Goal: Task Accomplishment & Management: Complete application form

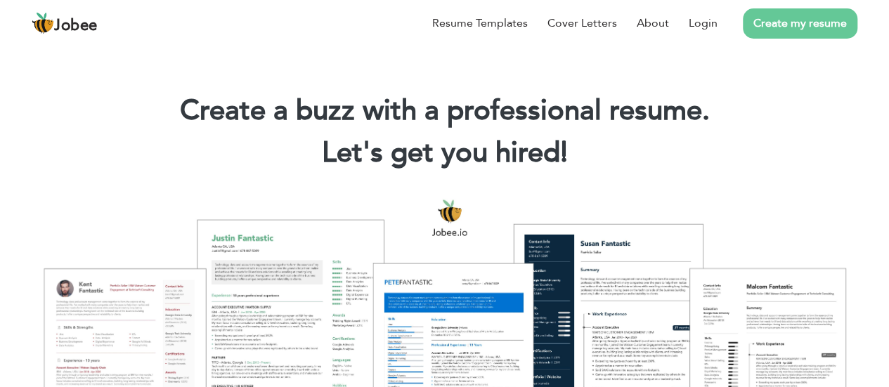
click at [790, 22] on link "Create my resume" at bounding box center [800, 23] width 115 height 30
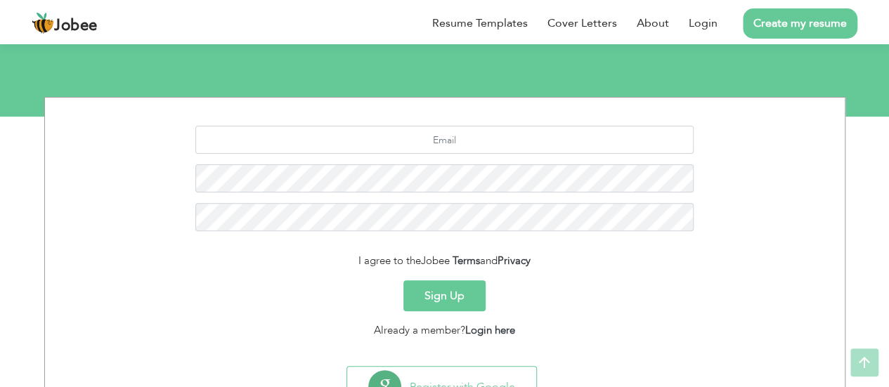
scroll to position [157, 0]
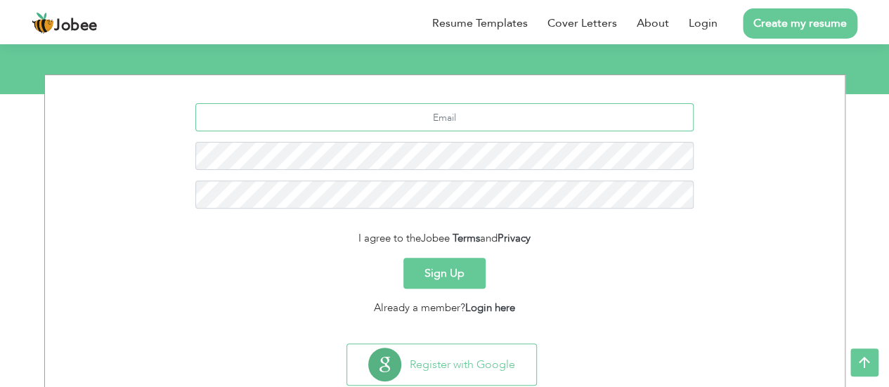
click at [440, 112] on input "text" at bounding box center [444, 117] width 498 height 28
click at [434, 278] on button "Sign Up" at bounding box center [444, 273] width 82 height 31
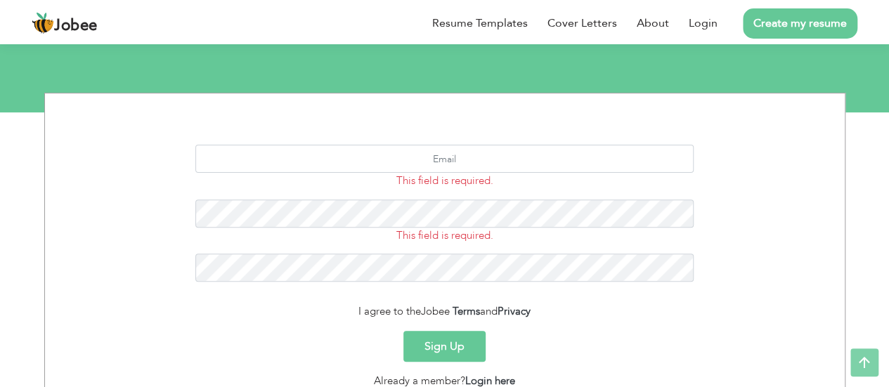
scroll to position [140, 0]
click at [462, 157] on input "text" at bounding box center [444, 158] width 498 height 28
type input "[EMAIL_ADDRESS][DOMAIN_NAME]"
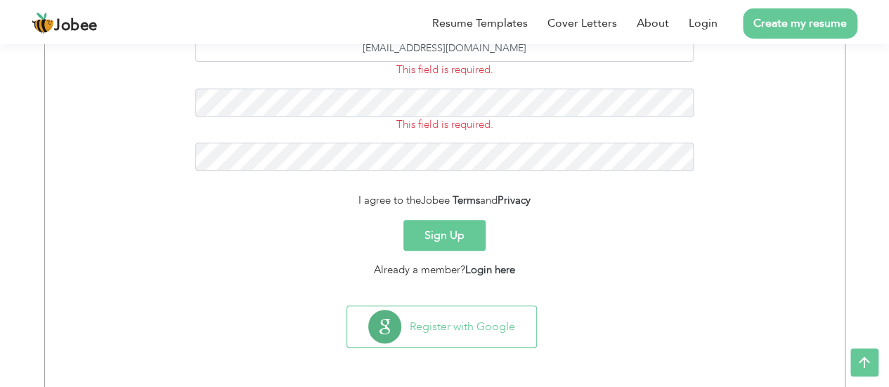
click at [449, 229] on button "Sign Up" at bounding box center [444, 235] width 82 height 31
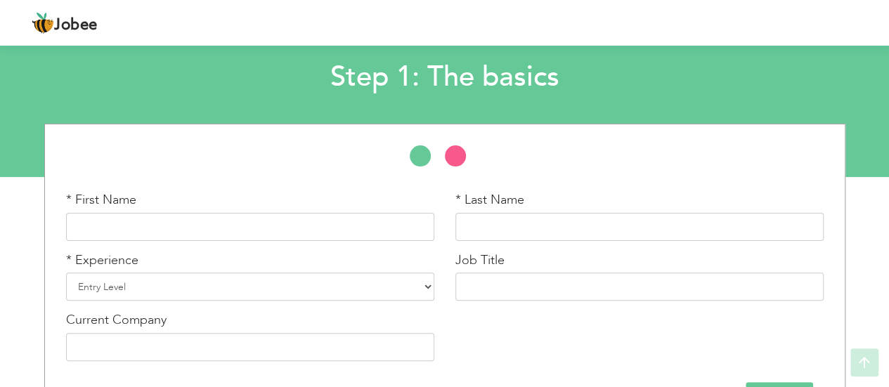
scroll to position [75, 0]
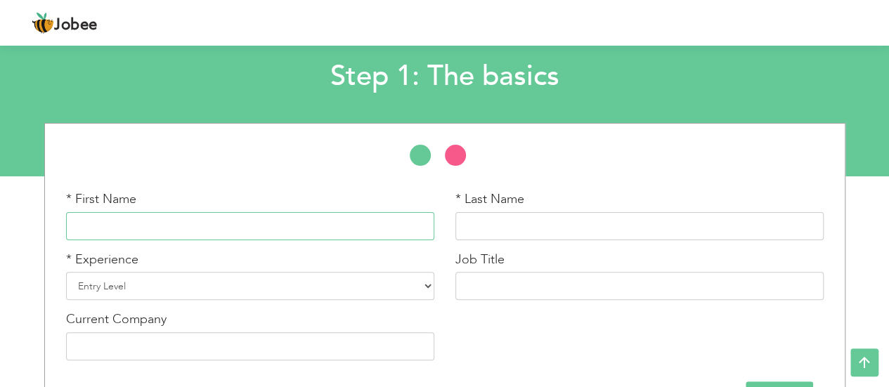
click at [207, 238] on input "text" at bounding box center [250, 226] width 368 height 28
type input "Anjum"
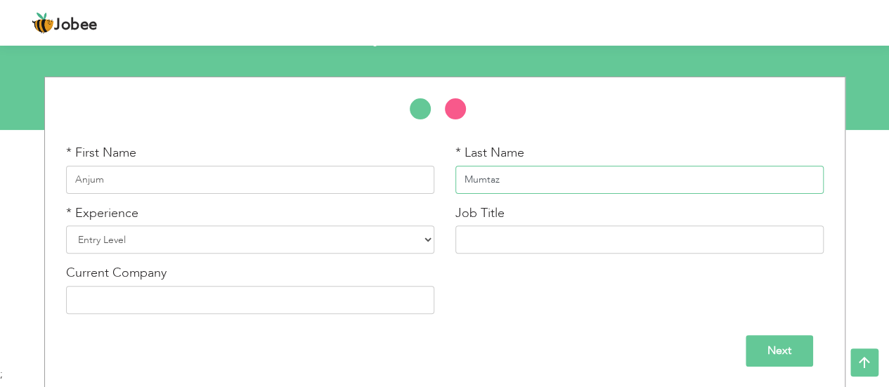
type input "Mumtaz"
click at [162, 242] on select "Entry Level Less than 1 Year 1 Year 2 Years 3 Years 4 Years 5 Years 6 Years 7 Y…" at bounding box center [250, 240] width 368 height 28
select select "25"
click at [66, 226] on select "Entry Level Less than 1 Year 1 Year 2 Years 3 Years 4 Years 5 Years 6 Years 7 Y…" at bounding box center [250, 240] width 368 height 28
click at [486, 247] on input "text" at bounding box center [639, 240] width 368 height 28
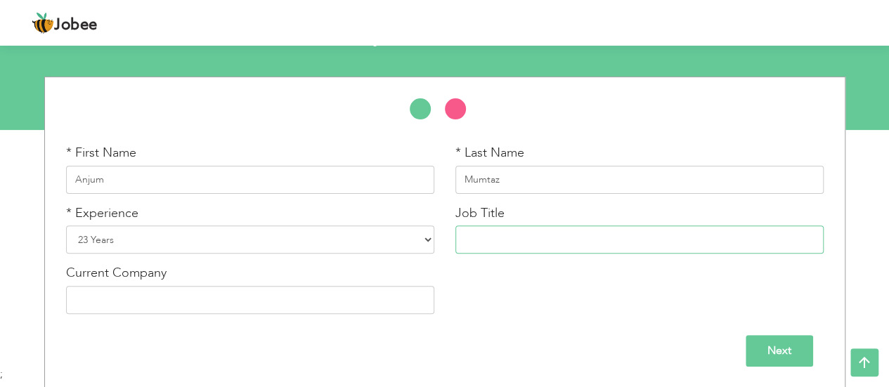
click at [505, 247] on input "text" at bounding box center [639, 240] width 368 height 28
click at [474, 234] on input "HEad Academics & Training" at bounding box center [639, 240] width 368 height 28
type input "Head Academics & Training"
click at [135, 297] on input "text" at bounding box center [250, 300] width 368 height 28
click at [796, 355] on input "Next" at bounding box center [778, 351] width 67 height 32
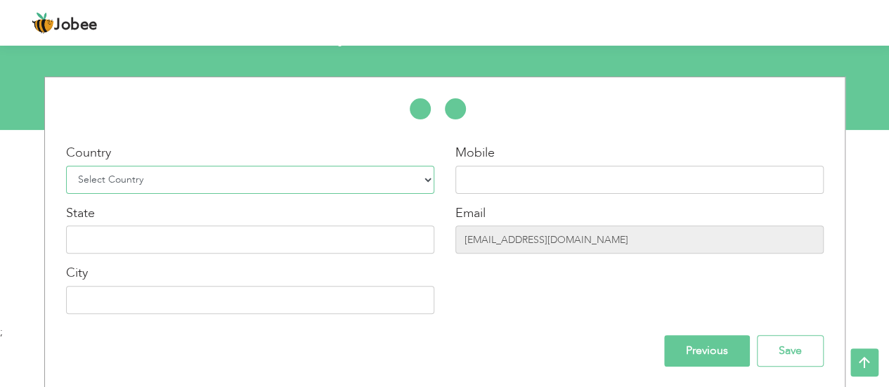
click at [241, 170] on select "Select Country Afghanistan Albania Algeria American Samoa Andorra Angola Anguil…" at bounding box center [250, 180] width 368 height 28
select select "166"
click at [66, 166] on select "Select Country Afghanistan Albania Algeria American Samoa Andorra Angola Anguil…" at bounding box center [250, 180] width 368 height 28
click at [538, 187] on input "text" at bounding box center [639, 180] width 368 height 28
type input "[PHONE_NUMBER]"
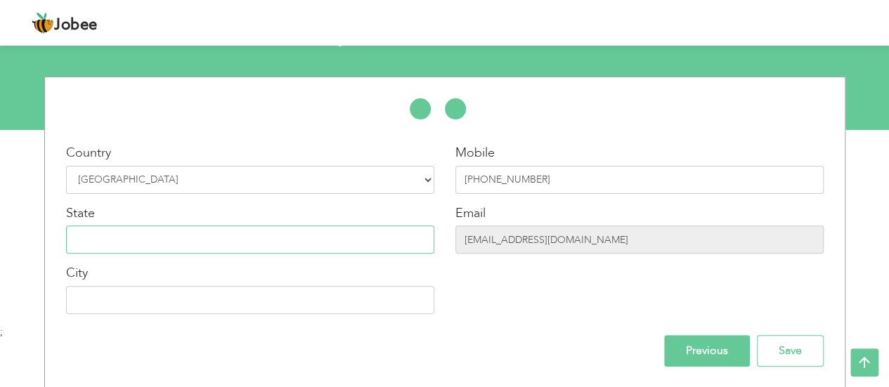
click at [234, 235] on input "text" at bounding box center [250, 240] width 368 height 28
type input "[GEOGRAPHIC_DATA]"
click at [213, 305] on input "text" at bounding box center [250, 300] width 368 height 28
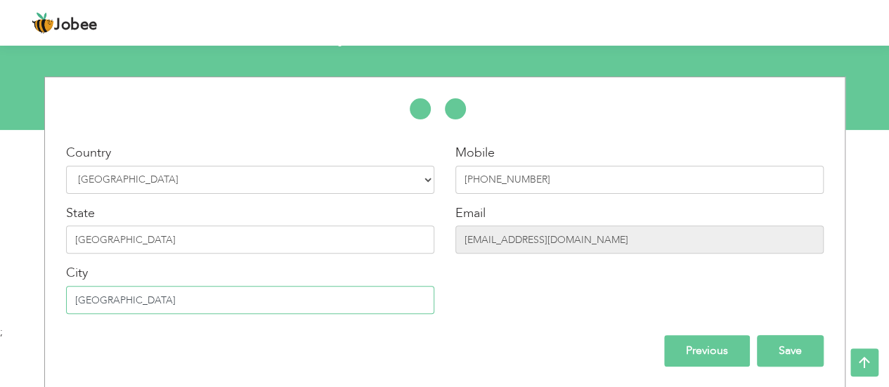
type input "[GEOGRAPHIC_DATA]"
click at [801, 349] on input "Save" at bounding box center [790, 351] width 67 height 32
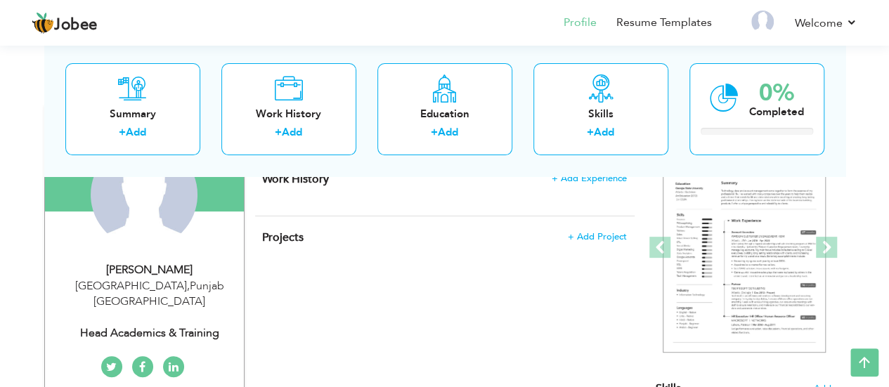
scroll to position [37, 0]
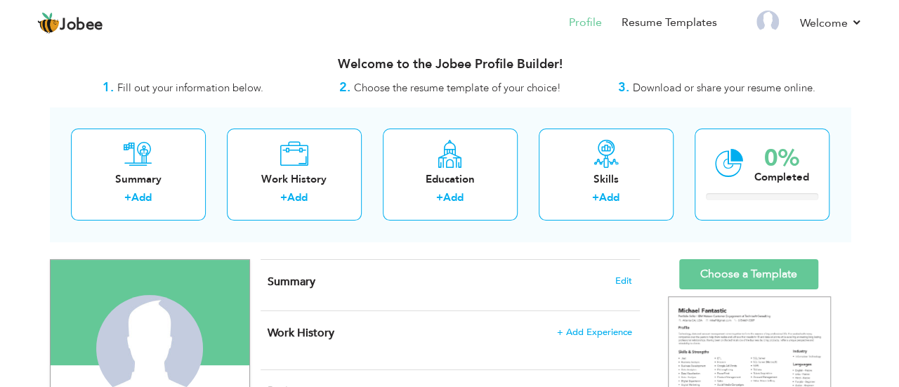
scroll to position [24, 0]
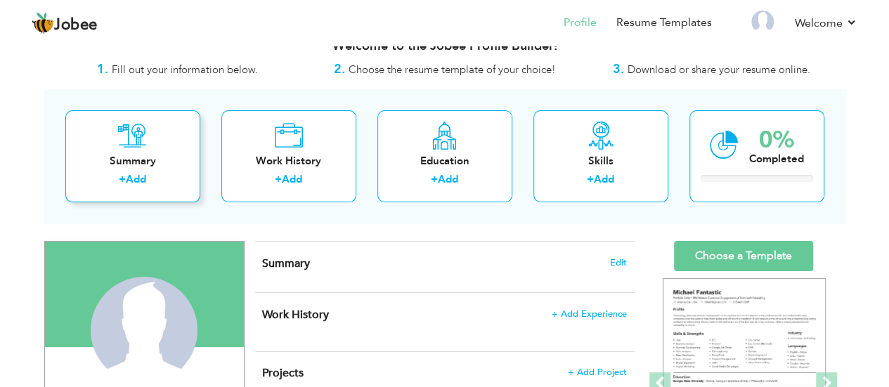
click at [141, 142] on icon at bounding box center [132, 136] width 29 height 28
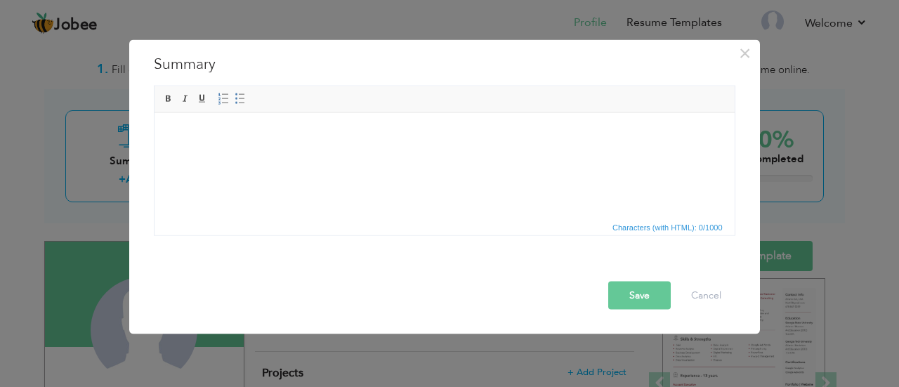
click at [290, 155] on html at bounding box center [444, 133] width 580 height 43
drag, startPoint x: 290, startPoint y: 167, endPoint x: 233, endPoint y: 159, distance: 57.3
click at [233, 155] on html at bounding box center [444, 133] width 580 height 43
click at [233, 131] on body at bounding box center [444, 133] width 552 height 15
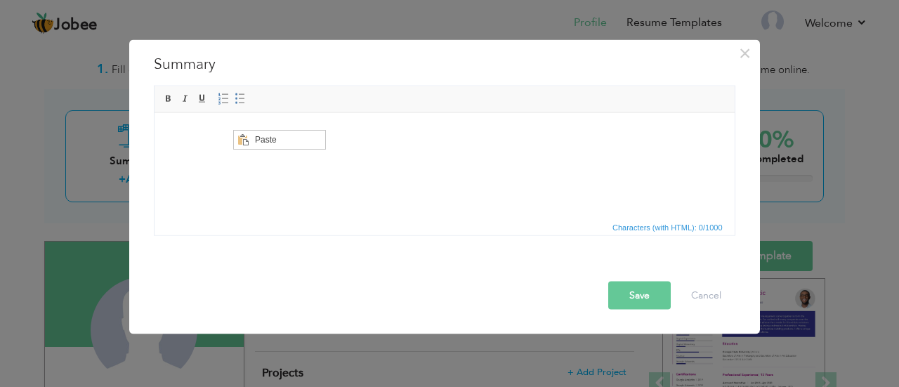
scroll to position [0, 0]
click at [251, 138] on span "Paste" at bounding box center [287, 139] width 73 height 17
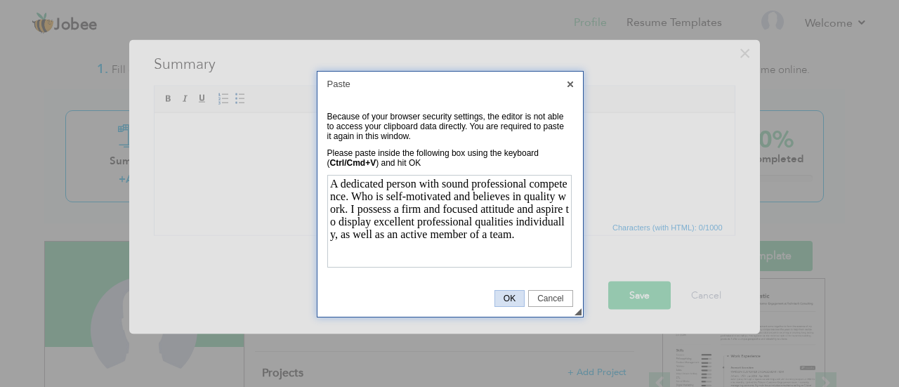
click at [503, 296] on span "OK" at bounding box center [509, 299] width 29 height 10
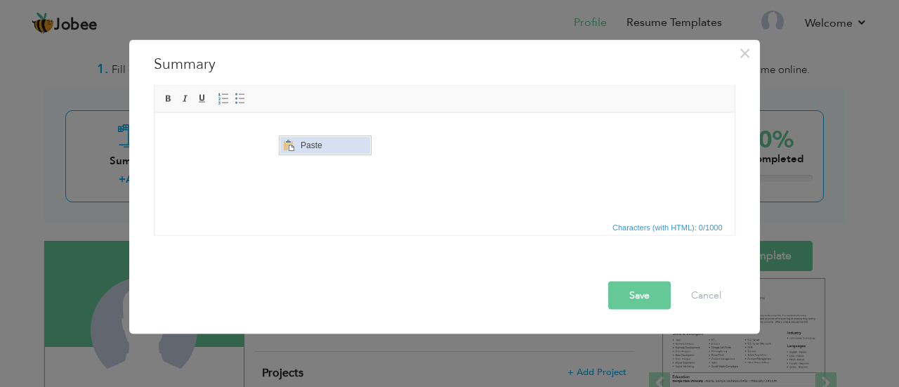
click at [330, 152] on span "Paste" at bounding box center [333, 145] width 73 height 17
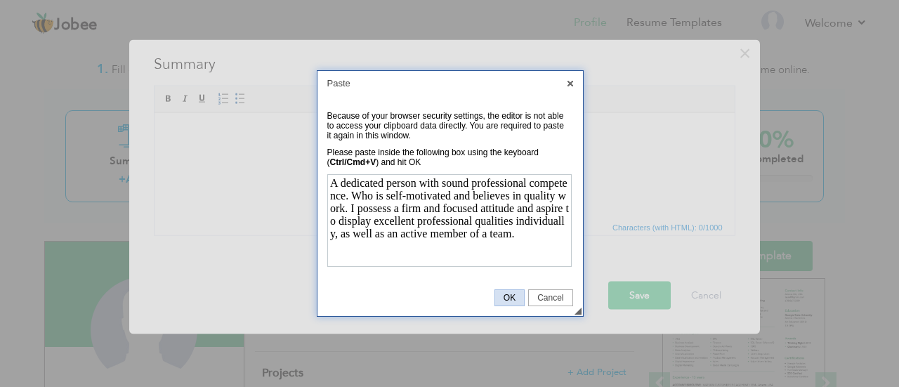
click at [509, 295] on span "OK" at bounding box center [509, 298] width 29 height 10
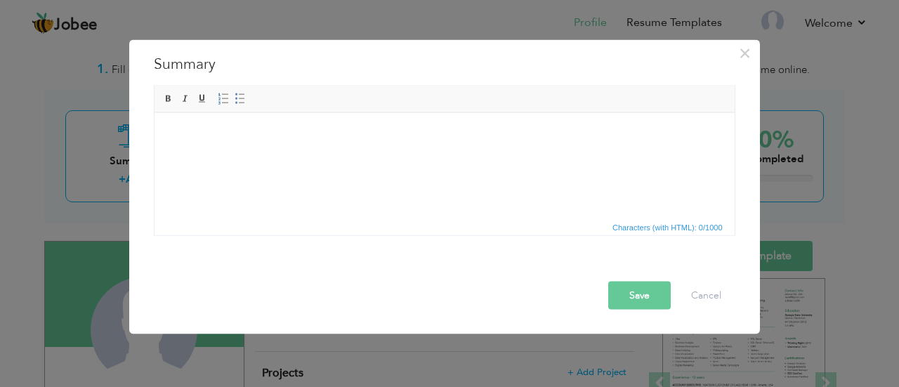
click at [413, 155] on html at bounding box center [444, 133] width 580 height 43
click at [301, 138] on body at bounding box center [444, 133] width 552 height 15
click at [239, 150] on html at bounding box center [444, 133] width 580 height 43
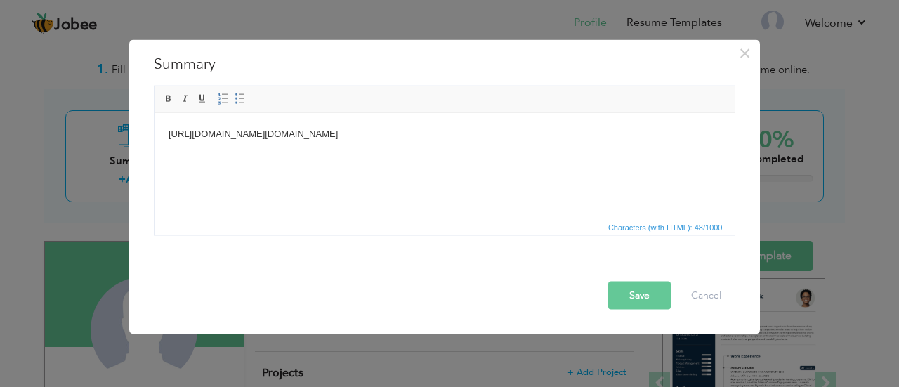
click at [344, 139] on html "https://jobee.io/profilehttps://jobee.io/profile" at bounding box center [444, 133] width 580 height 43
click at [344, 139] on body "https://jobee.io/profilehttps://jobee.io/profile" at bounding box center [444, 133] width 552 height 15
click at [358, 134] on body "https://jobee.io/profilehttps://jobee.io/profile" at bounding box center [444, 133] width 552 height 15
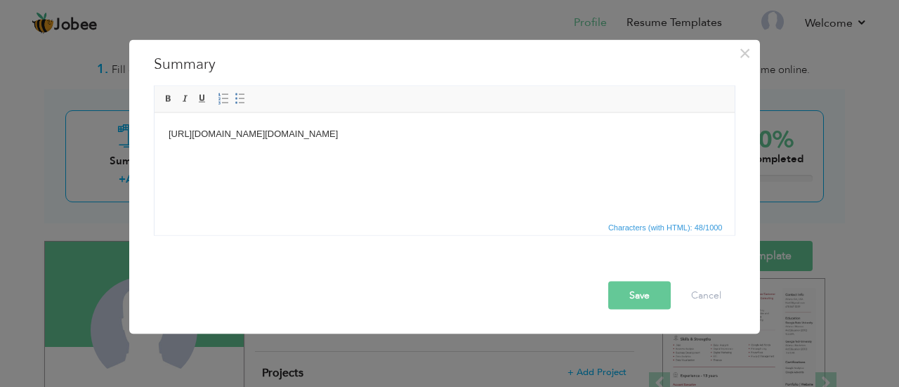
drag, startPoint x: 358, startPoint y: 134, endPoint x: 117, endPoint y: 116, distance: 241.0
click at [154, 116] on html "https://jobee.io/profilehttps://jobee.io/profile" at bounding box center [444, 133] width 580 height 43
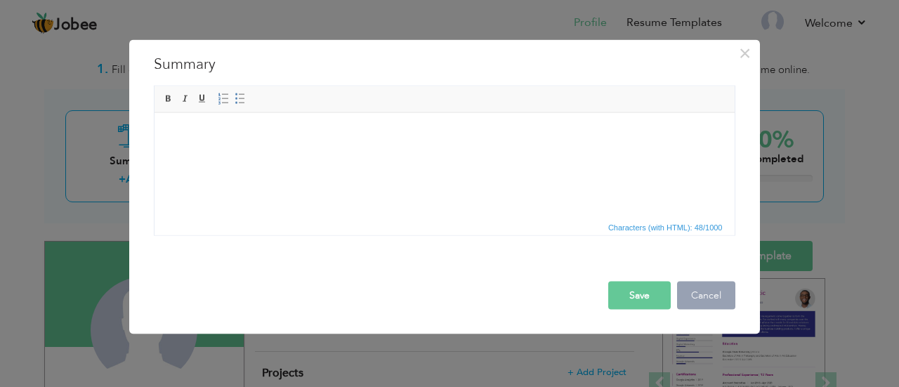
click at [717, 296] on button "Cancel" at bounding box center [706, 295] width 58 height 28
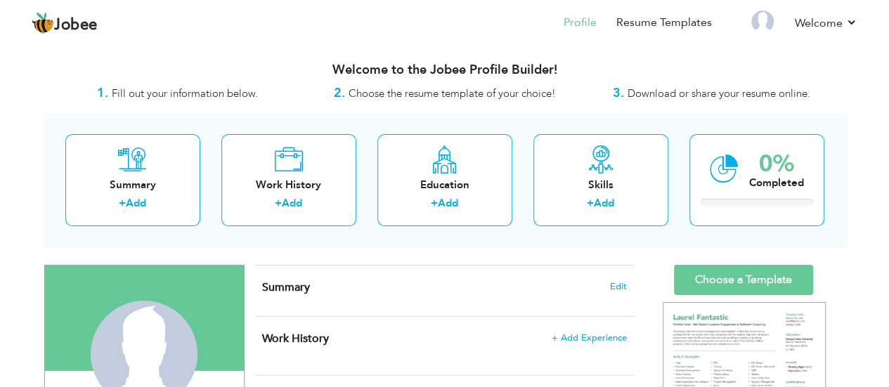
drag, startPoint x: 842, startPoint y: 155, endPoint x: 878, endPoint y: 90, distance: 74.9
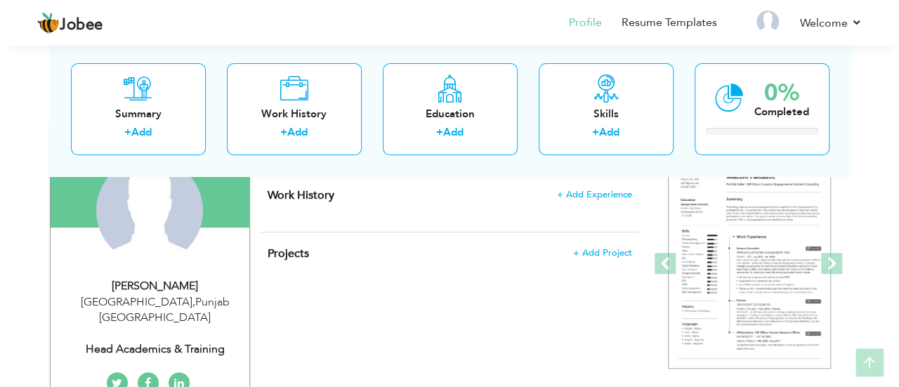
scroll to position [145, 0]
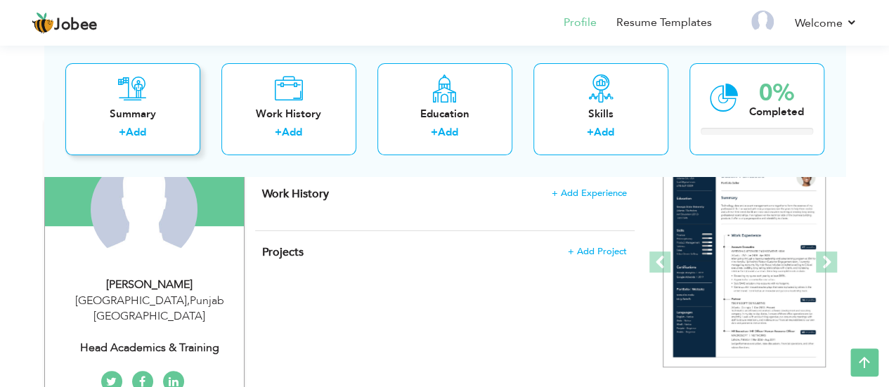
click at [152, 110] on div "Summary" at bounding box center [133, 114] width 112 height 15
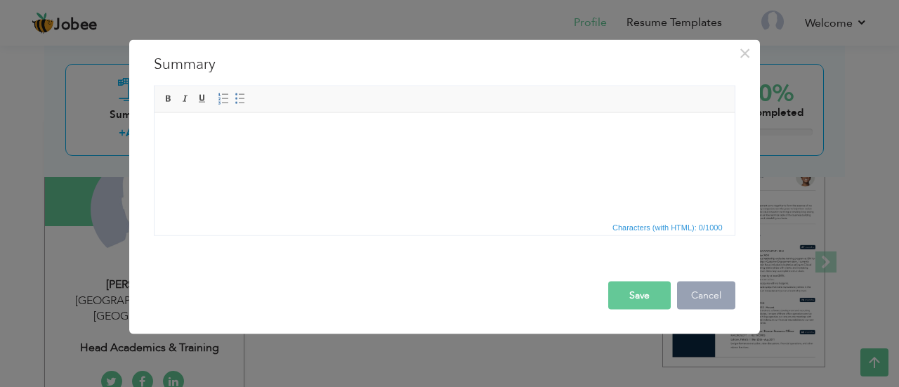
click at [714, 301] on button "Cancel" at bounding box center [706, 295] width 58 height 28
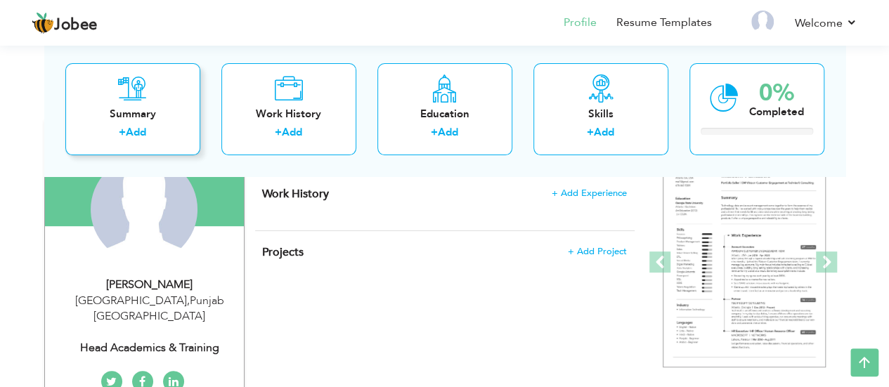
click at [143, 98] on icon at bounding box center [132, 88] width 29 height 28
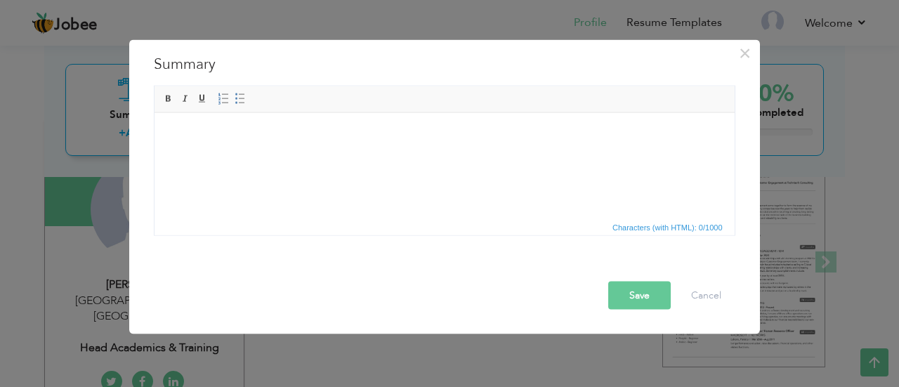
paste body
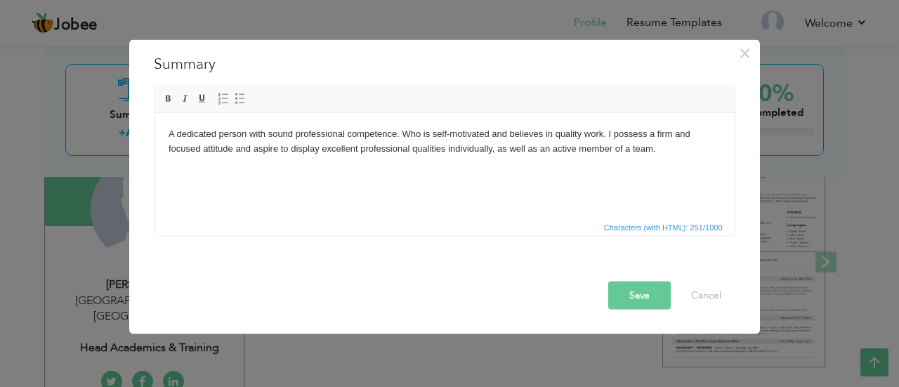
click at [641, 296] on button "Save" at bounding box center [639, 295] width 63 height 28
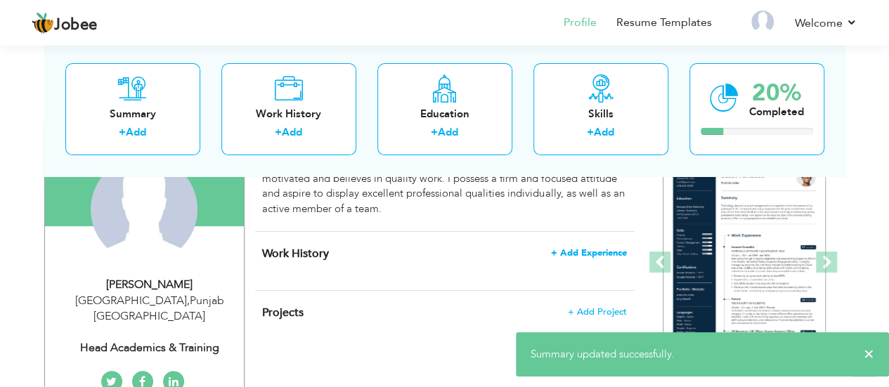
click at [587, 251] on span "+ Add Experience" at bounding box center [589, 253] width 76 height 10
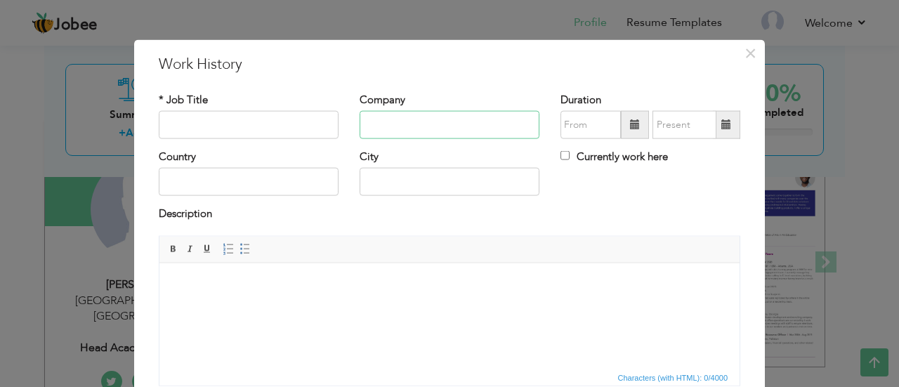
click at [456, 120] on input "text" at bounding box center [450, 125] width 180 height 28
paste input "The Knowledge School (Head office)"
type input "The Knowledge School (Head office)"
click at [630, 123] on span at bounding box center [635, 124] width 10 height 10
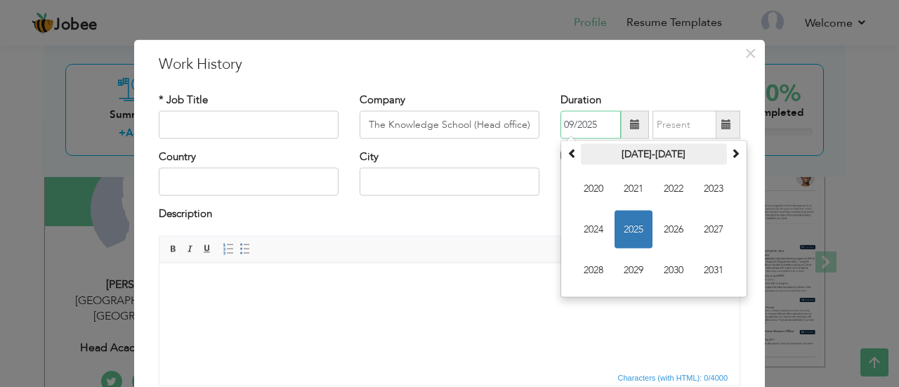
click at [610, 148] on th "2020-2031" at bounding box center [654, 154] width 146 height 21
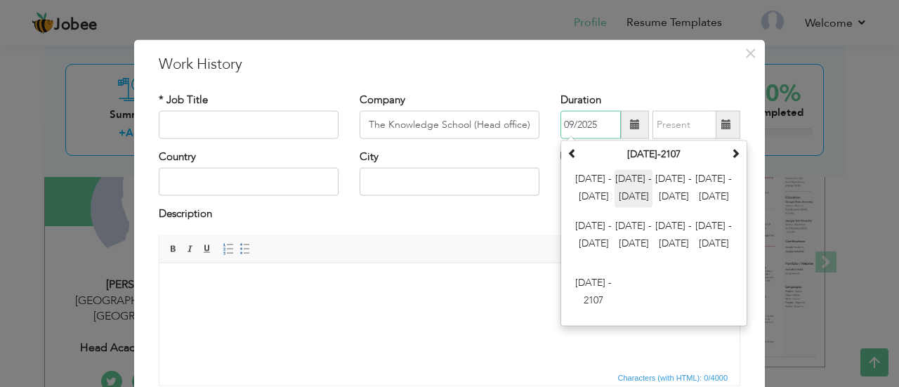
click at [628, 185] on span "2012 - 2023" at bounding box center [634, 189] width 38 height 38
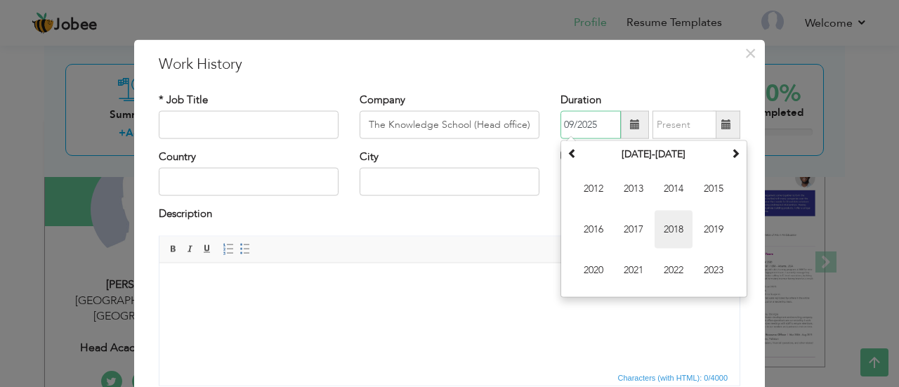
click at [669, 232] on span "2018" at bounding box center [674, 230] width 38 height 38
click at [707, 227] on span "Aug" at bounding box center [714, 230] width 38 height 38
type input "08/2018"
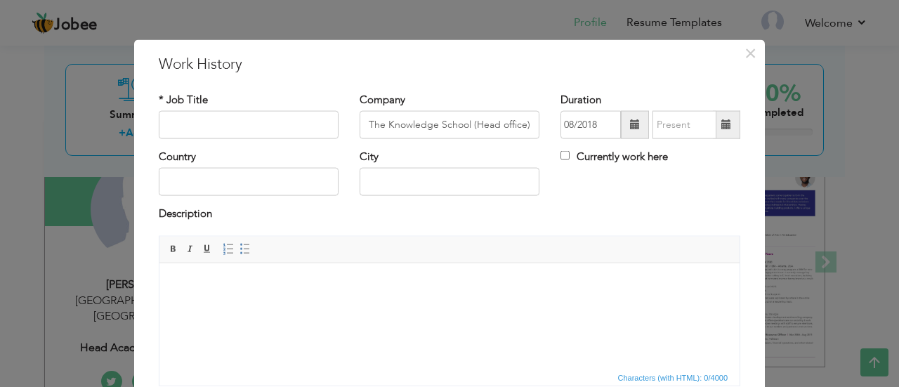
click at [722, 122] on span at bounding box center [727, 124] width 10 height 10
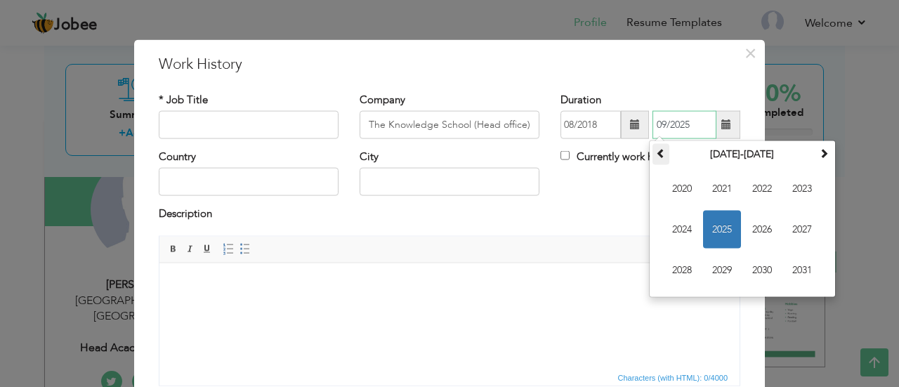
click at [660, 153] on span at bounding box center [661, 153] width 10 height 10
click at [724, 270] on span "2019" at bounding box center [722, 271] width 38 height 38
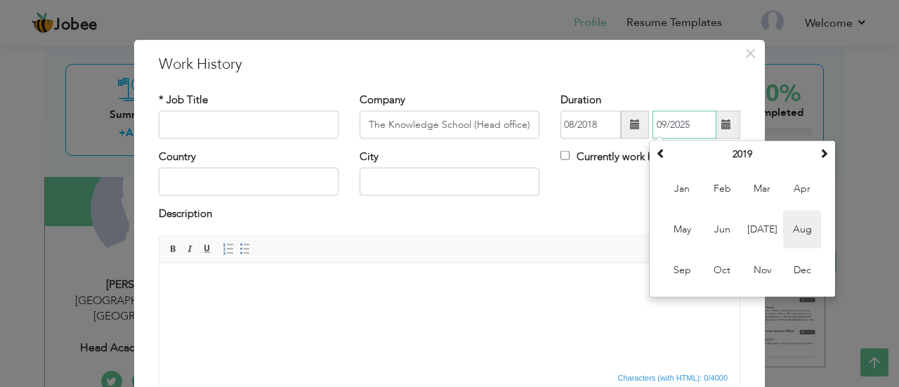
click at [797, 224] on span "Aug" at bounding box center [802, 230] width 38 height 38
type input "08/2019"
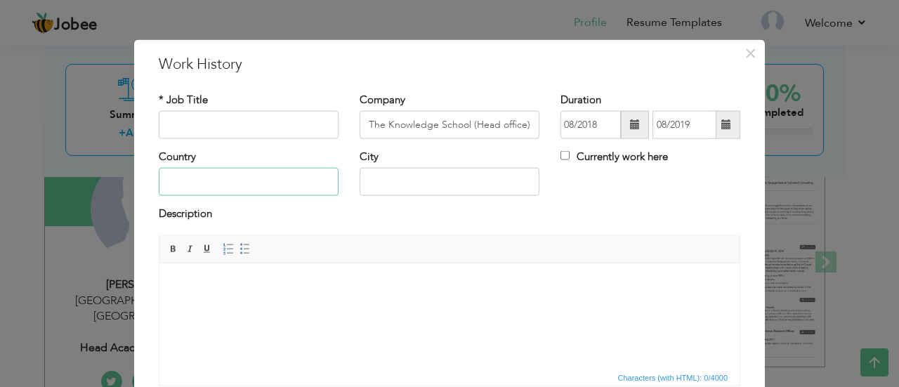
click at [266, 188] on input "text" at bounding box center [249, 182] width 180 height 28
type input "[GEOGRAPHIC_DATA]"
click at [385, 174] on input "text" at bounding box center [450, 182] width 180 height 28
type input "[GEOGRAPHIC_DATA]"
click at [273, 116] on input "text" at bounding box center [249, 125] width 180 height 28
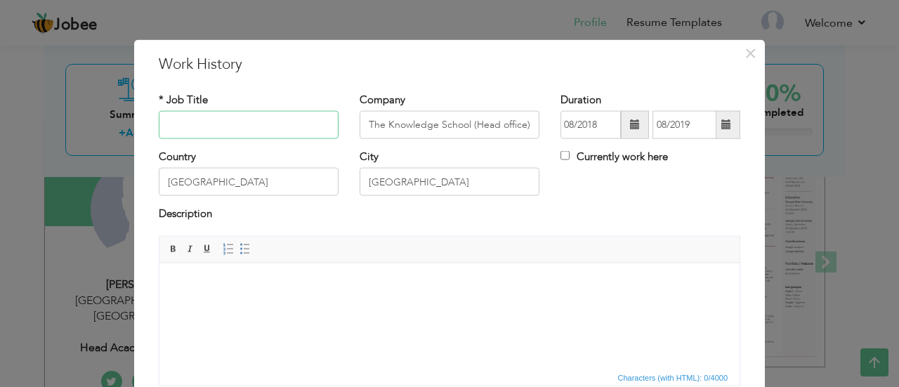
paste input "Head Academics & Training"
click at [261, 129] on input "text" at bounding box center [249, 125] width 180 height 28
type input "Head Academics & Training"
click at [323, 306] on html at bounding box center [449, 284] width 580 height 43
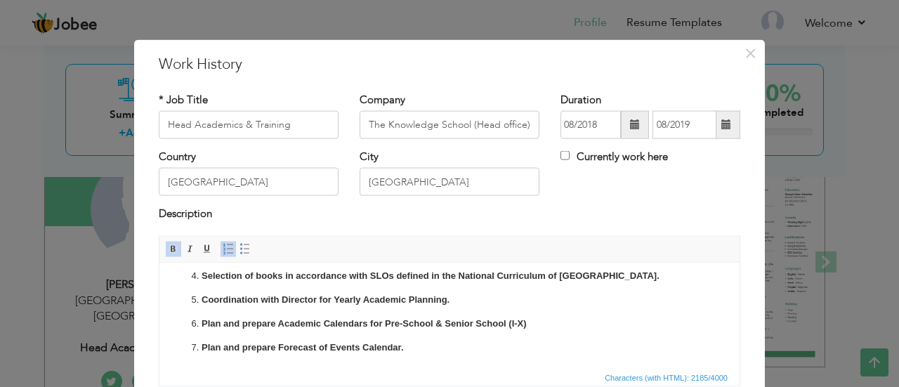
scroll to position [111, 0]
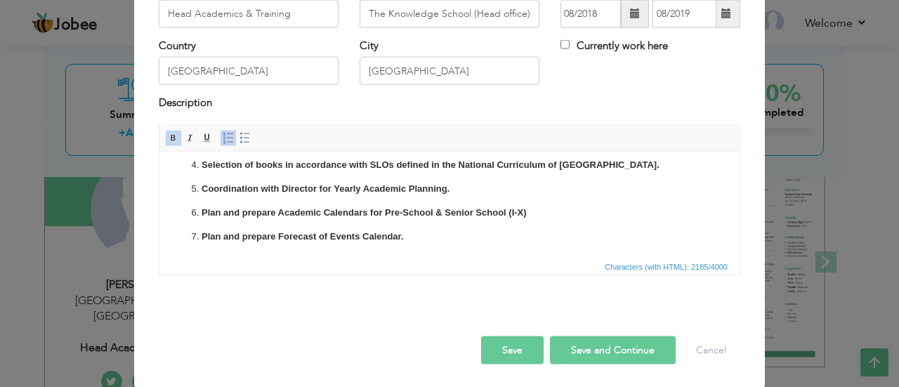
click at [609, 338] on button "Save and Continue" at bounding box center [613, 350] width 126 height 28
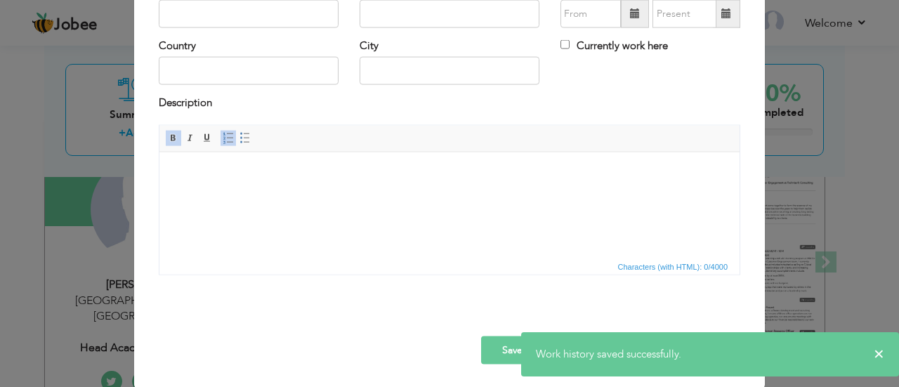
scroll to position [0, 0]
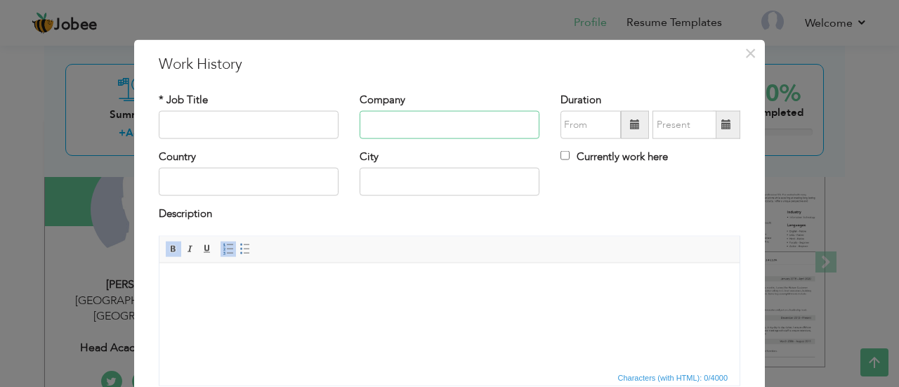
paste input "Resource Academia"
click at [396, 133] on input "Resource Academia" at bounding box center [450, 125] width 180 height 28
type input "Resource Academia"
click at [630, 123] on span at bounding box center [635, 124] width 10 height 10
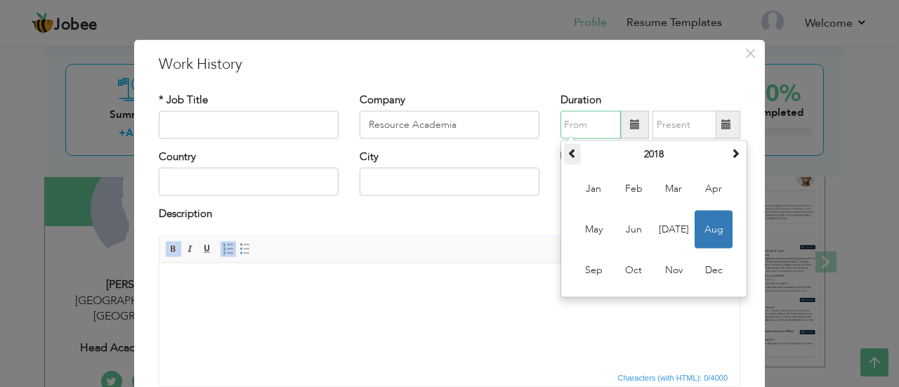
click at [569, 155] on span at bounding box center [573, 153] width 10 height 10
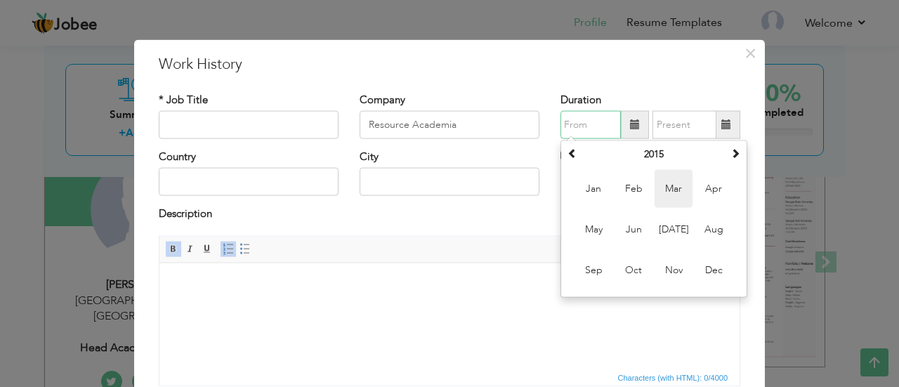
click at [666, 190] on span "Mar" at bounding box center [674, 189] width 38 height 38
type input "03/2015"
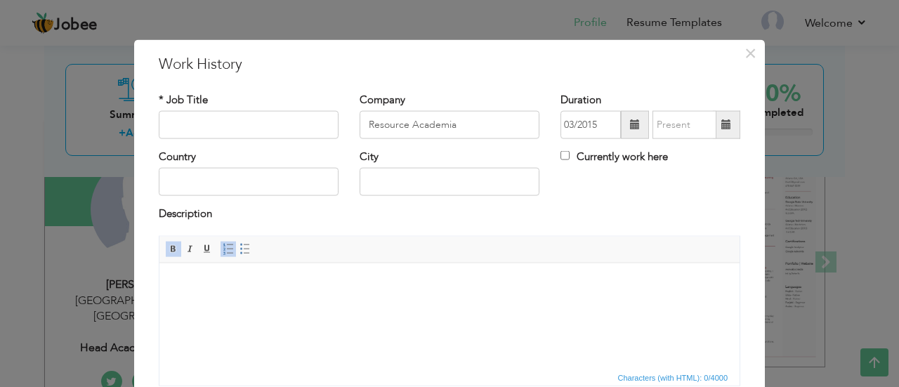
click at [723, 114] on span at bounding box center [726, 125] width 27 height 28
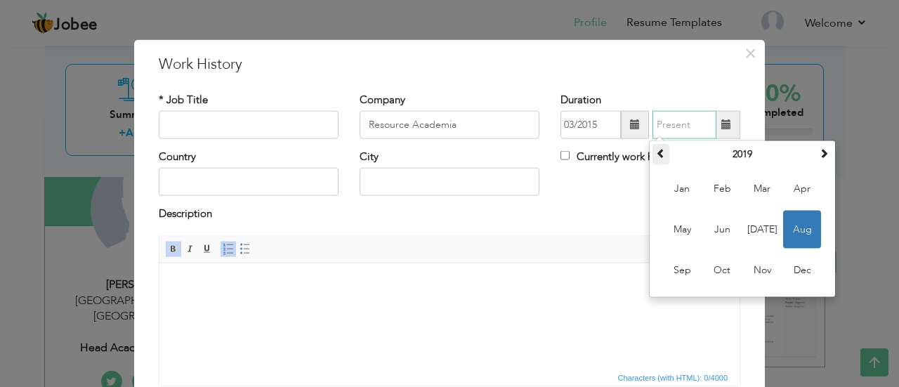
click at [660, 156] on th at bounding box center [661, 154] width 17 height 21
click at [749, 189] on span "Mar" at bounding box center [762, 189] width 38 height 38
type input "03/2017"
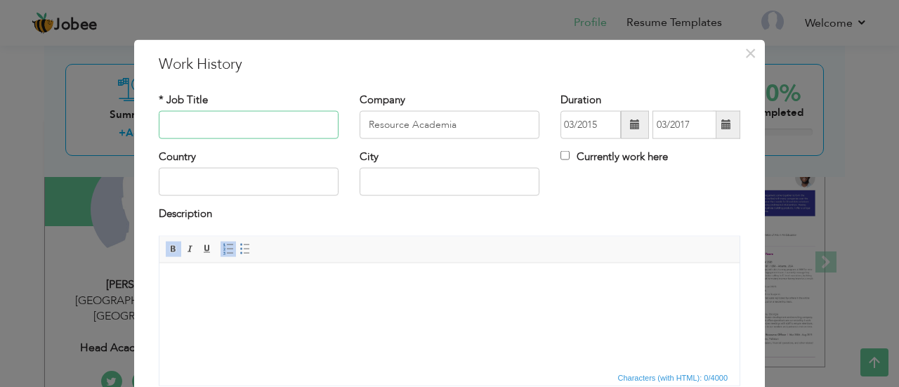
click at [285, 131] on input "text" at bounding box center [249, 125] width 180 height 28
type input "Principal"
click at [281, 169] on input "text" at bounding box center [249, 182] width 180 height 28
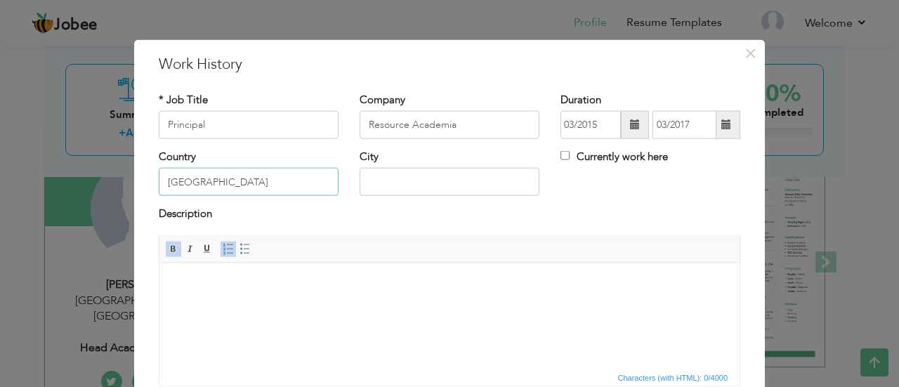
type input "[GEOGRAPHIC_DATA]"
click at [339, 282] on body at bounding box center [450, 284] width 552 height 15
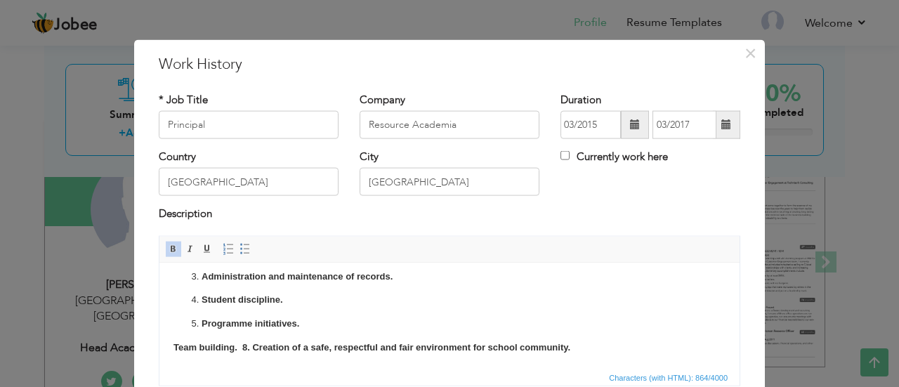
scroll to position [63, 0]
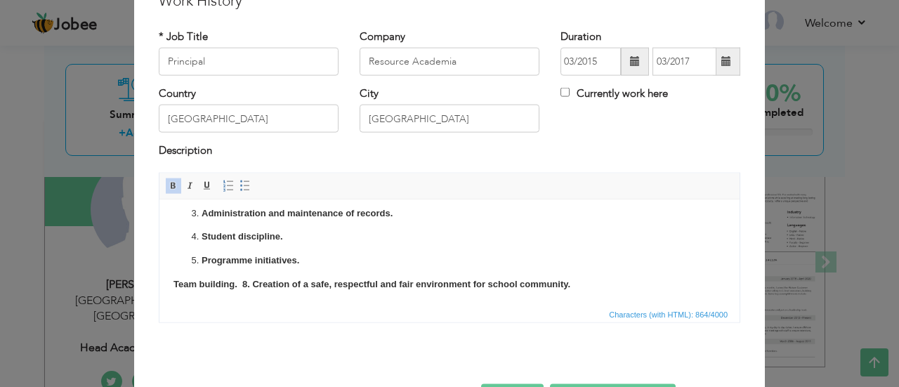
click at [240, 280] on strong "Team building. 8. Creation of a safe, respectful and fair environment for schoo…" at bounding box center [372, 283] width 397 height 11
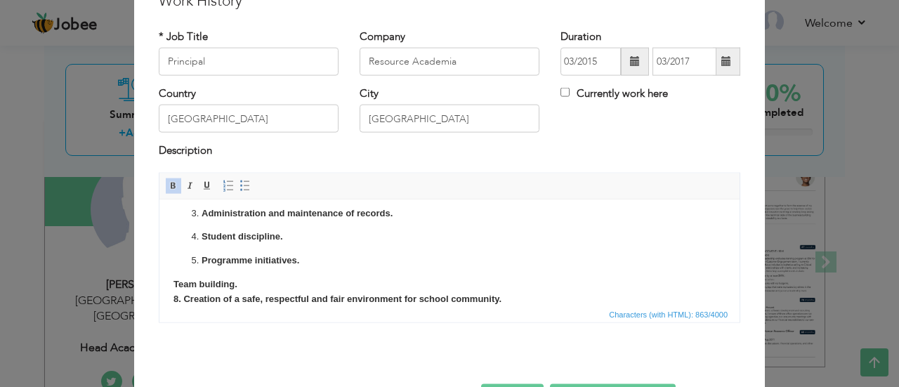
click at [299, 256] on strong "Programme initiatives." at bounding box center [251, 259] width 98 height 11
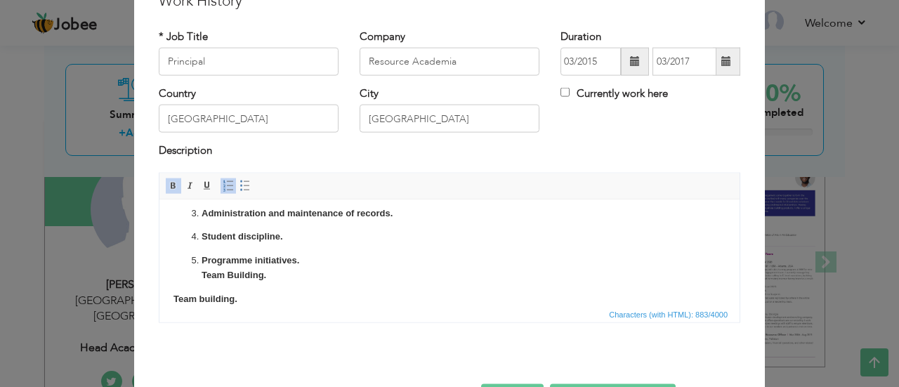
click at [327, 309] on span "Characters (with HTML): 883/4000" at bounding box center [449, 313] width 580 height 17
type input "[GEOGRAPHIC_DATA]"
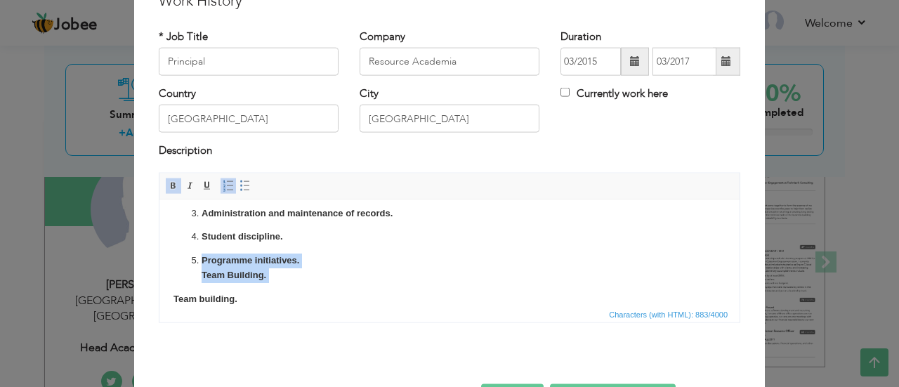
drag, startPoint x: 280, startPoint y: 273, endPoint x: 145, endPoint y: 260, distance: 134.8
click at [159, 260] on html "Class Levels: Play group – O-Levels Setting up a new branch of Resource Academi…" at bounding box center [449, 179] width 580 height 309
click at [202, 256] on strong "Programme initiatives." at bounding box center [251, 266] width 98 height 25
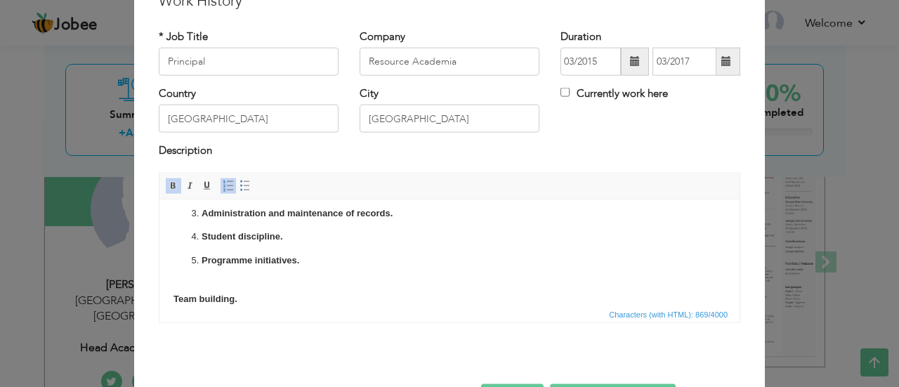
click at [254, 295] on body "Class Levels: Play group – O-Levels Setting up a new branch of Resource Academi…" at bounding box center [450, 179] width 552 height 281
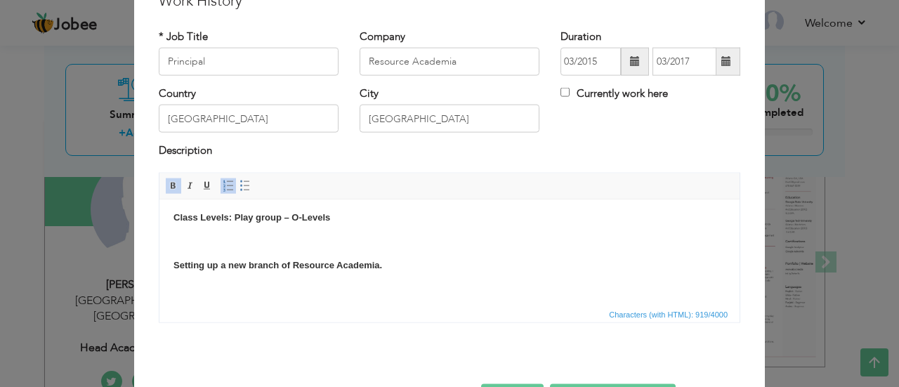
scroll to position [0, 0]
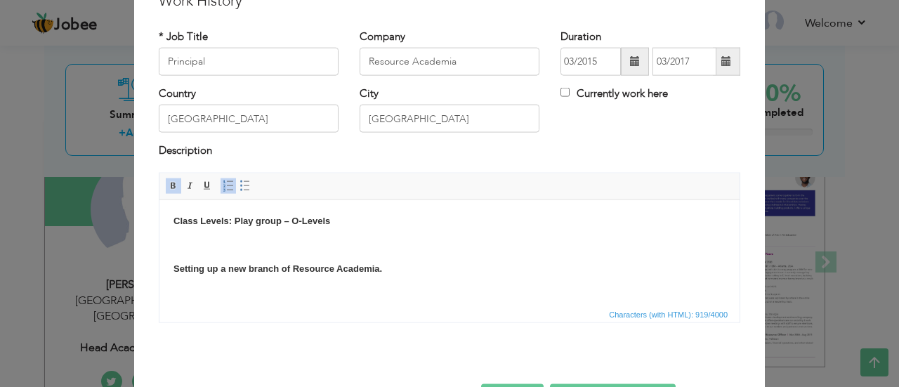
click at [318, 261] on p "Setting up a new branch of Resource Academia." at bounding box center [450, 268] width 552 height 15
click at [299, 254] on body "Class Levels: Play group – O-Levels Setting up a new branch of Resource Academi…" at bounding box center [450, 363] width 552 height 299
click at [174, 266] on strong "Setting up a new branch of Resource Academia." at bounding box center [278, 268] width 209 height 11
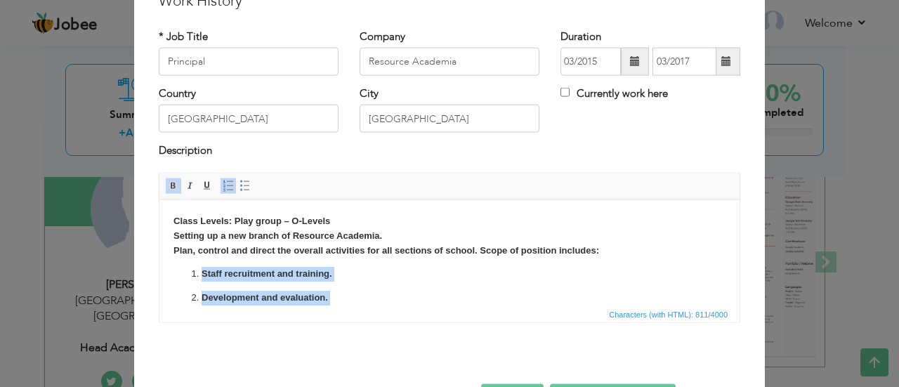
click at [351, 289] on ol "Staff recruitment and training. Development and evaluation. Administration and …" at bounding box center [450, 344] width 552 height 157
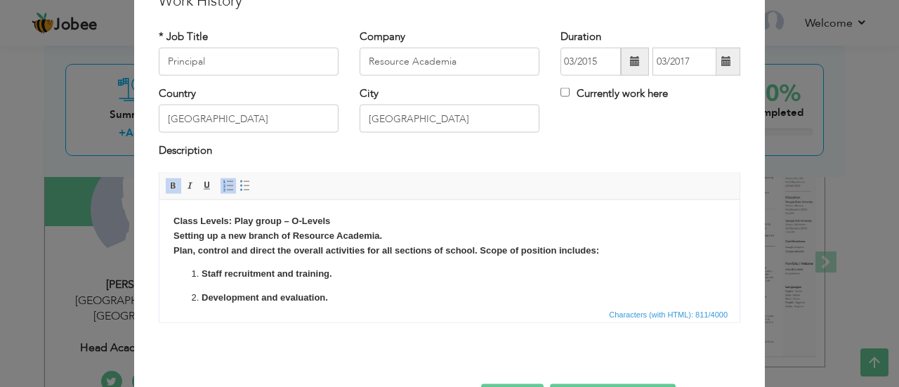
click at [332, 275] on strong "Staff recruitment and training." at bounding box center [267, 273] width 131 height 11
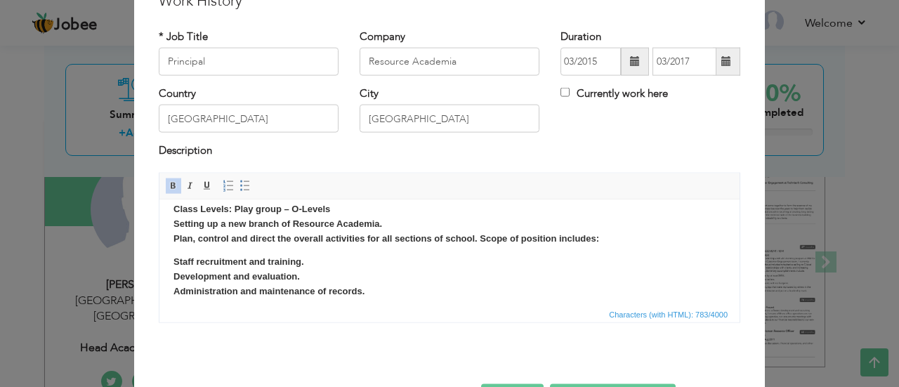
scroll to position [27, 0]
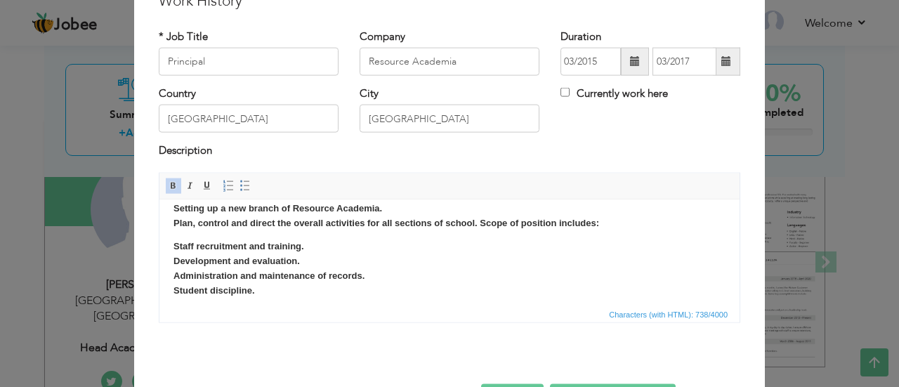
click at [394, 282] on p "Staff recruitment and training. ​​​​​​​ Development and evaluation. Administrat…" at bounding box center [450, 268] width 552 height 58
click at [358, 270] on strong "Administration and maintenance of records. ​​​​​​​" at bounding box center [269, 275] width 191 height 11
click at [318, 258] on p "Staff recruitment and training. ​​​​​​​ Development and evaluation. Administrat…" at bounding box center [450, 268] width 552 height 58
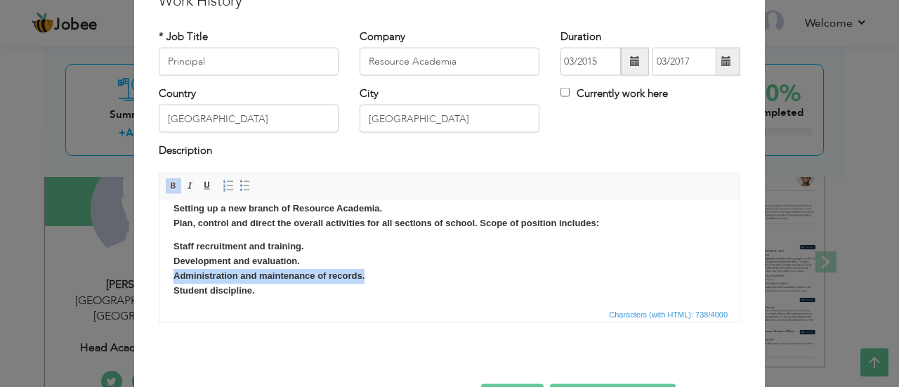
drag, startPoint x: 398, startPoint y: 272, endPoint x: 145, endPoint y: 273, distance: 252.2
click at [159, 273] on html "Class Levels: Play group – O-Levels Setting up a new branch of Resource Academi…" at bounding box center [449, 289] width 580 height 235
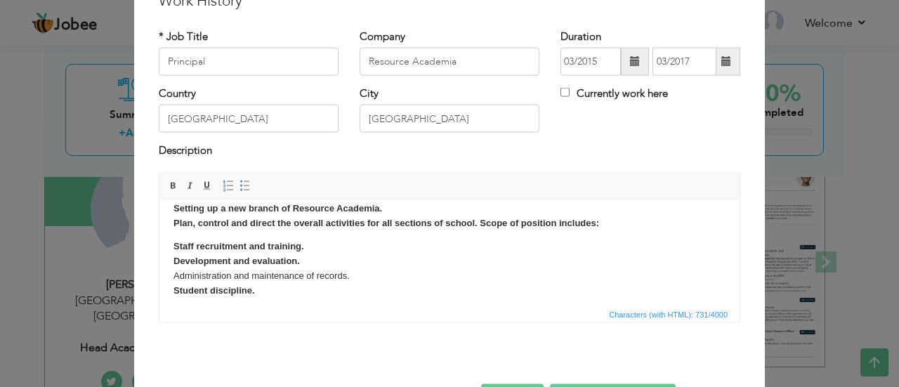
click at [374, 263] on p "Staff recruitment and training. ​​​​​​​ Development and evaluation. Administrat…" at bounding box center [450, 268] width 552 height 58
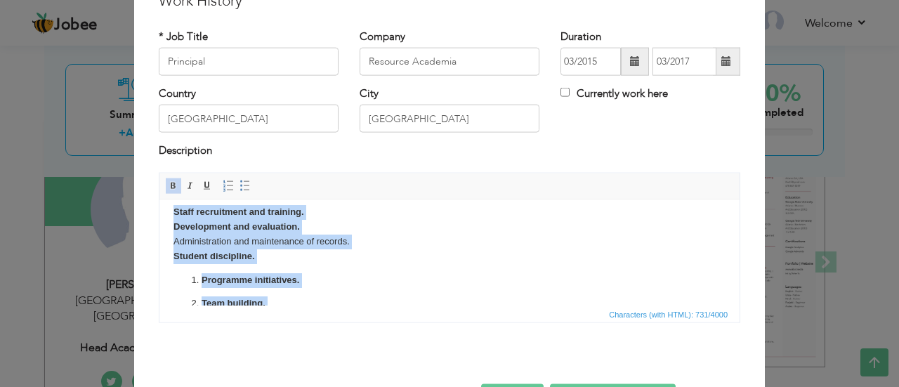
scroll to position [129, 0]
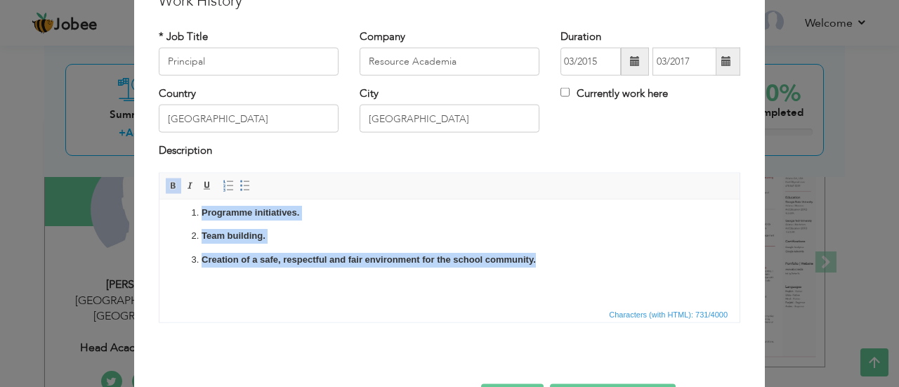
drag, startPoint x: 174, startPoint y: 242, endPoint x: 378, endPoint y: 347, distance: 229.4
click at [378, 305] on html "Class Levels: Play group – O-Levels Setting up a new branch of Resource Academi…" at bounding box center [449, 187] width 580 height 235
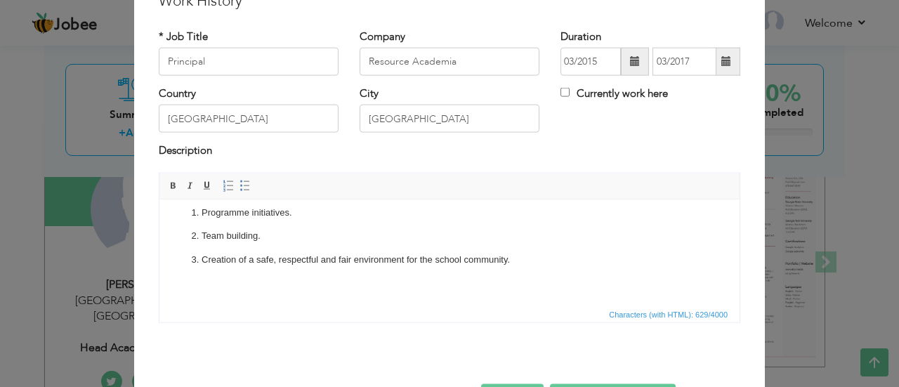
click at [306, 306] on span "Characters (with HTML): 629/4000" at bounding box center [449, 313] width 580 height 17
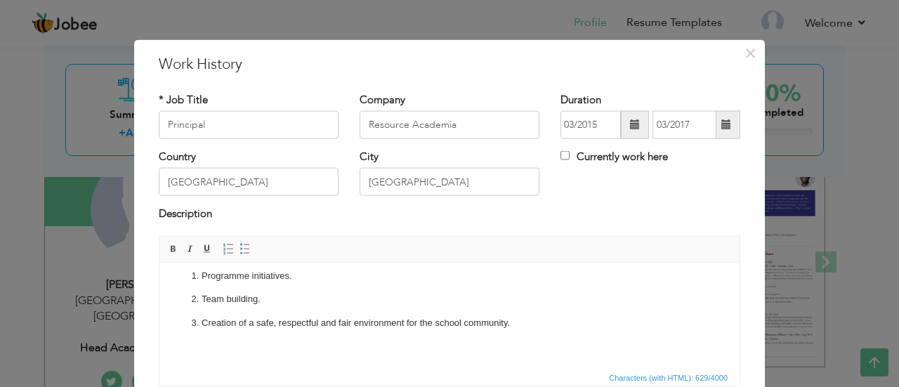
click at [313, 306] on ol "Programme initiatives. Team building. Creation of a safe, respectful and fair e…" at bounding box center [450, 299] width 552 height 62
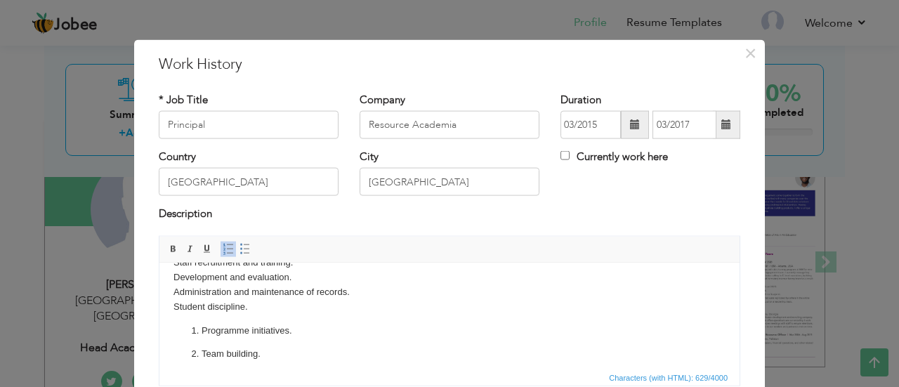
scroll to position [73, 0]
click at [202, 329] on li "Programme initiatives." at bounding box center [450, 332] width 496 height 15
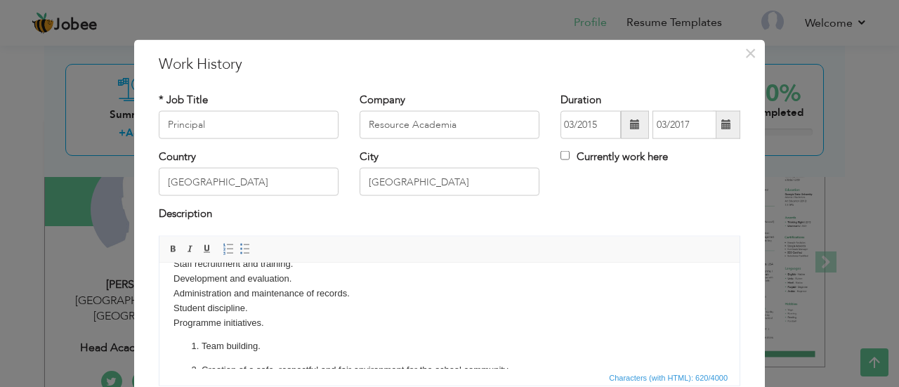
click at [202, 342] on p "Team building." at bounding box center [450, 346] width 496 height 15
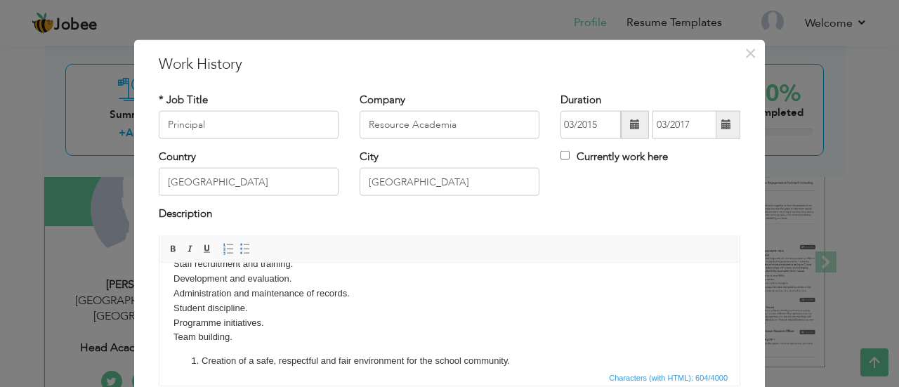
click at [204, 359] on p "Creation of a safe, respectful and fair environment for the school community." at bounding box center [450, 360] width 496 height 15
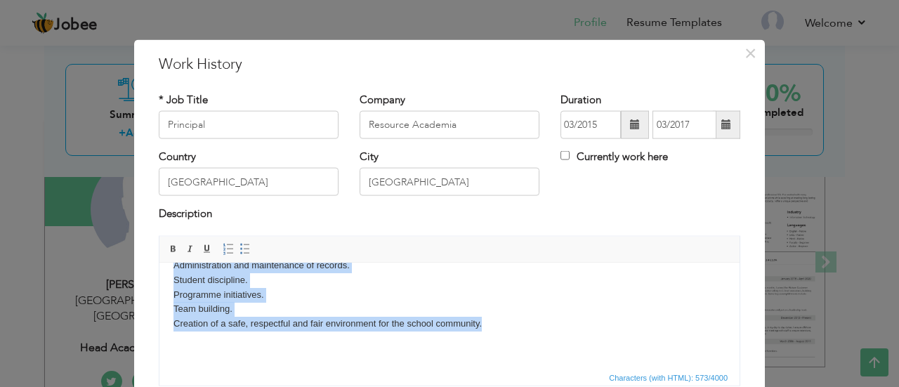
scroll to position [111, 0]
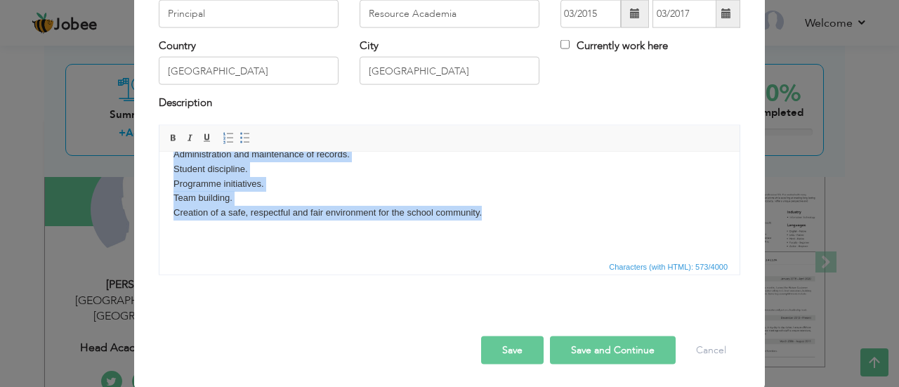
drag, startPoint x: 171, startPoint y: 225, endPoint x: 355, endPoint y: 422, distance: 269.0
click at [355, 258] on html "Class Levels: Play group – O-Levels Setting up a new branch of Resource Academi…" at bounding box center [449, 154] width 580 height 207
click at [223, 132] on span at bounding box center [228, 137] width 11 height 11
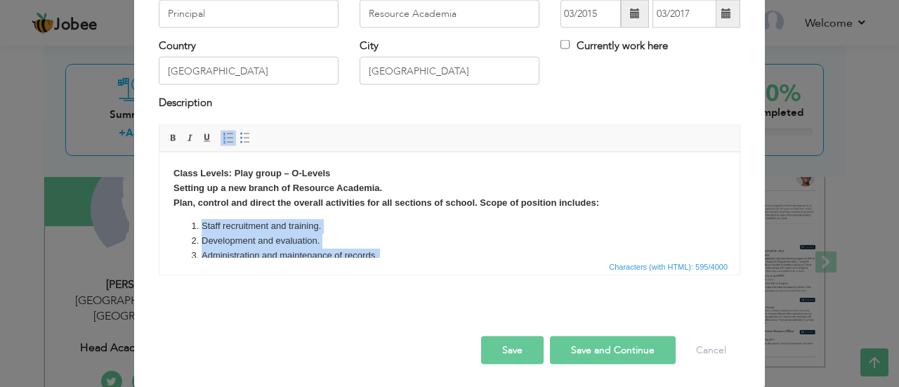
scroll to position [26, 0]
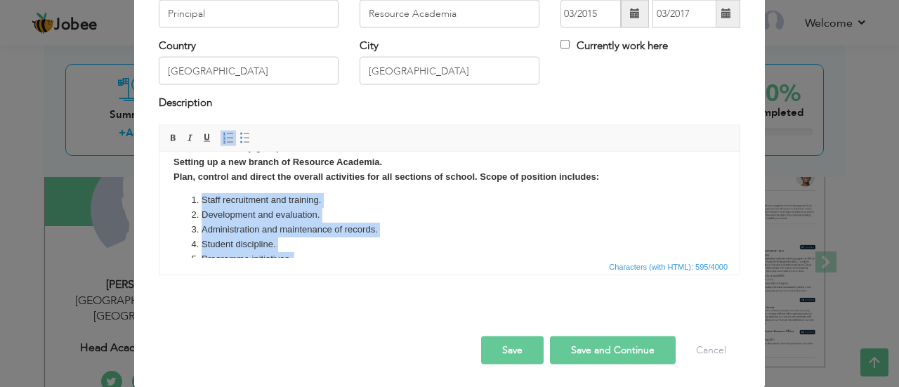
click at [448, 229] on li "Administration and maintenance of records." at bounding box center [450, 229] width 496 height 15
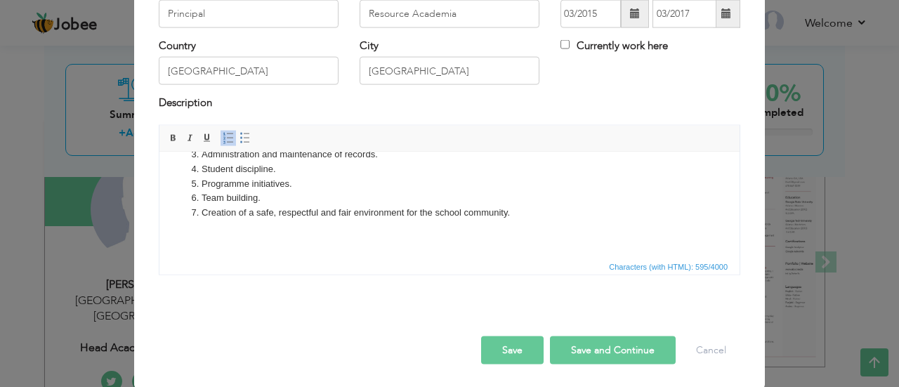
scroll to position [0, 0]
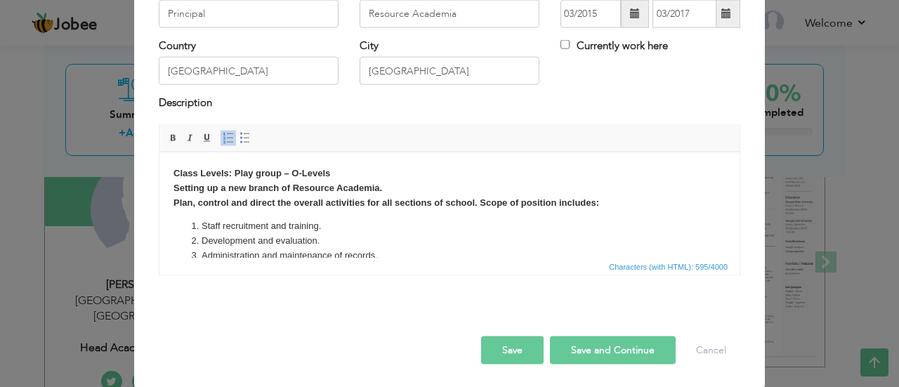
drag, startPoint x: 611, startPoint y: 198, endPoint x: 261, endPoint y: 321, distance: 370.9
click at [159, 170] on html "Class Levels: Play group – O-Levels Setting up a new branch of Resource Academi…" at bounding box center [449, 255] width 580 height 207
click at [200, 202] on strong "Class Levels: Play group – O-Levels Setting up a new branch of Resource Academi…" at bounding box center [387, 187] width 426 height 40
drag, startPoint x: 171, startPoint y: 188, endPoint x: 604, endPoint y: 204, distance: 433.1
click at [604, 204] on html "Class Levels: Play group – O-Levels Setting up a new branch of Resource Academi…" at bounding box center [449, 255] width 580 height 207
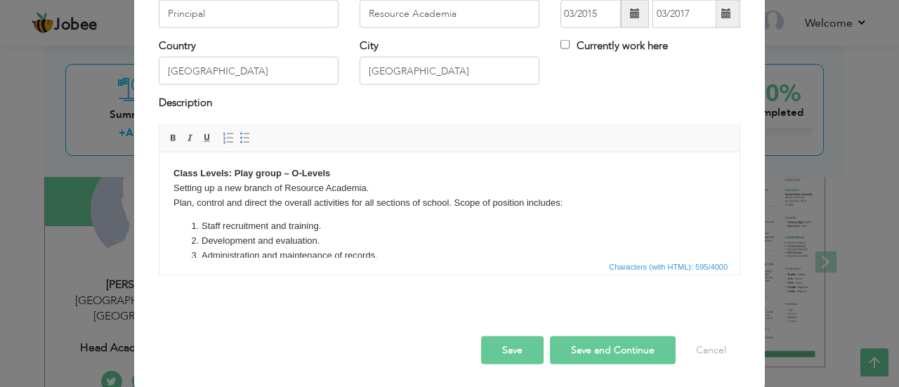
click at [221, 181] on p "Class Levels: Play group – O-Levels Setting up a new branch of Resource Academi…" at bounding box center [450, 188] width 552 height 44
click at [172, 183] on html "Class Levels: Play group – O-Levels Setting up a new branch of Resource Academi…" at bounding box center [449, 255] width 580 height 207
drag, startPoint x: 387, startPoint y: 185, endPoint x: 470, endPoint y: 188, distance: 83.0
click at [470, 188] on p "Class Levels: Play group – O-Levels Business expansion and Setting up a new bra…" at bounding box center [450, 188] width 552 height 44
click at [346, 185] on p "Class Levels: Play group – O-Levels Business expansion and Setting up a new bra…" at bounding box center [450, 188] width 552 height 44
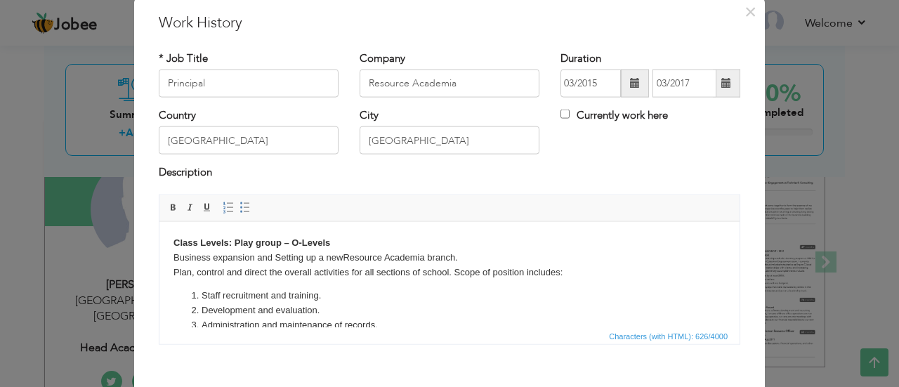
scroll to position [111, 0]
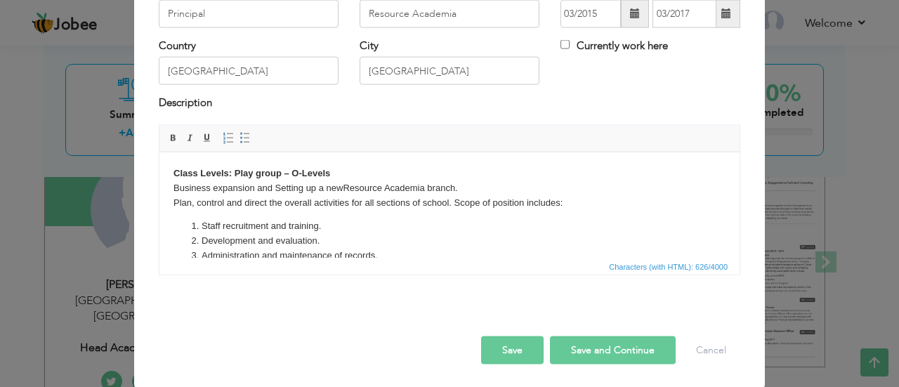
click at [398, 200] on p "Class Levels: Play group – O-Levels Business expansion and Setting up a new Res…" at bounding box center [450, 188] width 552 height 44
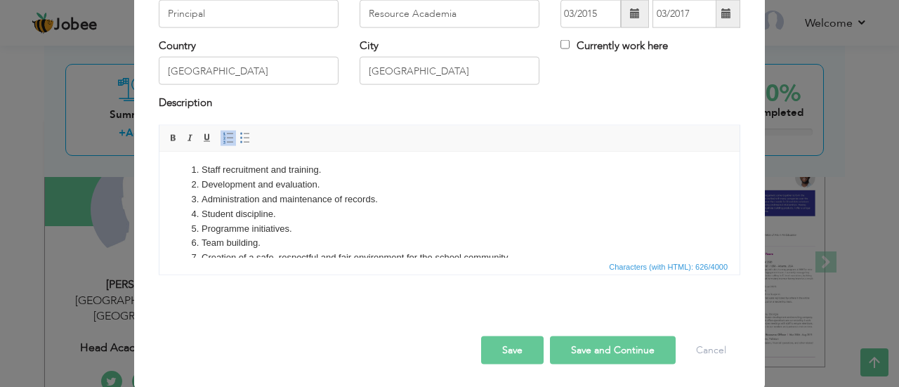
scroll to position [101, 0]
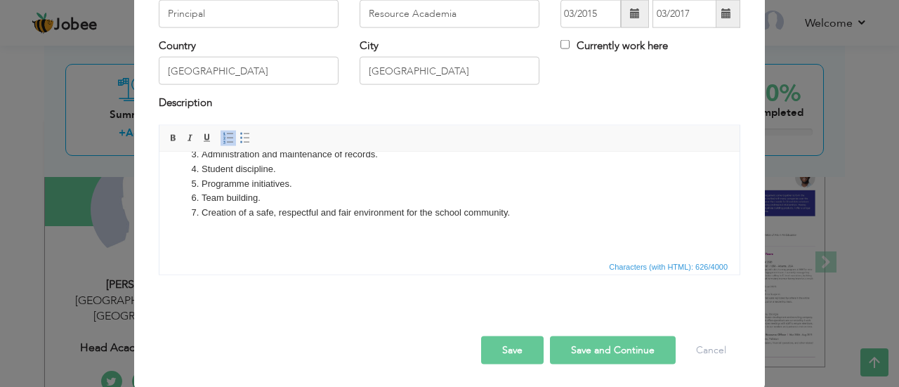
click at [488, 236] on body "Class Levels: Play group – O-Levels Business expansion and Setting up a new Res…" at bounding box center [450, 154] width 552 height 179
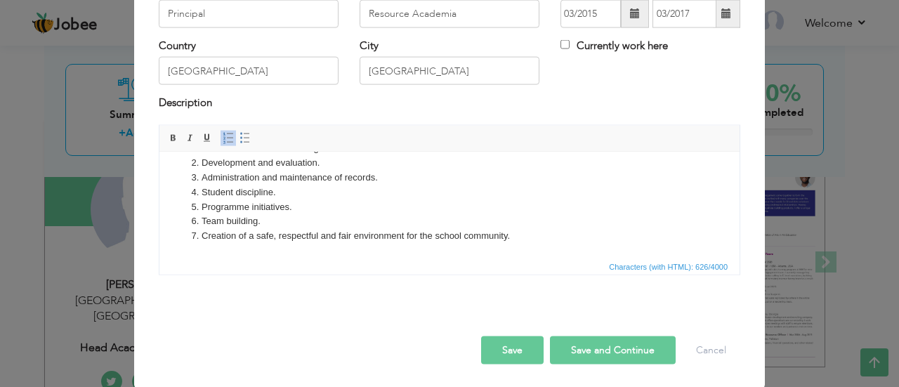
scroll to position [77, 0]
click at [630, 347] on button "Save and Continue" at bounding box center [613, 350] width 126 height 28
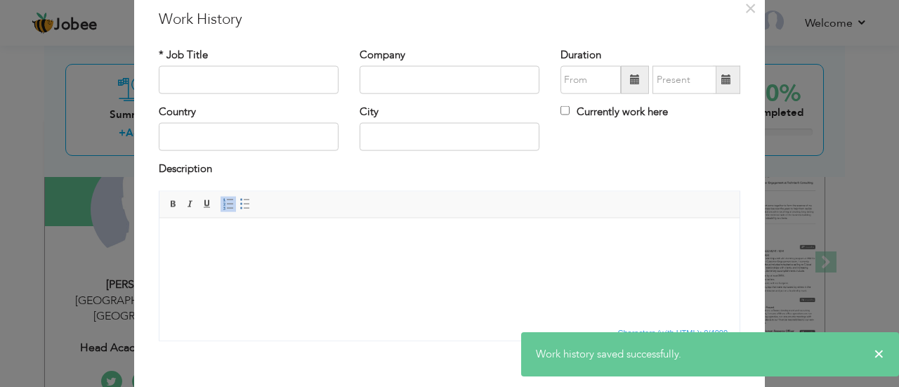
scroll to position [44, 0]
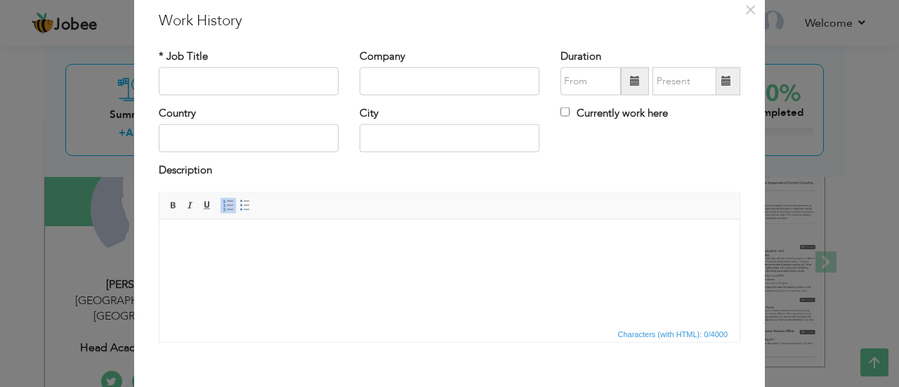
click at [630, 78] on span at bounding box center [635, 81] width 10 height 10
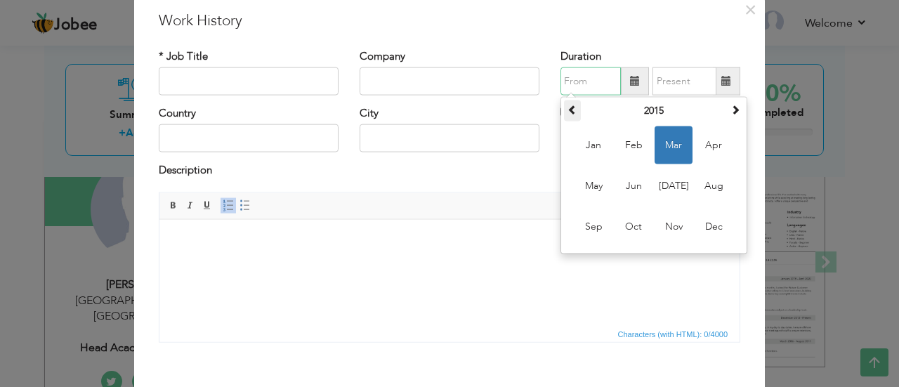
click at [569, 108] on span at bounding box center [573, 110] width 10 height 10
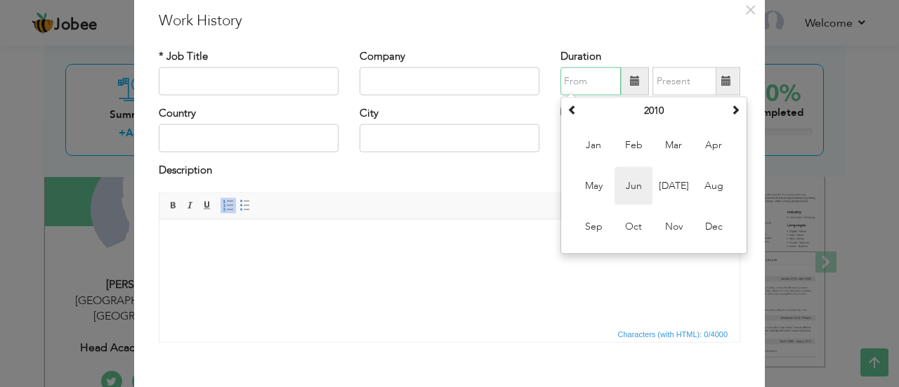
click at [637, 183] on span "Jun" at bounding box center [634, 186] width 38 height 38
type input "06/2010"
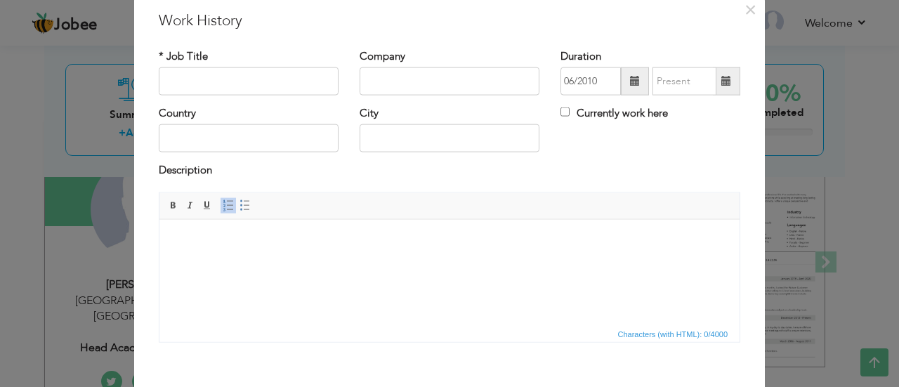
click at [725, 78] on span at bounding box center [727, 81] width 10 height 10
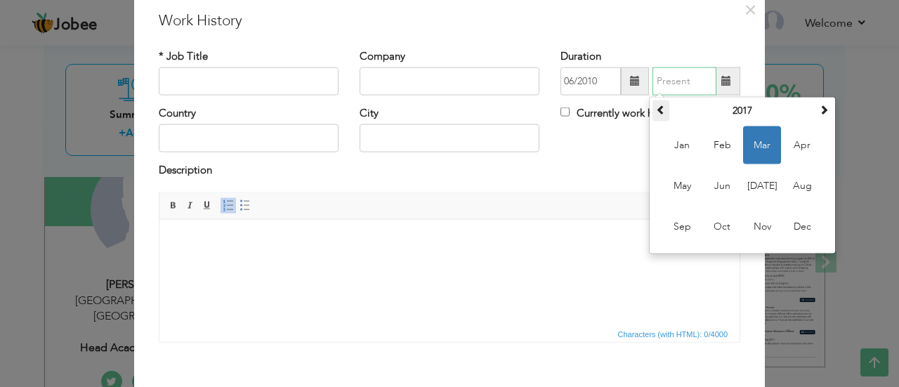
click at [656, 110] on span at bounding box center [661, 110] width 10 height 10
click at [679, 221] on span "Sep" at bounding box center [682, 227] width 38 height 38
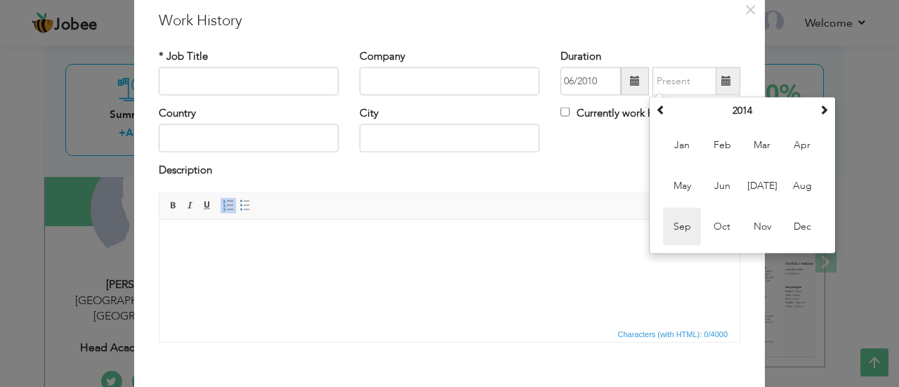
type input "09/2014"
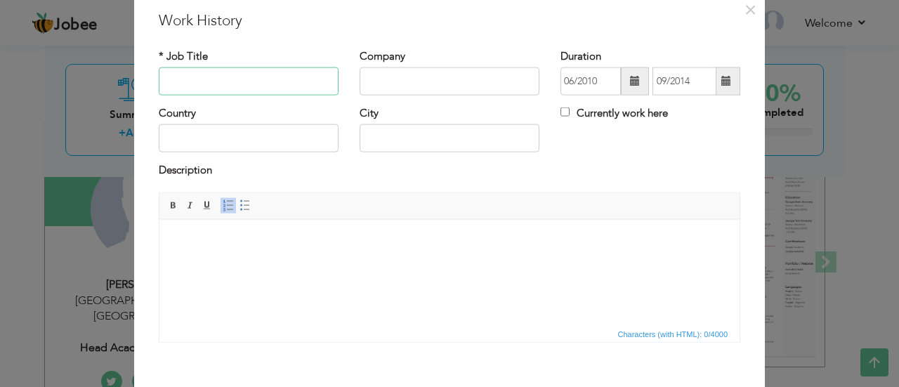
click at [292, 79] on input "text" at bounding box center [249, 81] width 180 height 28
type input "Vice Principal"
click at [403, 77] on input "text" at bounding box center [450, 81] width 180 height 28
paste input "Lahore College of Arts and Sciences (LACAS) JT Campus"
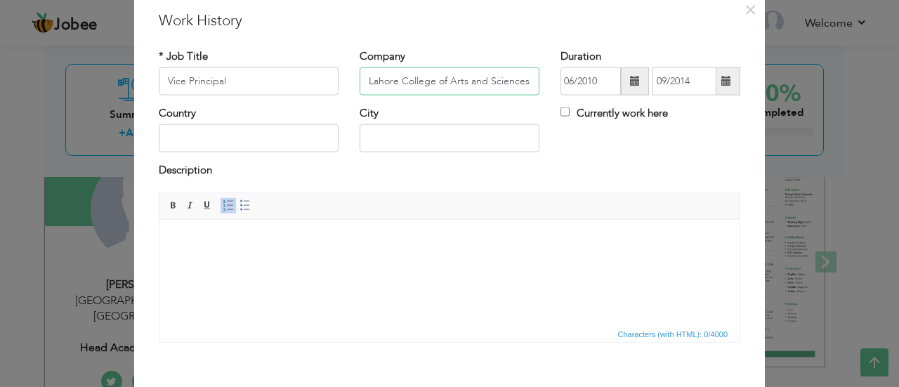
drag, startPoint x: 441, startPoint y: 78, endPoint x: 179, endPoint y: 39, distance: 265.0
click at [179, 39] on div "* Job Title Vice Principal Company Lahore College of Arts and Sciences (LACAS) …" at bounding box center [449, 200] width 603 height 325
type input "[PERSON_NAME] Campus"
click at [248, 133] on input "text" at bounding box center [249, 138] width 180 height 28
type input "[GEOGRAPHIC_DATA]"
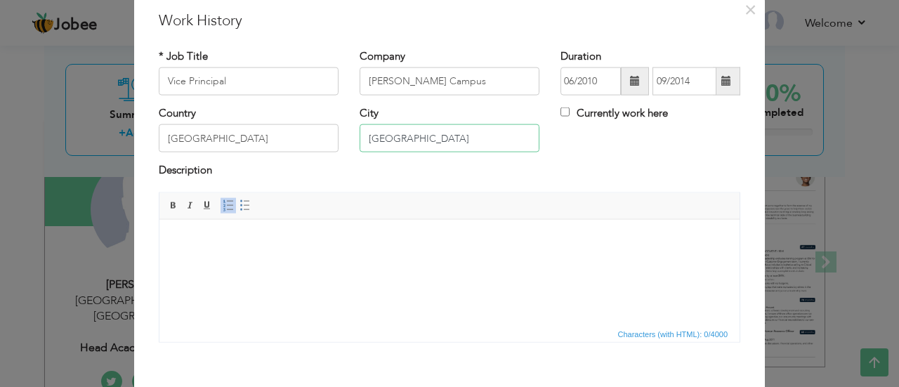
type input "[GEOGRAPHIC_DATA]"
click at [254, 226] on html at bounding box center [449, 240] width 580 height 43
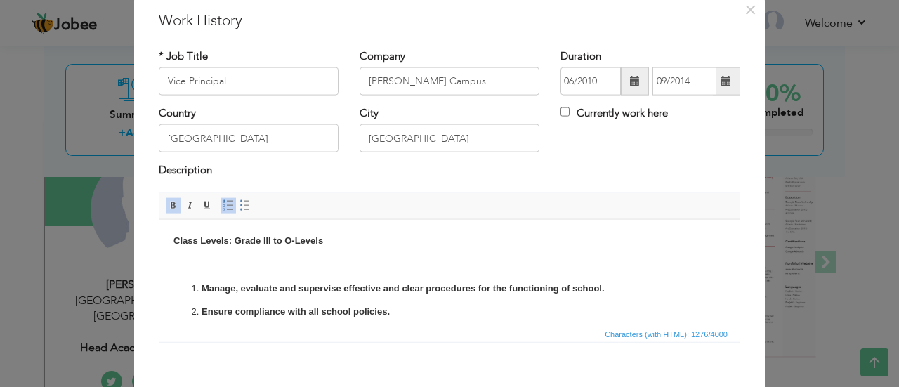
click at [339, 241] on p "Class Levels: Grade III to O-Levels" at bounding box center [450, 240] width 552 height 15
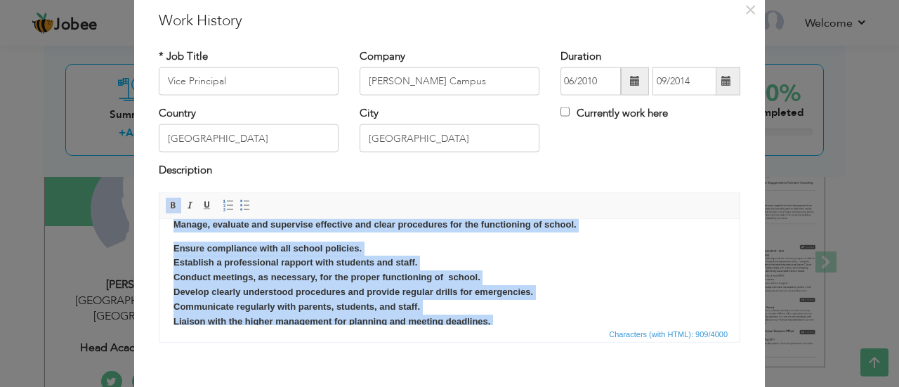
scroll to position [15, 0]
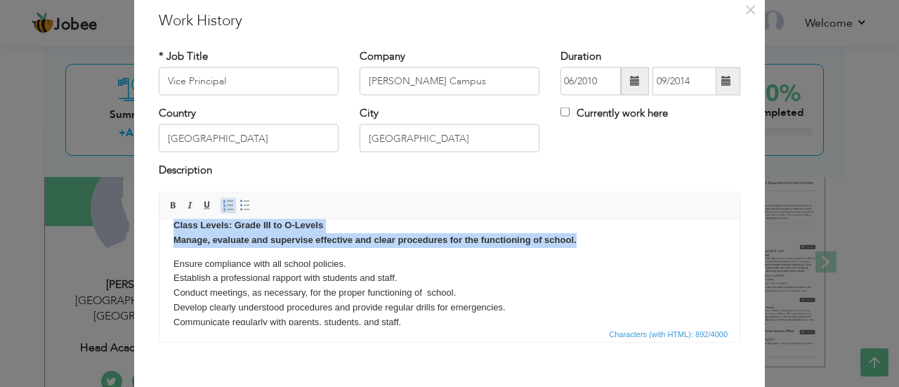
click at [223, 204] on span at bounding box center [228, 205] width 11 height 11
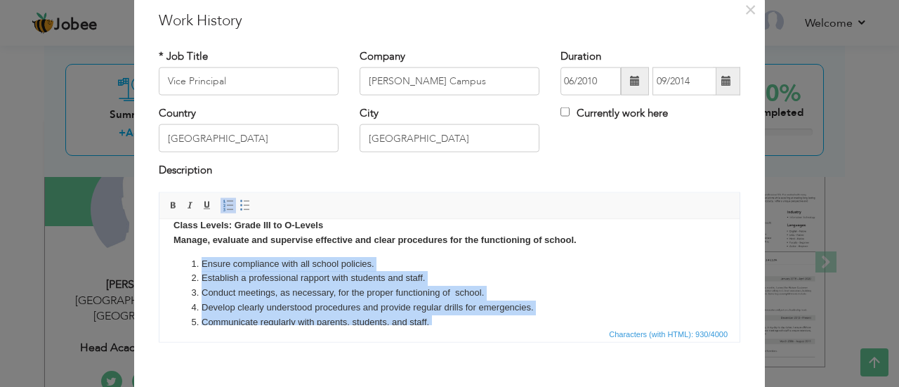
drag, startPoint x: 174, startPoint y: 240, endPoint x: 640, endPoint y: 240, distance: 466.5
click at [577, 240] on strong "Class Levels: Grade III to O-Levels M anage, evaluate and supervise effective a…" at bounding box center [375, 231] width 403 height 25
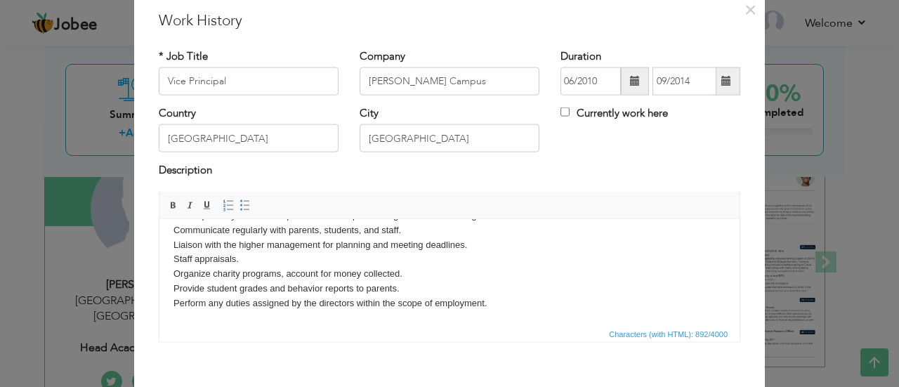
scroll to position [0, 0]
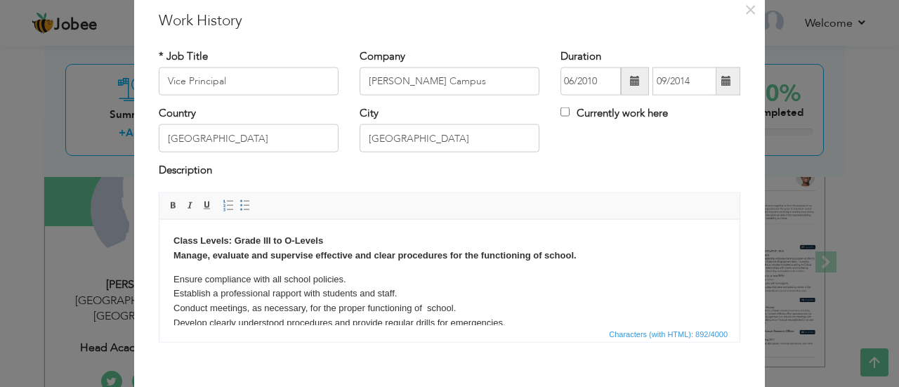
click at [254, 263] on body "Class Levels: Grade III to O-Levels M anage, evaluate and supervise effective a…" at bounding box center [450, 325] width 552 height 185
click at [174, 279] on p "Ensure compliance with all school policies. Establish a professional rapport wi…" at bounding box center [450, 345] width 552 height 146
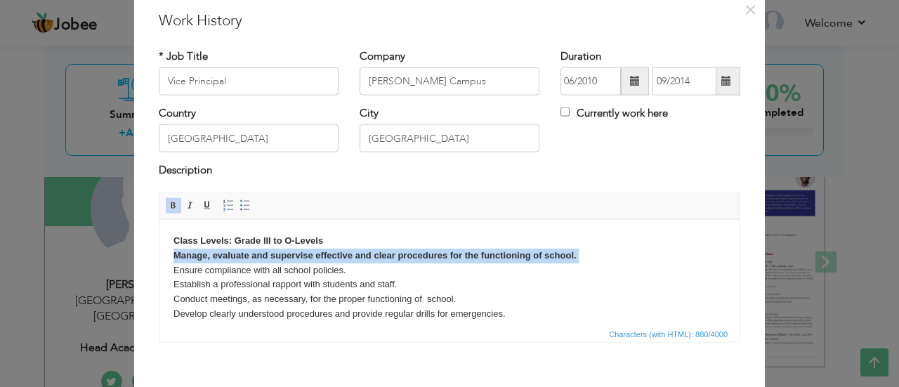
click at [165, 197] on span "Bold Italic Underline" at bounding box center [190, 205] width 51 height 17
click at [168, 202] on span at bounding box center [173, 205] width 11 height 11
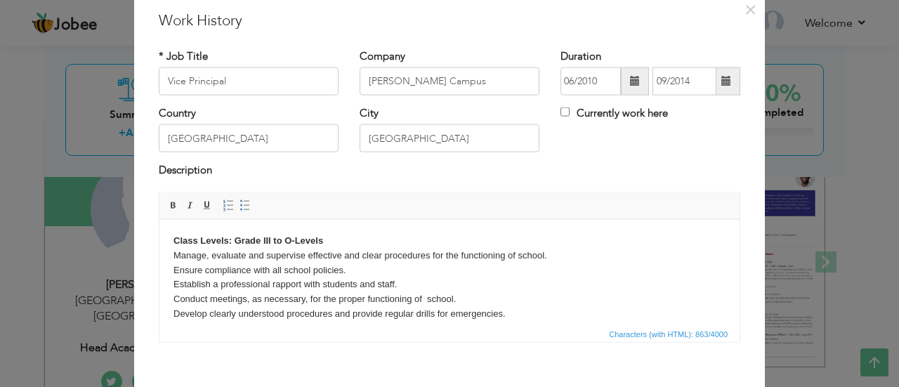
click at [174, 250] on p "Class Levels: Grade III to O-Levels M anage, evaluate and supervise effective a…" at bounding box center [450, 321] width 552 height 176
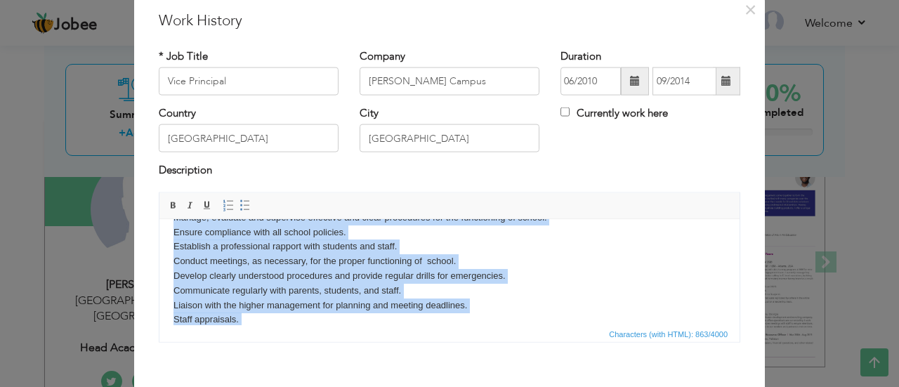
scroll to position [82, 0]
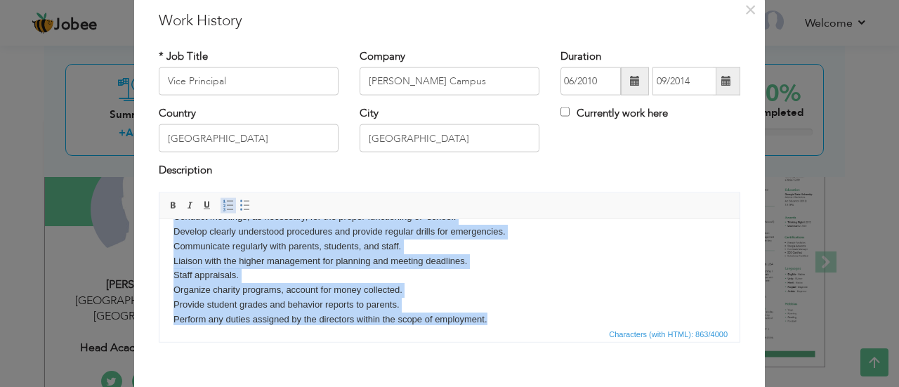
click at [223, 211] on link "Insert/Remove Numbered List" at bounding box center [228, 204] width 15 height 15
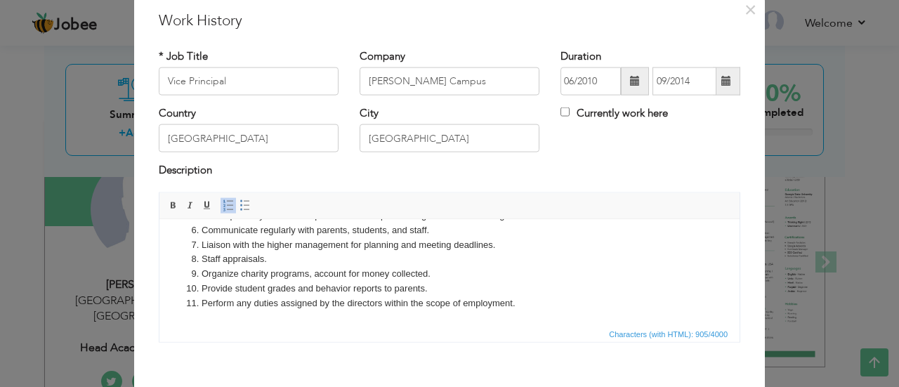
scroll to position [111, 0]
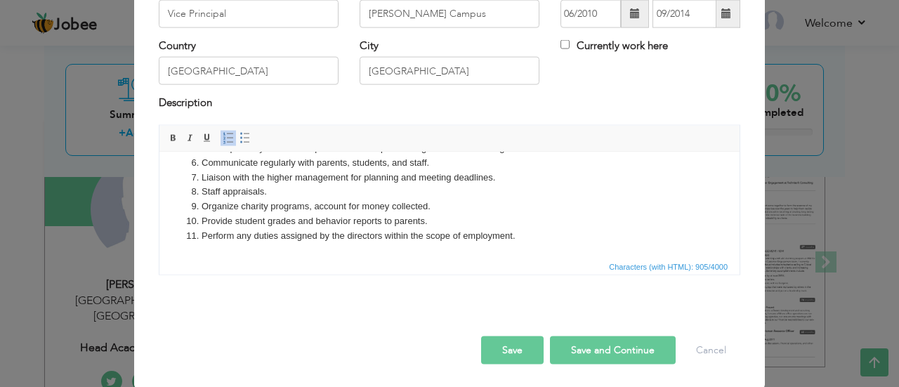
click at [612, 344] on button "Save and Continue" at bounding box center [613, 350] width 126 height 28
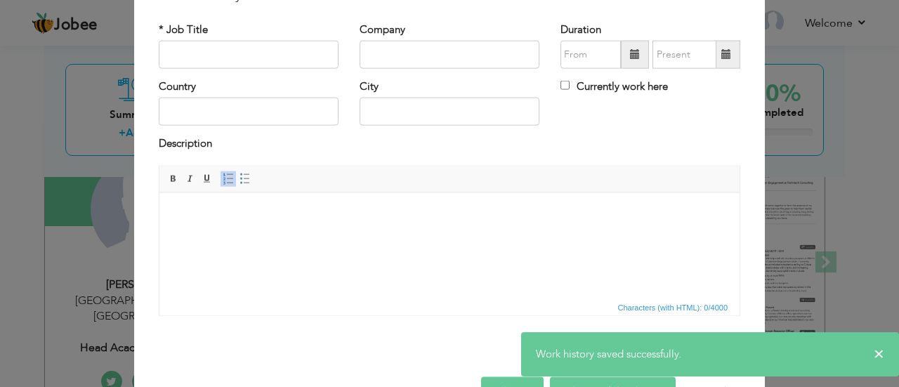
scroll to position [69, 0]
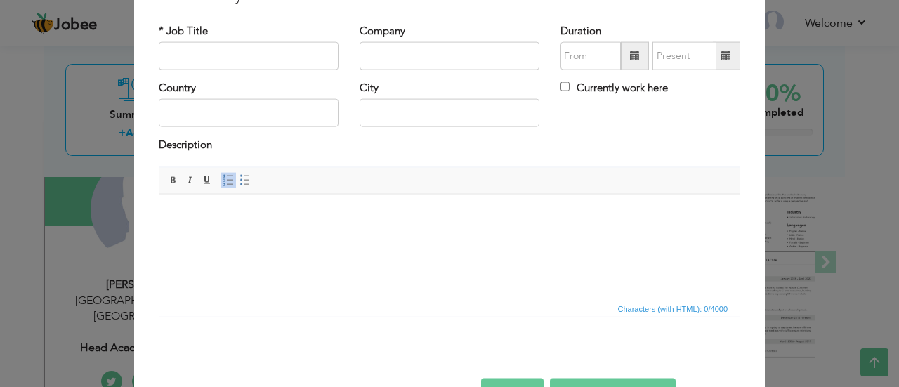
click at [621, 60] on span at bounding box center [635, 56] width 28 height 28
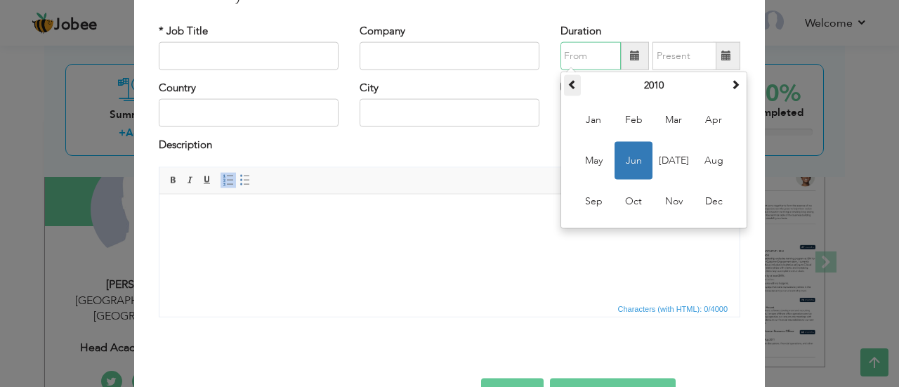
click at [568, 79] on span at bounding box center [573, 84] width 10 height 10
click at [682, 126] on span "Mar" at bounding box center [674, 120] width 38 height 38
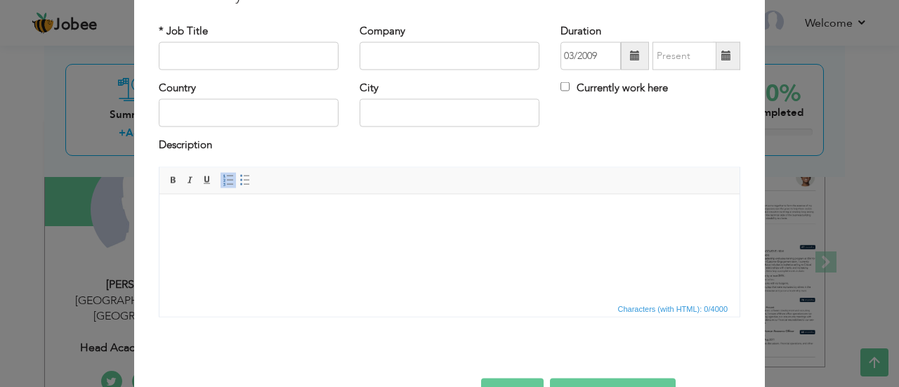
click at [637, 58] on span at bounding box center [635, 56] width 28 height 28
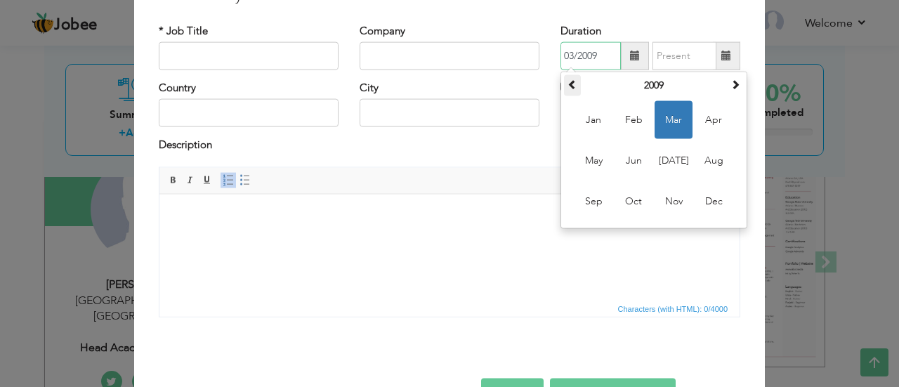
click at [568, 84] on span at bounding box center [573, 84] width 10 height 10
click at [677, 129] on span "Mar" at bounding box center [674, 120] width 38 height 38
type input "03/2008"
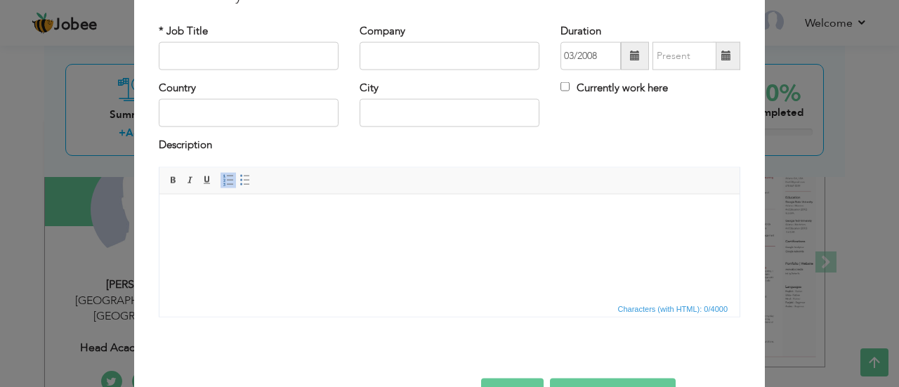
click at [722, 58] on span at bounding box center [727, 56] width 10 height 10
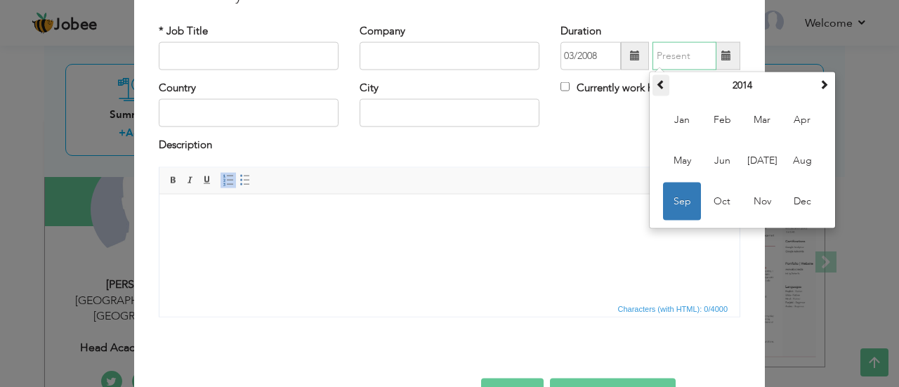
click at [656, 80] on span at bounding box center [661, 84] width 10 height 10
click at [658, 88] on span at bounding box center [661, 84] width 10 height 10
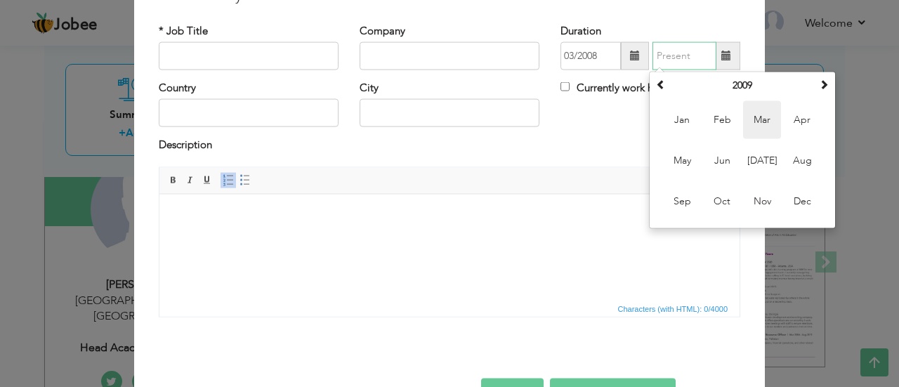
click at [745, 119] on span "Mar" at bounding box center [762, 120] width 38 height 38
type input "03/2009"
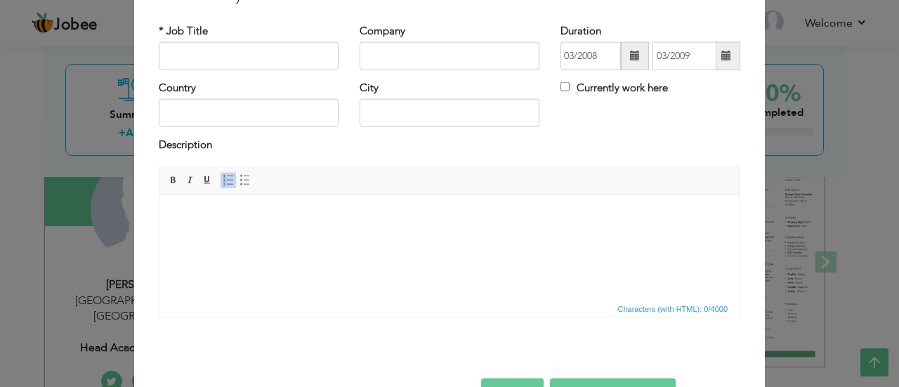
click at [413, 58] on input "text" at bounding box center [450, 56] width 180 height 28
paste input "Australian Education Office"
type input "Australian Education Office"
click at [271, 61] on input "text" at bounding box center [249, 56] width 180 height 28
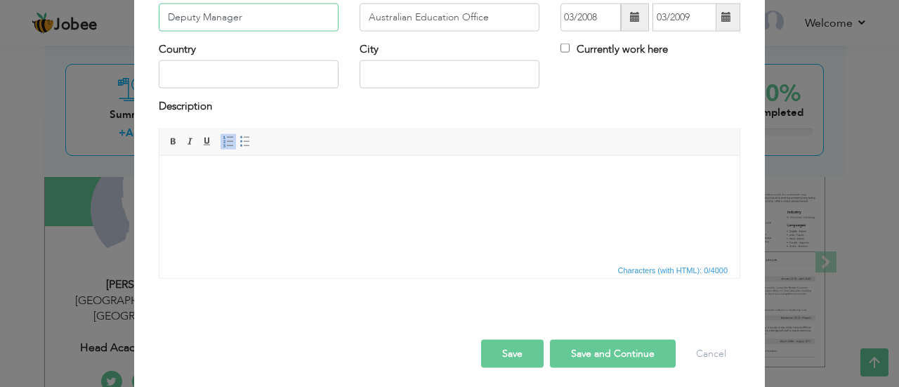
scroll to position [109, 0]
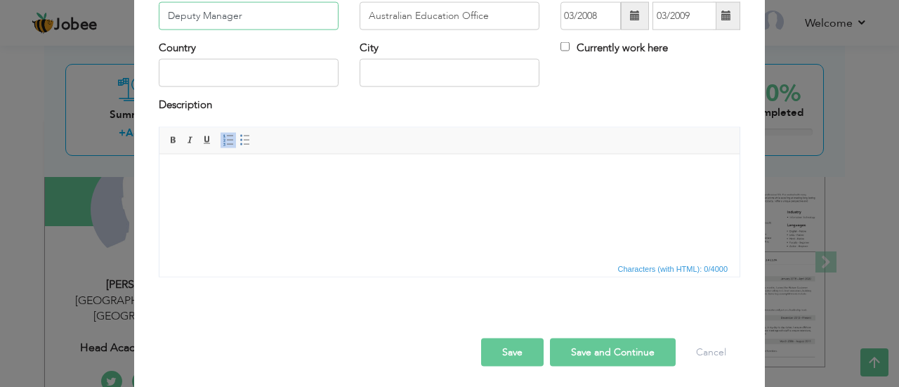
type input "Deputy Manager"
click at [284, 61] on input "text" at bounding box center [249, 73] width 180 height 28
type input "[GEOGRAPHIC_DATA]"
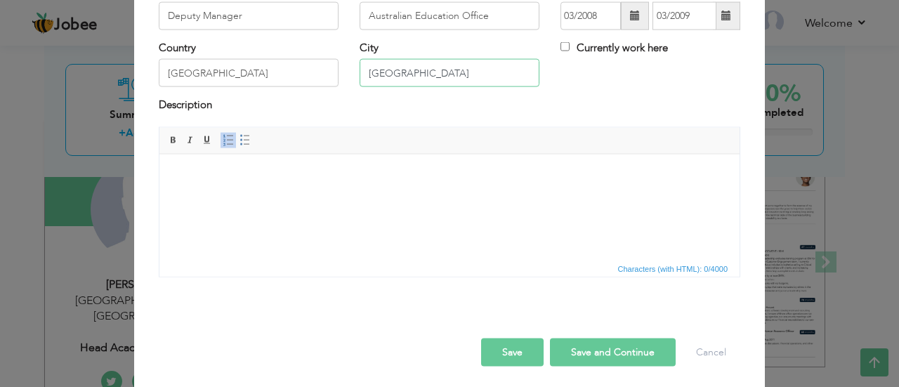
type input "[GEOGRAPHIC_DATA]"
click at [275, 197] on html at bounding box center [449, 175] width 580 height 43
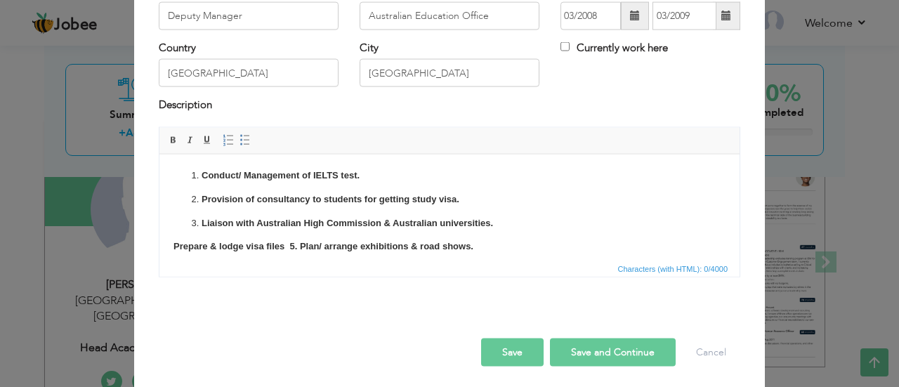
click at [270, 185] on html "Conduct/ Management of IELTS test. Provision of consultancy to students for get…" at bounding box center [449, 211] width 580 height 114
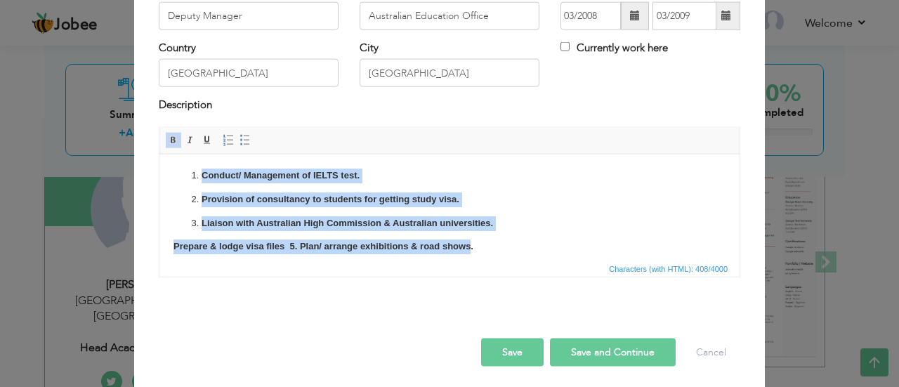
drag, startPoint x: 471, startPoint y: 238, endPoint x: 41, endPoint y: 130, distance: 443.4
click at [159, 154] on html "Conduct/ Management of IELTS test. Provision of consultancy to students for get…" at bounding box center [449, 211] width 580 height 114
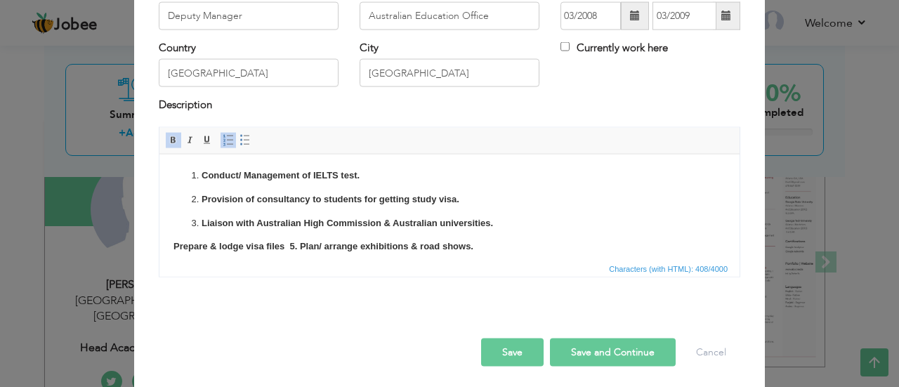
click at [199, 167] on html "Conduct/ Management of IELTS test. Provision of consultancy to students for get…" at bounding box center [449, 211] width 580 height 114
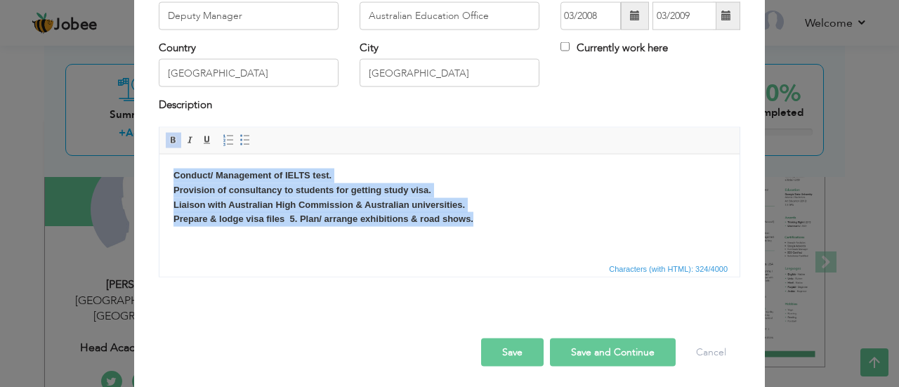
click at [171, 138] on span at bounding box center [173, 139] width 11 height 11
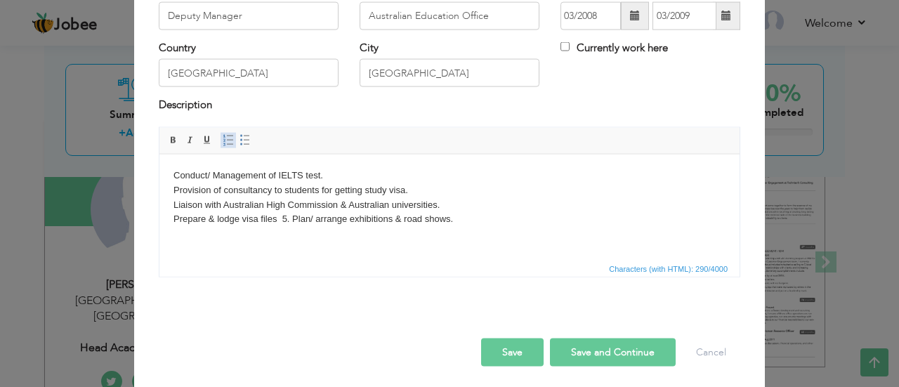
click at [223, 136] on span at bounding box center [228, 139] width 11 height 11
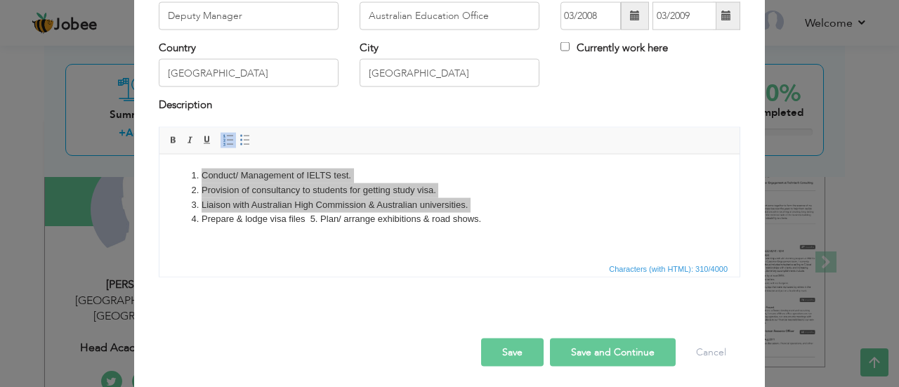
click at [622, 346] on button "Save and Continue" at bounding box center [613, 352] width 126 height 28
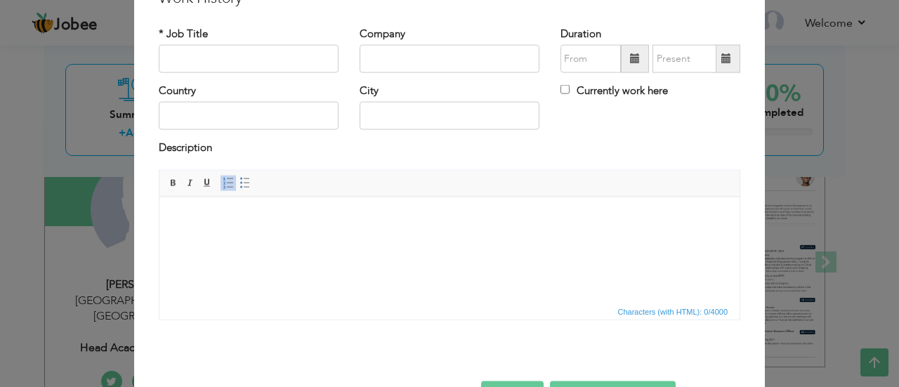
scroll to position [65, 0]
click at [634, 63] on span at bounding box center [635, 60] width 10 height 10
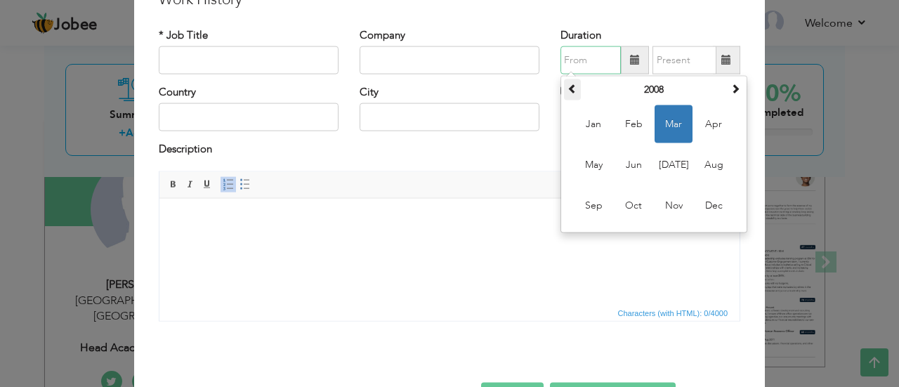
click at [568, 88] on span at bounding box center [573, 89] width 10 height 10
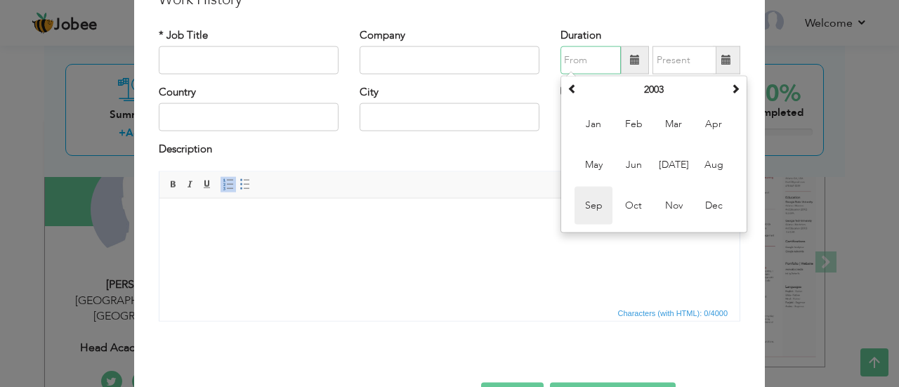
click at [600, 199] on span "Sep" at bounding box center [594, 206] width 38 height 38
type input "09/2003"
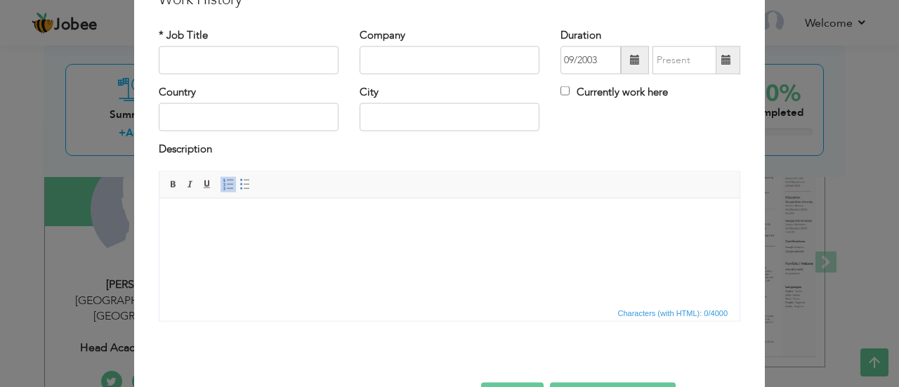
click at [722, 61] on span at bounding box center [727, 60] width 10 height 10
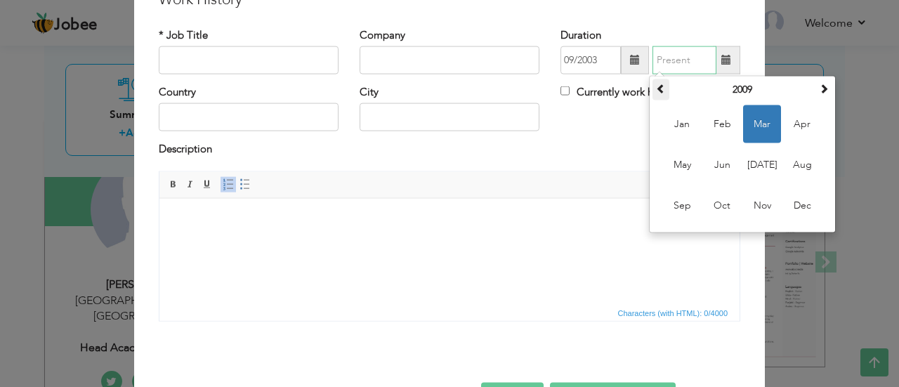
click at [663, 85] on th at bounding box center [661, 89] width 17 height 21
click at [684, 208] on span "Sep" at bounding box center [682, 206] width 38 height 38
type input "09/2006"
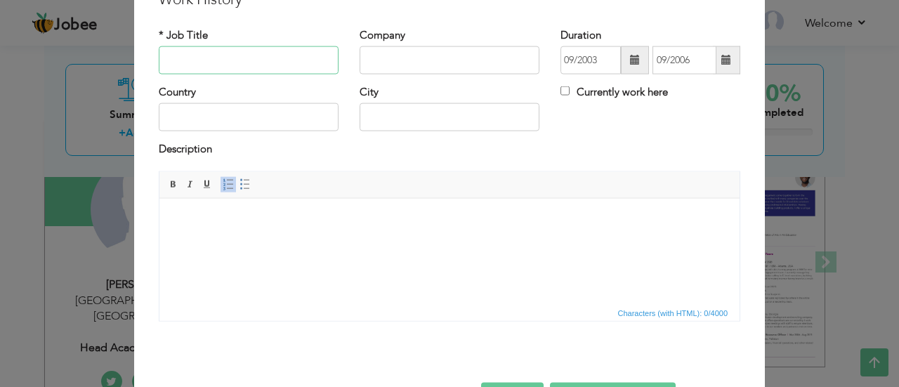
click at [276, 64] on input "text" at bounding box center [249, 60] width 180 height 28
drag, startPoint x: 280, startPoint y: 60, endPoint x: 62, endPoint y: 43, distance: 218.5
click at [62, 43] on div "× Work History * Job Title heADMISTRESS Company Duration 09/2003 09/2006" at bounding box center [449, 193] width 899 height 387
type input "Headmistress"
type input "The City School"
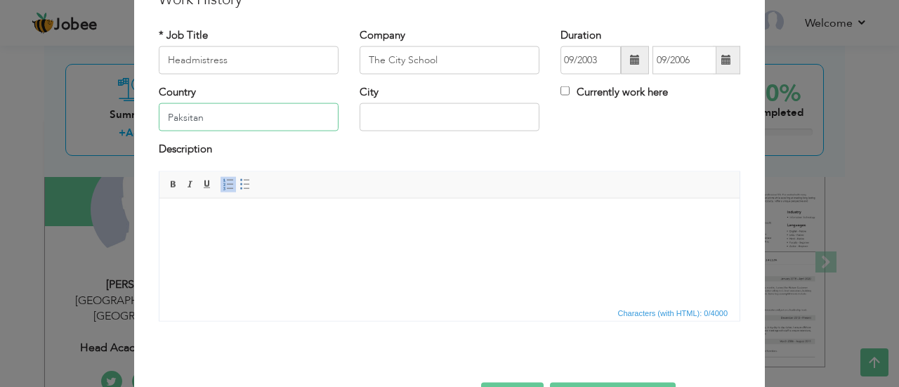
type input "Paksitan"
type input "[GEOGRAPHIC_DATA]"
click at [219, 222] on body at bounding box center [450, 219] width 552 height 15
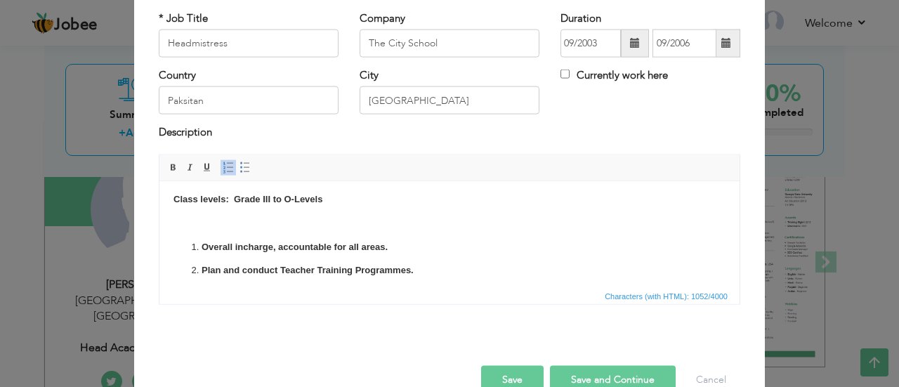
scroll to position [0, 0]
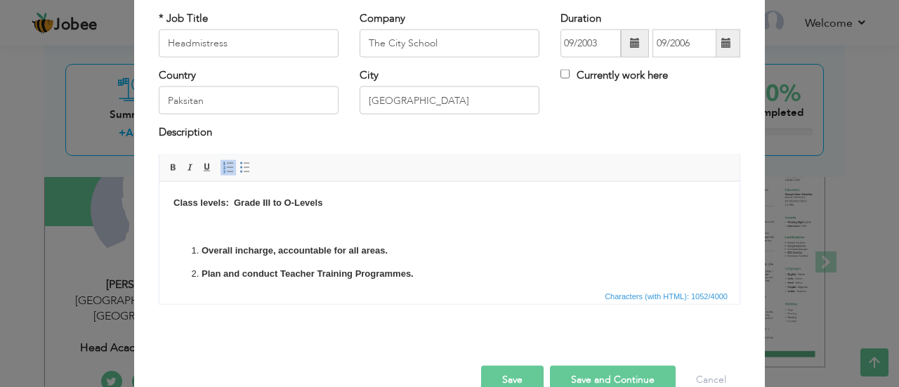
click at [202, 246] on strong "Overall incharge, accountable for all areas." at bounding box center [295, 250] width 186 height 11
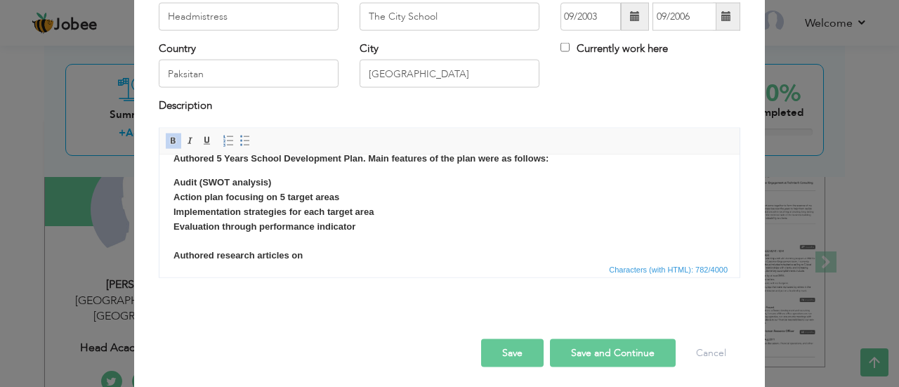
scroll to position [111, 0]
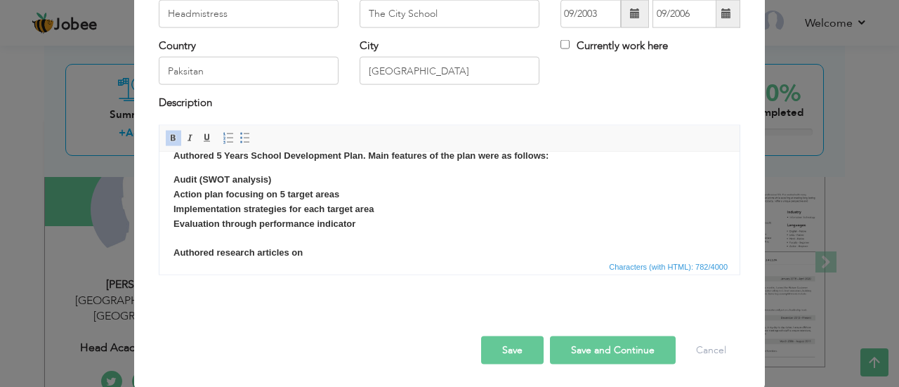
click at [332, 249] on p "Audit (SWOT analysis) ​​​​​​​ Action plan focusing on 5 target areas Implementa…" at bounding box center [450, 216] width 552 height 88
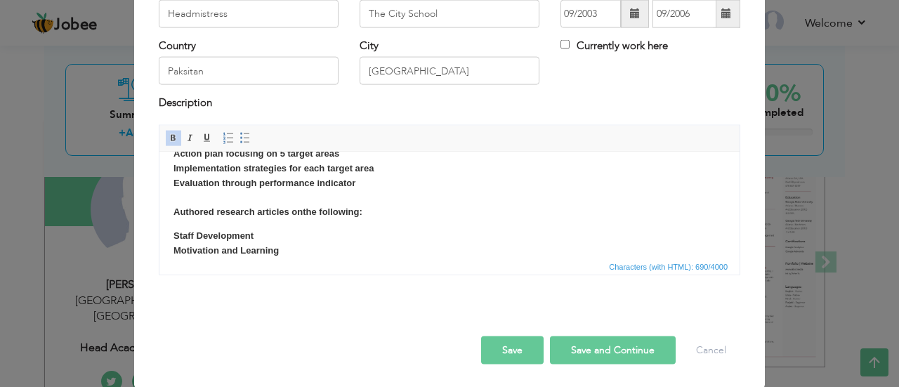
scroll to position [118, 0]
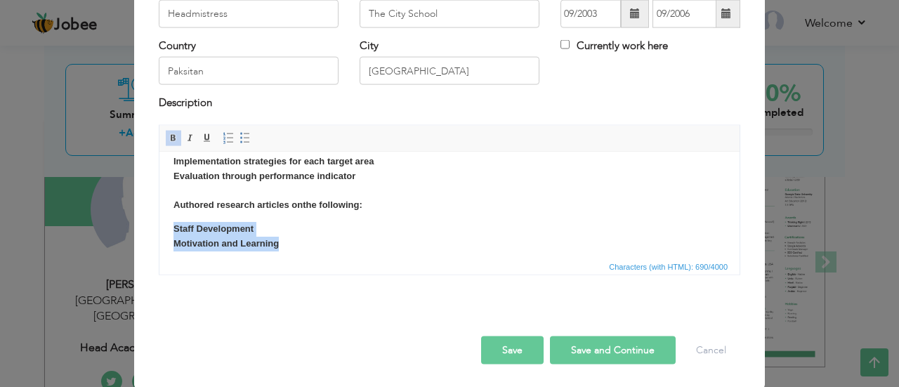
drag, startPoint x: 279, startPoint y: 240, endPoint x: 164, endPoint y: 231, distance: 115.6
click at [164, 231] on html "Class levels: Grade III to O-Levels Overall incharge, accountable for all areas…" at bounding box center [449, 149] width 580 height 231
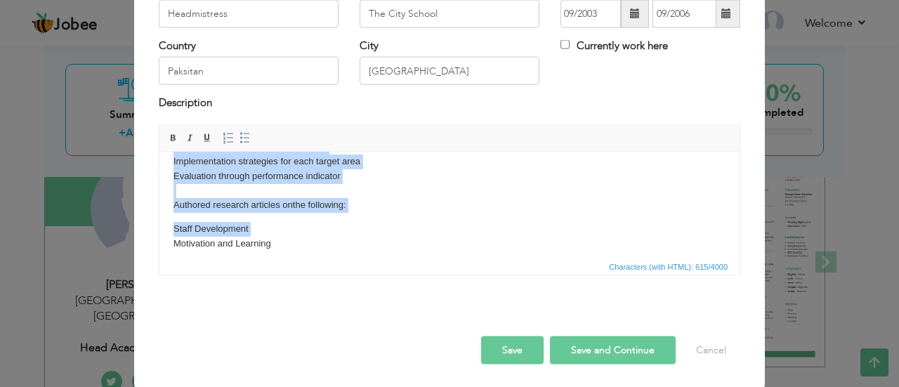
click at [432, 232] on p "Staff Development Motivation and Learning" at bounding box center [450, 236] width 552 height 30
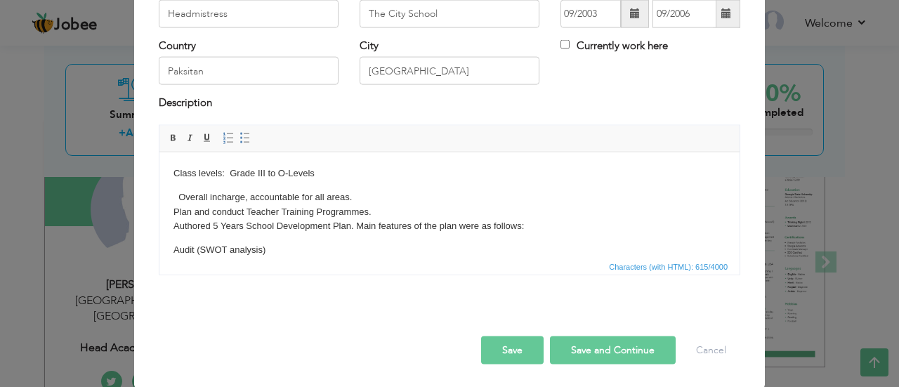
scroll to position [0, 0]
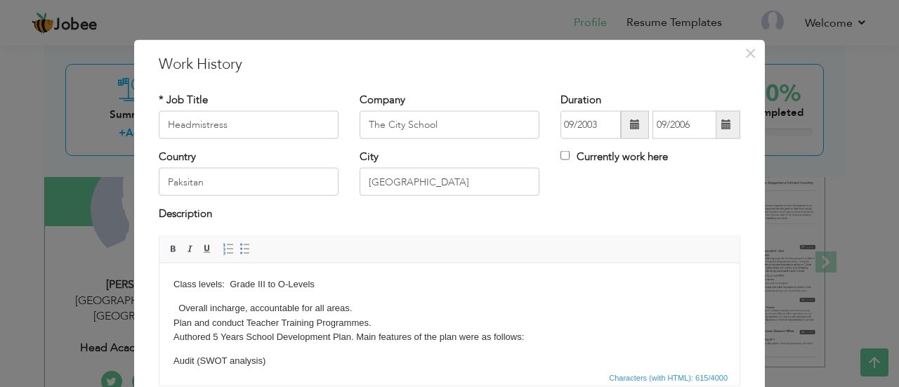
click at [178, 304] on p "Overall incharge, accountable for all areas. Plan and conduct Teacher Training …" at bounding box center [450, 323] width 552 height 44
click at [175, 285] on p "Class levels: Grade III to O-Levels" at bounding box center [450, 284] width 552 height 15
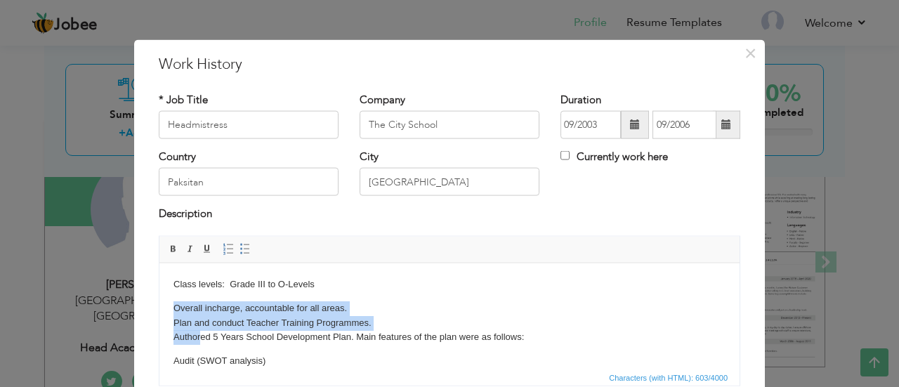
drag, startPoint x: 174, startPoint y: 304, endPoint x: 200, endPoint y: 333, distance: 39.3
click at [200, 333] on p "Overall incharge, accountable for all areas. Plan and conduct Teacher Training …" at bounding box center [450, 323] width 552 height 44
click at [223, 245] on span at bounding box center [228, 248] width 11 height 11
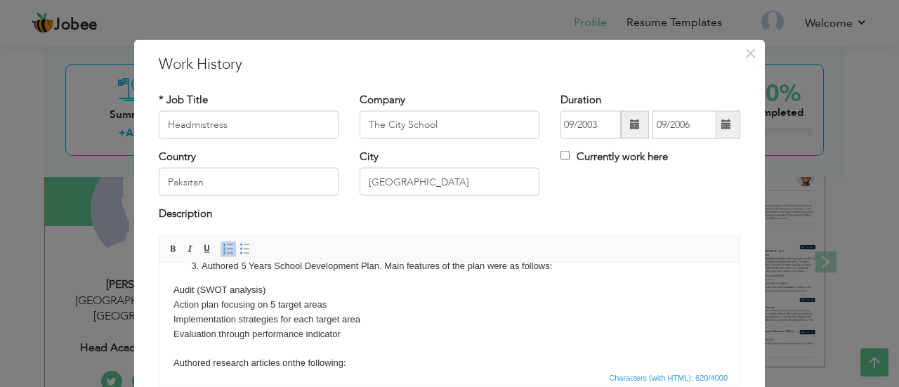
scroll to position [70, 0]
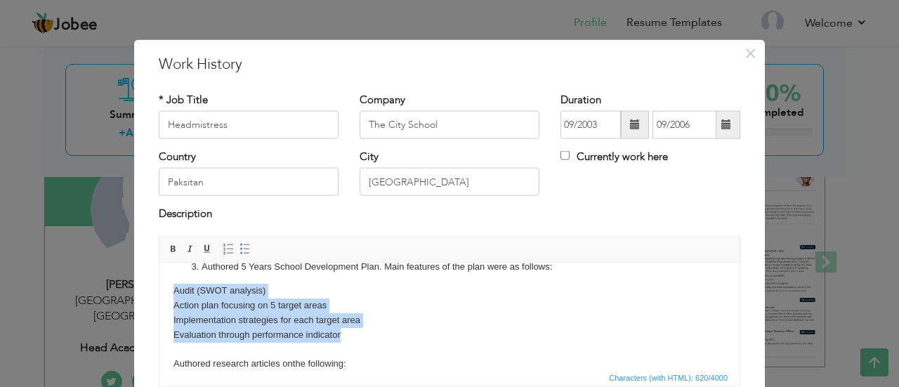
drag, startPoint x: 169, startPoint y: 288, endPoint x: 345, endPoint y: 328, distance: 180.2
click at [345, 328] on html "Class levels: Grade III to O-Levels Overall incharge, accountable for all areas…" at bounding box center [449, 308] width 580 height 231
click at [242, 249] on span at bounding box center [245, 248] width 11 height 11
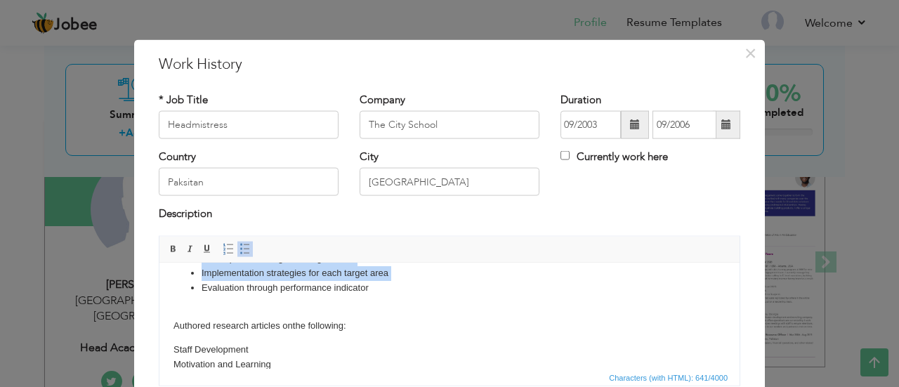
scroll to position [134, 0]
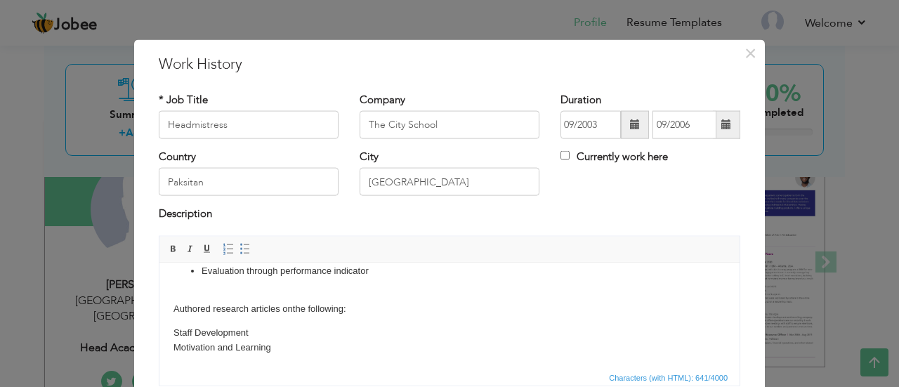
click at [166, 303] on html "Class levels: Grade III to O-Levels Overall incharge, accountable for all areas…" at bounding box center [449, 249] width 580 height 240
click at [223, 245] on span at bounding box center [228, 248] width 11 height 11
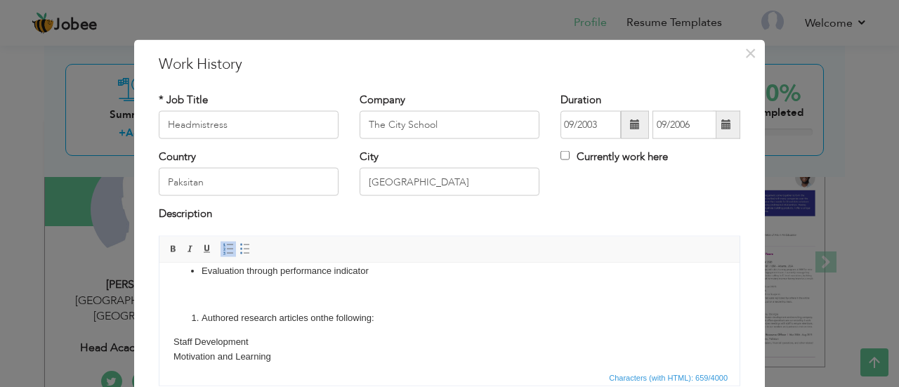
click at [223, 245] on span at bounding box center [228, 248] width 11 height 11
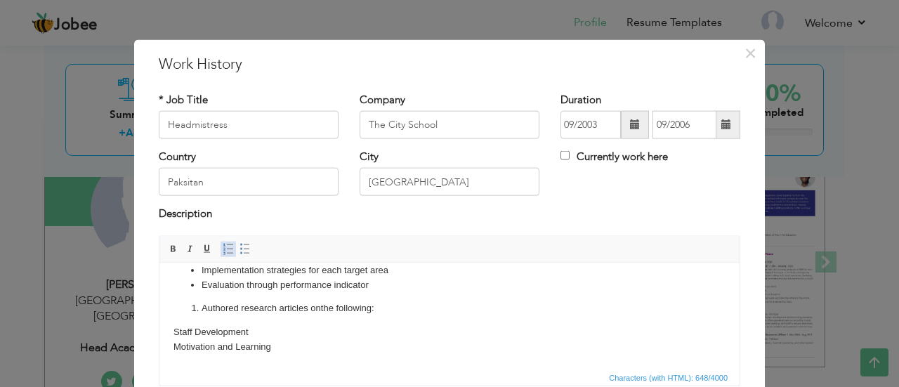
scroll to position [119, 0]
click at [223, 245] on span at bounding box center [228, 248] width 11 height 11
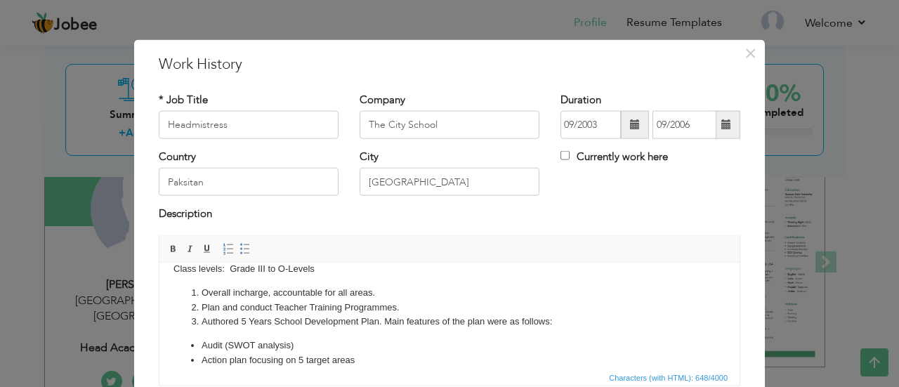
scroll to position [0, 0]
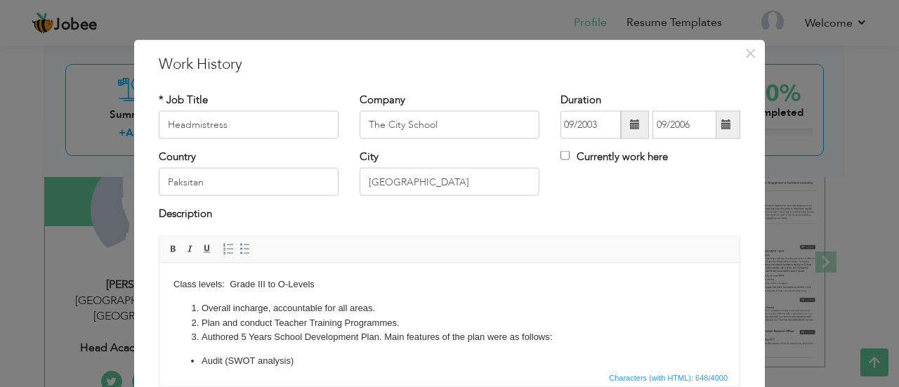
click at [202, 306] on li "Overall incharge, accountable for all areas." at bounding box center [450, 308] width 496 height 15
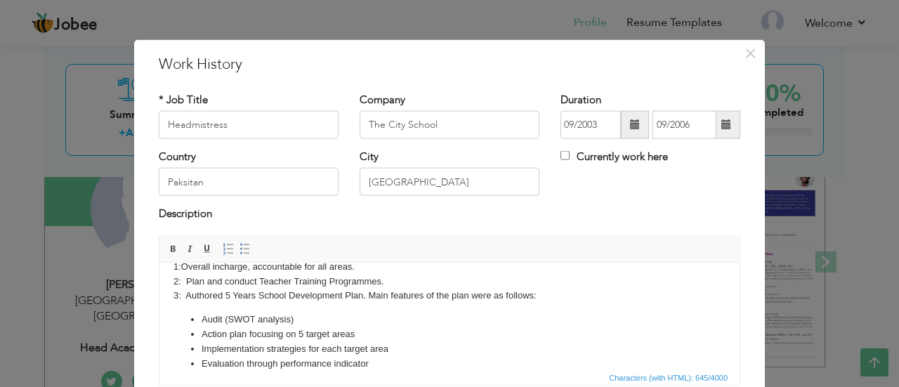
scroll to position [103, 0]
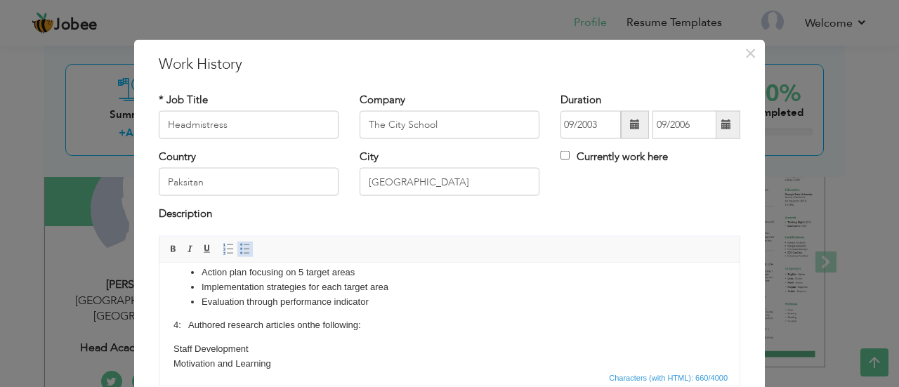
click at [240, 249] on span at bounding box center [245, 248] width 11 height 11
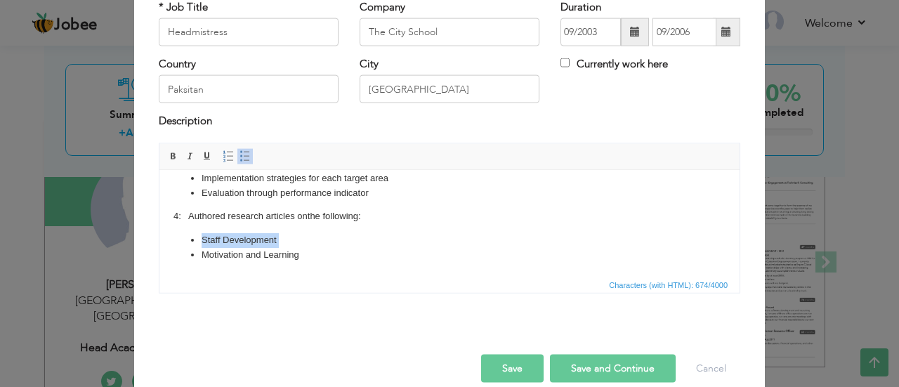
scroll to position [94, 0]
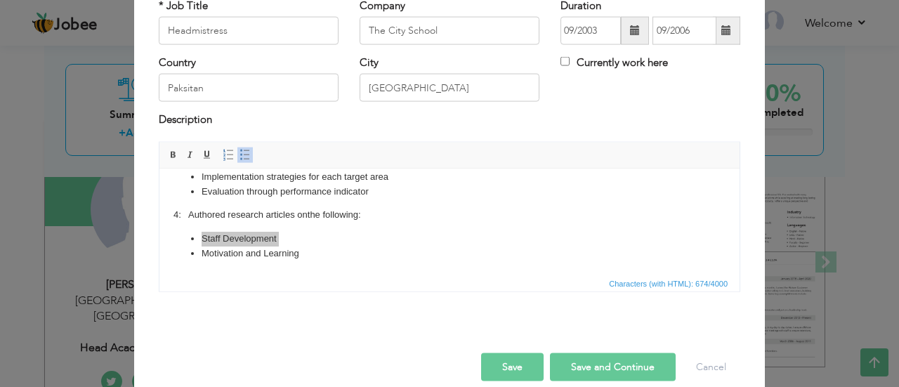
click at [597, 360] on button "Save and Continue" at bounding box center [613, 367] width 126 height 28
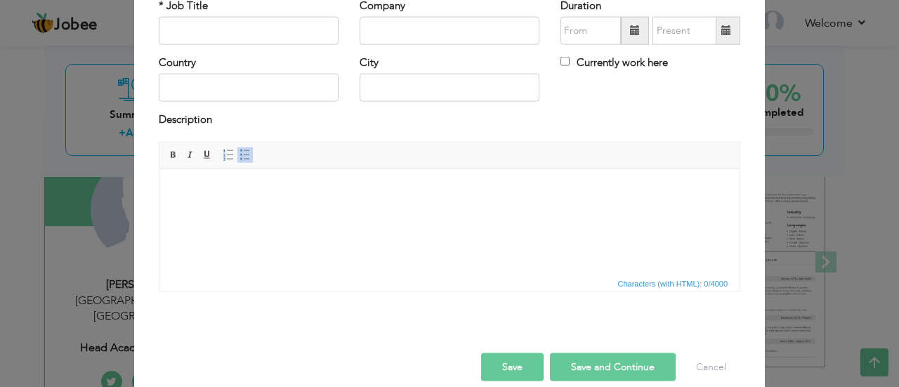
scroll to position [0, 0]
click at [632, 34] on span at bounding box center [635, 30] width 10 height 10
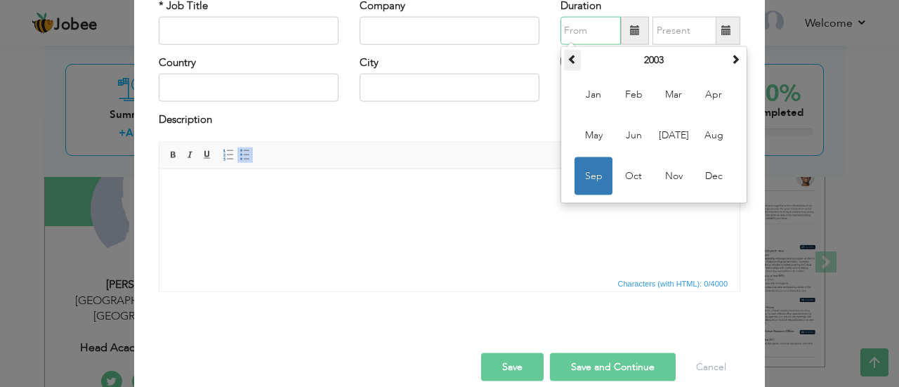
click at [571, 56] on span at bounding box center [573, 59] width 10 height 10
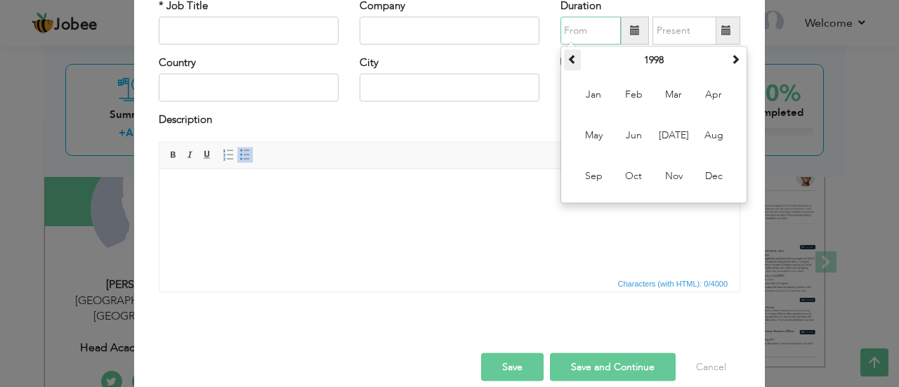
click at [571, 56] on span at bounding box center [573, 59] width 10 height 10
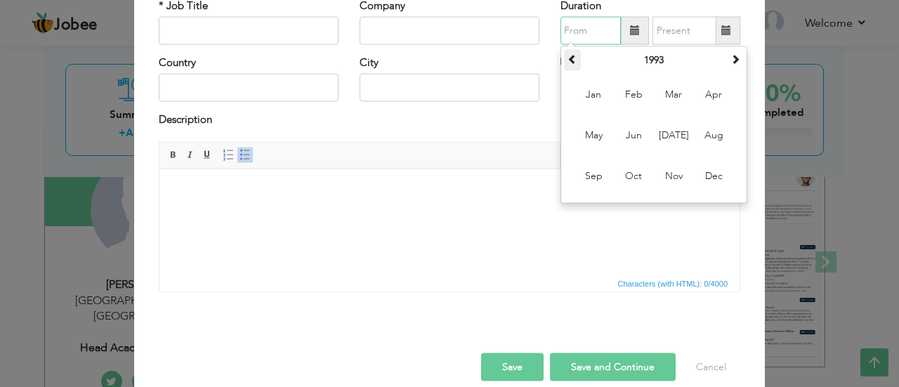
click at [571, 56] on span at bounding box center [573, 59] width 10 height 10
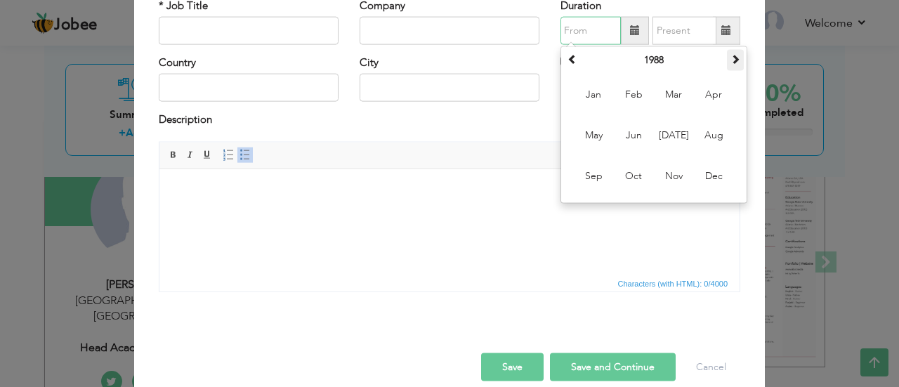
click at [731, 63] on span at bounding box center [736, 59] width 10 height 10
click at [599, 103] on span "Jan" at bounding box center [594, 95] width 38 height 38
type input "01/1989"
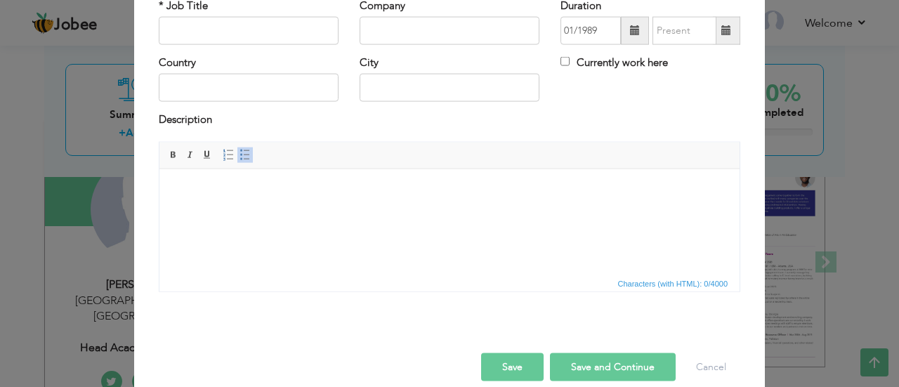
click at [722, 31] on span at bounding box center [727, 30] width 10 height 10
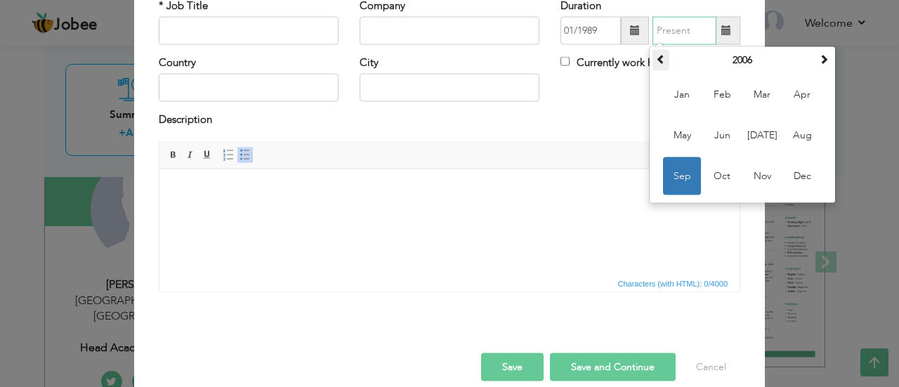
click at [662, 58] on th at bounding box center [661, 60] width 17 height 21
click at [680, 92] on span "Jan" at bounding box center [682, 95] width 38 height 38
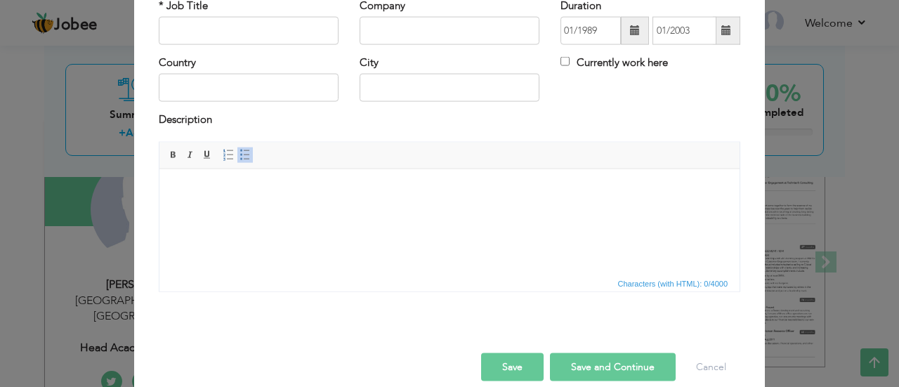
click at [733, 20] on span at bounding box center [726, 31] width 27 height 28
click at [722, 27] on span at bounding box center [727, 30] width 10 height 10
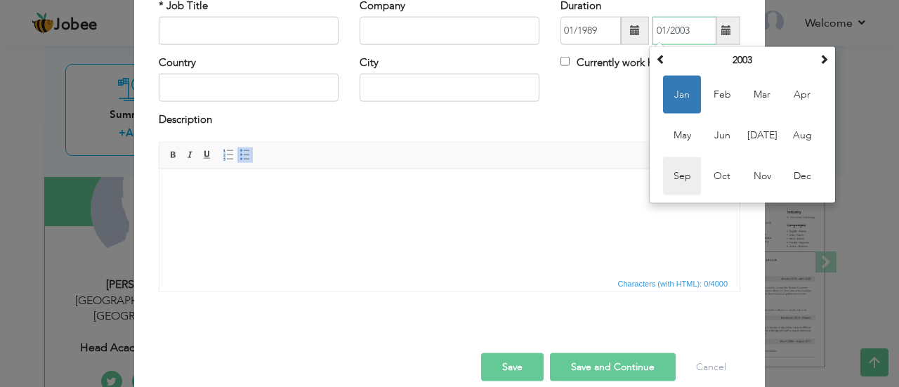
click at [677, 176] on span "Sep" at bounding box center [682, 176] width 38 height 38
type input "09/2003"
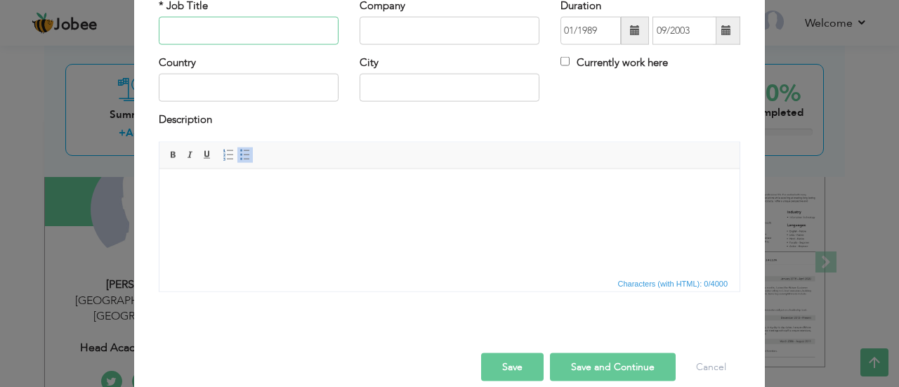
click at [264, 40] on input "text" at bounding box center [249, 31] width 180 height 28
type input "B"
type input "SM Incharge"
type input "Beaconhouse School System"
drag, startPoint x: 298, startPoint y: 72, endPoint x: 275, endPoint y: 86, distance: 26.9
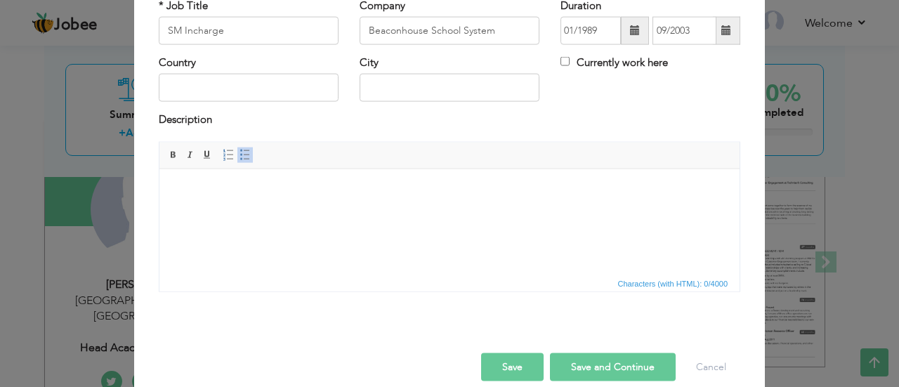
click at [275, 86] on div "Country" at bounding box center [249, 79] width 180 height 46
click at [275, 86] on input "text" at bounding box center [249, 88] width 180 height 28
type input "[GEOGRAPHIC_DATA]"
type input "Peshawar"
click at [410, 209] on html at bounding box center [449, 190] width 580 height 43
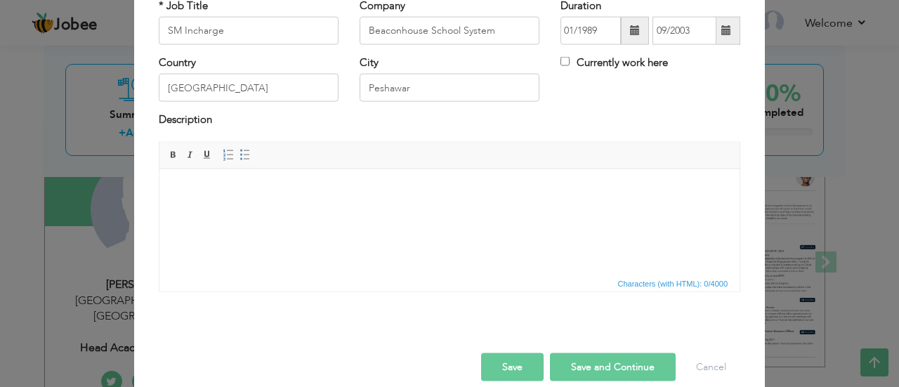
click at [303, 169] on html at bounding box center [449, 190] width 580 height 43
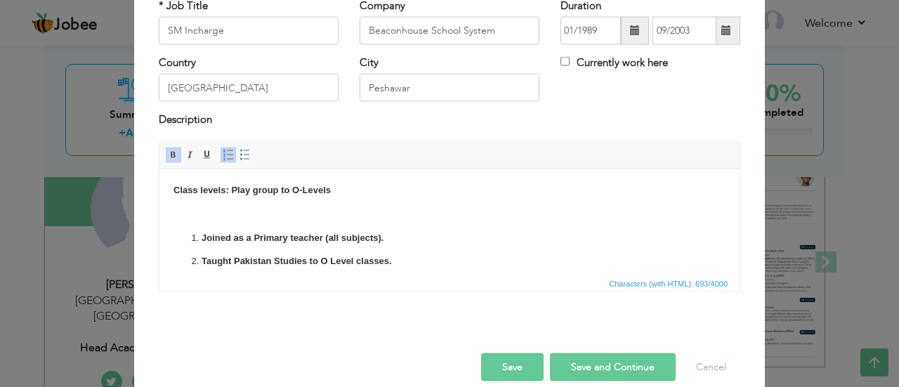
scroll to position [87, 0]
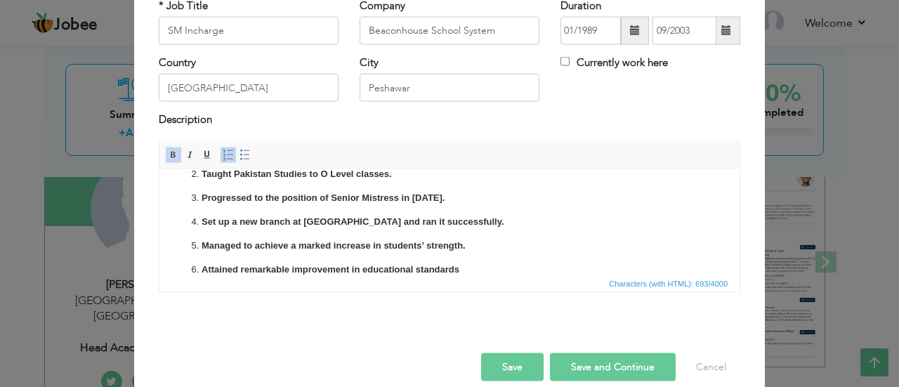
click at [471, 269] on p "Attained remarkable improvement in educational standards" at bounding box center [450, 269] width 496 height 15
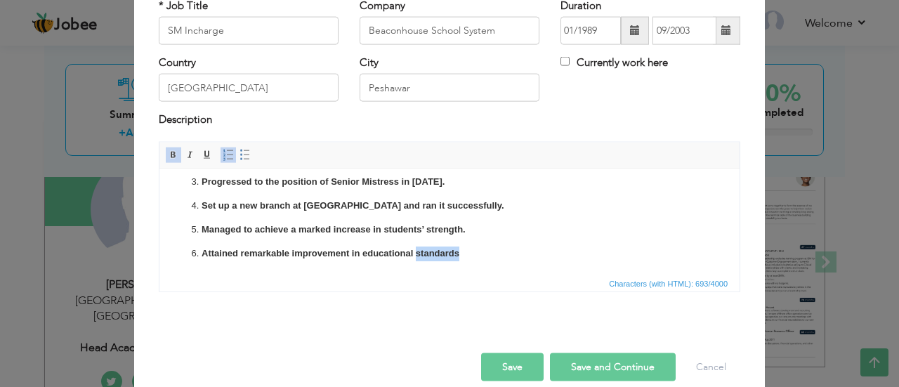
click at [471, 269] on html "Class levels: Play group to O-Levels Joined as a Primary teacher (all subjects)…" at bounding box center [449, 169] width 580 height 209
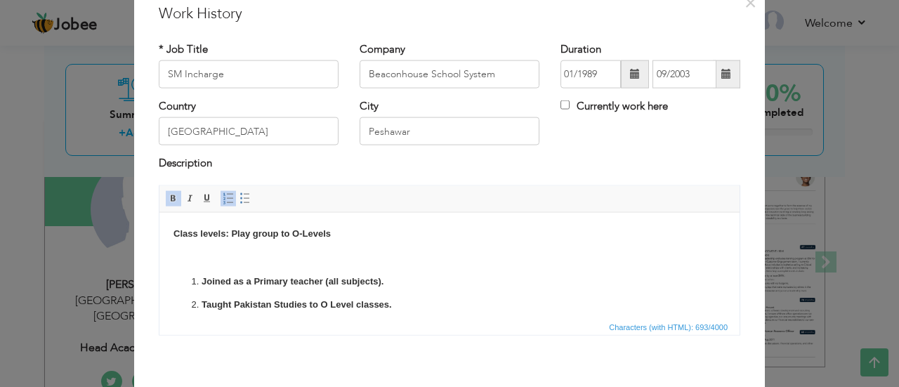
scroll to position [49, 0]
click at [194, 245] on body "Class levels: Play group to O-Levels Joined as a Primary teacher (all subjects)…" at bounding box center [450, 318] width 552 height 181
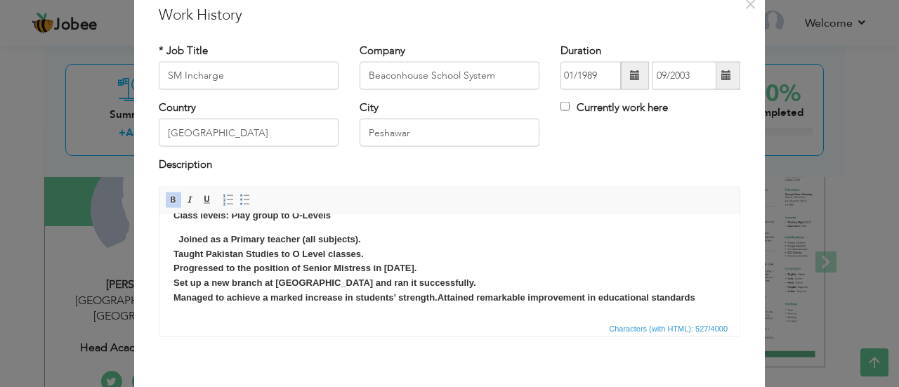
scroll to position [27, 0]
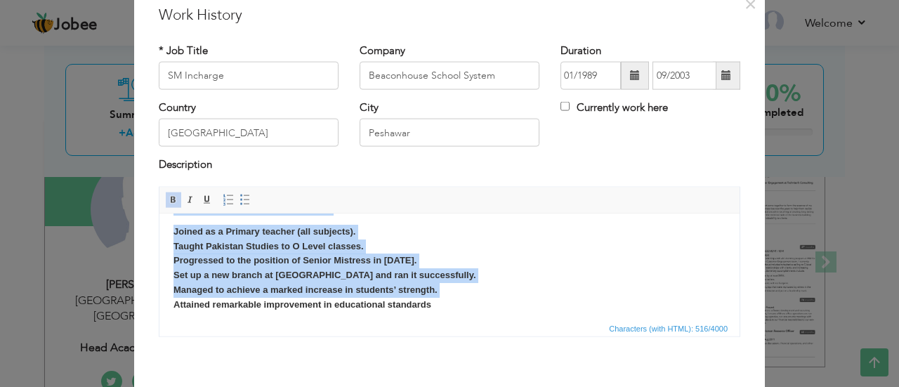
click at [318, 238] on p "Joined as a Primary teacher (all subjects). Taught Pakistan Studies to O Level …" at bounding box center [450, 268] width 552 height 88
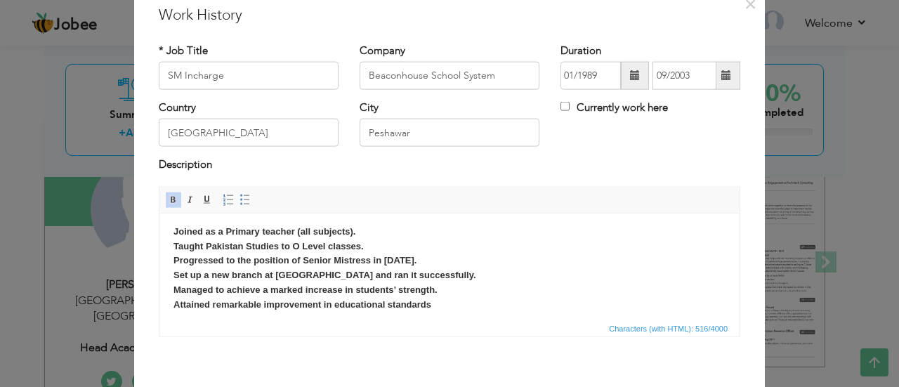
click at [178, 226] on strong "Joined as a Primary teacher (all subjects). Taught Pakistan Studies to O Level …" at bounding box center [325, 268] width 303 height 84
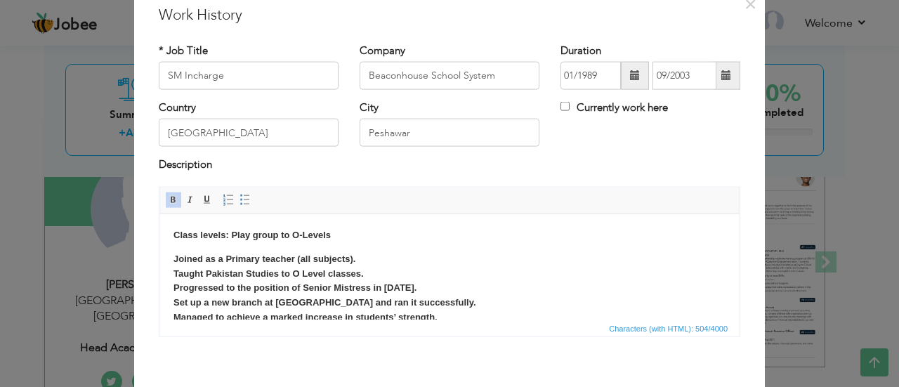
scroll to position [48, 0]
drag, startPoint x: 361, startPoint y: 259, endPoint x: 161, endPoint y: 259, distance: 200.2
click at [161, 259] on html "Class levels: Play group to O-Levels Joined as a Primary teacher (all subjects)…" at bounding box center [449, 284] width 580 height 140
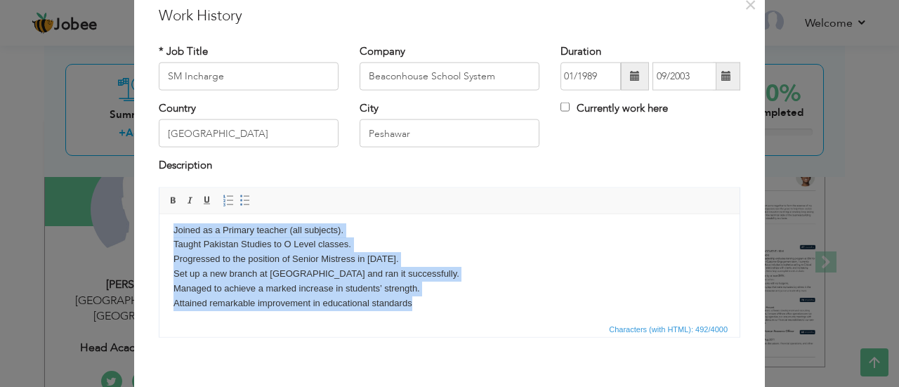
scroll to position [39, 0]
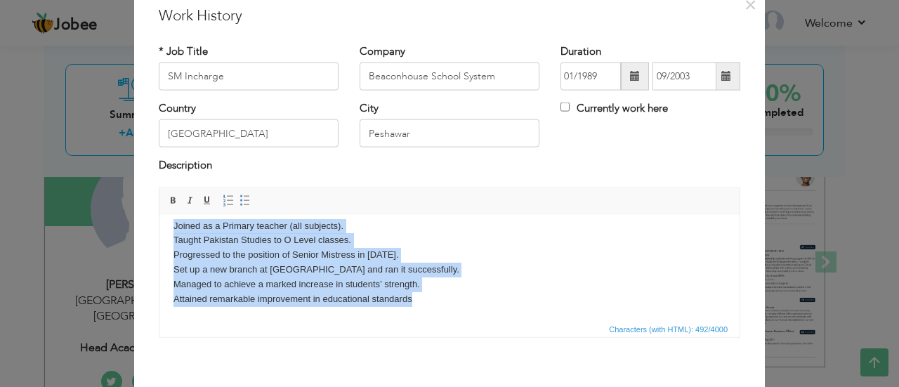
drag, startPoint x: 170, startPoint y: 225, endPoint x: 466, endPoint y: 339, distance: 316.9
click at [466, 320] on html "Class levels: Play group to O-Levels ​​​​​​​ Joined as a Primary teacher (all s…" at bounding box center [449, 247] width 580 height 145
click at [174, 252] on p "Class levels: Play group to O-Levels ​​​​​​​ Joined as a Primary teacher (all s…" at bounding box center [450, 247] width 552 height 117
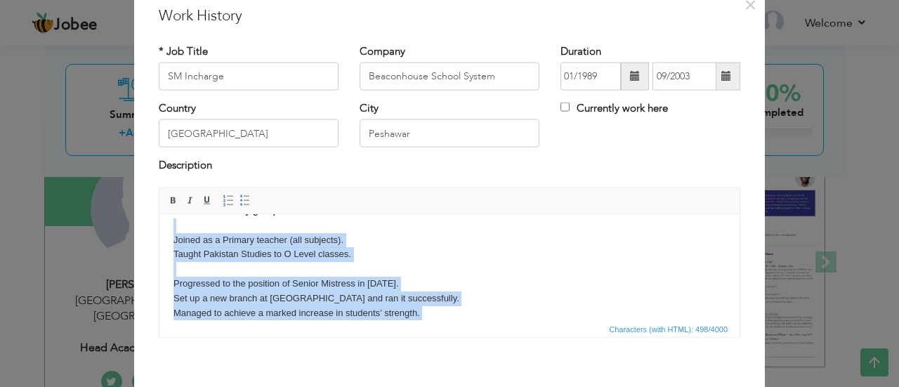
drag, startPoint x: 421, startPoint y: 315, endPoint x: 154, endPoint y: 223, distance: 282.6
click at [159, 223] on html "Class levels: Play group to O-Levels Joined as a Primary teacher (all subjects)…" at bounding box center [449, 268] width 580 height 159
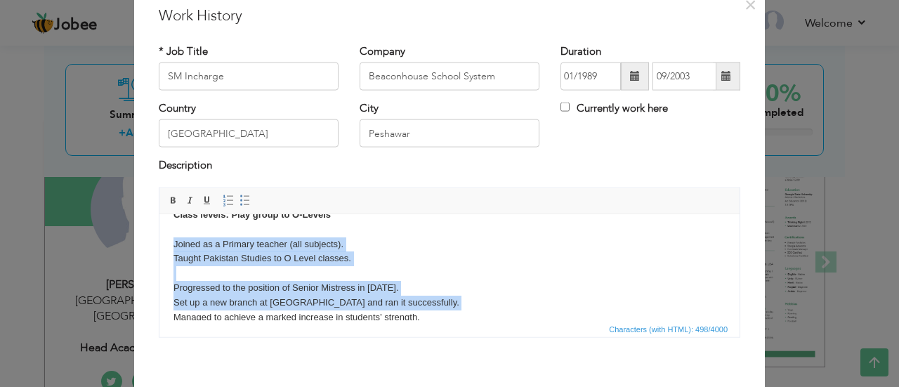
scroll to position [38, 0]
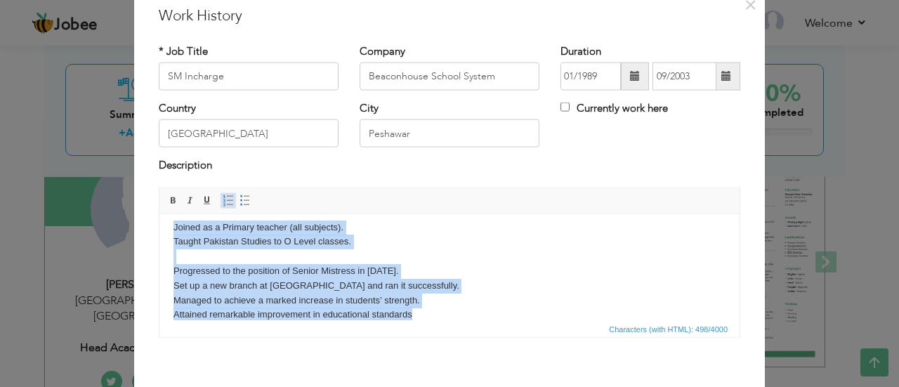
click at [223, 197] on span at bounding box center [228, 200] width 11 height 11
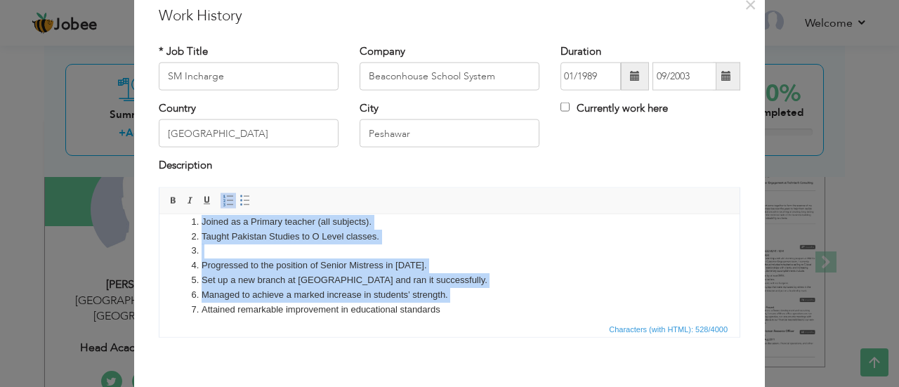
click at [216, 256] on li at bounding box center [450, 250] width 496 height 15
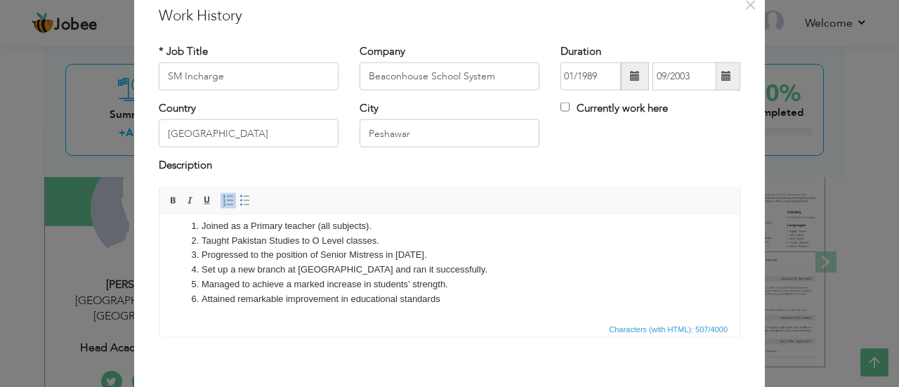
scroll to position [111, 0]
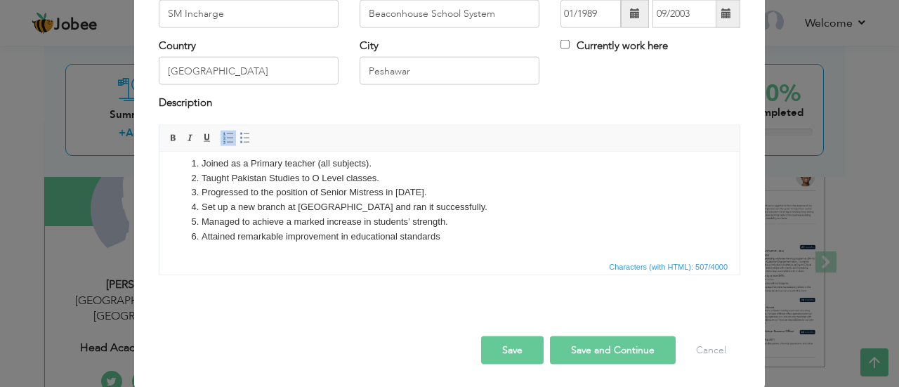
click at [653, 353] on button "Save and Continue" at bounding box center [613, 350] width 126 height 28
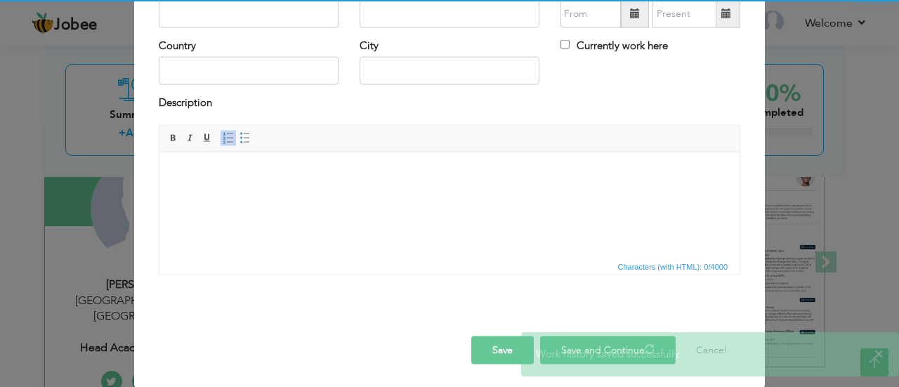
scroll to position [0, 0]
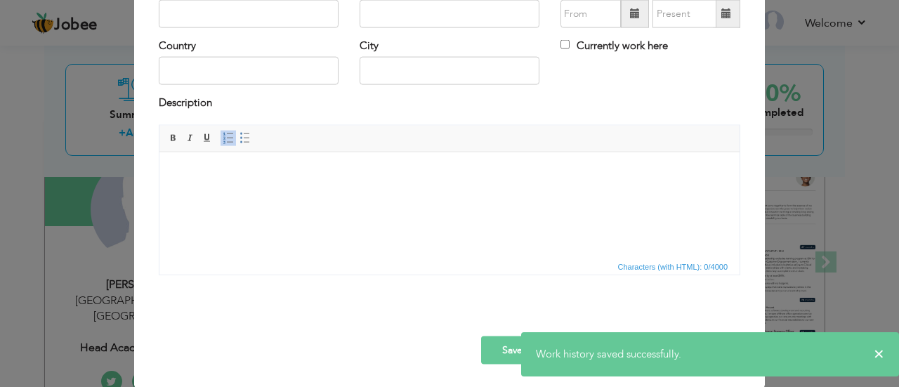
click at [492, 351] on button "Save" at bounding box center [512, 350] width 63 height 28
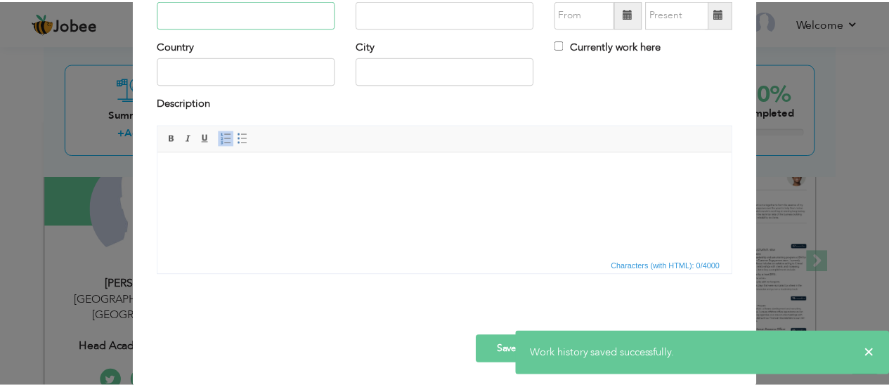
scroll to position [110, 0]
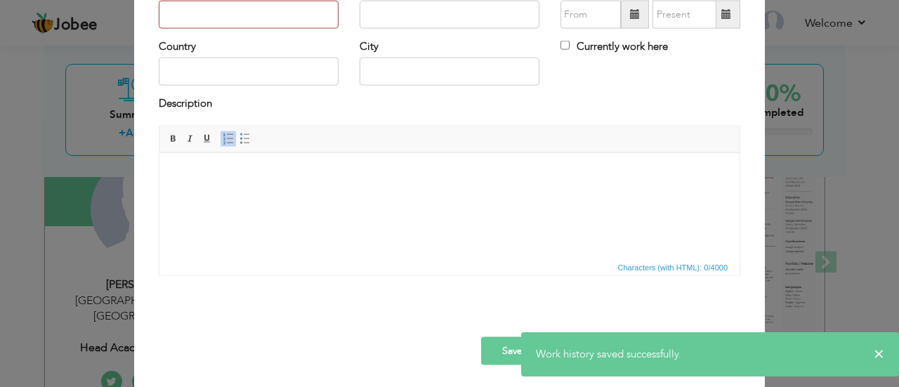
click at [695, 195] on html at bounding box center [449, 173] width 580 height 43
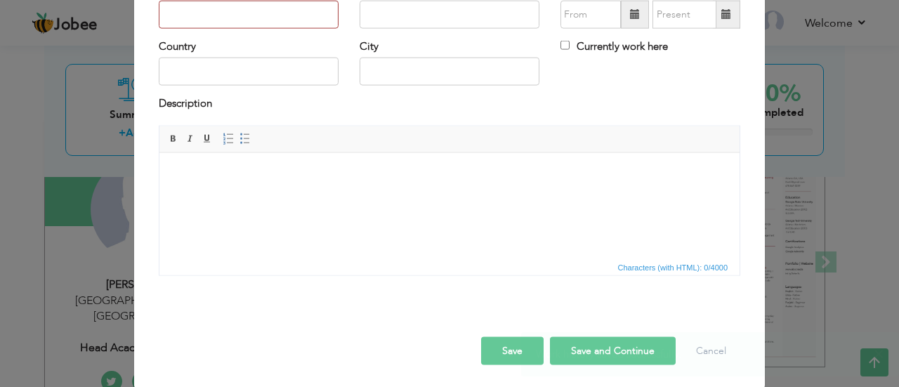
click at [738, 303] on div "Save Save and Continue Delete Cancel" at bounding box center [449, 336] width 603 height 79
click at [698, 351] on button "Cancel" at bounding box center [711, 351] width 58 height 28
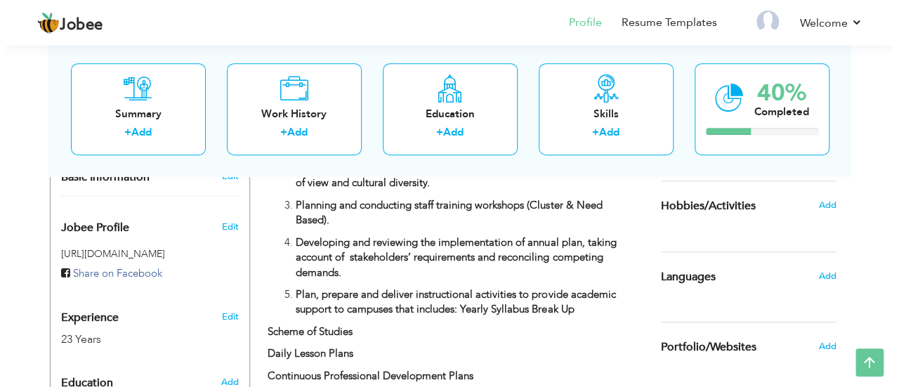
scroll to position [405, 0]
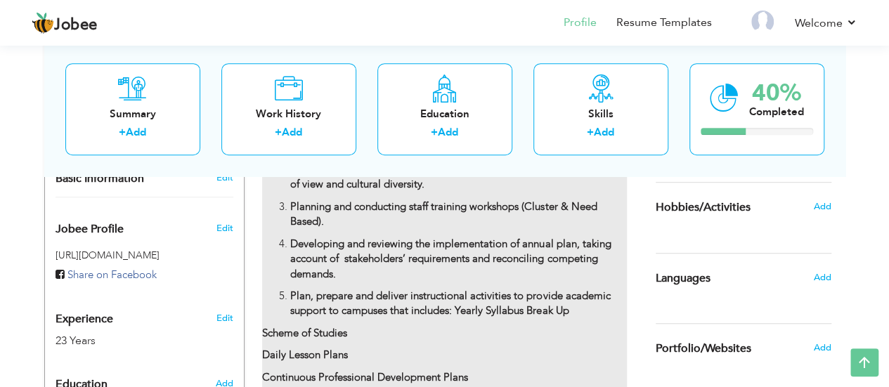
click at [493, 247] on strong "Developing and reviewing the implementation of annual plan, taking account of s…" at bounding box center [450, 259] width 320 height 44
type input "Head Academics & Training"
type input "The Knowledge School (Head office)"
type input "08/2018"
type input "08/2019"
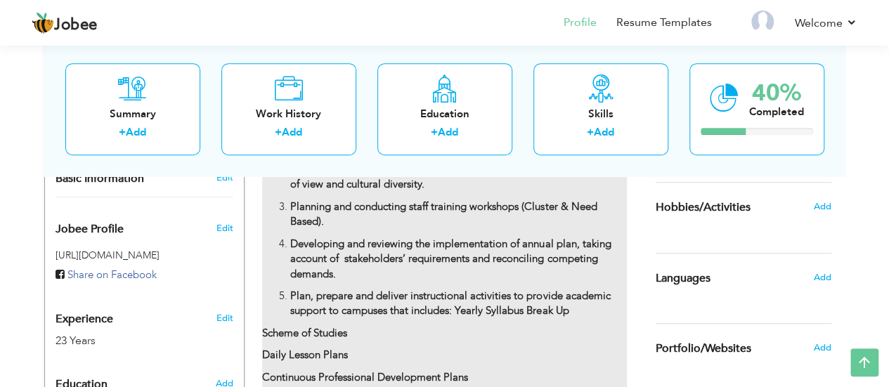
type input "[GEOGRAPHIC_DATA]"
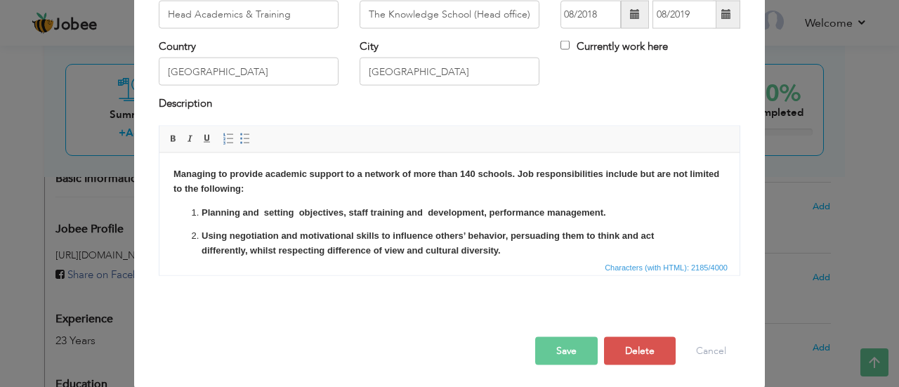
scroll to position [0, 0]
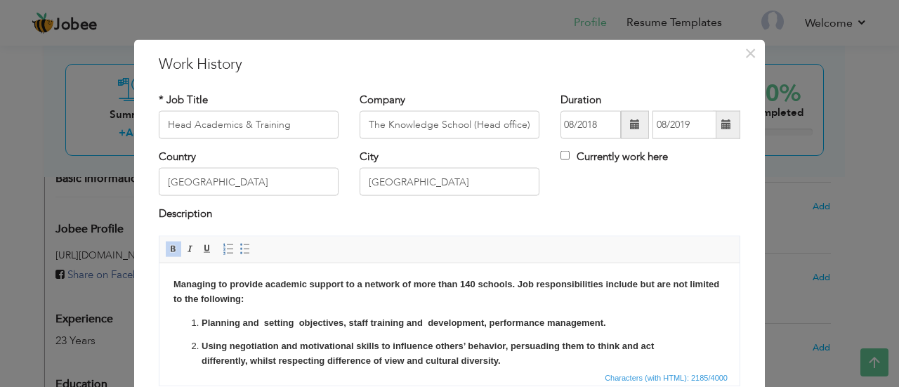
click at [202, 320] on strong "Planning and setting objectives, staff training and development, performance ma…" at bounding box center [404, 322] width 405 height 11
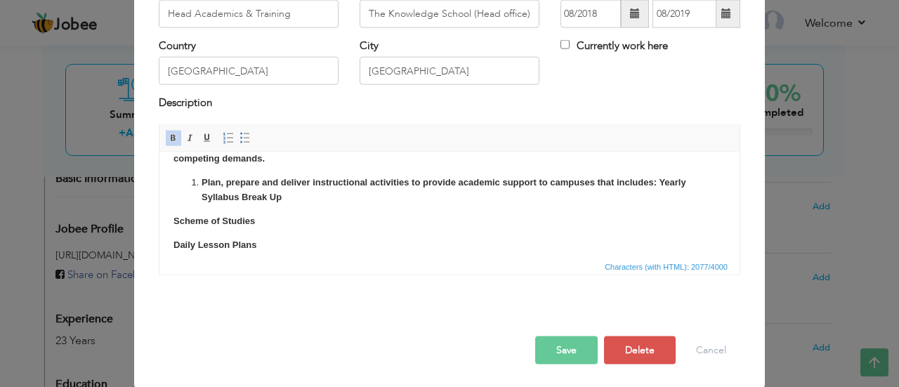
scroll to position [132, 0]
click at [202, 179] on strong "Plan, prepare and deliver instructional activities to provide academic support …" at bounding box center [444, 188] width 485 height 25
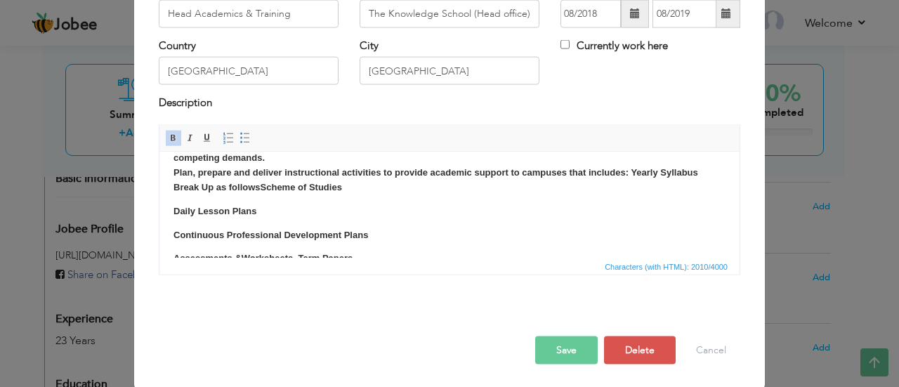
click at [169, 209] on html "Managing to provide academic support to a network of more than 140 schools. Job…" at bounding box center [449, 245] width 580 height 450
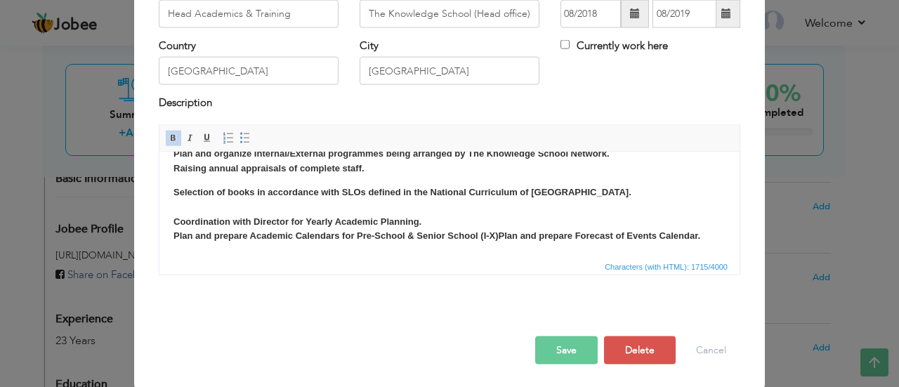
scroll to position [200, 0]
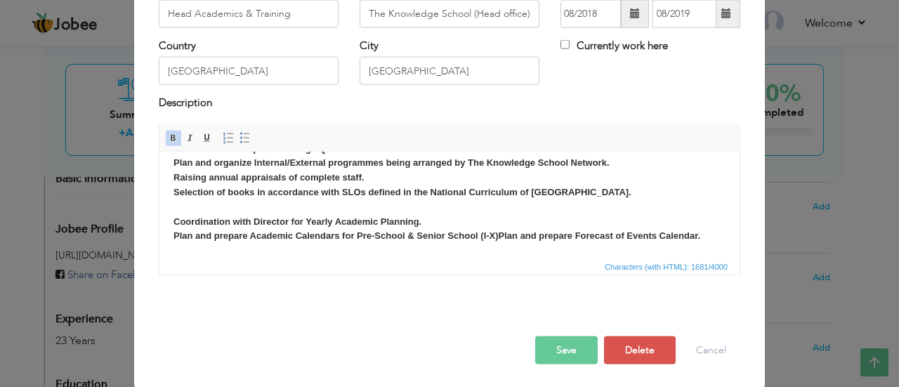
click at [501, 232] on strong "Plan and prepare Forecast of Events Calendar." at bounding box center [600, 235] width 202 height 11
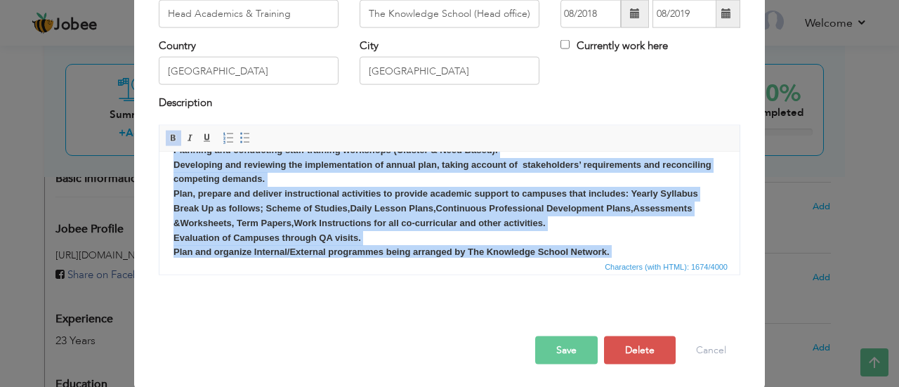
scroll to position [184, 0]
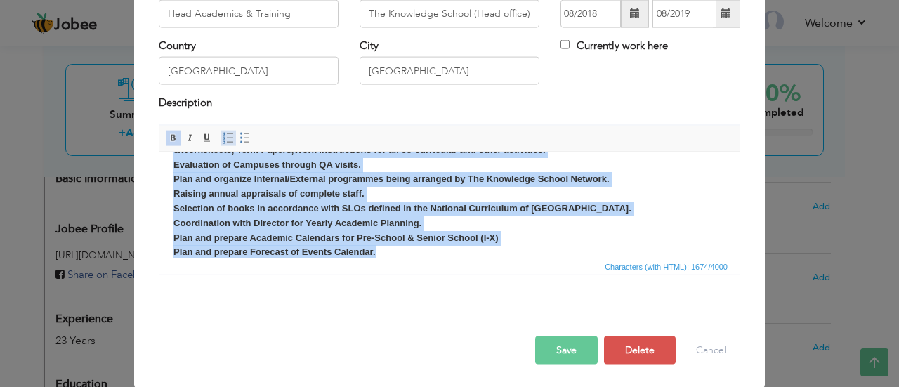
click at [223, 132] on span at bounding box center [228, 137] width 11 height 11
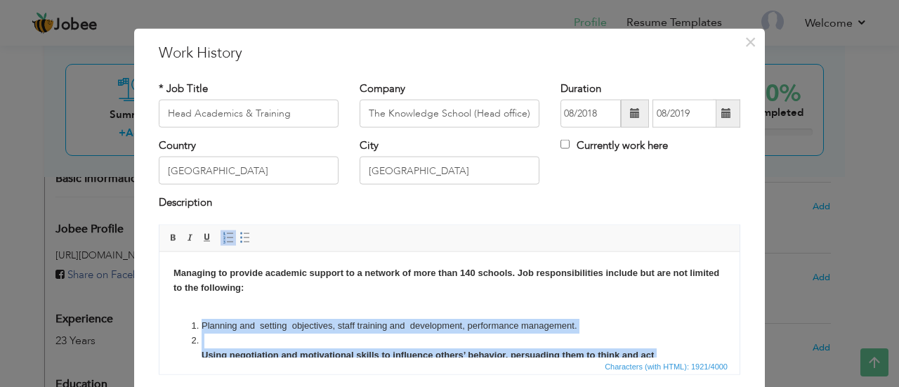
scroll to position [111, 0]
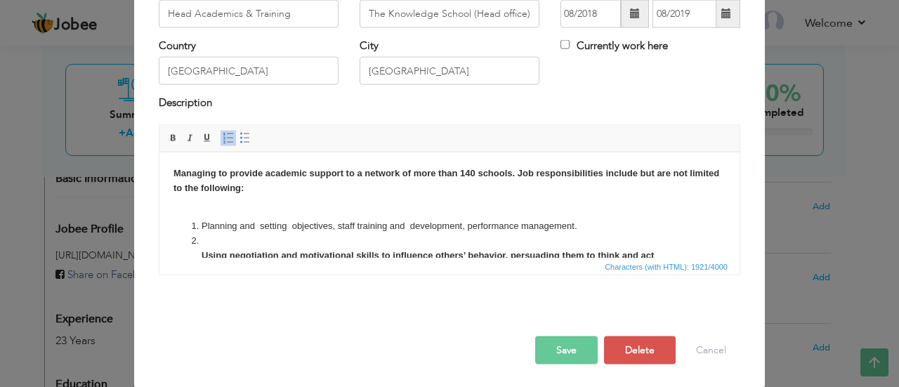
click at [584, 203] on p "Managing to provide academic support to a network of more than 140 schools. Job…" at bounding box center [450, 188] width 552 height 44
click at [200, 252] on ol "Planning and setting objectives, staff training and development, performance ma…" at bounding box center [450, 394] width 552 height 351
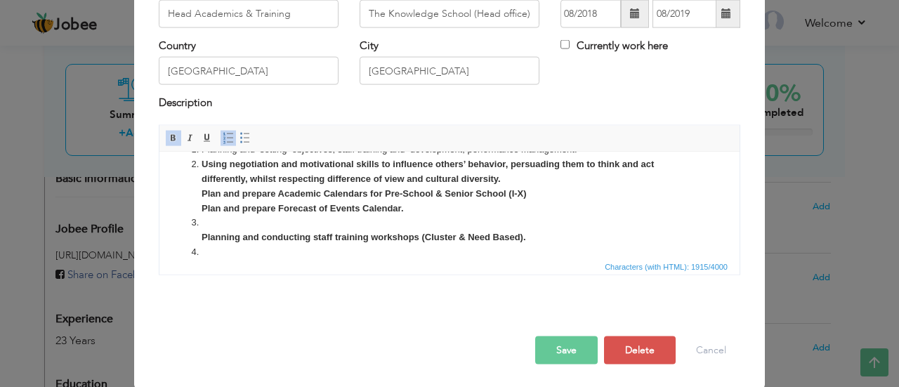
scroll to position [77, 0]
click at [200, 233] on ol "Planning and setting objectives, staff training and development, performance ma…" at bounding box center [450, 309] width 552 height 336
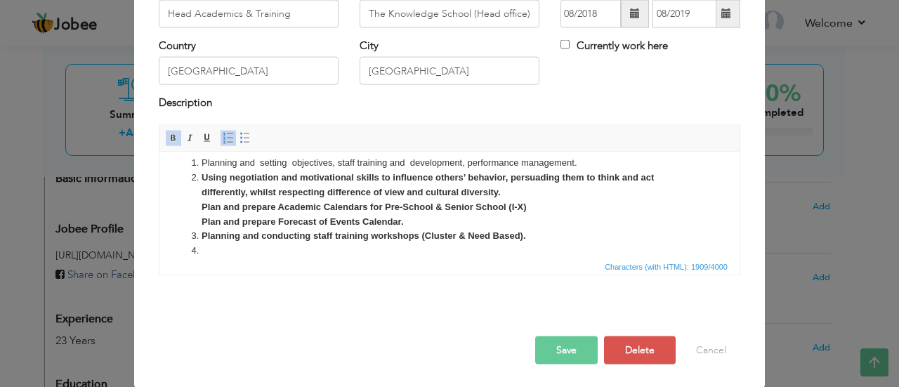
scroll to position [61, 0]
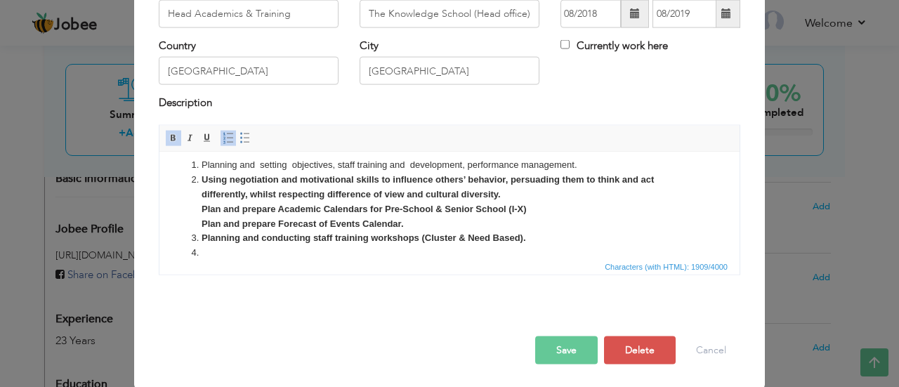
click at [197, 203] on ol "Planning and setting objectives, staff training and development, performance ma…" at bounding box center [450, 318] width 552 height 322
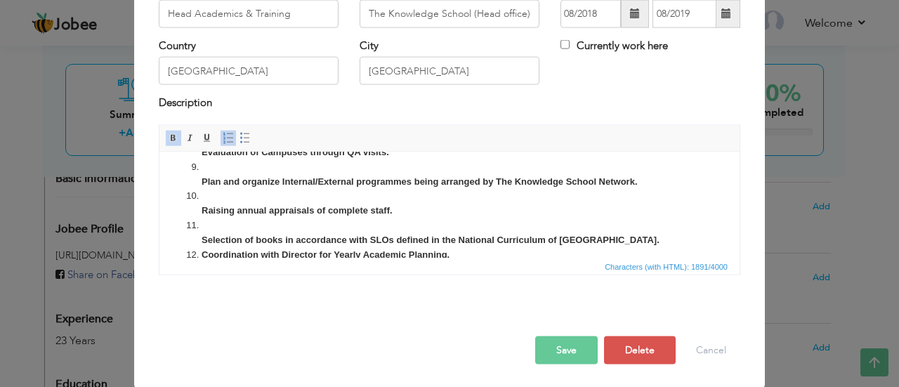
scroll to position [250, 0]
click at [644, 353] on button "Delete" at bounding box center [640, 350] width 72 height 28
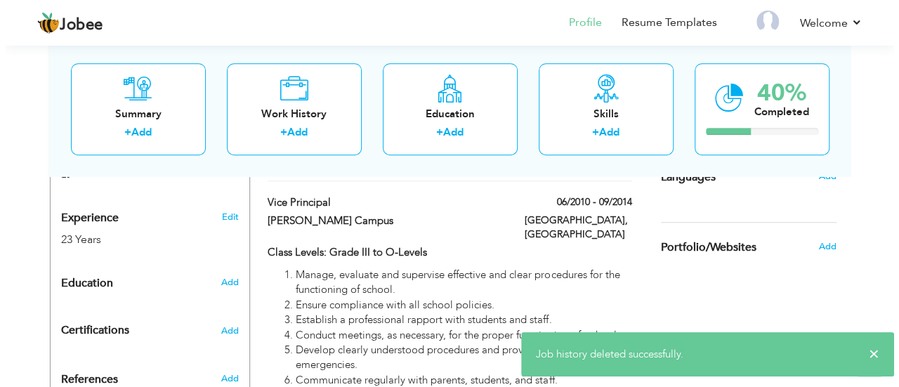
scroll to position [507, 0]
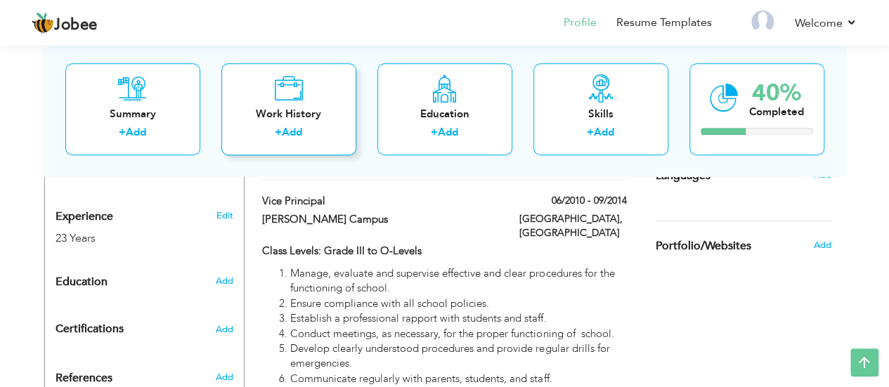
click at [332, 126] on div "+ Add" at bounding box center [289, 135] width 112 height 18
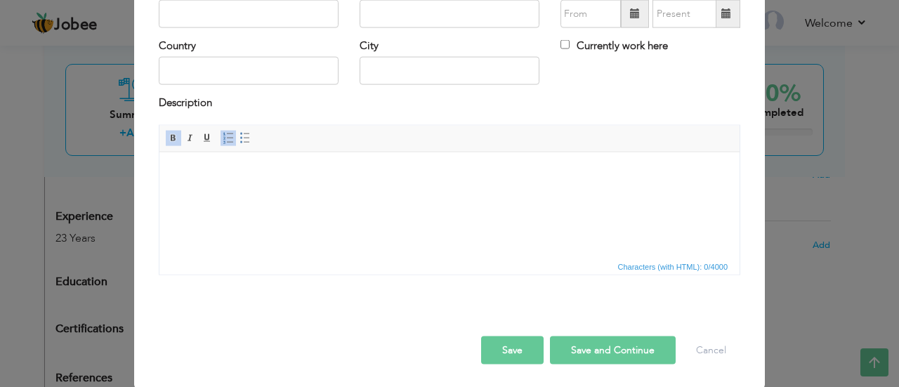
scroll to position [0, 0]
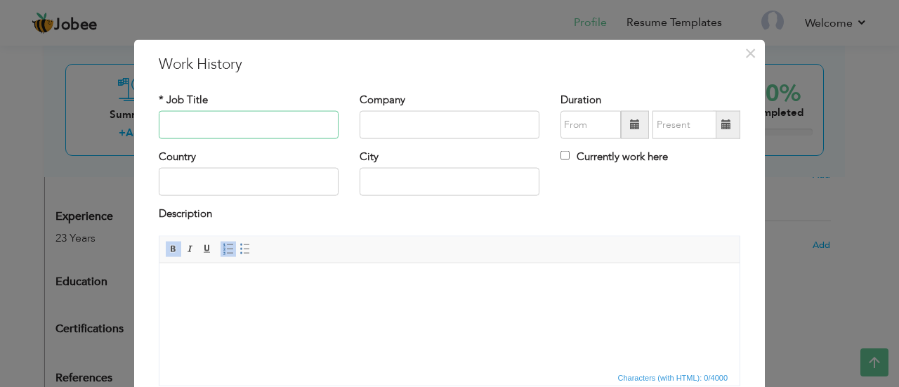
paste input "Head Academics & Training"
click at [245, 132] on input "text" at bounding box center [249, 125] width 180 height 28
type input "Head Academics & Training"
click at [386, 127] on input "text" at bounding box center [450, 125] width 180 height 28
paste input "The Knowledge School (Head office)"
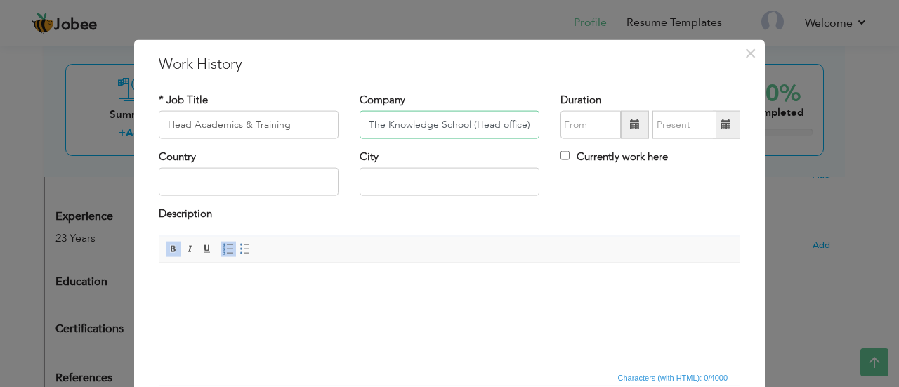
click at [412, 129] on input "The Knowledge School (Head office)" at bounding box center [450, 125] width 180 height 28
type input "The Knowledge School (Head office)"
click at [631, 125] on span at bounding box center [635, 124] width 10 height 10
click at [634, 128] on span at bounding box center [635, 124] width 10 height 10
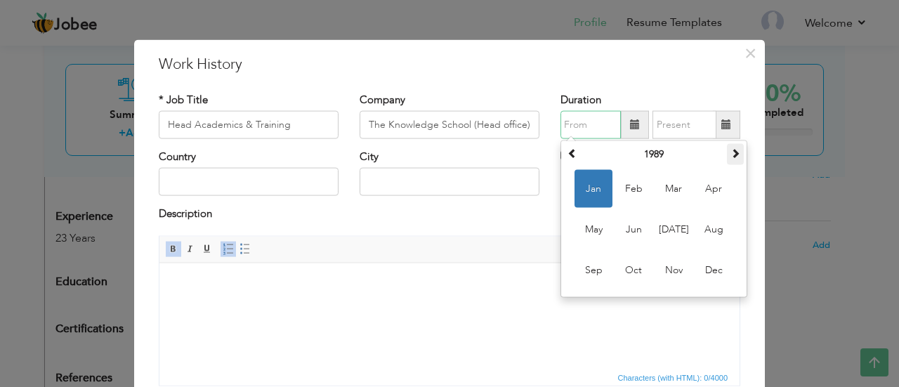
click at [731, 157] on span at bounding box center [736, 153] width 10 height 10
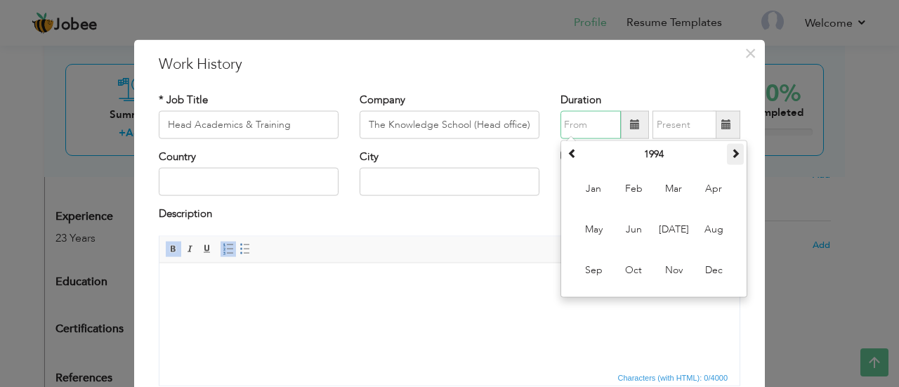
click at [731, 157] on span at bounding box center [736, 153] width 10 height 10
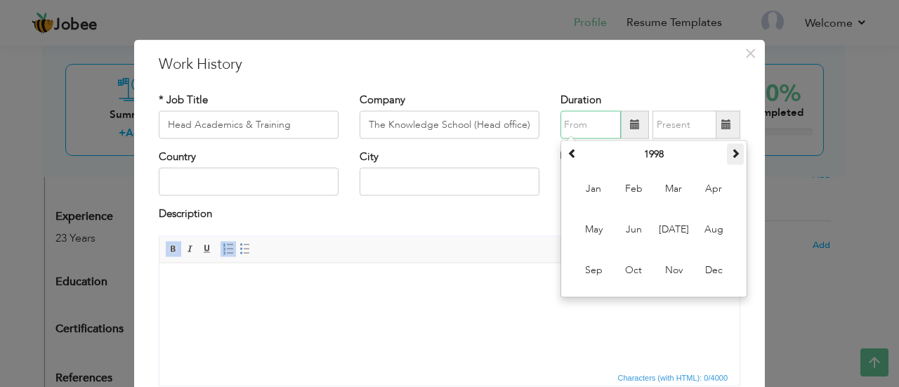
click at [731, 157] on span at bounding box center [736, 153] width 10 height 10
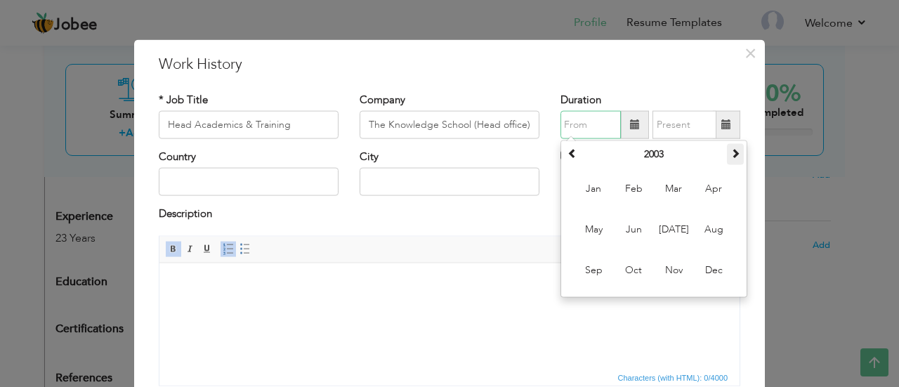
click at [731, 157] on span at bounding box center [736, 153] width 10 height 10
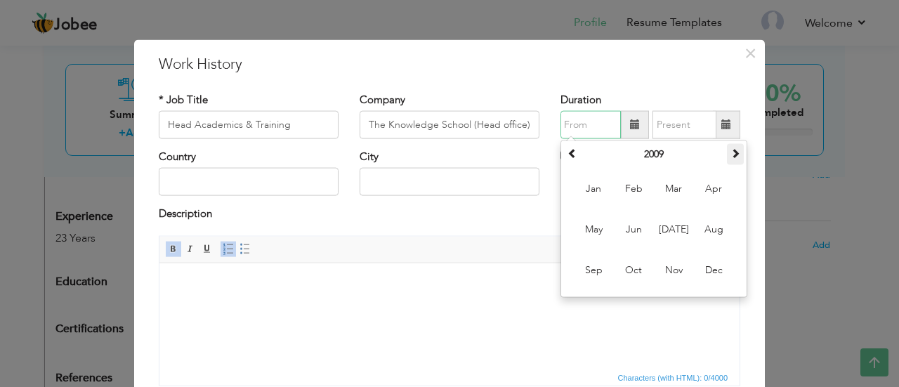
click at [731, 157] on span at bounding box center [736, 153] width 10 height 10
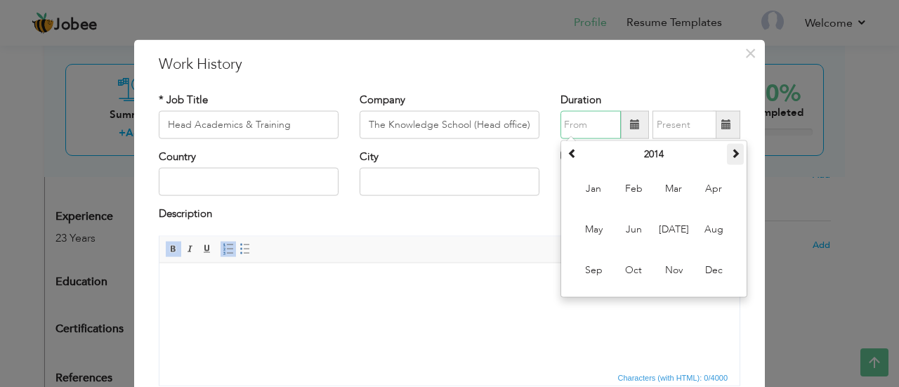
click at [731, 157] on span at bounding box center [736, 153] width 10 height 10
click at [711, 223] on span "Aug" at bounding box center [714, 230] width 38 height 38
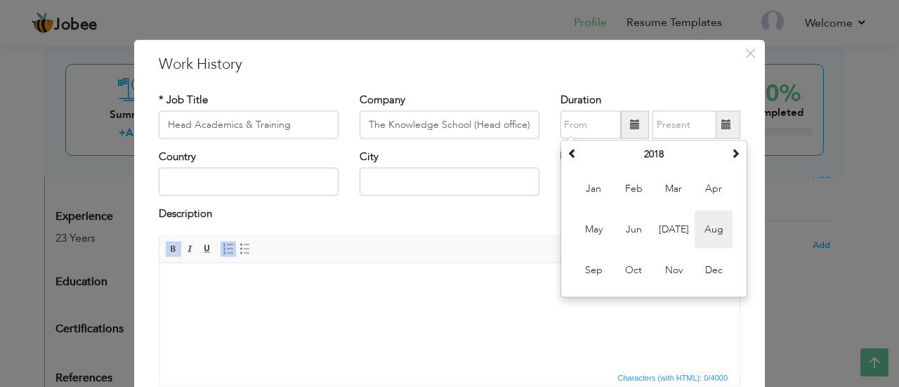
type input "08/2018"
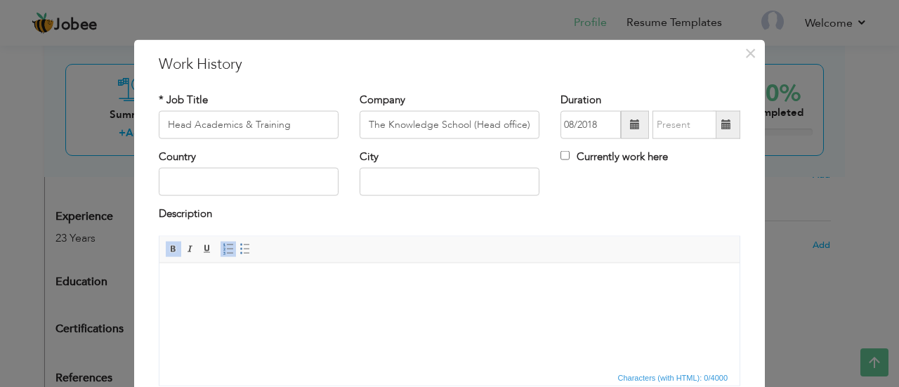
click at [724, 120] on span at bounding box center [727, 124] width 10 height 10
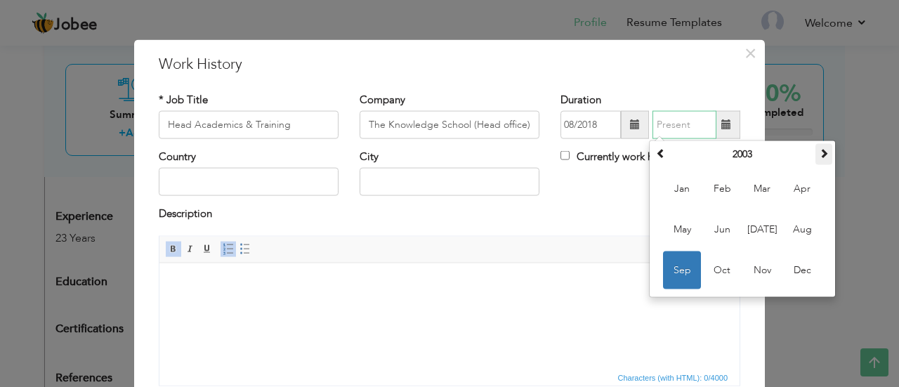
click at [823, 150] on span at bounding box center [824, 153] width 10 height 10
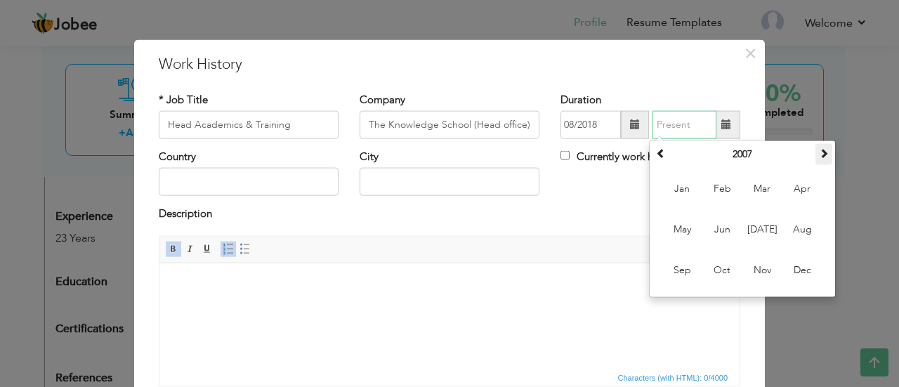
click at [823, 150] on span at bounding box center [824, 153] width 10 height 10
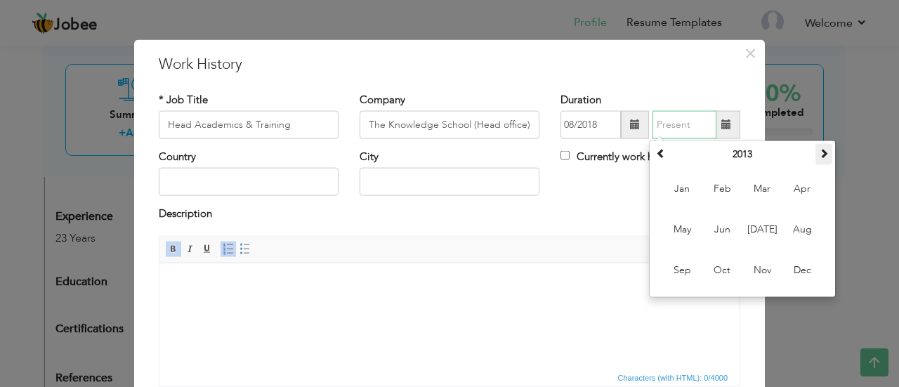
click at [823, 150] on span at bounding box center [824, 153] width 10 height 10
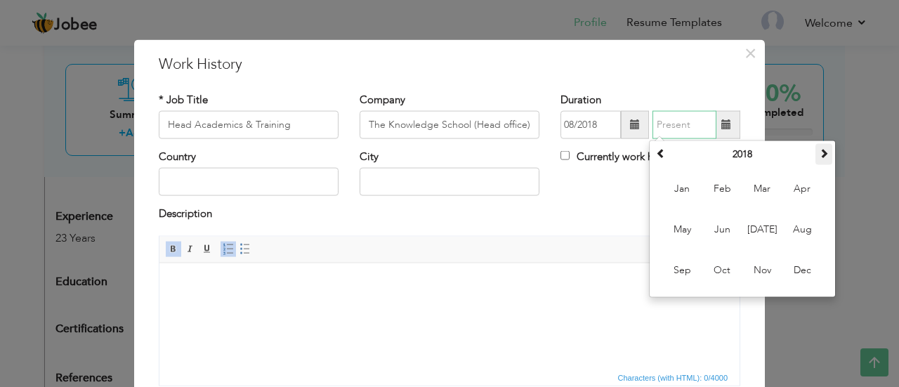
click at [823, 150] on span at bounding box center [824, 153] width 10 height 10
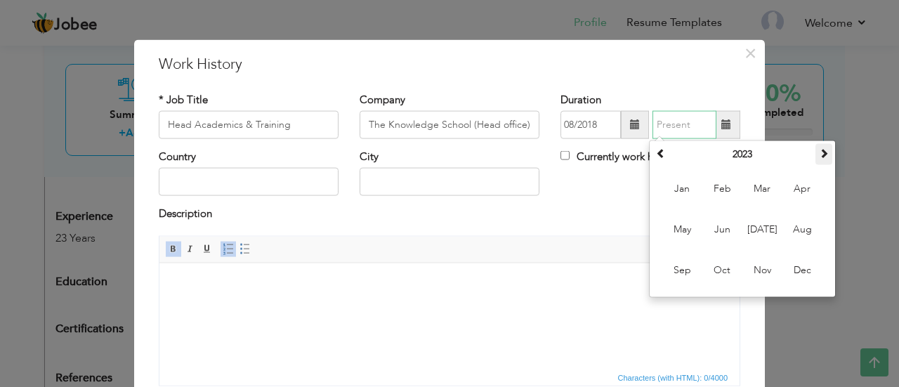
click at [823, 150] on span at bounding box center [824, 153] width 10 height 10
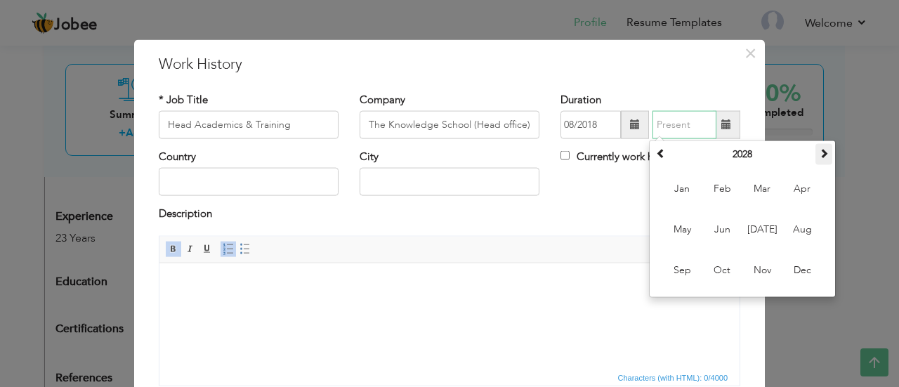
click at [823, 150] on span at bounding box center [824, 153] width 10 height 10
click at [656, 159] on th at bounding box center [661, 154] width 17 height 21
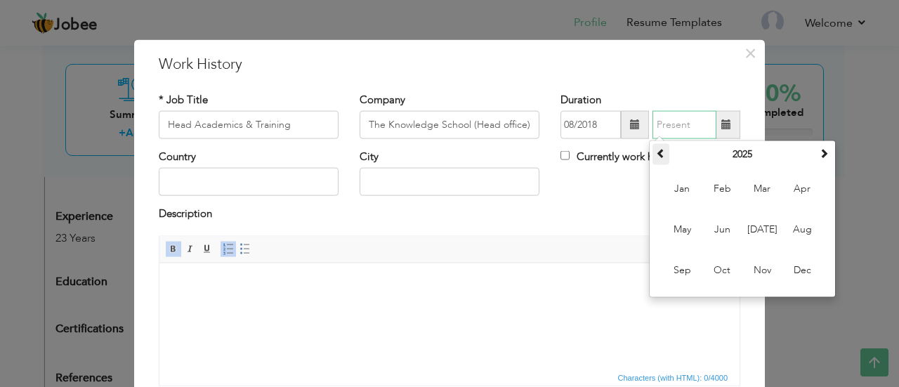
click at [656, 159] on th at bounding box center [661, 154] width 17 height 21
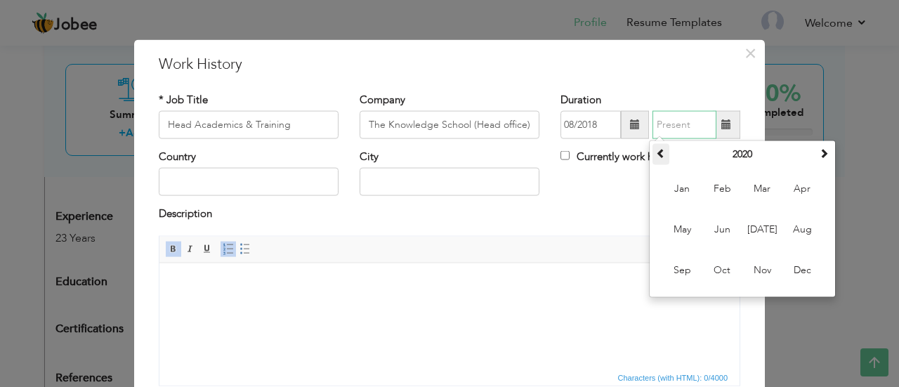
click at [656, 159] on th at bounding box center [661, 154] width 17 height 21
click at [802, 226] on span "Aug" at bounding box center [802, 230] width 38 height 38
type input "08/2019"
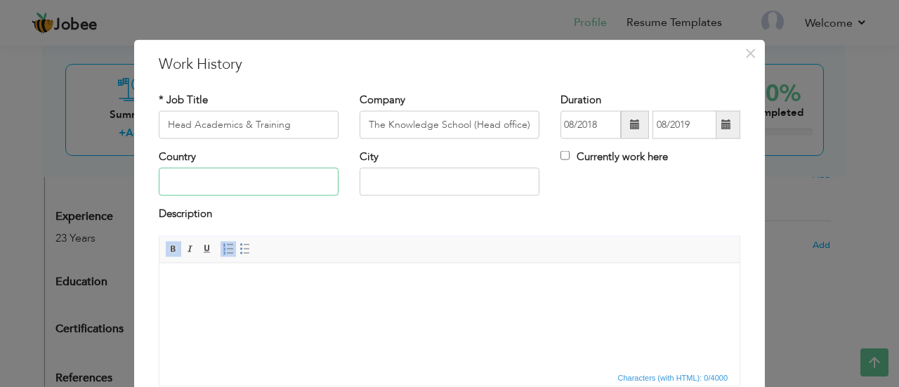
click at [307, 170] on input "text" at bounding box center [249, 182] width 180 height 28
type input "PAkistan"
type input "[GEOGRAPHIC_DATA]"
click at [167, 178] on input "PAkistan" at bounding box center [249, 182] width 180 height 28
type input "[GEOGRAPHIC_DATA]"
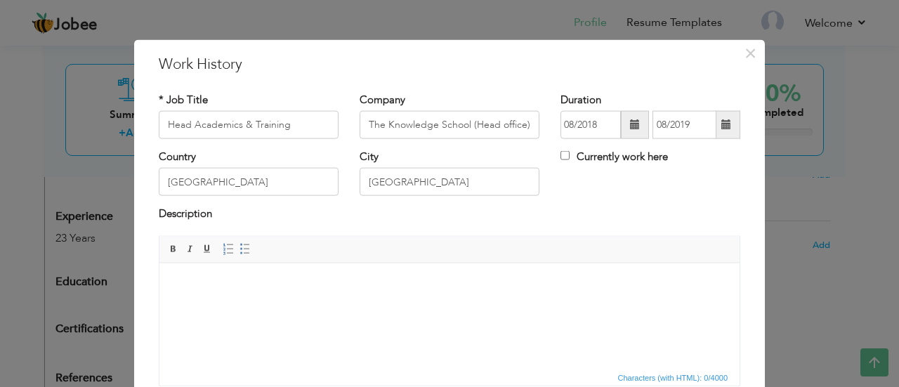
click at [276, 300] on html at bounding box center [449, 284] width 580 height 43
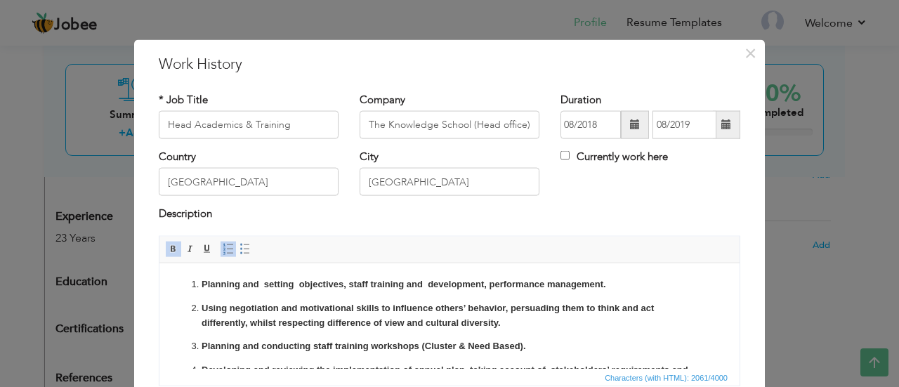
click at [202, 279] on li "Planning and setting objectives, staff training and development, performance ma…" at bounding box center [450, 284] width 496 height 15
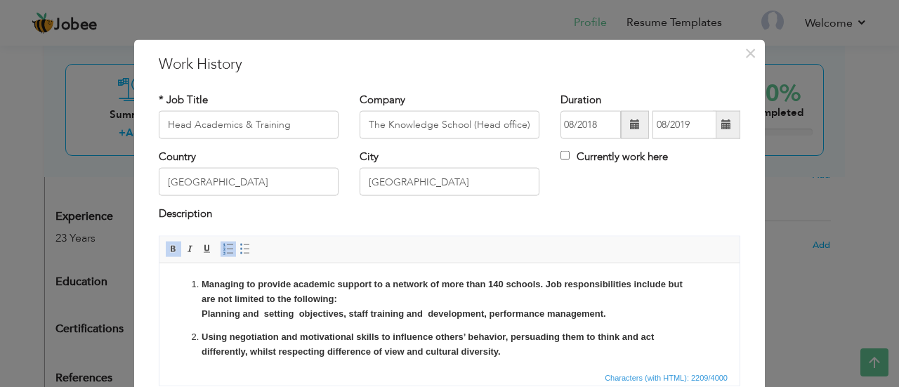
click at [223, 243] on span at bounding box center [228, 248] width 11 height 11
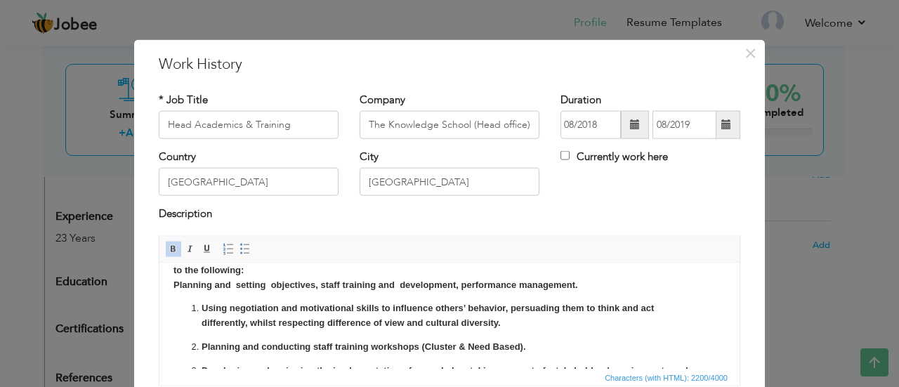
scroll to position [18, 0]
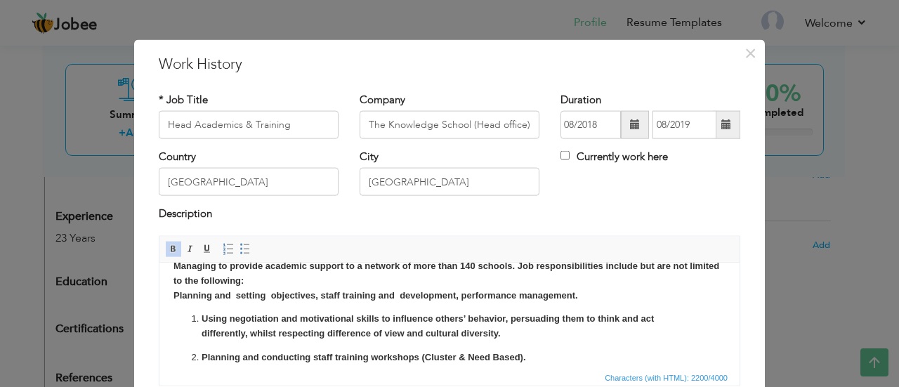
click at [281, 282] on p "Managing to provide academic support to a network of more than 140 schools. Job…" at bounding box center [450, 281] width 552 height 44
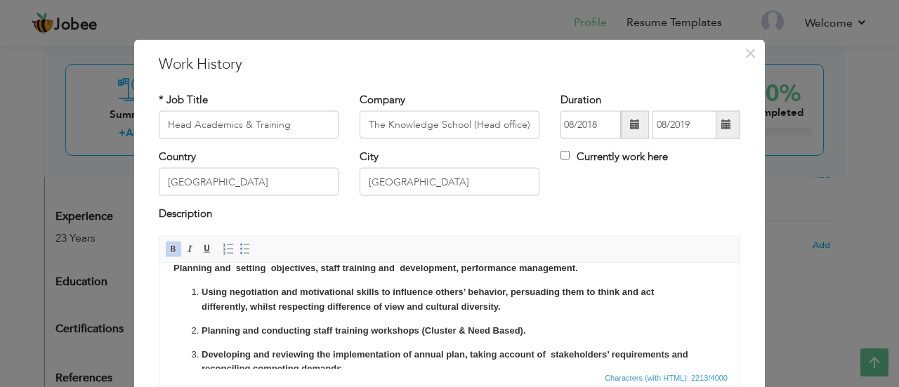
scroll to position [67, 0]
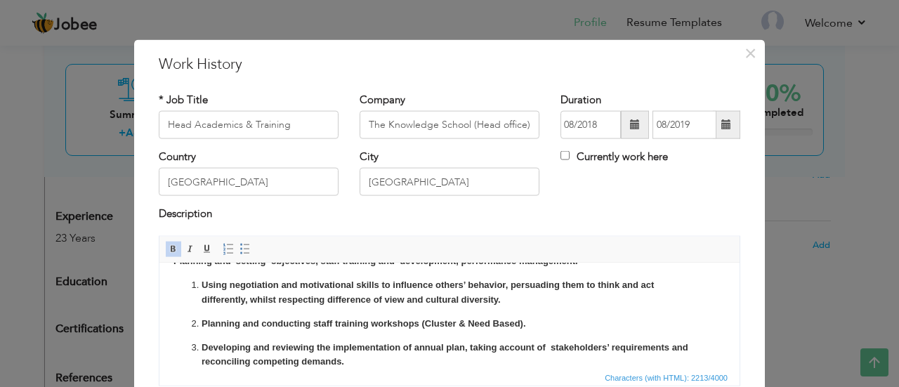
click at [202, 282] on li "Using negotiation and motivational skills to influence others’ behavior, persua…" at bounding box center [450, 293] width 496 height 30
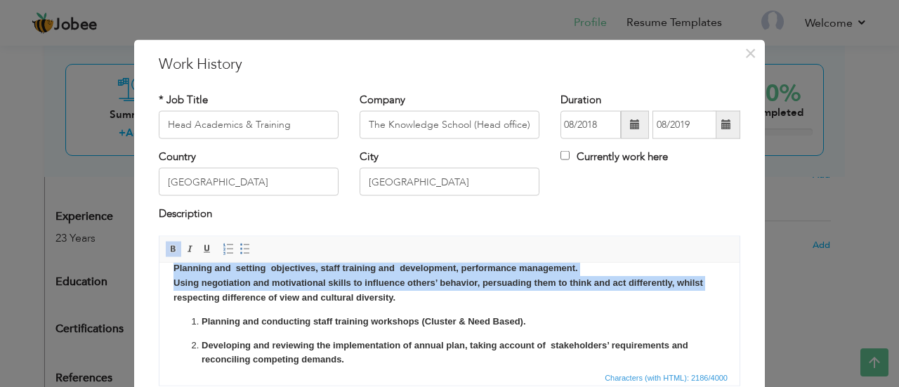
drag, startPoint x: 169, startPoint y: 270, endPoint x: 171, endPoint y: 299, distance: 29.5
click at [223, 248] on span at bounding box center [228, 248] width 11 height 11
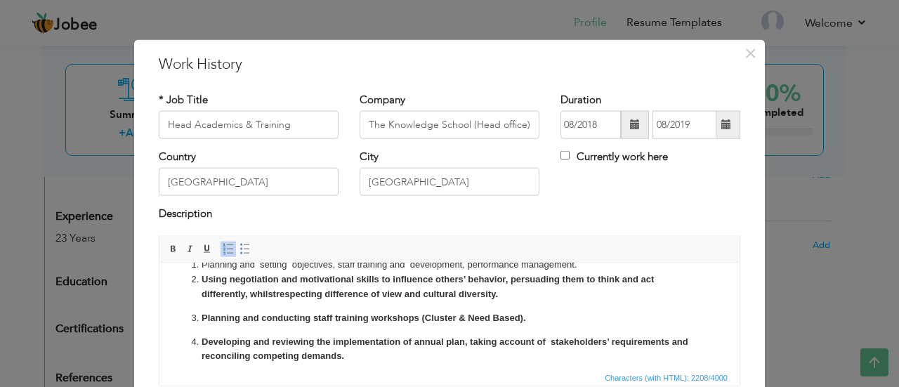
scroll to position [74, 0]
click at [202, 318] on li "Planning and conducting staff training workshops (Cluster & Need Based)." at bounding box center [450, 316] width 496 height 15
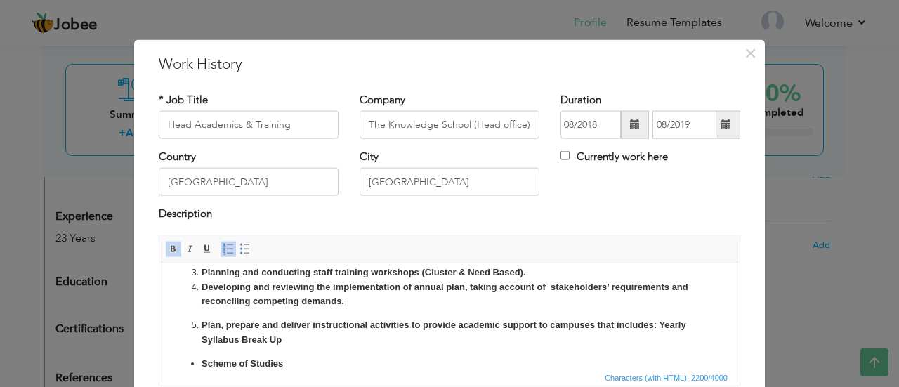
scroll to position [110, 0]
click at [202, 325] on li "Plan, prepare and deliver instructional activities to provide academic support …" at bounding box center [450, 332] width 496 height 30
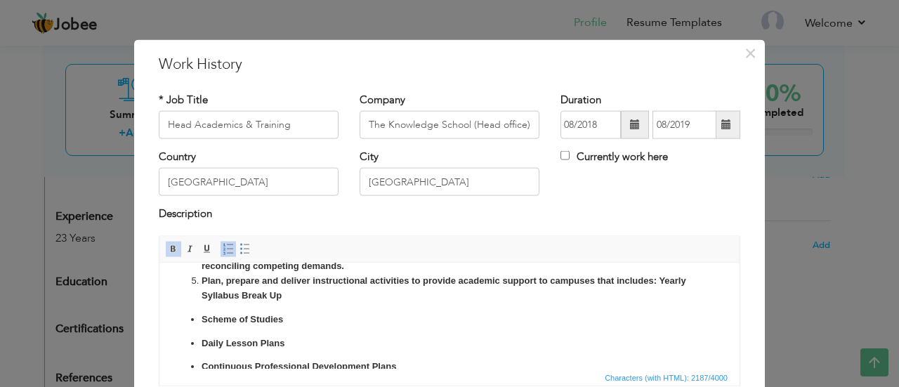
scroll to position [145, 0]
click at [302, 295] on li "​​​​​​​ Plan, prepare and deliver instructional activities to provide academic …" at bounding box center [450, 288] width 496 height 30
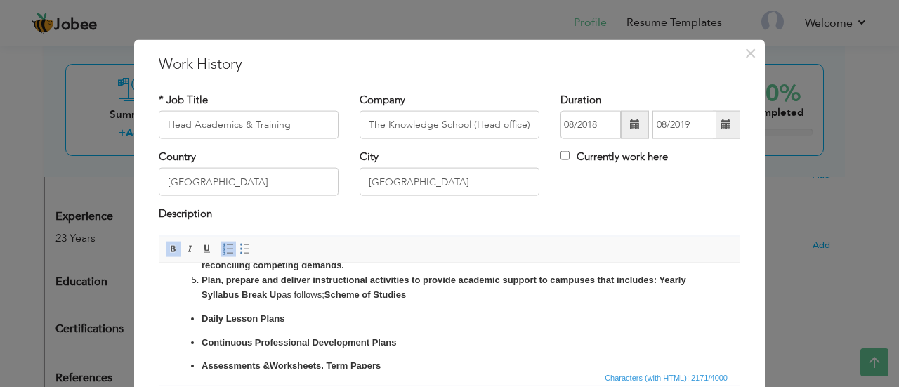
click at [406, 291] on strong "Scheme of Studies" at bounding box center [366, 294] width 82 height 11
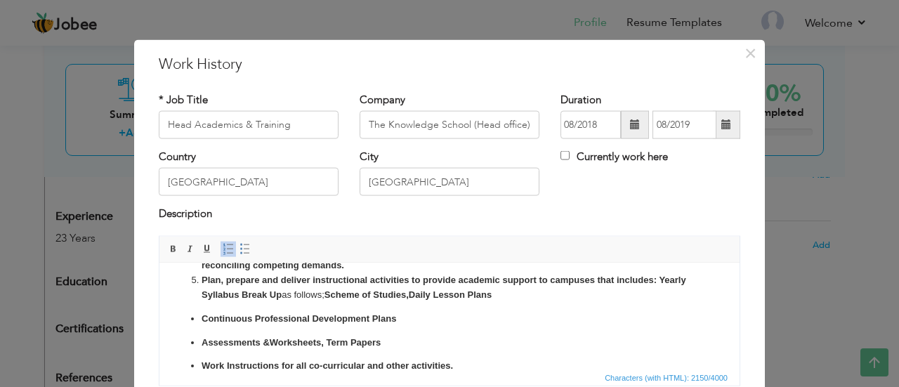
click at [493, 292] on strong "Daily Lesson Plans" at bounding box center [451, 294] width 84 height 11
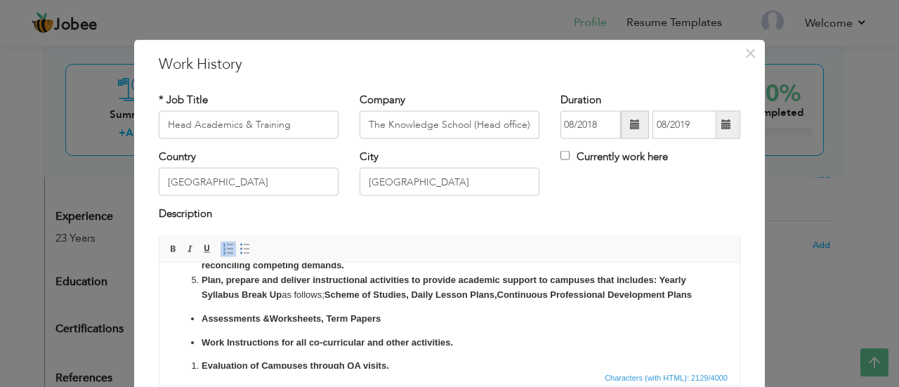
click at [683, 292] on li "Plan, prepare and deliver instructional activities to provide academic support …" at bounding box center [450, 288] width 496 height 30
click at [677, 295] on strong "Continuous Professional Development, Plans" at bounding box center [597, 294] width 200 height 11
click at [256, 302] on li "Plan, prepare and deliver instructional activities to provide academic support …" at bounding box center [450, 288] width 496 height 30
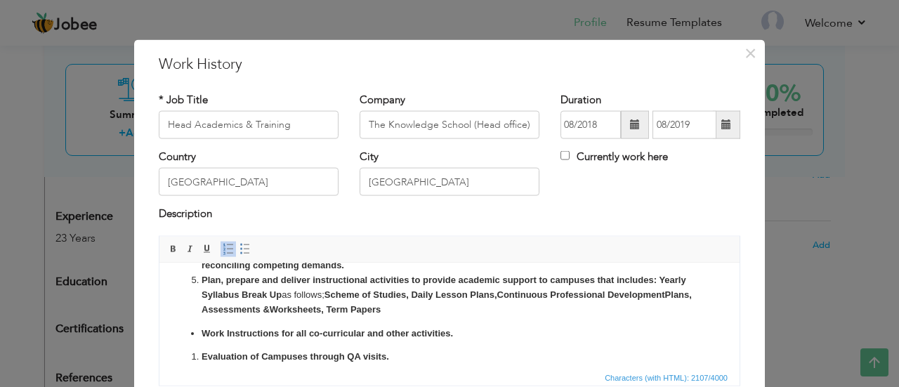
click at [381, 305] on strong "Assessments &Worksheets, Term Papers" at bounding box center [291, 309] width 179 height 11
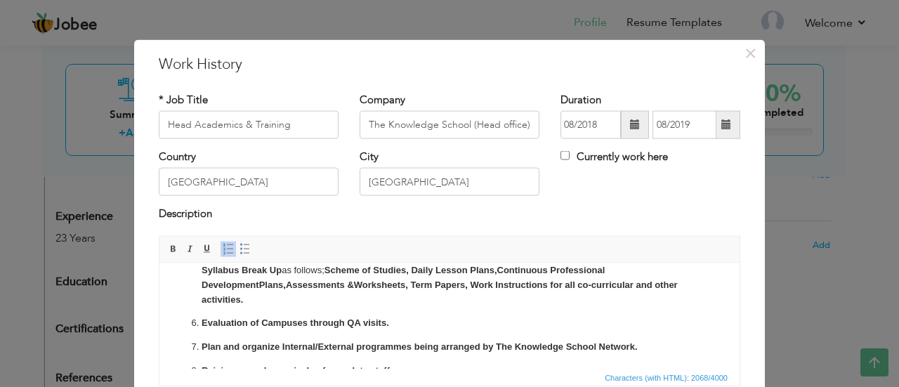
scroll to position [170, 0]
click at [389, 316] on strong "Evaluation of Campuses through QA visits." at bounding box center [296, 321] width 188 height 11
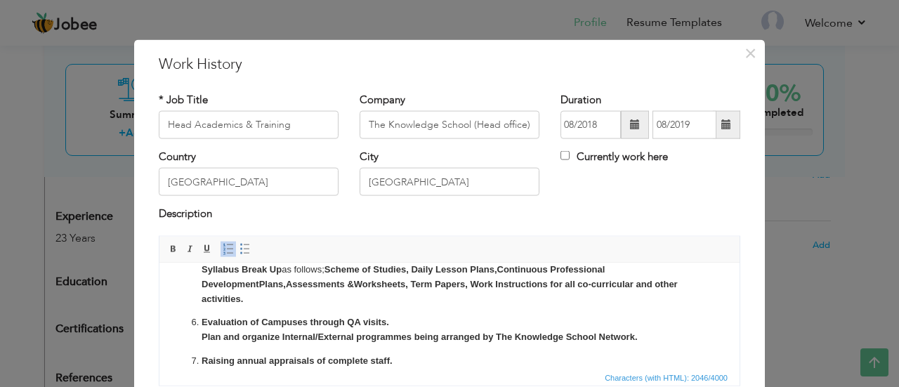
click at [391, 315] on p "Evaluation of Campuses through QA visits. ​​​​​​​ Plan and organize Internal/Ex…" at bounding box center [450, 330] width 496 height 30
click at [199, 319] on ol "Planning and setting objectives, staff training and development, performance ma…" at bounding box center [450, 311] width 552 height 304
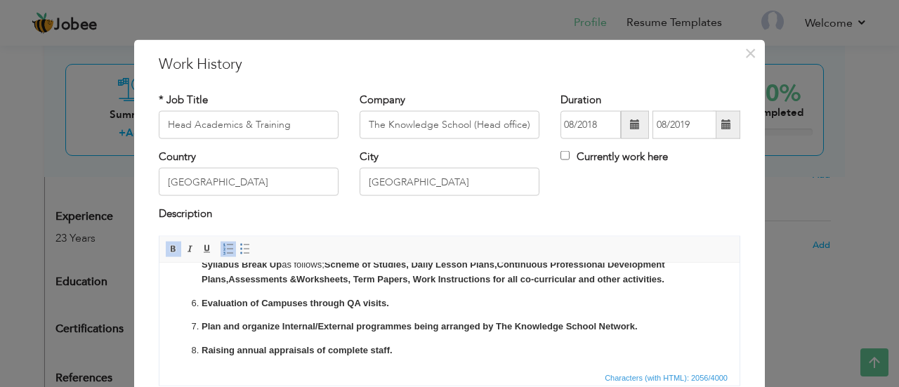
scroll to position [167, 0]
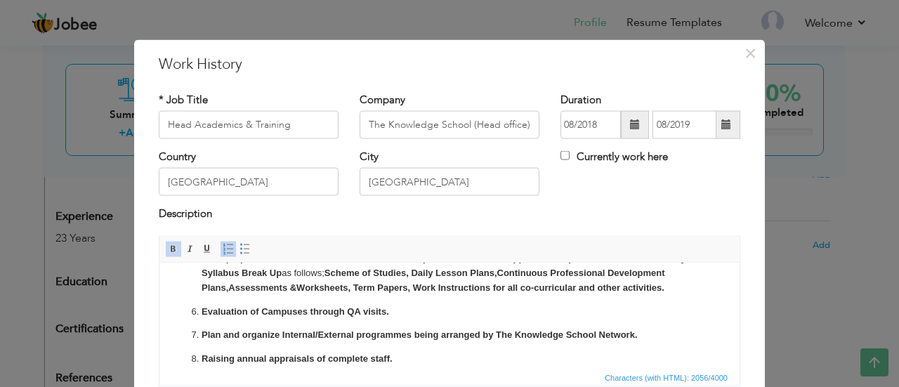
click at [202, 308] on strong "Evaluation of Campuses through QA visits." at bounding box center [296, 311] width 188 height 11
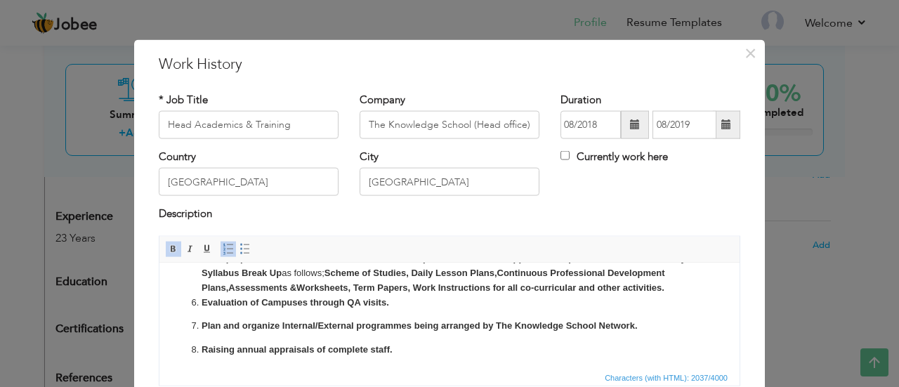
click at [202, 323] on li "Plan and organize Internal/External programmes being arranged by The Knowledge …" at bounding box center [450, 325] width 496 height 15
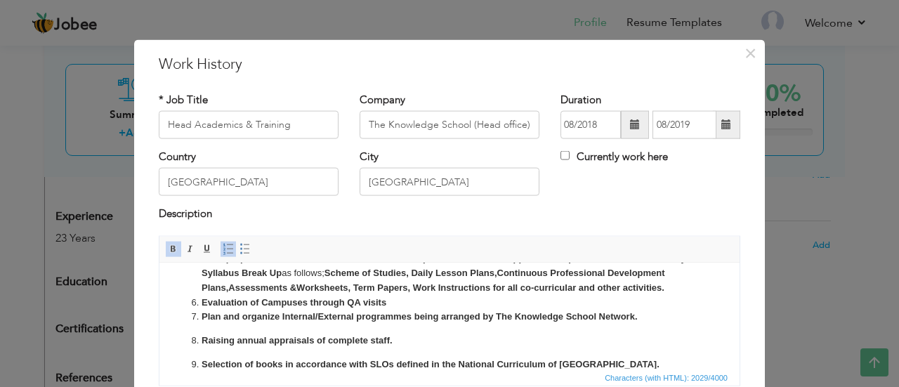
click at [394, 301] on li "Evaluation of Campuses through QA visits" at bounding box center [450, 302] width 496 height 15
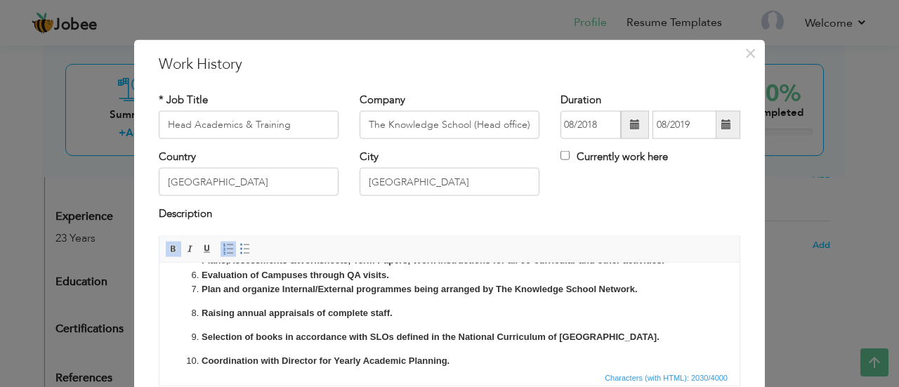
scroll to position [197, 0]
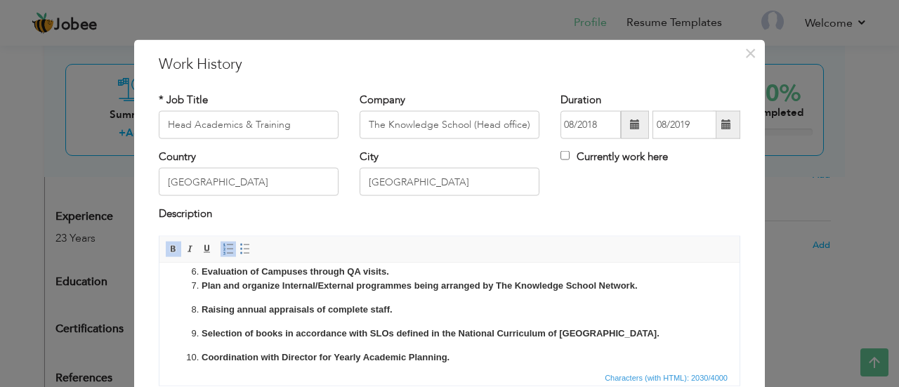
click at [203, 307] on strong "Raising annual appraisals of complete staff." at bounding box center [297, 309] width 191 height 11
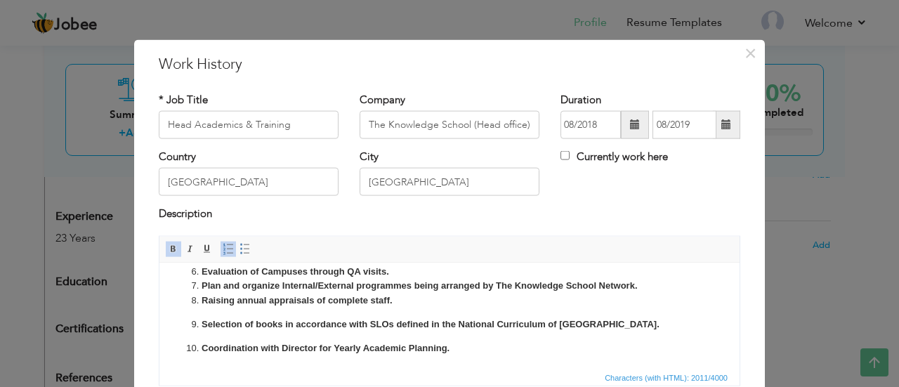
click at [202, 322] on li "Selection of books in accordance with SLOs defined in the National Curriculum o…" at bounding box center [450, 324] width 496 height 15
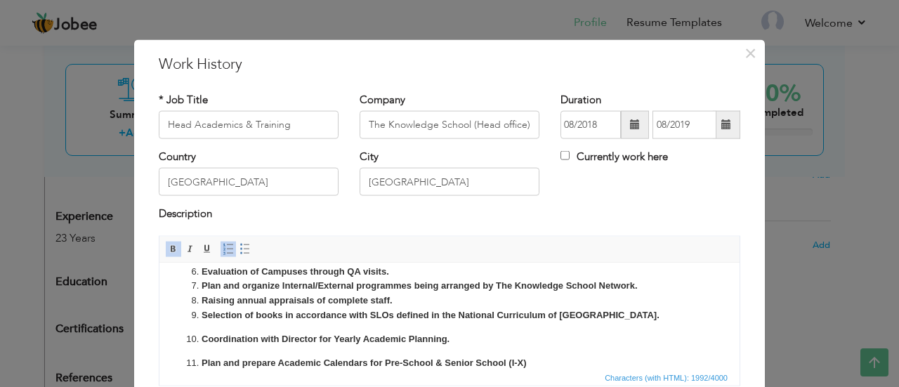
click at [202, 333] on li "Coordination with Director for Yearly Academic Planning." at bounding box center [450, 339] width 496 height 15
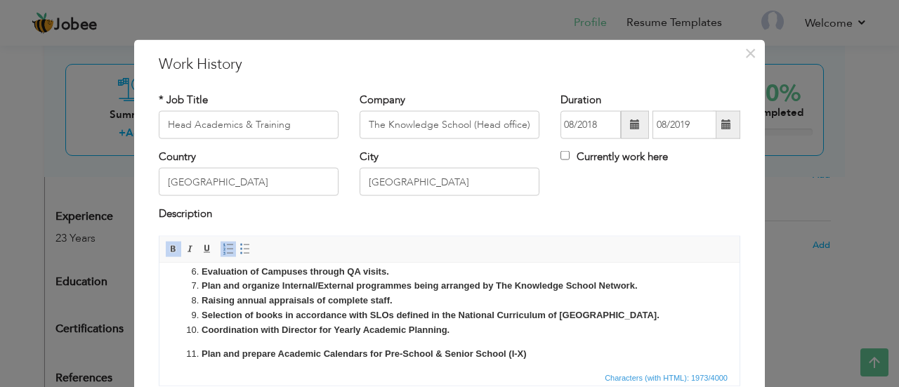
click at [202, 353] on strong "Plan and prepare Academic Calendars for Pre-School & Senior School (I-X)" at bounding box center [364, 353] width 325 height 11
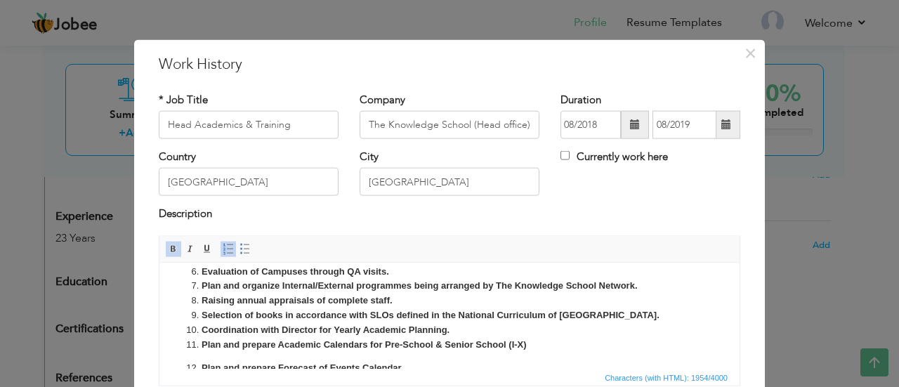
click at [202, 363] on strong "Plan and prepare Forecast of Events Calendar." at bounding box center [303, 367] width 202 height 11
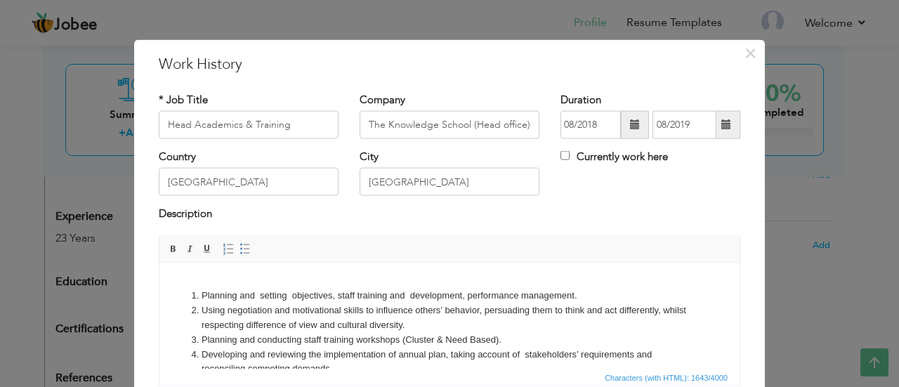
scroll to position [32, 0]
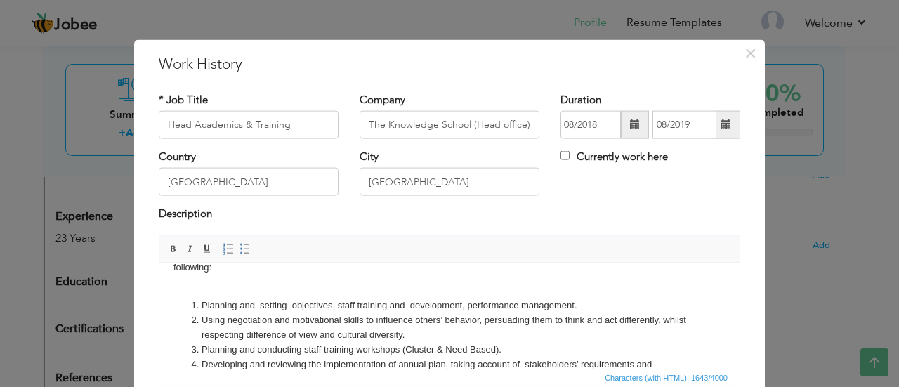
click at [231, 292] on body "Managing to provide academic support to a network of more than 140 schools. Job…" at bounding box center [450, 388] width 552 height 287
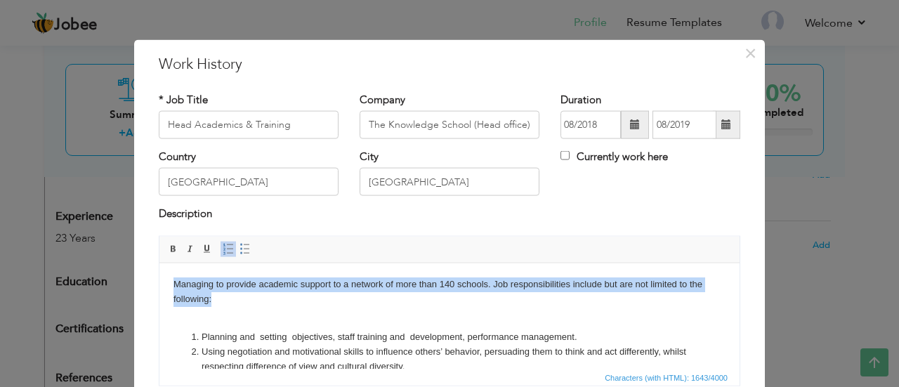
drag, startPoint x: 221, startPoint y: 267, endPoint x: 37, endPoint y: 129, distance: 229.9
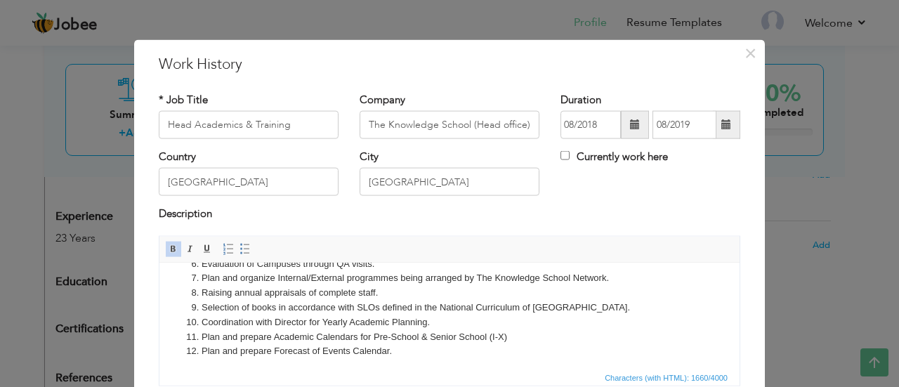
scroll to position [111, 0]
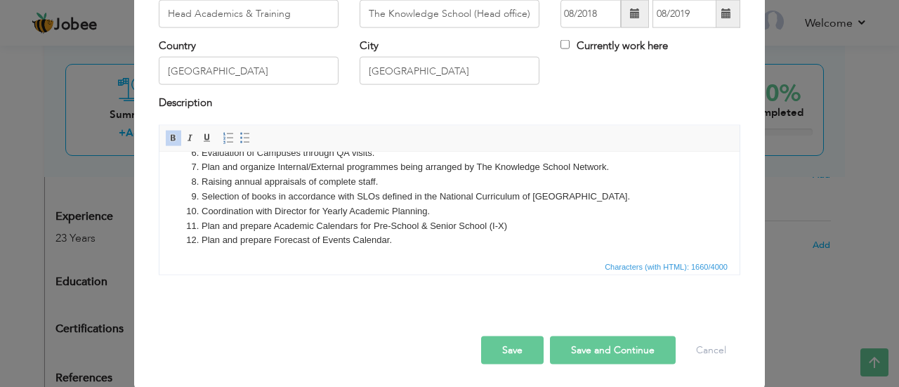
click at [608, 352] on button "Save and Continue" at bounding box center [613, 350] width 126 height 28
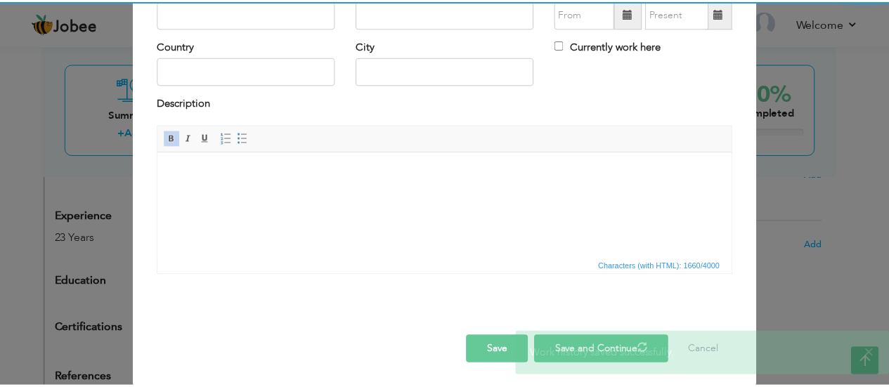
scroll to position [0, 0]
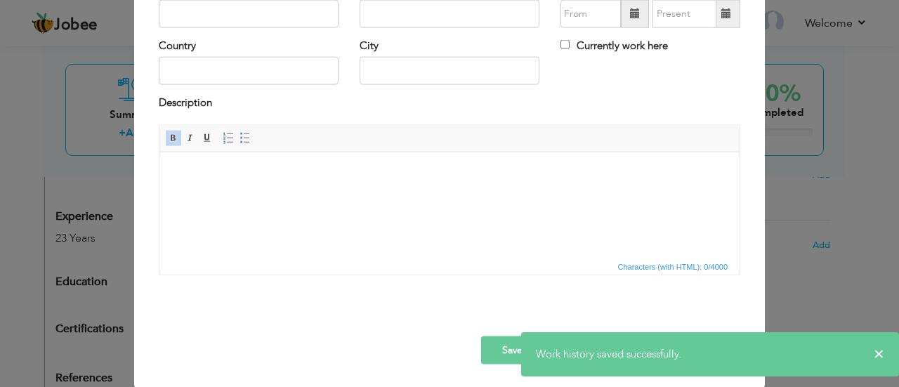
click at [745, 290] on div "* Job Title Company Duration Currently work here Country City" at bounding box center [449, 132] width 603 height 325
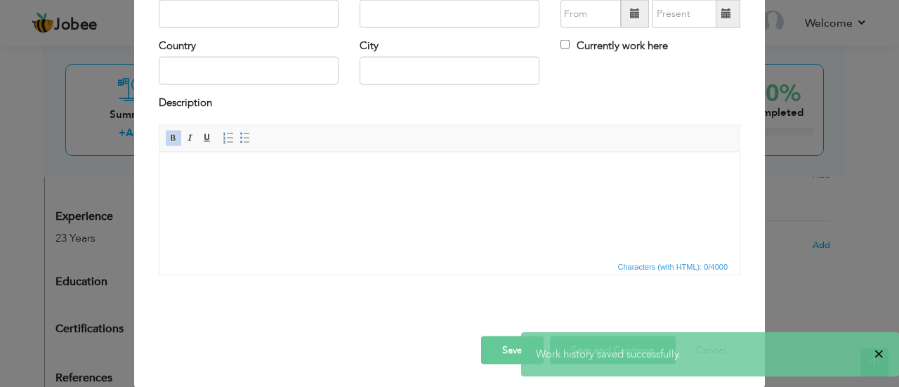
click at [881, 356] on span "×" at bounding box center [879, 354] width 11 height 14
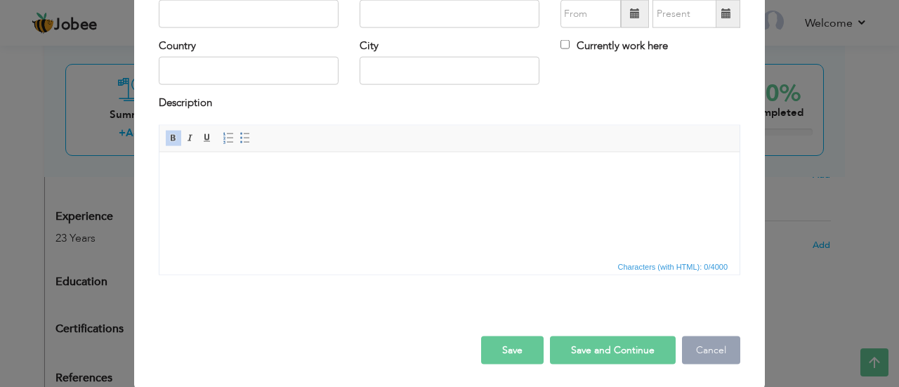
click at [719, 350] on button "Cancel" at bounding box center [711, 350] width 58 height 28
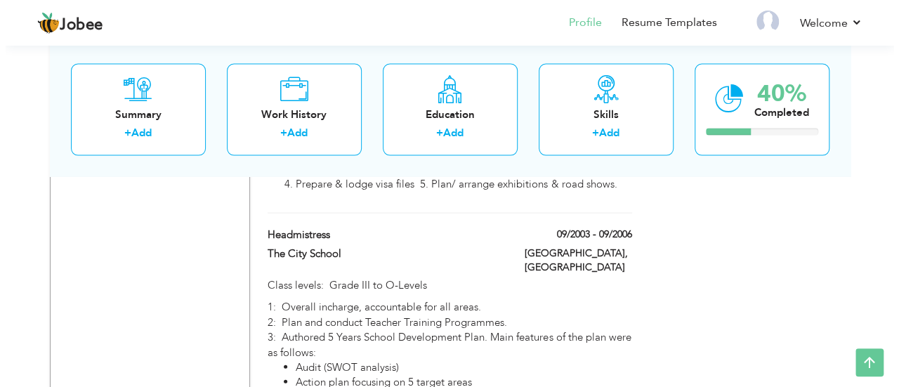
scroll to position [1468, 0]
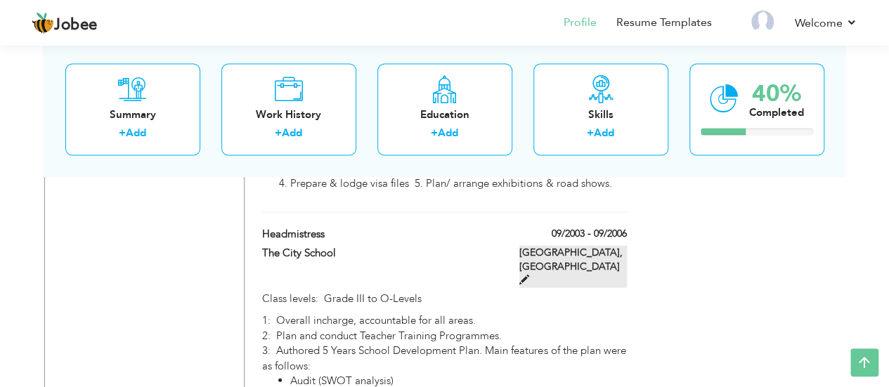
click at [529, 275] on span at bounding box center [524, 280] width 10 height 10
type input "Headmistress"
type input "The City School"
type input "09/2003"
type input "09/2006"
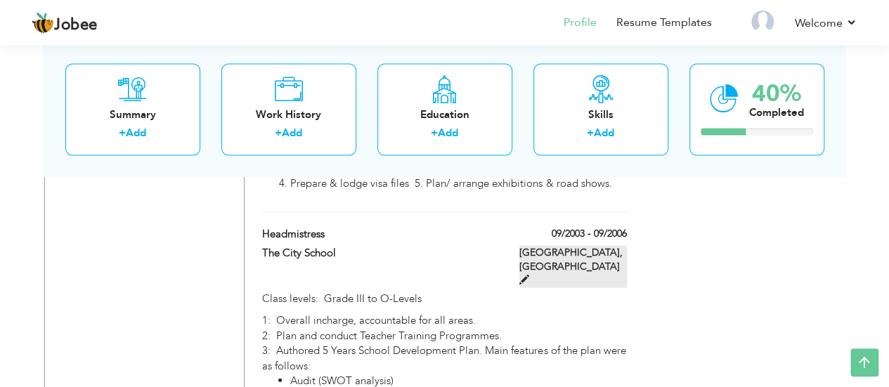
type input "Paksitan"
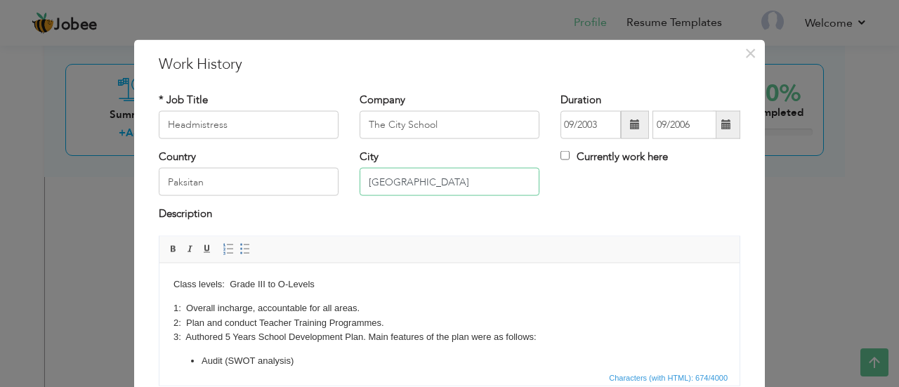
drag, startPoint x: 410, startPoint y: 188, endPoint x: 275, endPoint y: 178, distance: 134.6
click at [275, 178] on div "Country Paksitan City Lahore Currently work here" at bounding box center [449, 178] width 603 height 57
click at [371, 181] on input "PEshawar" at bounding box center [450, 182] width 180 height 28
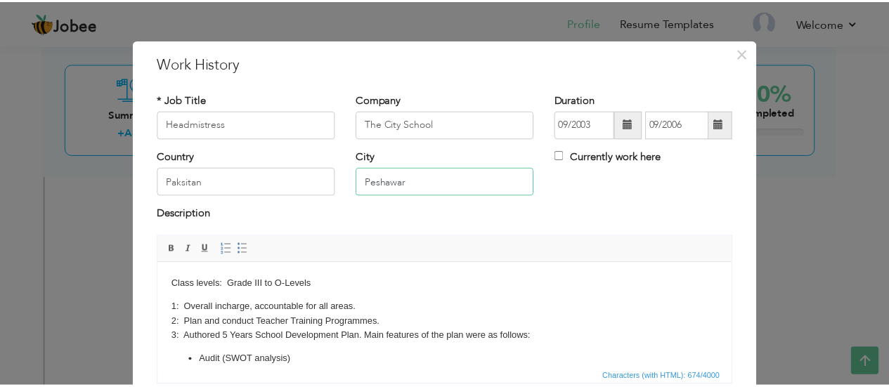
scroll to position [111, 0]
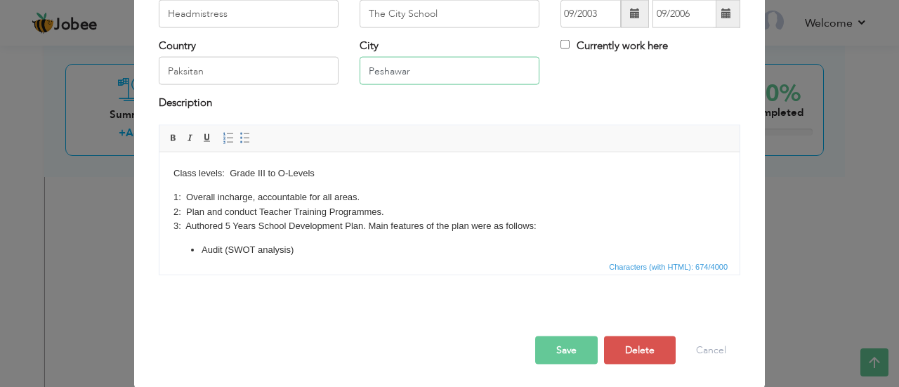
type input "Peshawar"
click at [561, 355] on button "Save" at bounding box center [566, 350] width 63 height 28
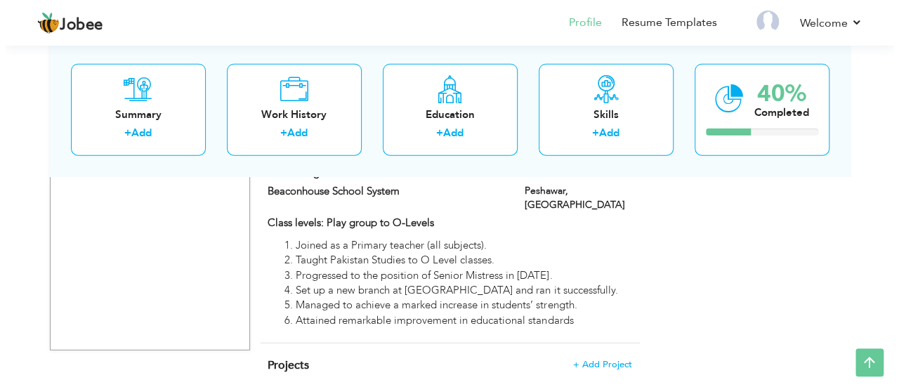
scroll to position [1816, 0]
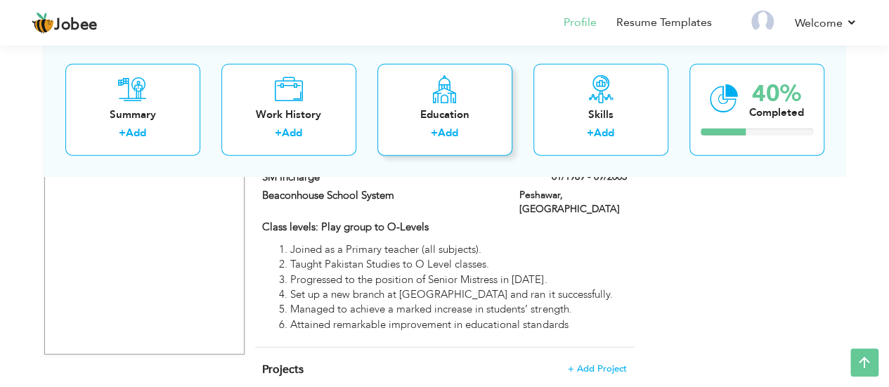
click at [435, 126] on label "+" at bounding box center [434, 133] width 7 height 15
radio input "true"
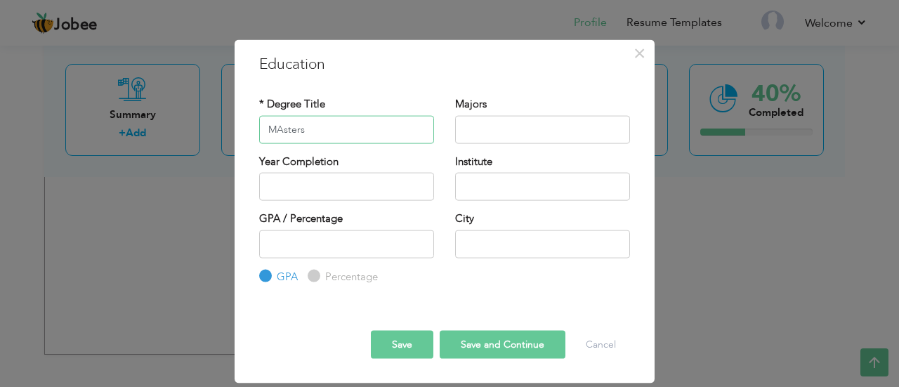
click at [282, 127] on input "MAsters" at bounding box center [346, 129] width 175 height 28
type input "MSC"
click at [503, 122] on input "text" at bounding box center [542, 129] width 175 height 28
type input "GEography"
type input "2025"
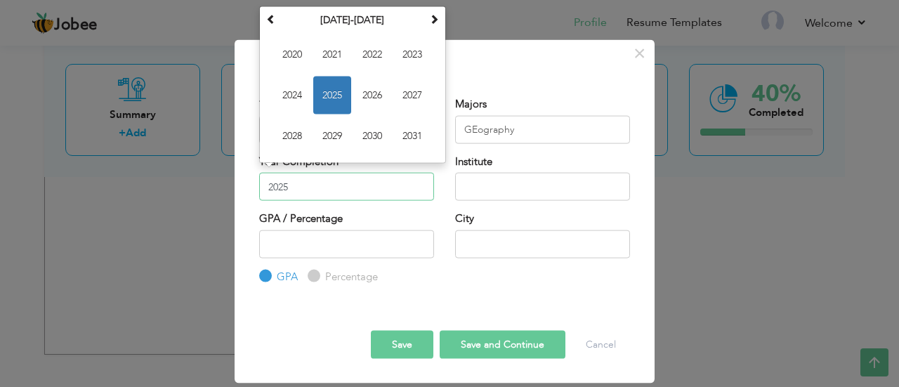
click at [384, 186] on input "2025" at bounding box center [346, 187] width 175 height 28
click at [362, 187] on input "2025" at bounding box center [346, 187] width 175 height 28
click at [353, 30] on td "2020 2021 2022 2023 2024 2025 2026 2027 2028 2029 2030 2031" at bounding box center [353, 94] width 180 height 129
click at [353, 28] on th "2020-2031" at bounding box center [353, 19] width 146 height 21
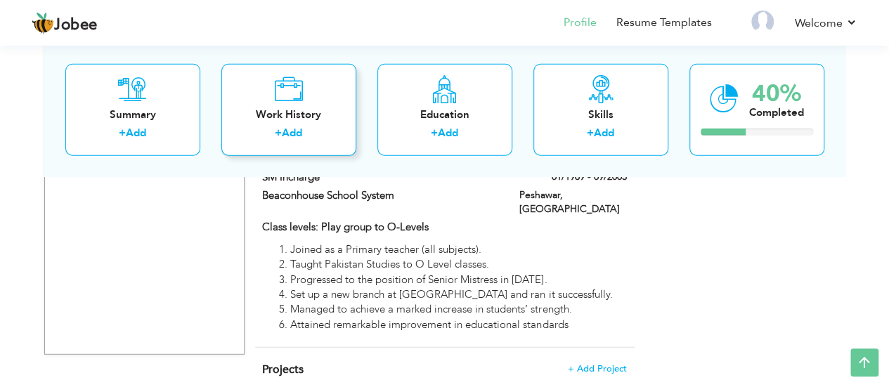
click at [290, 117] on div "Work History" at bounding box center [289, 114] width 112 height 15
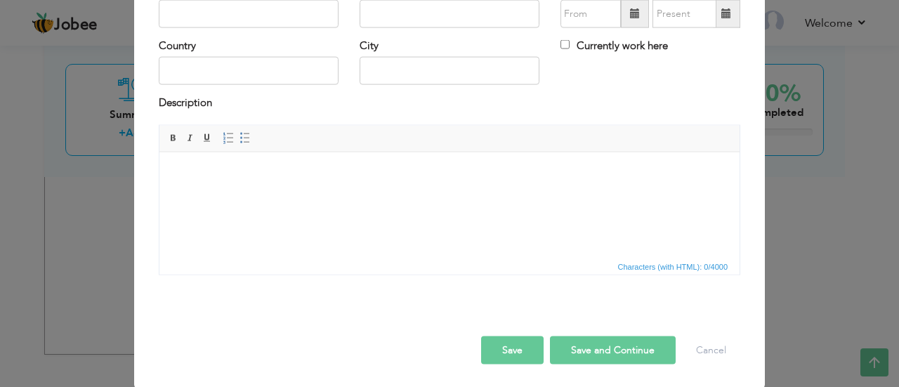
scroll to position [0, 0]
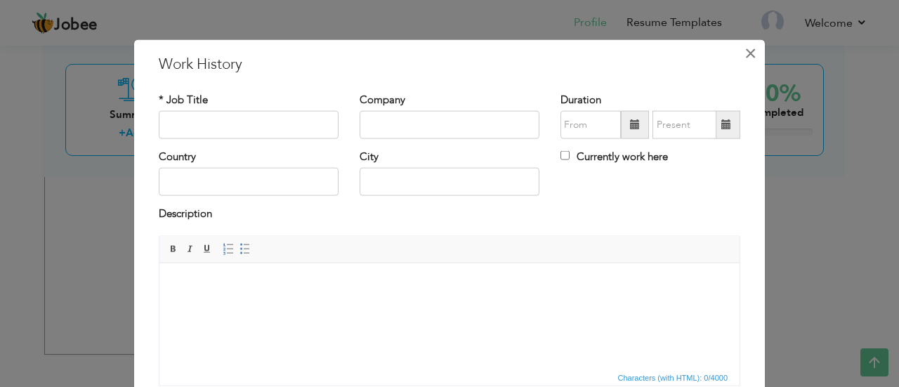
click at [747, 46] on span "×" at bounding box center [751, 52] width 12 height 25
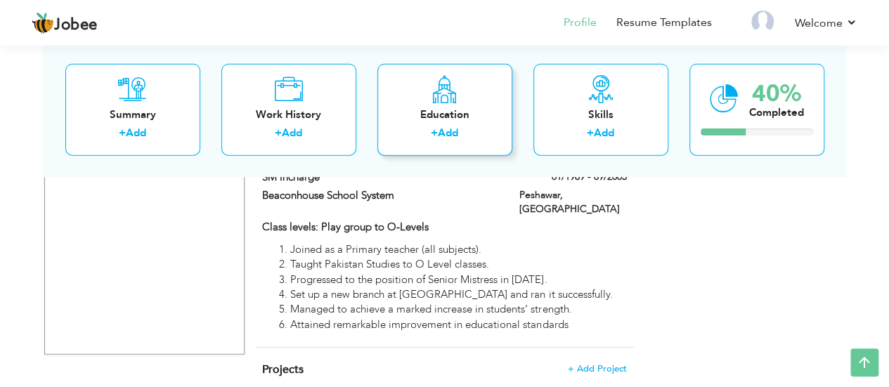
click at [443, 90] on icon at bounding box center [444, 88] width 27 height 28
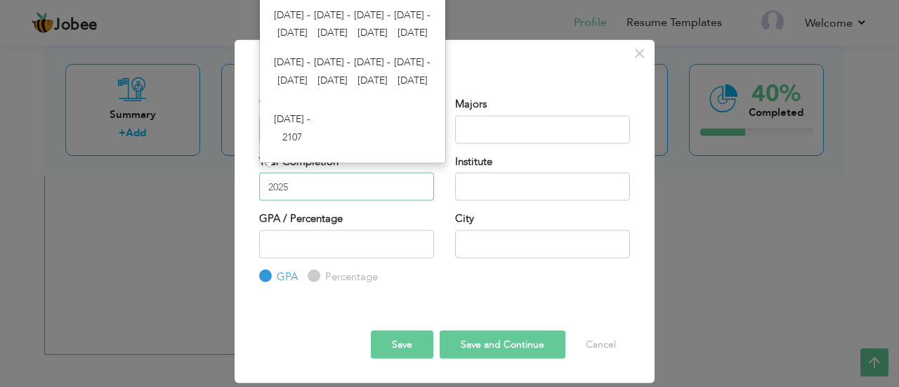
click at [297, 176] on input "2025" at bounding box center [346, 187] width 175 height 28
click at [292, 124] on span "2096 - 2107" at bounding box center [292, 129] width 38 height 38
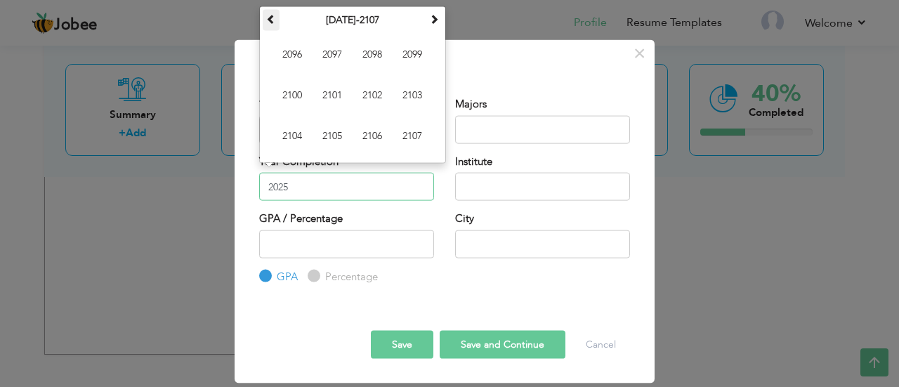
click at [271, 20] on span at bounding box center [271, 18] width 10 height 10
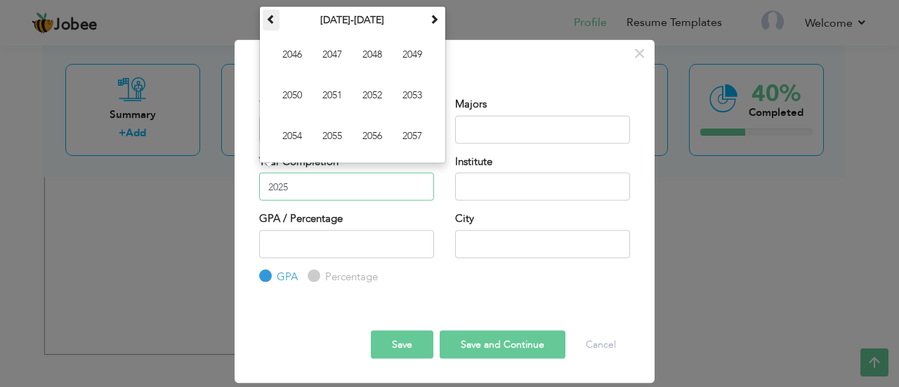
click at [271, 20] on span at bounding box center [271, 18] width 10 height 10
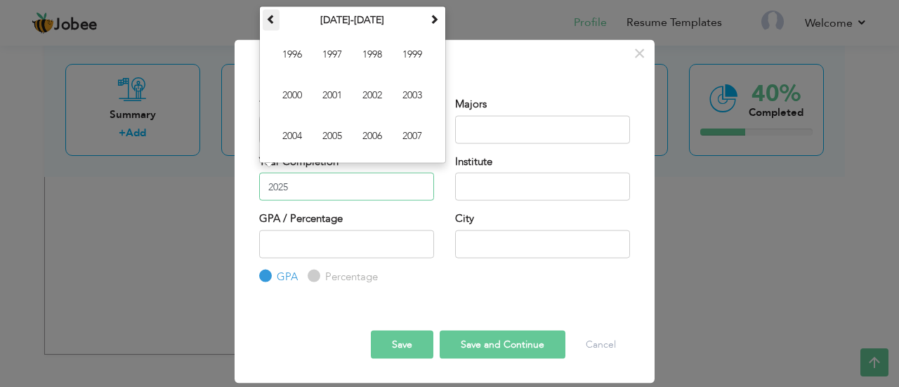
click at [271, 20] on span at bounding box center [271, 18] width 10 height 10
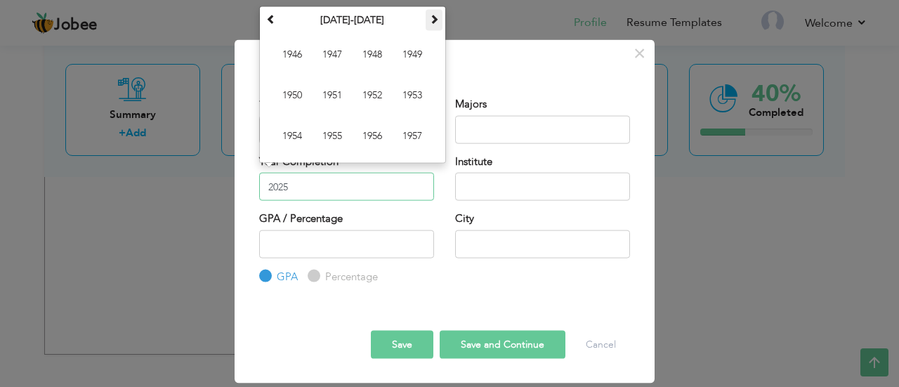
click at [432, 17] on span at bounding box center [434, 18] width 10 height 10
click at [415, 44] on span "1979" at bounding box center [412, 54] width 38 height 38
type input "1979"
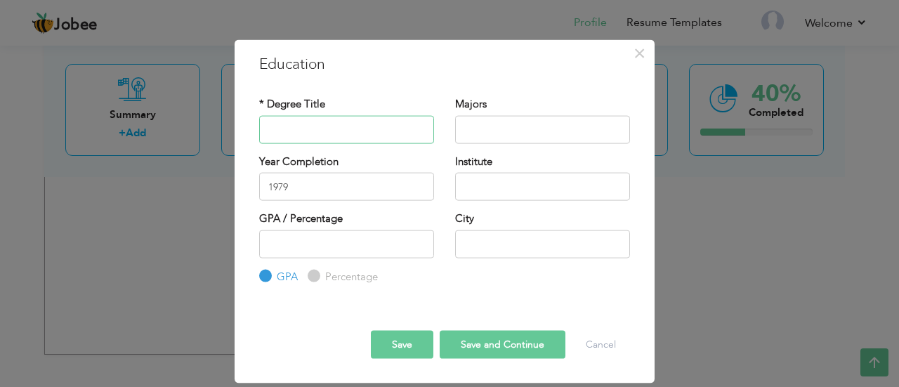
click at [320, 125] on input "text" at bounding box center [346, 129] width 175 height 28
type input "MSC"
click at [512, 133] on input "text" at bounding box center [542, 129] width 175 height 28
click at [478, 124] on input "GEography" at bounding box center [542, 129] width 175 height 28
type input "Geography"
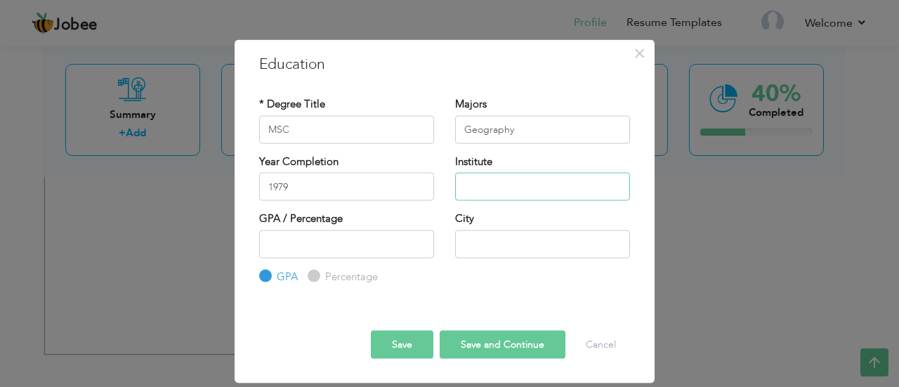
click at [479, 178] on input "text" at bounding box center [542, 187] width 175 height 28
type input "THe UNIVERSITY OF PUNJAB"
click at [382, 240] on input "number" at bounding box center [346, 244] width 175 height 28
click at [311, 275] on input "Percentage" at bounding box center [312, 276] width 9 height 9
radio input "true"
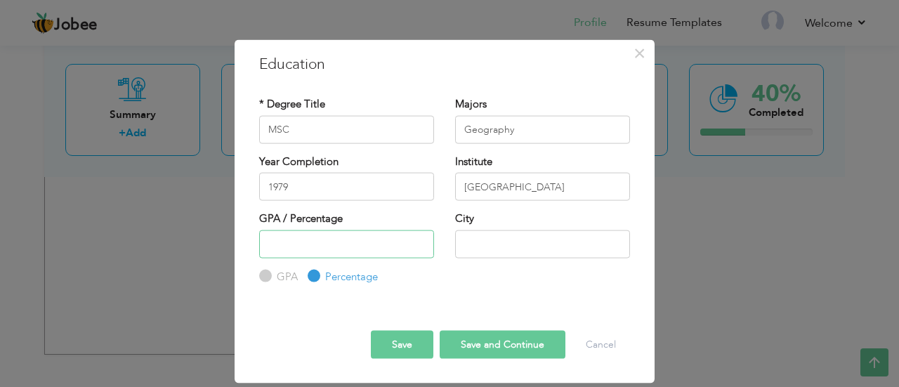
click at [336, 248] on input "number" at bounding box center [346, 244] width 175 height 28
type input "79"
click at [492, 241] on input "text" at bounding box center [542, 244] width 175 height 28
type input "[GEOGRAPHIC_DATA]"
click at [488, 345] on button "Save and Continue" at bounding box center [503, 345] width 126 height 28
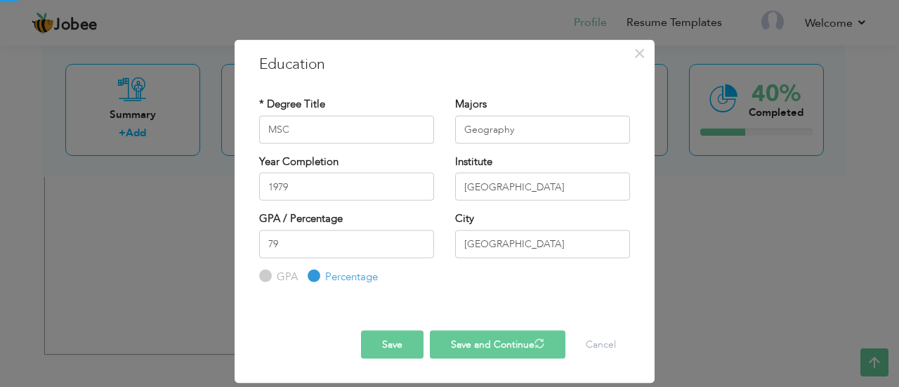
radio input "true"
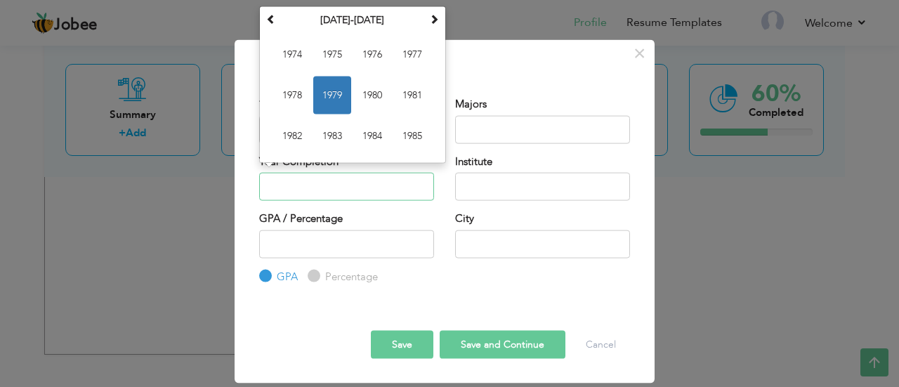
click at [325, 190] on input "text" at bounding box center [346, 187] width 175 height 28
click at [431, 18] on span at bounding box center [434, 18] width 10 height 10
click at [291, 131] on span "1992" at bounding box center [292, 136] width 38 height 38
click at [308, 194] on input "1992" at bounding box center [346, 187] width 175 height 28
click at [295, 124] on span "1995" at bounding box center [292, 136] width 38 height 38
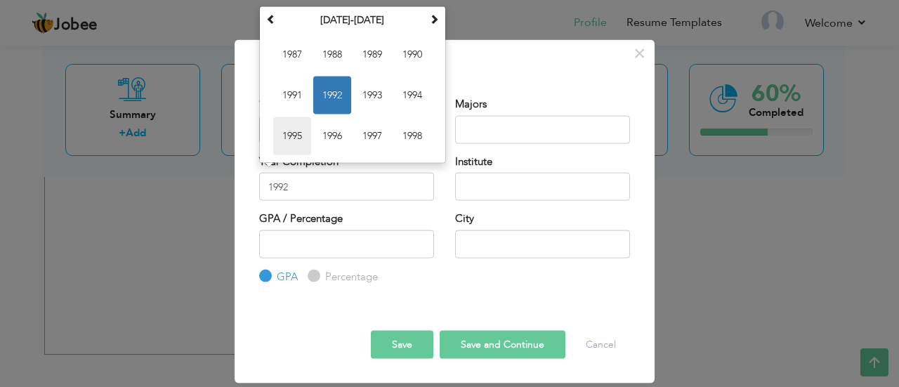
type input "1995"
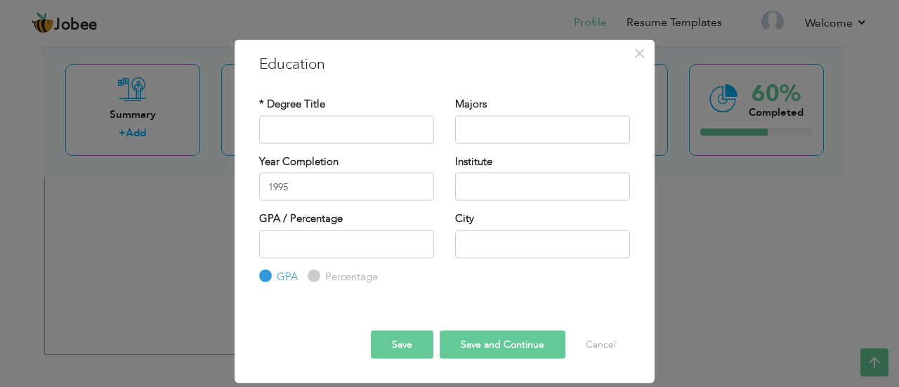
click at [377, 130] on input "text" at bounding box center [346, 129] width 175 height 28
paste input "Bradford University (UK)"
click at [495, 184] on input "text" at bounding box center [542, 187] width 175 height 28
type input "Bradford University (UK)"
click at [358, 122] on input "text" at bounding box center [346, 129] width 175 height 28
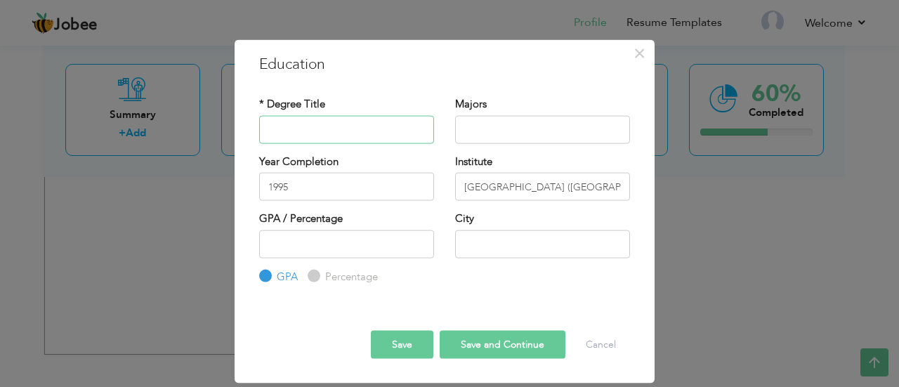
paste input "Certificate in Professional Studies in Education"
type input "Certificate in Professional Studies in Education"
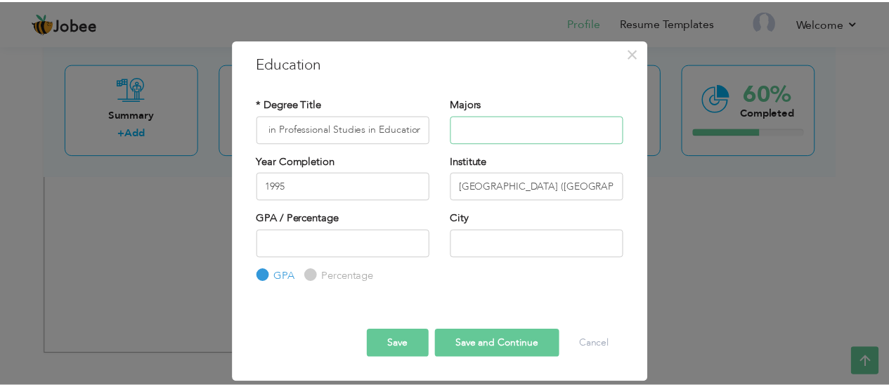
scroll to position [0, 0]
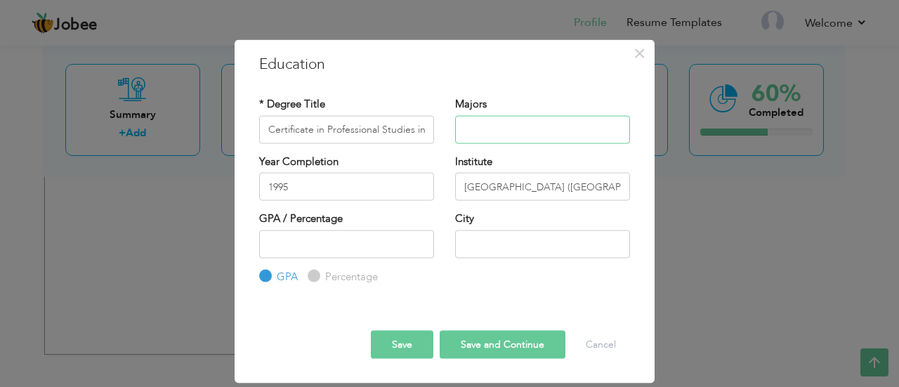
click at [476, 134] on input "text" at bounding box center [542, 129] width 175 height 28
type input "Teaches Developement"
click at [521, 237] on input "text" at bounding box center [542, 244] width 175 height 28
type input "PEshawar"
drag, startPoint x: 520, startPoint y: 238, endPoint x: 363, endPoint y: 235, distance: 157.4
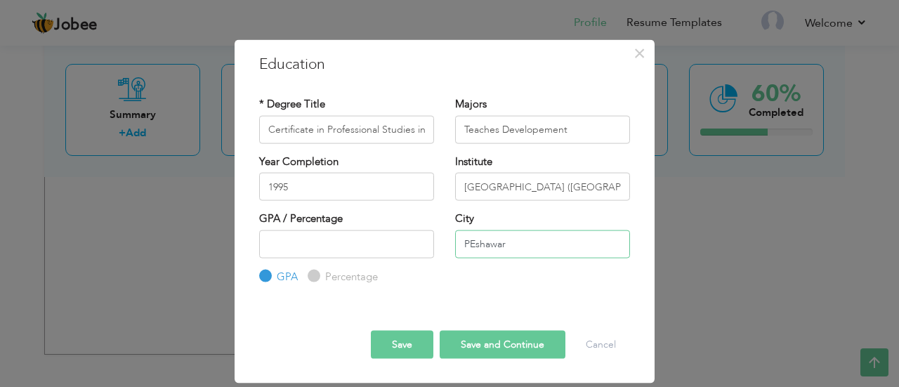
click at [363, 235] on div "GPA / Percentage GPA Percentage City" at bounding box center [445, 247] width 392 height 73
click at [592, 350] on button "Cancel" at bounding box center [601, 345] width 58 height 28
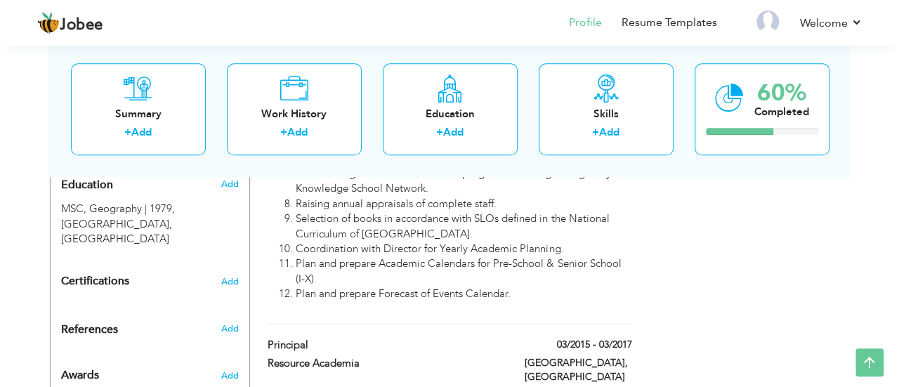
scroll to position [639, 0]
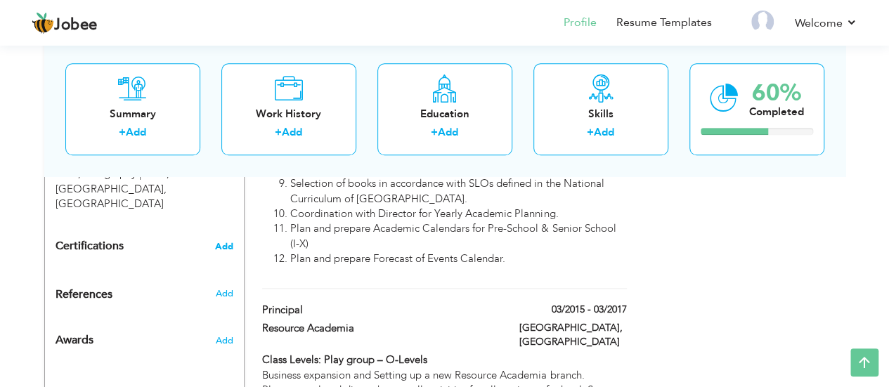
click at [223, 242] on span "Add" at bounding box center [224, 247] width 18 height 10
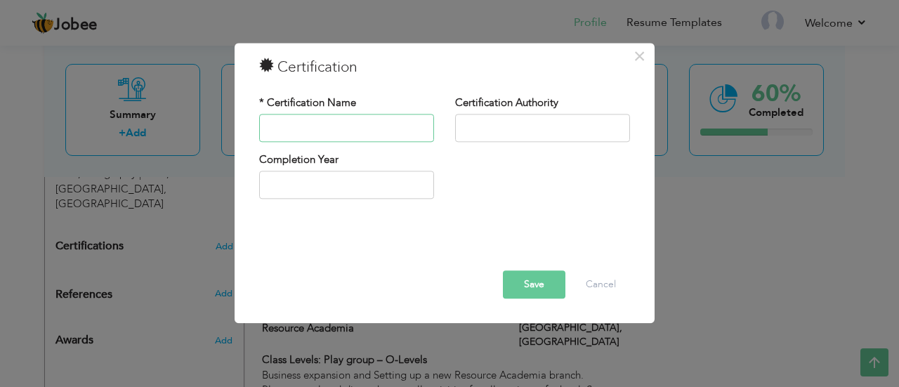
click at [297, 133] on input "text" at bounding box center [346, 128] width 175 height 28
type input "2025"
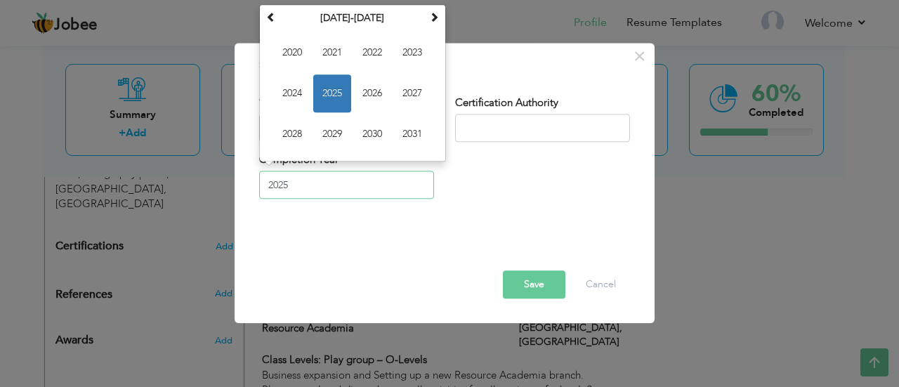
click at [299, 181] on input "2025" at bounding box center [346, 185] width 175 height 28
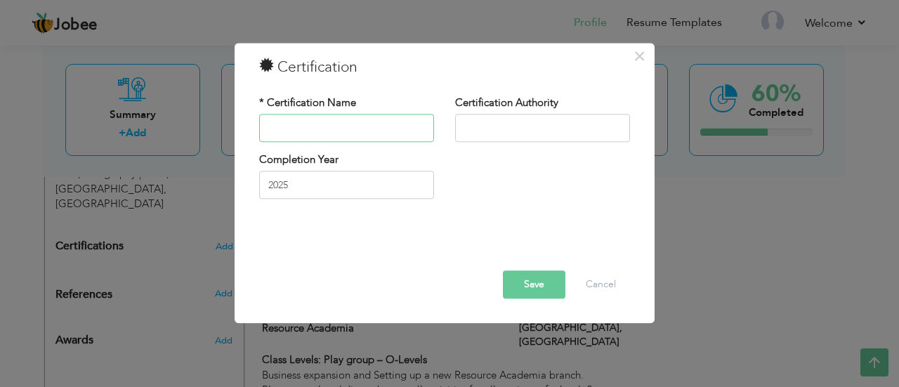
click at [326, 139] on input "text" at bounding box center [346, 128] width 175 height 28
type input "Certificate in Professional Studies in Education"
type input "B"
type input "[GEOGRAPHIC_DATA]"
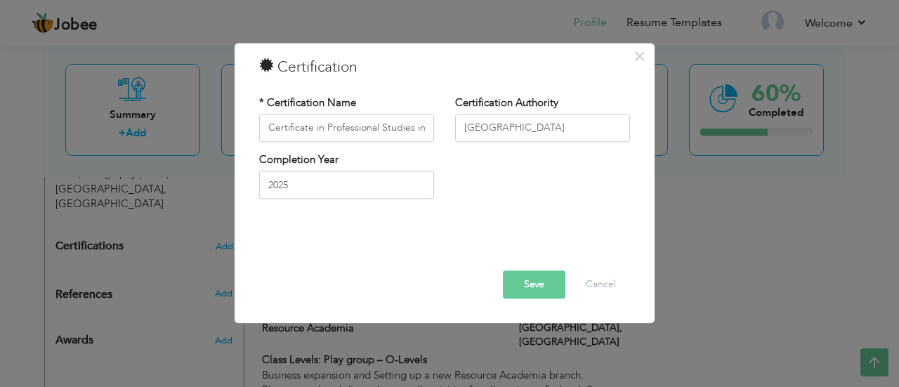
click at [536, 282] on button "Save" at bounding box center [534, 285] width 63 height 28
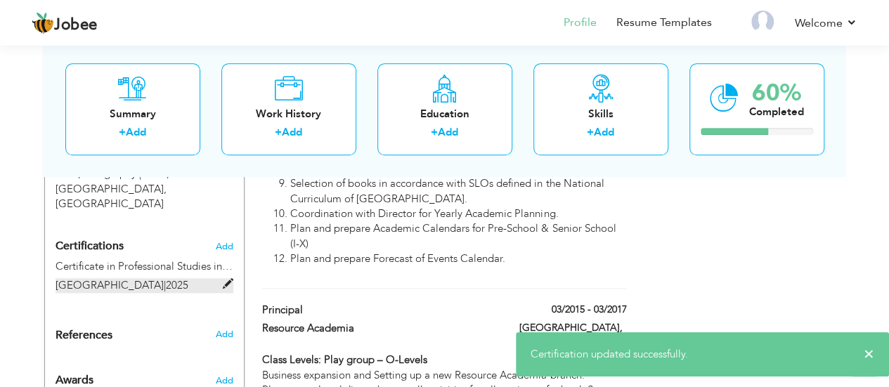
click at [223, 279] on span at bounding box center [228, 284] width 11 height 11
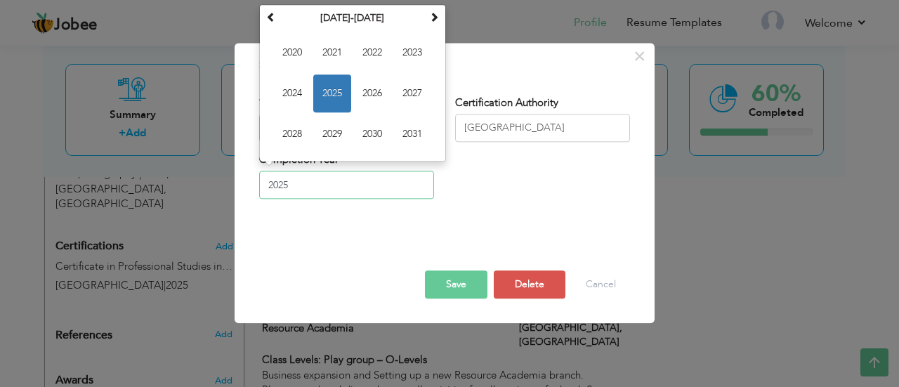
click at [344, 189] on input "2025" at bounding box center [346, 185] width 175 height 28
click at [274, 20] on span at bounding box center [271, 17] width 10 height 10
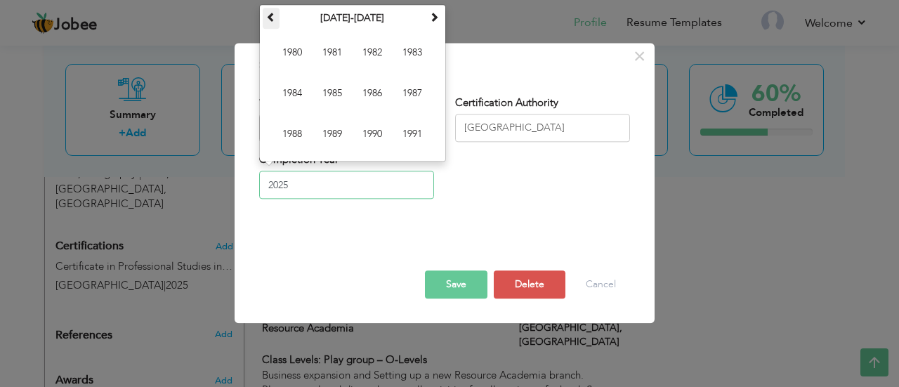
click at [274, 20] on span at bounding box center [271, 17] width 10 height 10
click at [435, 22] on span at bounding box center [434, 17] width 10 height 10
click at [438, 22] on span at bounding box center [434, 17] width 10 height 10
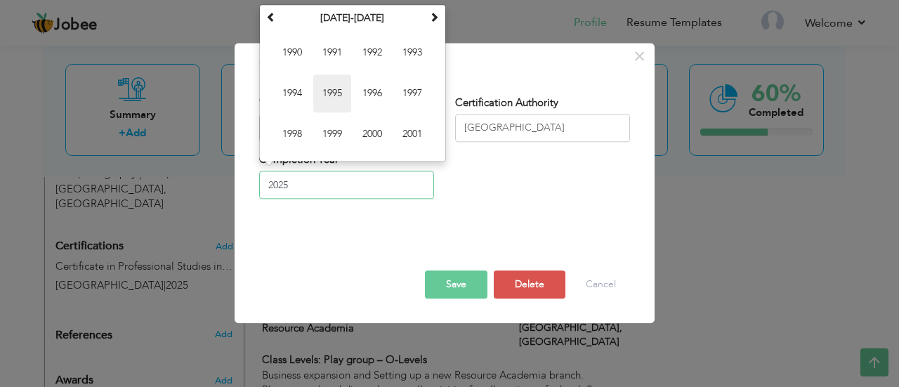
click at [341, 96] on span "1995" at bounding box center [332, 93] width 38 height 38
type input "1995"
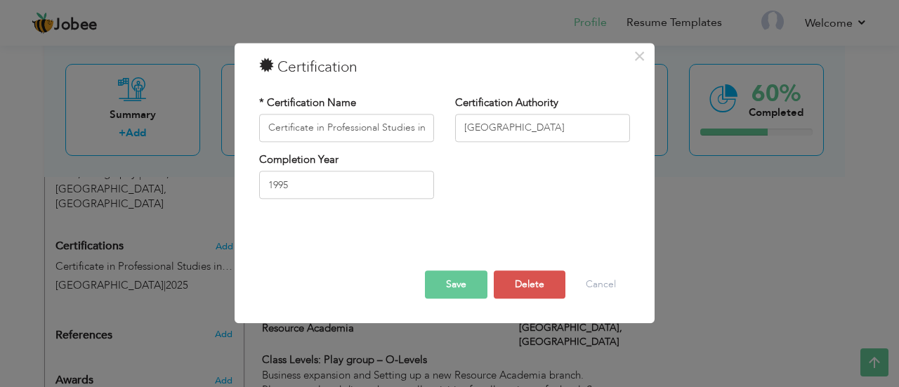
click at [458, 284] on button "Save" at bounding box center [456, 285] width 63 height 28
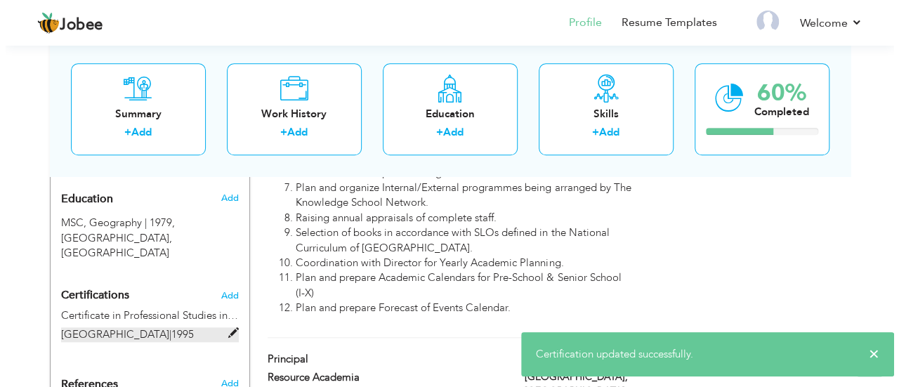
scroll to position [587, 0]
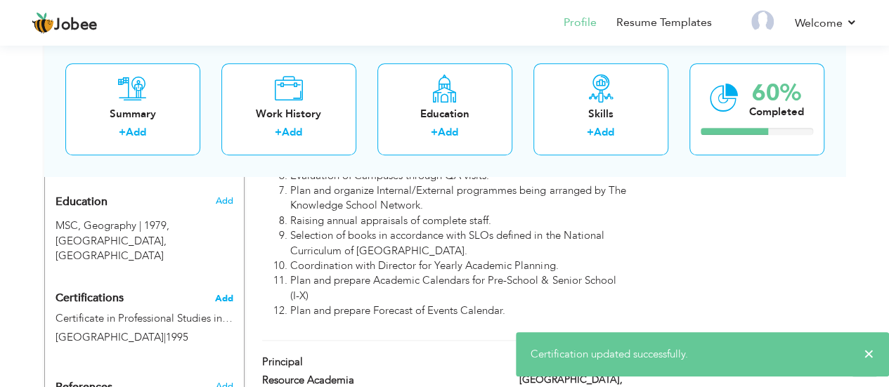
click at [222, 294] on span "Add" at bounding box center [224, 299] width 18 height 10
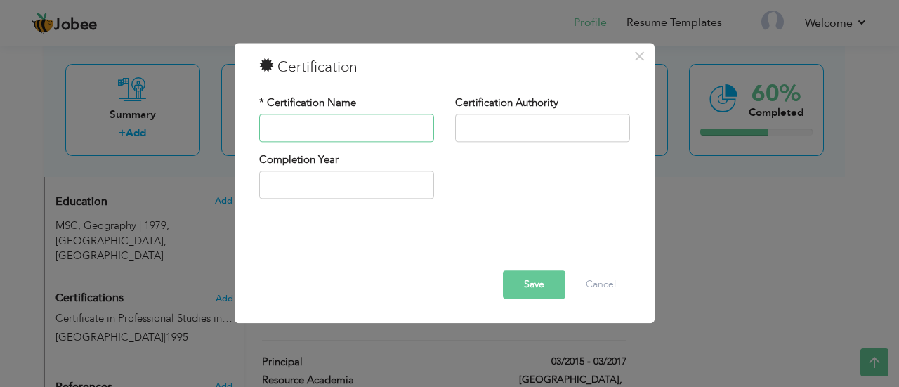
click at [334, 129] on input "text" at bounding box center [346, 128] width 175 height 28
type input "Microsoft Office 2000 Specialist"
type input "A"
type input "Asia Pacific Institute Of Information Technology"
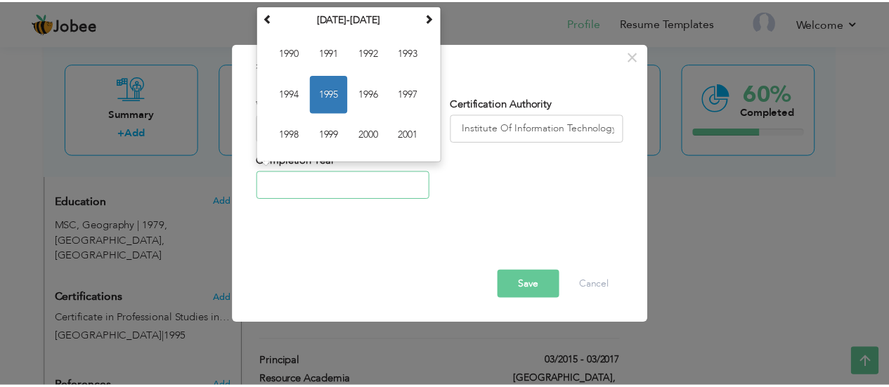
scroll to position [0, 0]
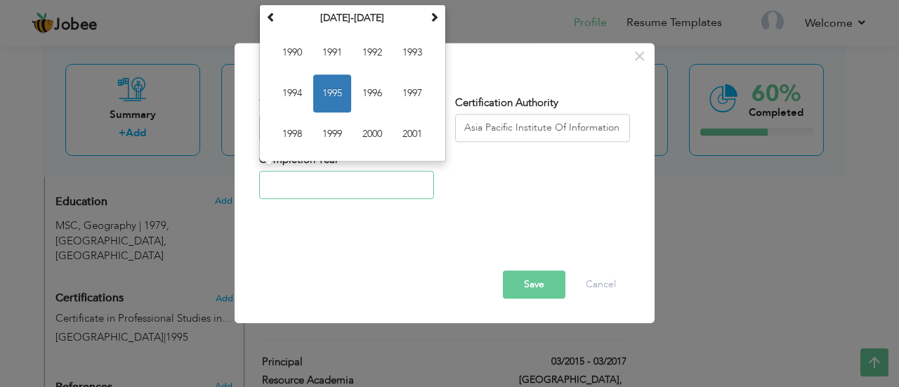
click at [302, 181] on input "text" at bounding box center [346, 185] width 175 height 28
click at [434, 22] on span at bounding box center [434, 17] width 10 height 10
click at [266, 15] on span at bounding box center [271, 17] width 10 height 10
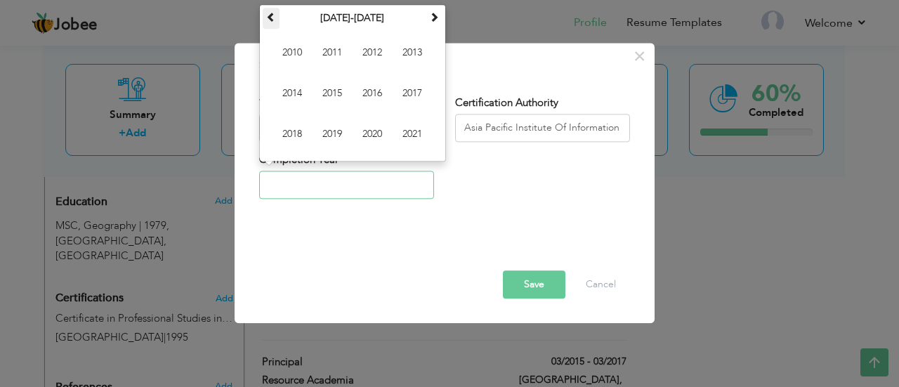
click at [266, 15] on span at bounding box center [271, 17] width 10 height 10
click at [292, 91] on span "2004" at bounding box center [292, 93] width 38 height 38
type input "2004"
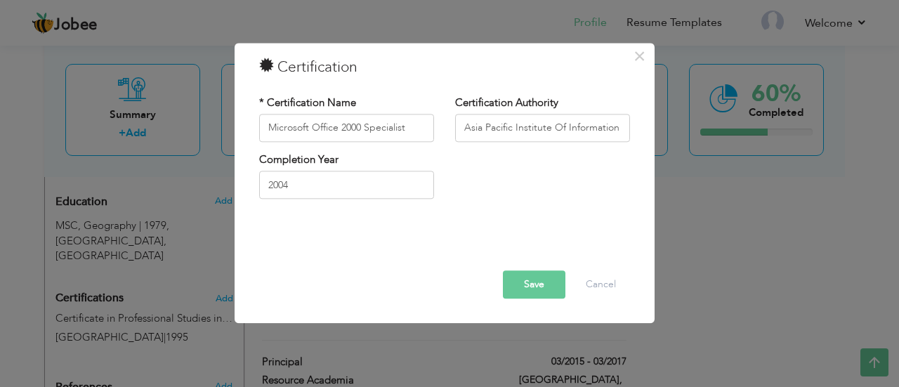
click at [547, 289] on button "Save" at bounding box center [534, 285] width 63 height 28
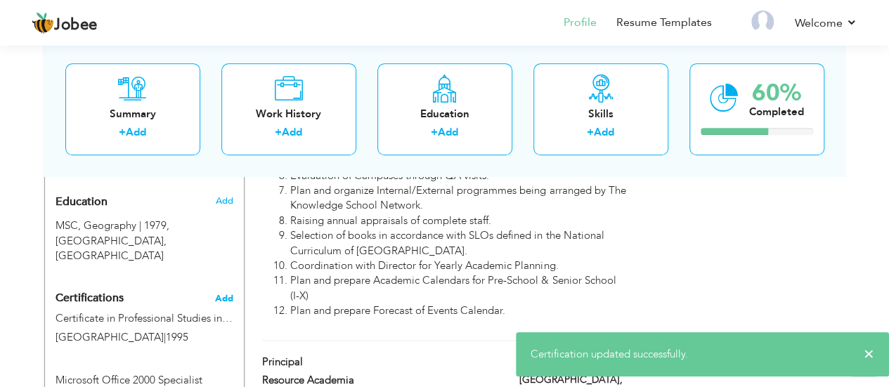
click at [225, 294] on span "Add" at bounding box center [224, 299] width 18 height 10
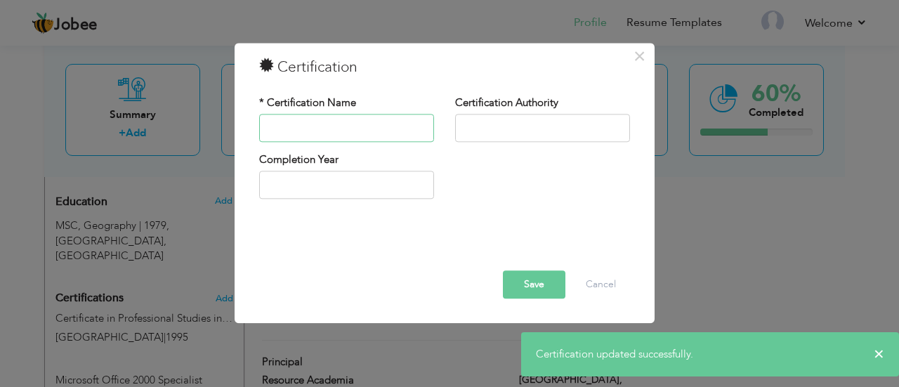
click at [336, 122] on input "text" at bounding box center [346, 128] width 175 height 28
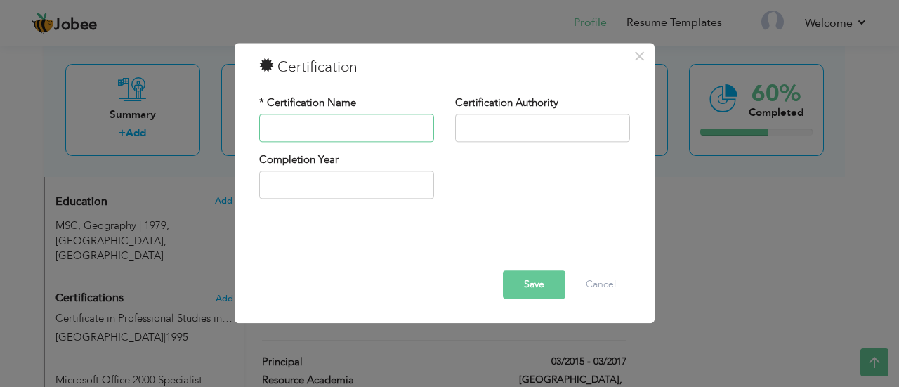
click at [349, 121] on input "text" at bounding box center [346, 128] width 175 height 28
type input "CCSM"
type input "The City School"
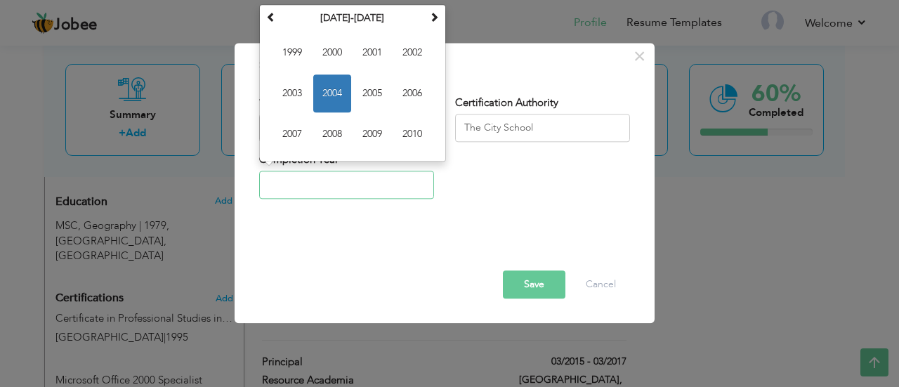
click at [333, 188] on input "text" at bounding box center [346, 185] width 175 height 28
click at [333, 89] on span "2004" at bounding box center [332, 93] width 38 height 38
type input "2004"
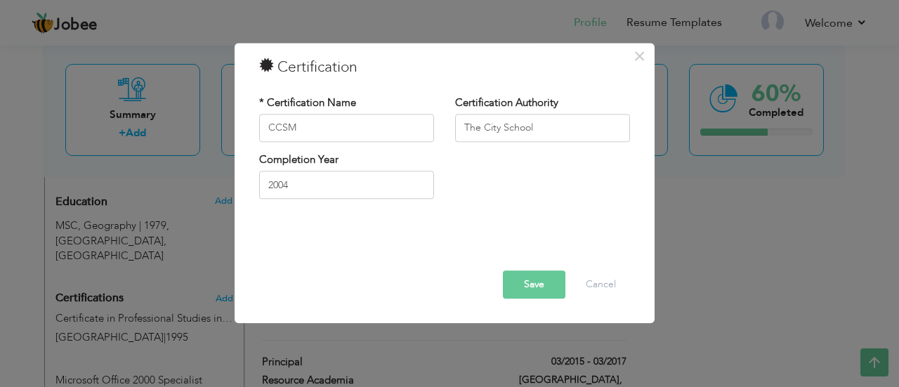
click at [533, 287] on button "Save" at bounding box center [534, 285] width 63 height 28
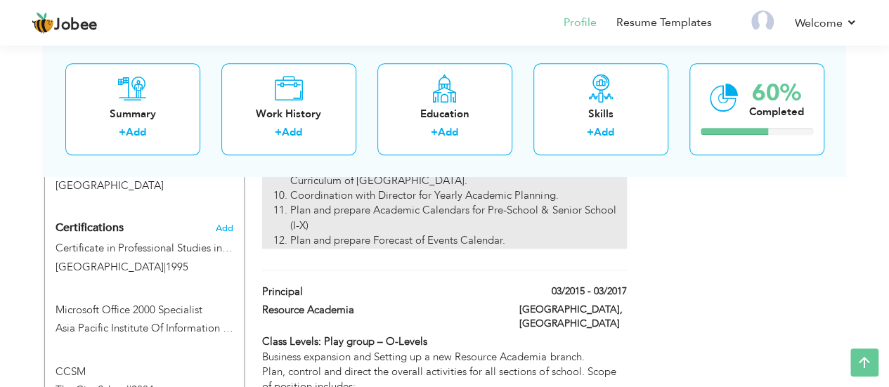
scroll to position [659, 0]
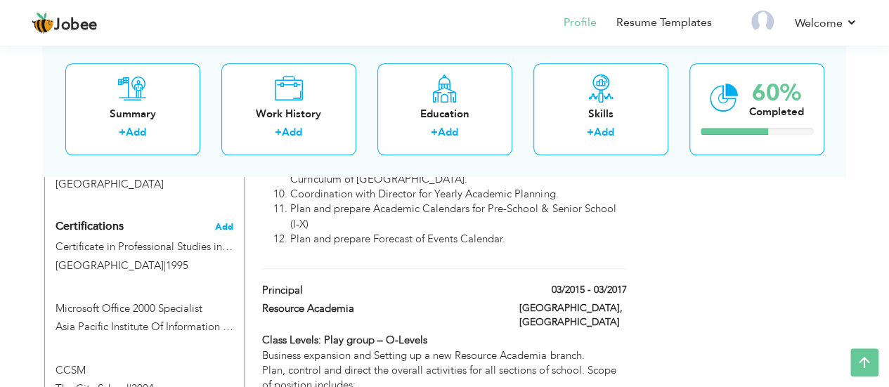
click at [226, 222] on span "Add" at bounding box center [224, 227] width 18 height 10
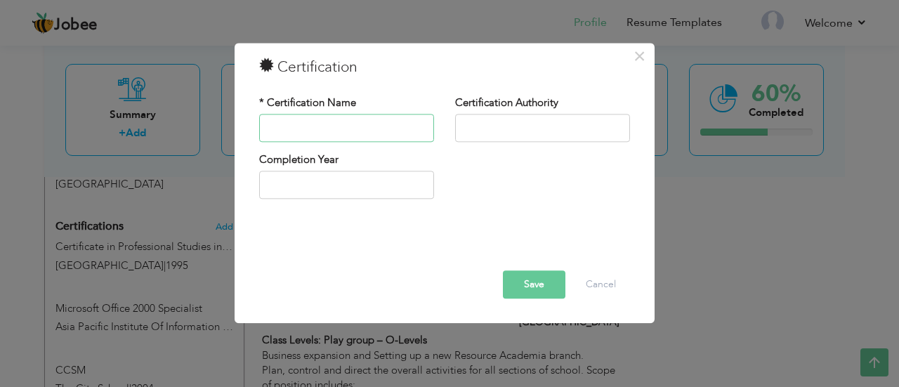
click at [332, 134] on input "text" at bounding box center [346, 128] width 175 height 28
click at [320, 127] on input "text" at bounding box center [346, 128] width 175 height 28
type input "S"
type input "Stage 2 Intermediate Course"
type input "[GEOGRAPHIC_DATA]"
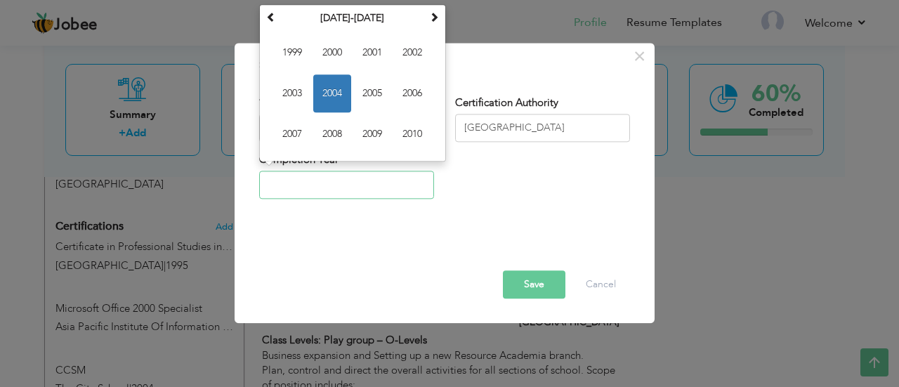
click at [305, 183] on input "text" at bounding box center [346, 185] width 175 height 28
click at [378, 132] on span "2009" at bounding box center [372, 134] width 38 height 38
type input "2009"
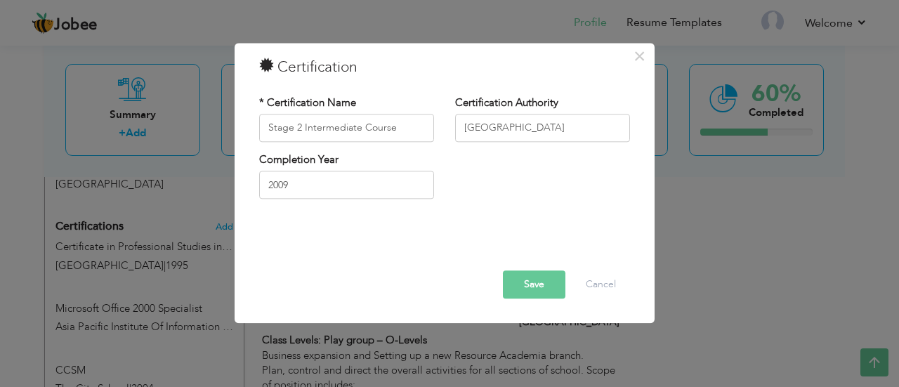
click at [531, 285] on button "Save" at bounding box center [534, 285] width 63 height 28
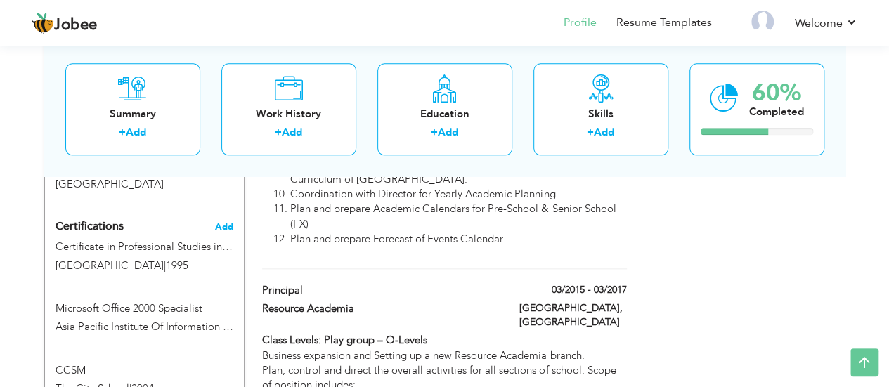
click at [228, 222] on span "Add" at bounding box center [224, 227] width 18 height 10
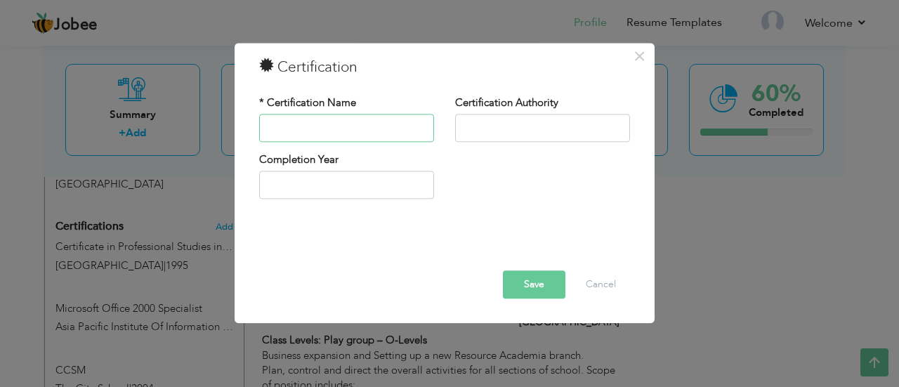
click at [340, 126] on input "text" at bounding box center [346, 128] width 175 height 28
click at [322, 129] on input "Workplace professionalism" at bounding box center [346, 128] width 175 height 28
type input "Workplace Professionalism"
click at [472, 129] on input "text" at bounding box center [542, 128] width 175 height 28
type input "PORTAL Education"
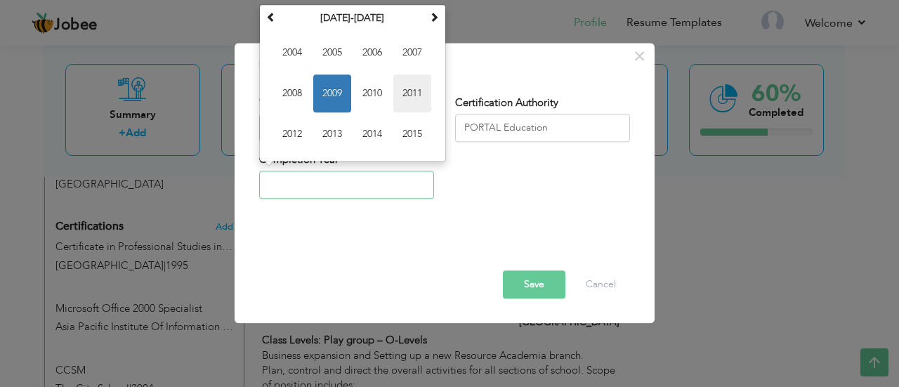
click at [429, 88] on span "2011" at bounding box center [412, 93] width 38 height 38
type input "2011"
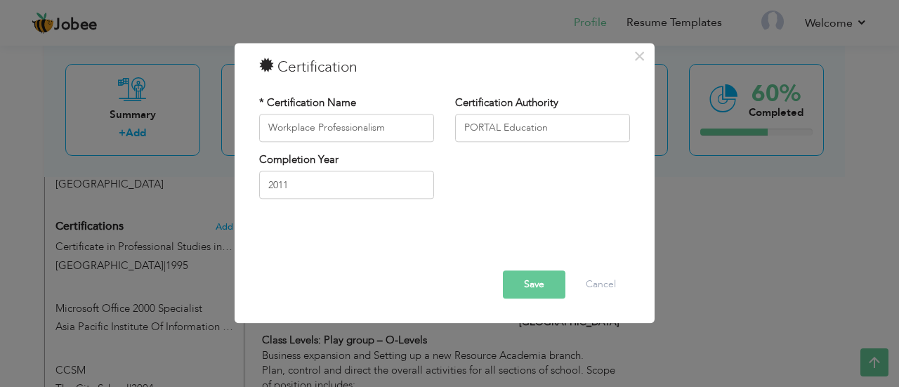
click at [543, 283] on button "Save" at bounding box center [534, 285] width 63 height 28
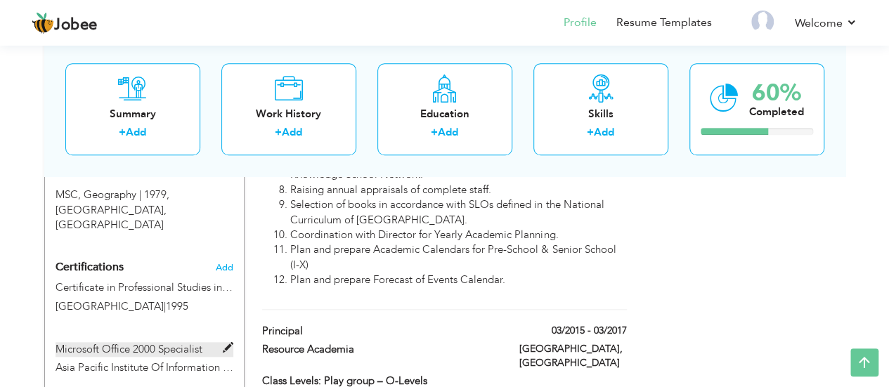
scroll to position [601, 0]
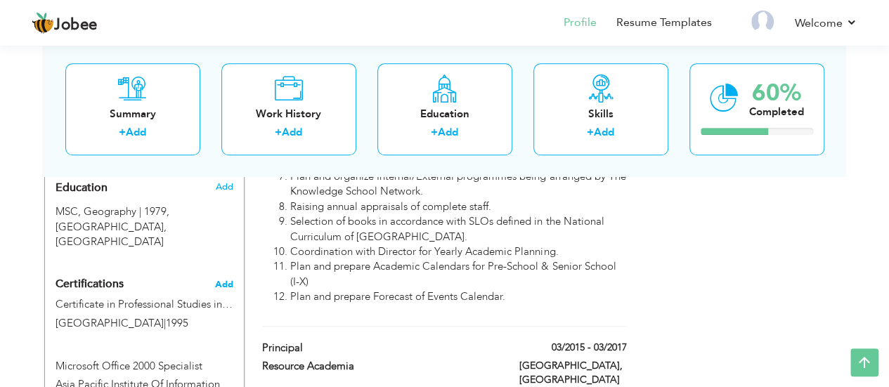
click at [228, 280] on span "Add" at bounding box center [224, 285] width 18 height 10
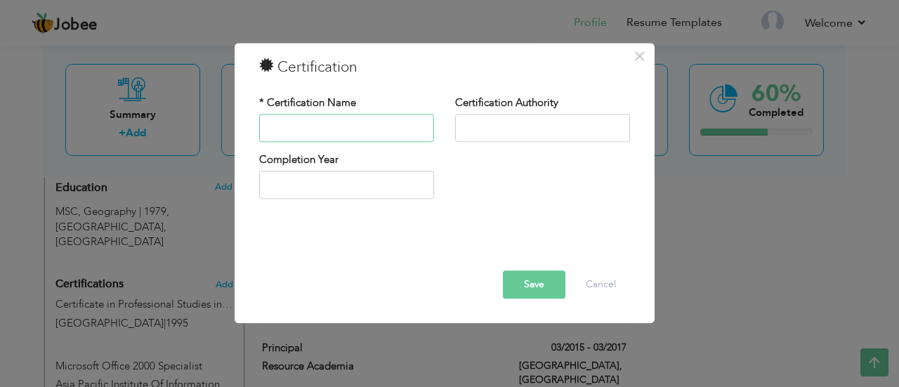
click at [339, 128] on input "text" at bounding box center [346, 128] width 175 height 28
type input "I"
type input "I.T Skills Development"
click at [474, 124] on input "BEaconhouse School System" at bounding box center [542, 128] width 175 height 28
type input "Beaconhouse School System"
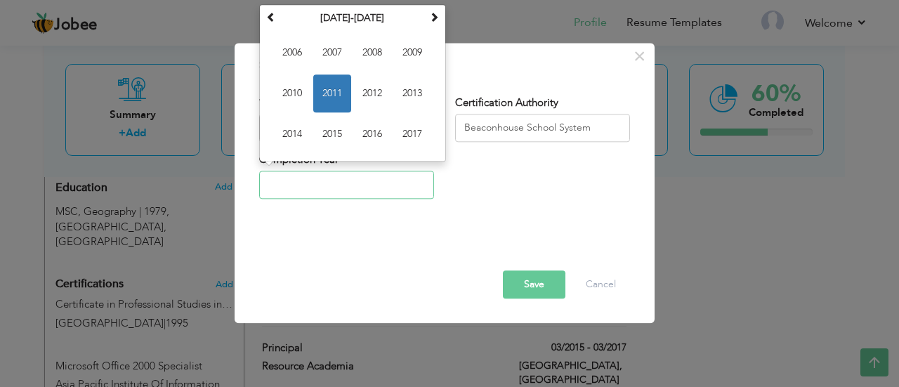
click at [374, 176] on input "text" at bounding box center [346, 185] width 175 height 28
click at [273, 15] on span at bounding box center [271, 17] width 10 height 10
click at [297, 106] on span "2000" at bounding box center [292, 93] width 38 height 38
type input "2000"
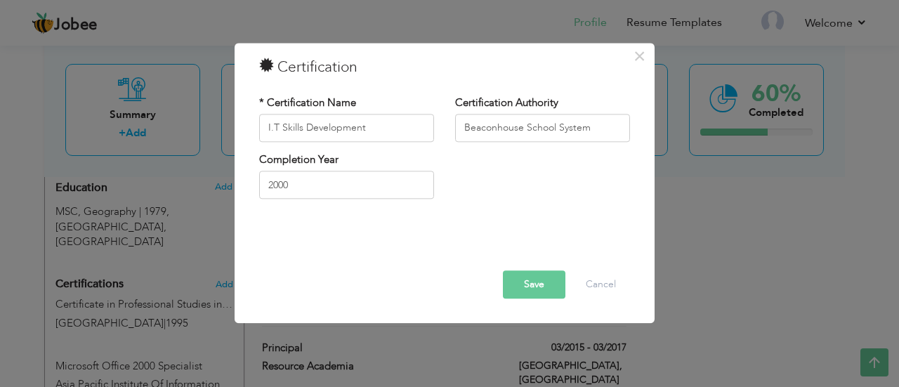
click at [523, 275] on button "Save" at bounding box center [534, 285] width 63 height 28
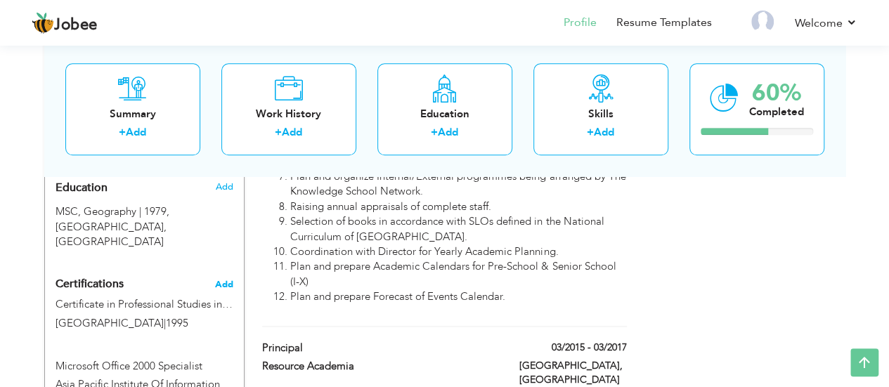
click at [230, 280] on span "Add" at bounding box center [224, 285] width 18 height 10
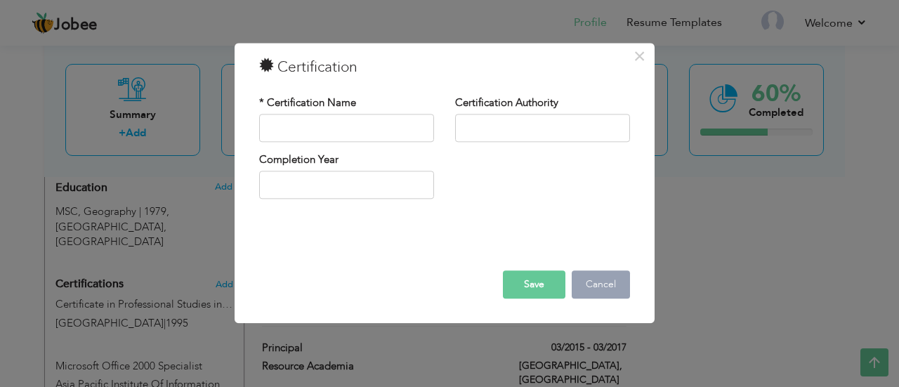
click at [602, 286] on button "Cancel" at bounding box center [601, 285] width 58 height 28
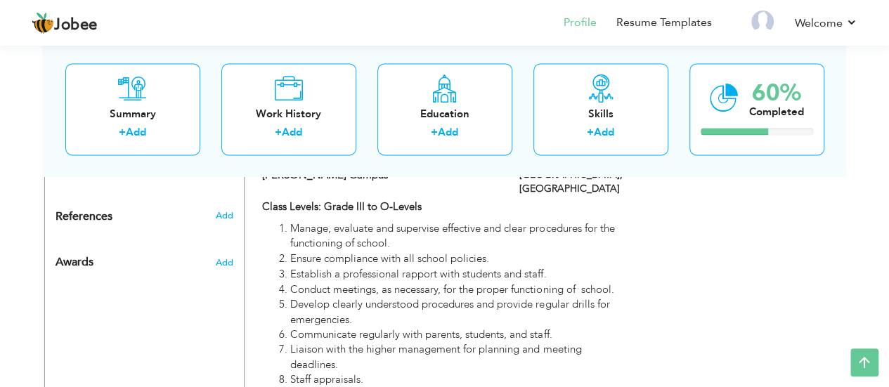
scroll to position [1059, 0]
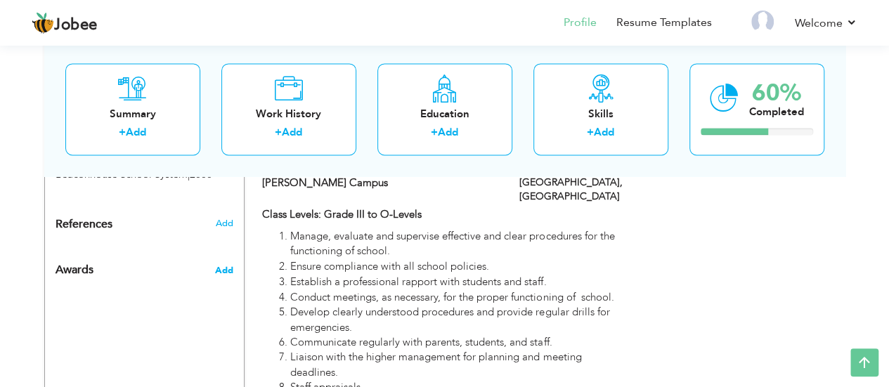
click at [215, 264] on span "Add" at bounding box center [223, 270] width 18 height 13
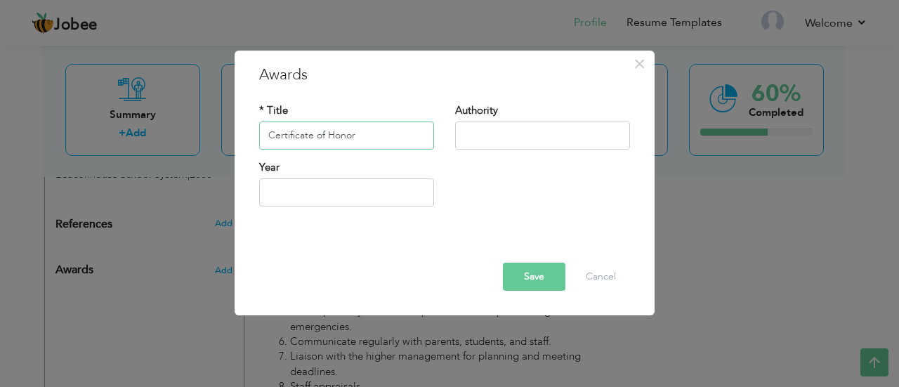
type input "Certificate of Honor"
type input "BEaconhouse School System"
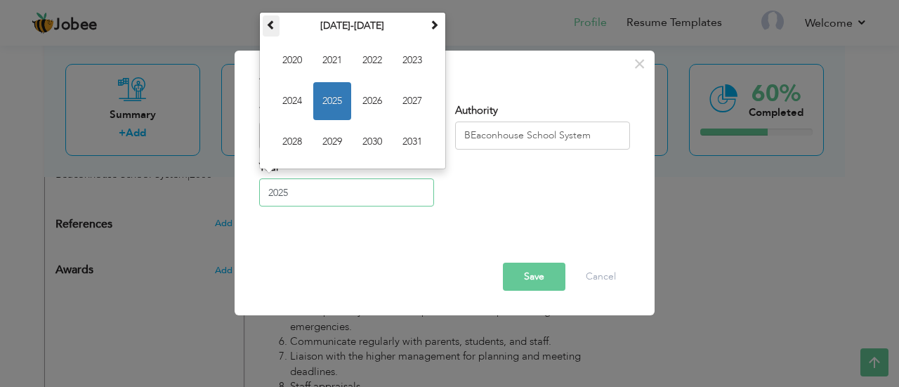
click at [266, 26] on span at bounding box center [271, 25] width 10 height 10
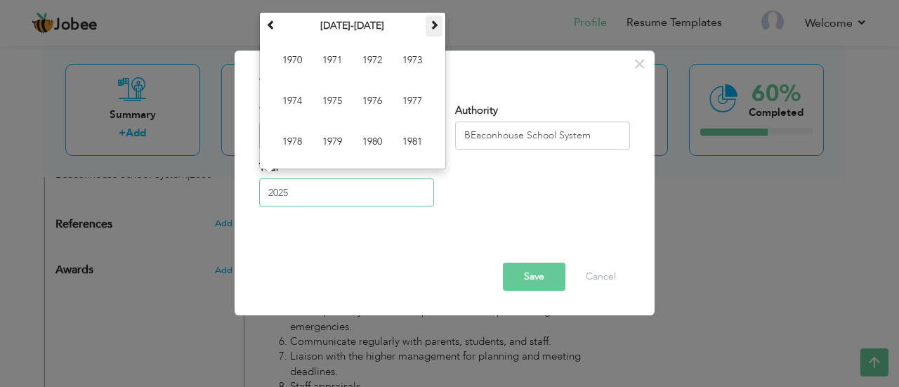
click at [436, 25] on span at bounding box center [434, 25] width 10 height 10
click at [377, 146] on span "2000" at bounding box center [372, 142] width 38 height 38
type input "2000"
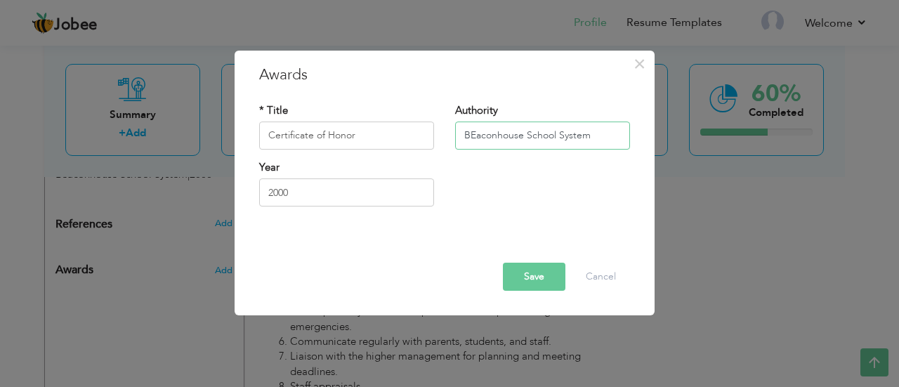
click at [474, 133] on input "BEaconhouse School System" at bounding box center [542, 136] width 175 height 28
type input "Beaconhouse School System"
click at [543, 278] on button "Save" at bounding box center [534, 277] width 63 height 28
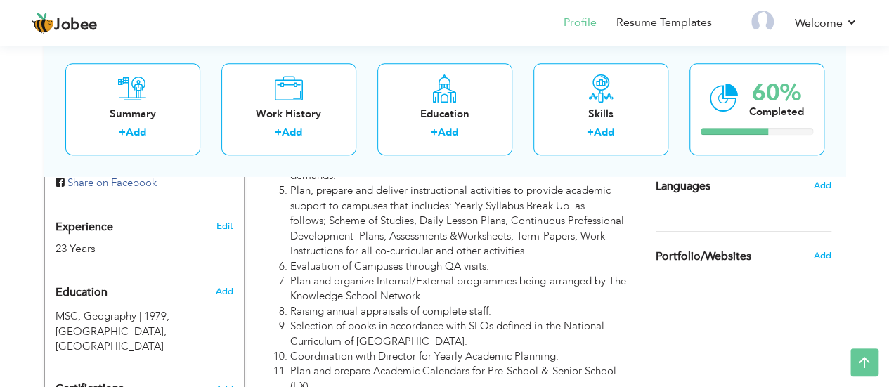
scroll to position [486, 0]
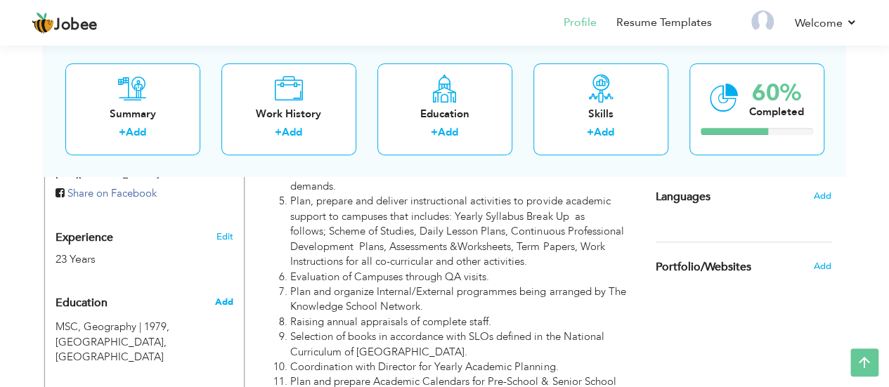
click at [230, 296] on span "Add" at bounding box center [223, 302] width 18 height 13
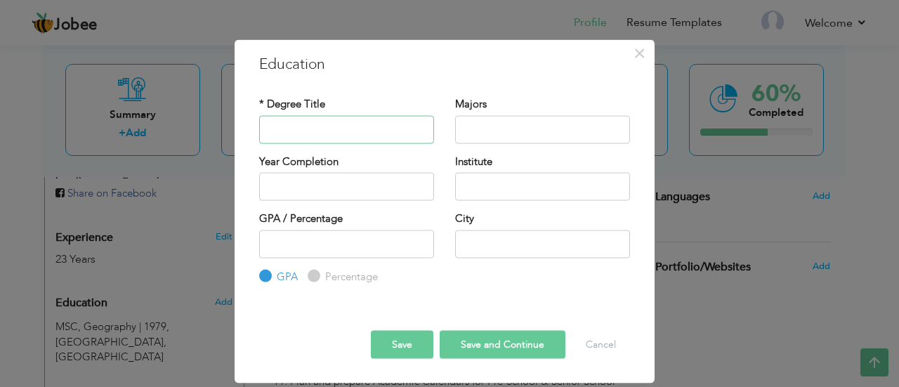
click at [353, 129] on input "text" at bounding box center [346, 129] width 175 height 28
type input "Bachelor of Arts"
type input "A"
type input "G"
type input "Humanities"
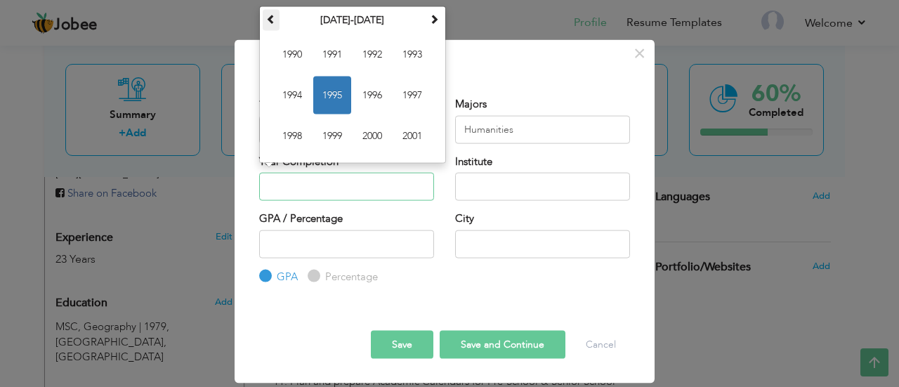
click at [271, 25] on th at bounding box center [271, 19] width 17 height 21
click at [413, 92] on span "1977" at bounding box center [412, 95] width 38 height 38
type input "1977"
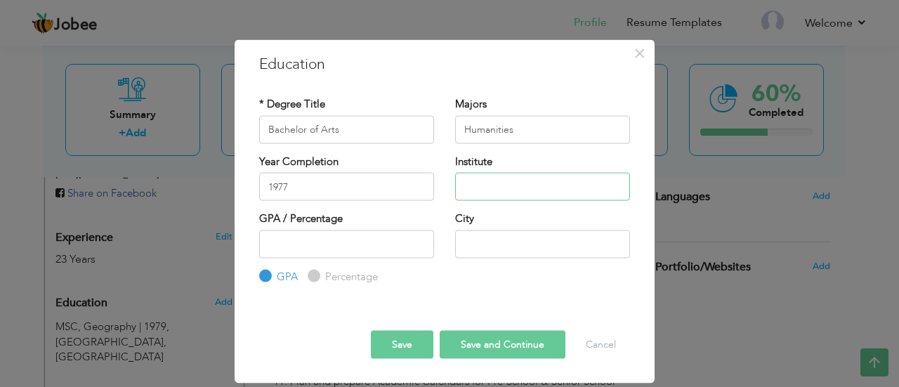
click at [509, 174] on input "text" at bounding box center [542, 187] width 175 height 28
type input "[GEOGRAPHIC_DATA]"
click at [384, 239] on input "number" at bounding box center [346, 244] width 175 height 28
click at [315, 276] on input "Percentage" at bounding box center [312, 276] width 9 height 9
radio input "true"
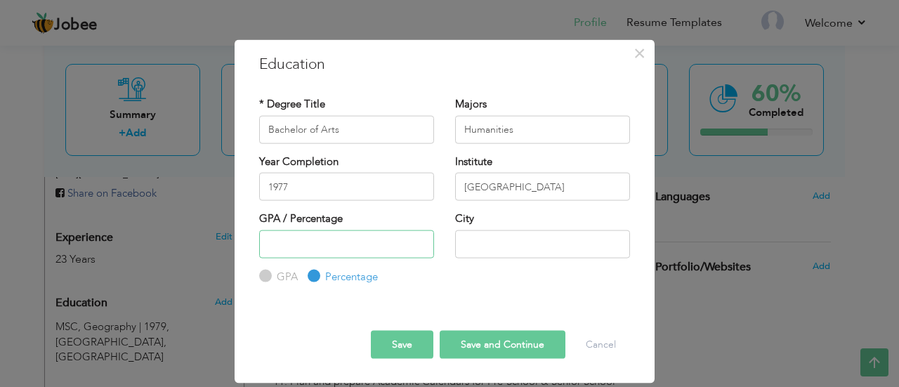
click at [354, 249] on input "number" at bounding box center [346, 244] width 175 height 28
type input "69"
click at [555, 245] on input "text" at bounding box center [542, 244] width 175 height 28
type input "[GEOGRAPHIC_DATA]"
click at [311, 241] on input "69" at bounding box center [346, 244] width 175 height 28
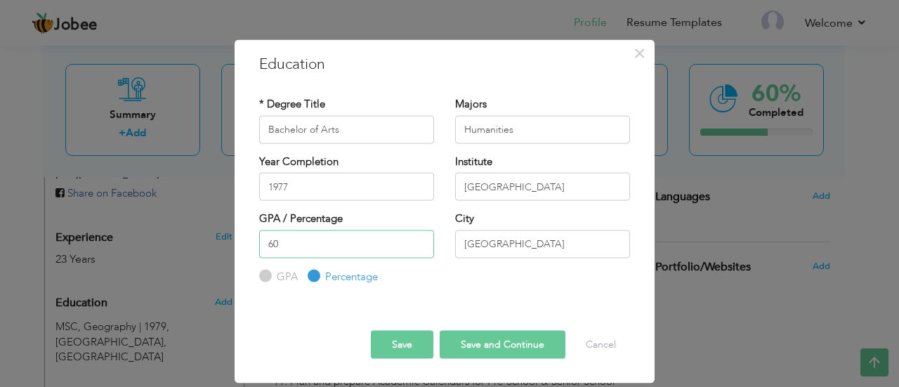
type input "60"
click at [415, 344] on button "Save" at bounding box center [402, 345] width 63 height 28
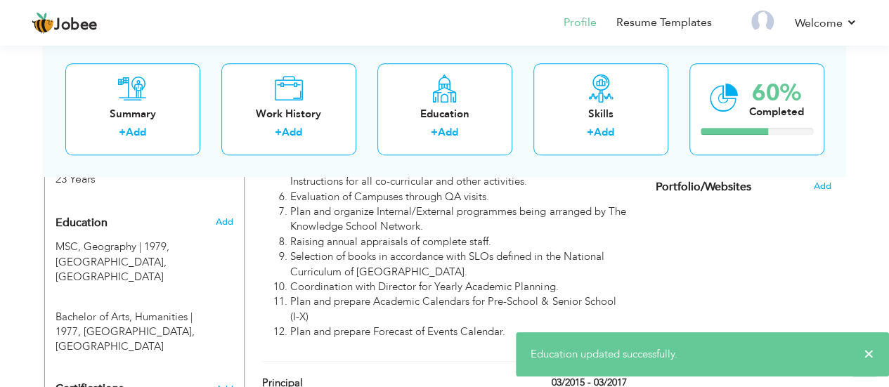
scroll to position [567, 0]
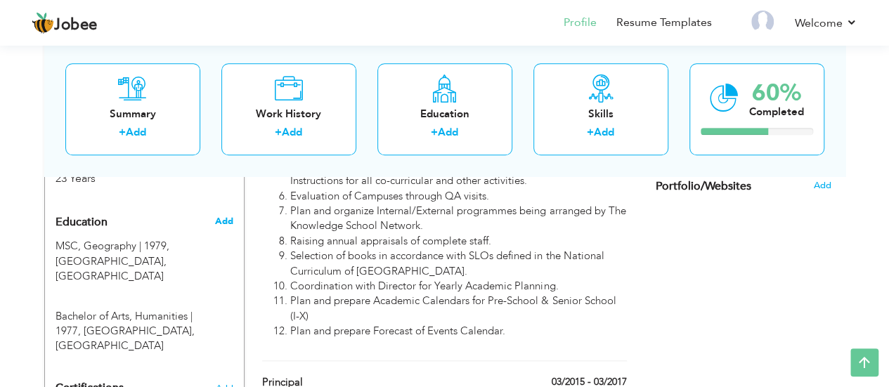
click at [225, 215] on span "Add" at bounding box center [223, 221] width 18 height 13
radio input "true"
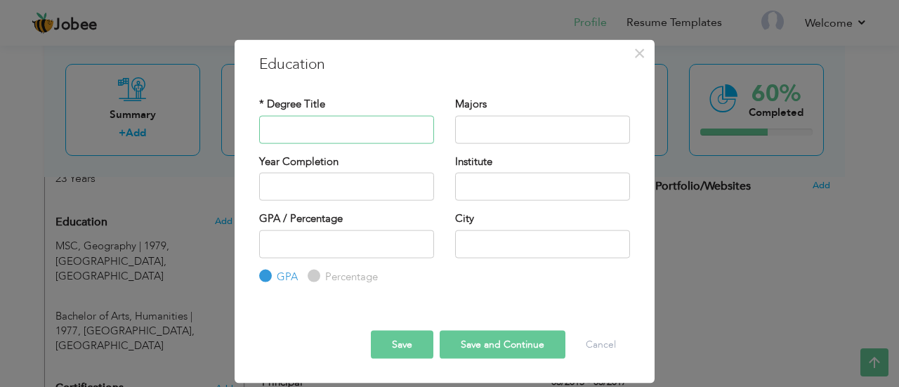
click at [339, 129] on input "text" at bounding box center [346, 129] width 175 height 28
click at [278, 127] on input "Intermediate" at bounding box center [346, 129] width 175 height 28
type input "Intermediate"
type input "Humanities"
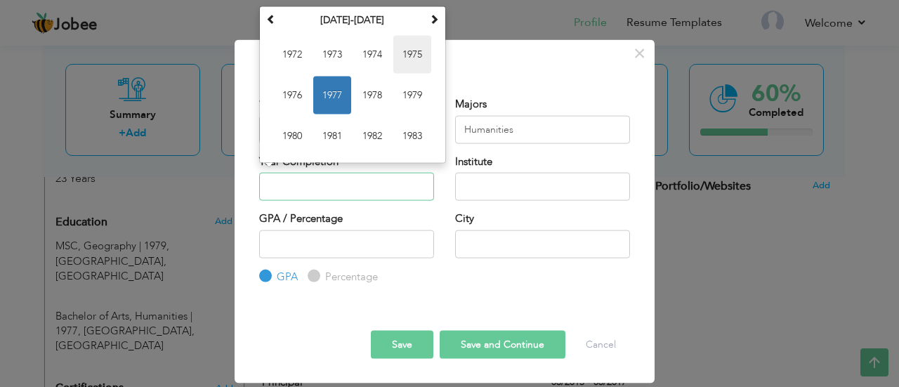
click at [412, 44] on span "1975" at bounding box center [412, 54] width 38 height 38
type input "1975"
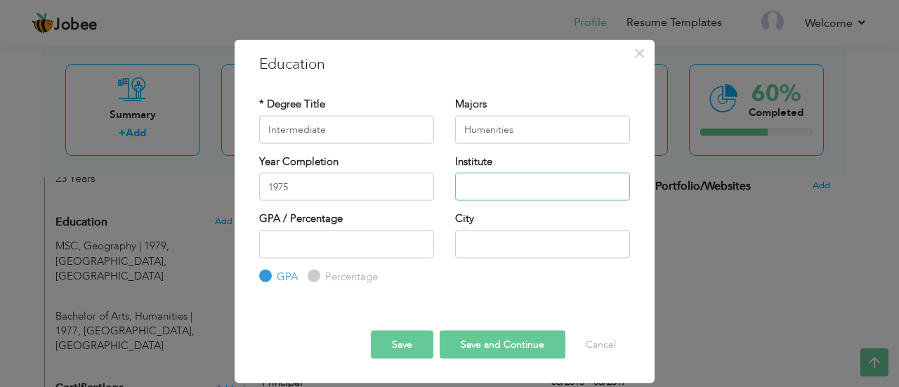
click at [515, 196] on input "text" at bounding box center [542, 187] width 175 height 28
type input "N"
type input "BISE [GEOGRAPHIC_DATA]"
click at [389, 239] on input "number" at bounding box center [346, 244] width 175 height 28
click at [308, 279] on input "Percentage" at bounding box center [312, 276] width 9 height 9
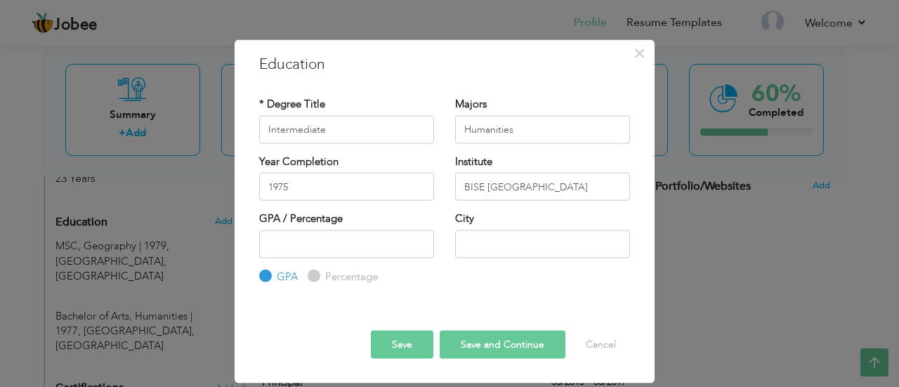
radio input "true"
click at [334, 248] on input "number" at bounding box center [346, 244] width 175 height 28
type input "70"
click at [500, 245] on input "text" at bounding box center [542, 244] width 175 height 28
type input "[GEOGRAPHIC_DATA]"
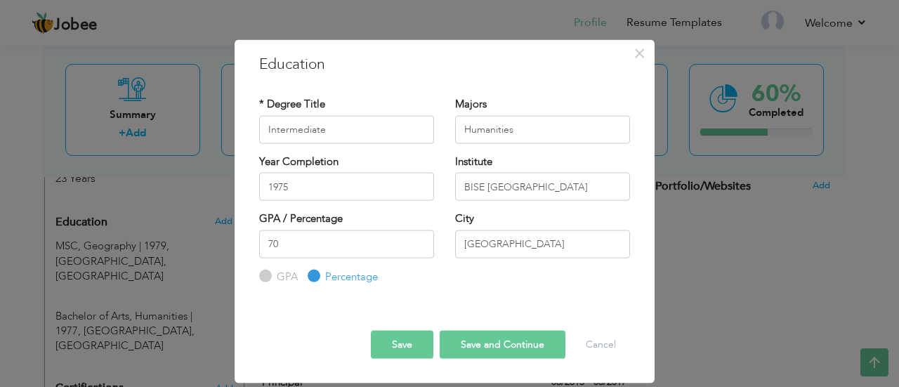
click at [403, 351] on button "Save" at bounding box center [402, 345] width 63 height 28
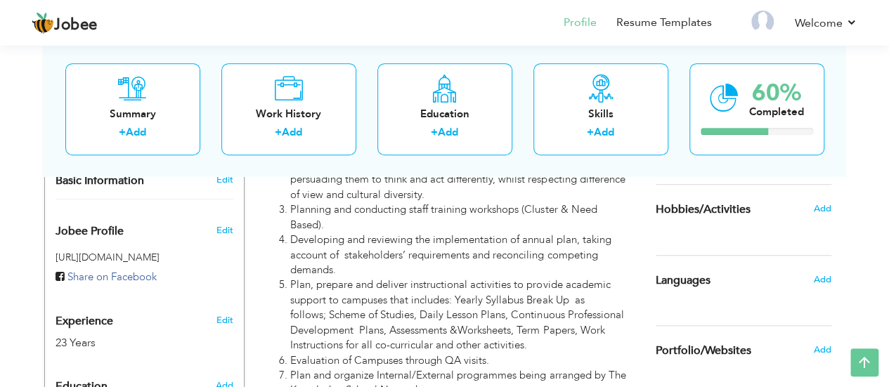
scroll to position [403, 0]
click at [826, 276] on span "Add" at bounding box center [821, 279] width 18 height 13
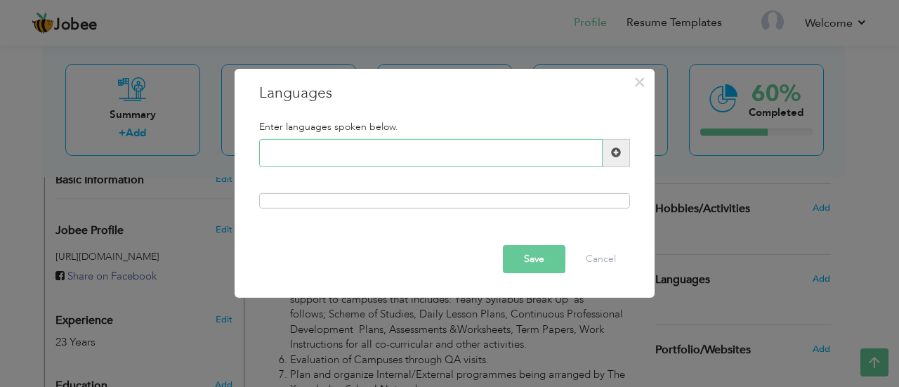
click at [353, 146] on input "text" at bounding box center [431, 153] width 344 height 28
type input "English"
click at [624, 148] on span at bounding box center [616, 153] width 27 height 28
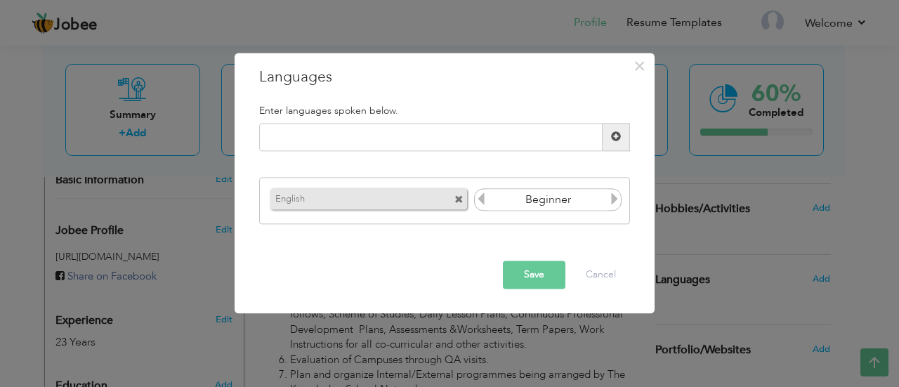
click at [617, 200] on icon at bounding box center [614, 199] width 13 height 13
click at [401, 141] on input "text" at bounding box center [431, 137] width 344 height 28
click at [482, 199] on icon at bounding box center [481, 199] width 13 height 13
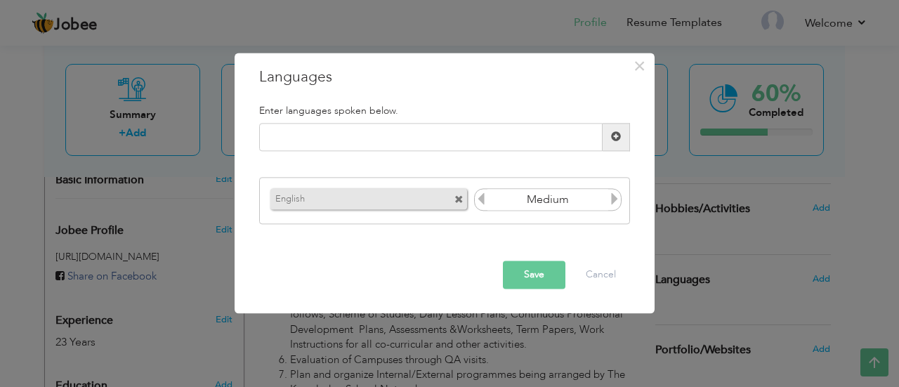
click at [616, 200] on icon at bounding box center [614, 199] width 13 height 13
click at [431, 138] on input "text" at bounding box center [431, 137] width 344 height 28
type input "Urdu"
click at [616, 143] on span at bounding box center [616, 137] width 27 height 28
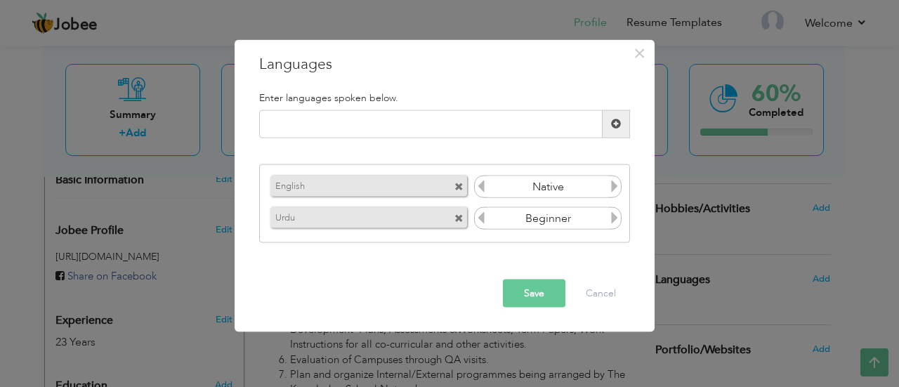
click at [617, 214] on icon at bounding box center [614, 217] width 13 height 13
click at [470, 131] on input "text" at bounding box center [431, 124] width 344 height 28
type input "Punjabi"
click at [612, 113] on span at bounding box center [616, 124] width 27 height 28
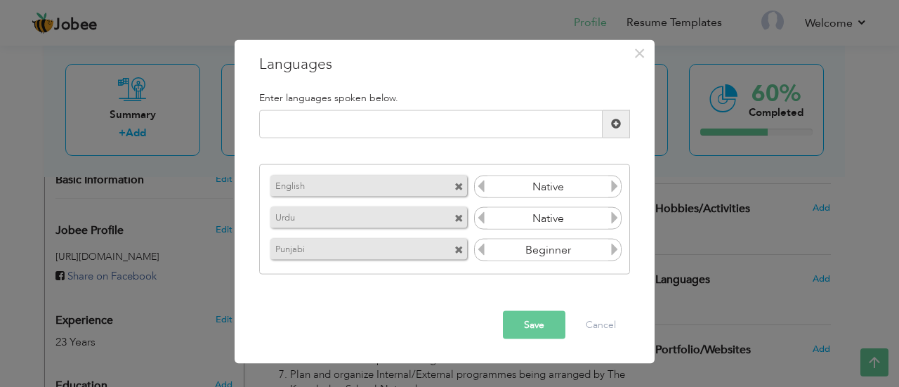
click at [613, 246] on icon at bounding box center [614, 249] width 13 height 13
click at [443, 130] on input "text" at bounding box center [431, 124] width 344 height 28
type input "Pushto"
click at [616, 129] on span at bounding box center [616, 124] width 10 height 10
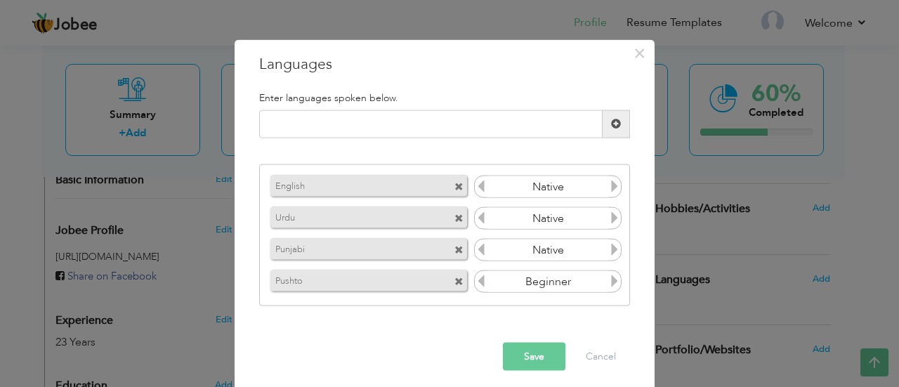
click at [527, 353] on button "Save" at bounding box center [534, 356] width 63 height 28
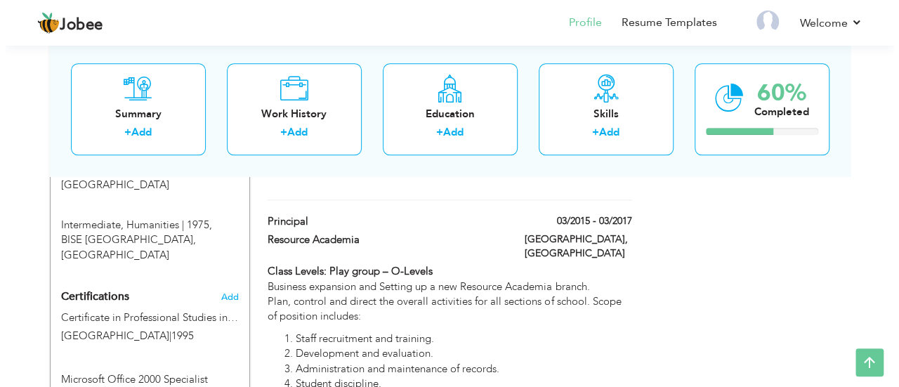
scroll to position [732, 0]
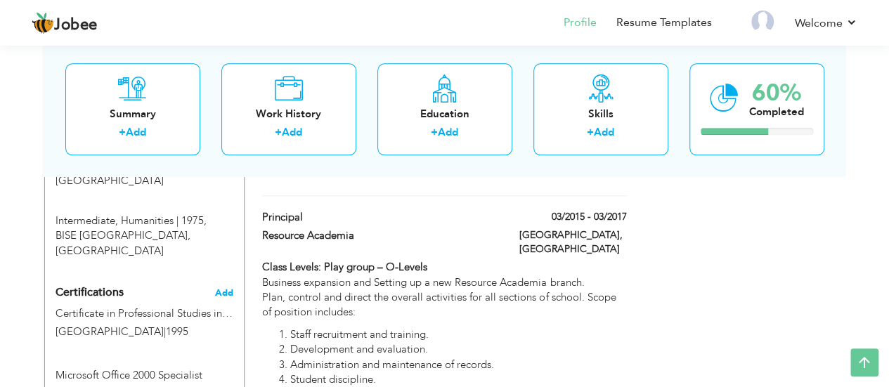
click at [230, 288] on span "Add" at bounding box center [224, 293] width 18 height 10
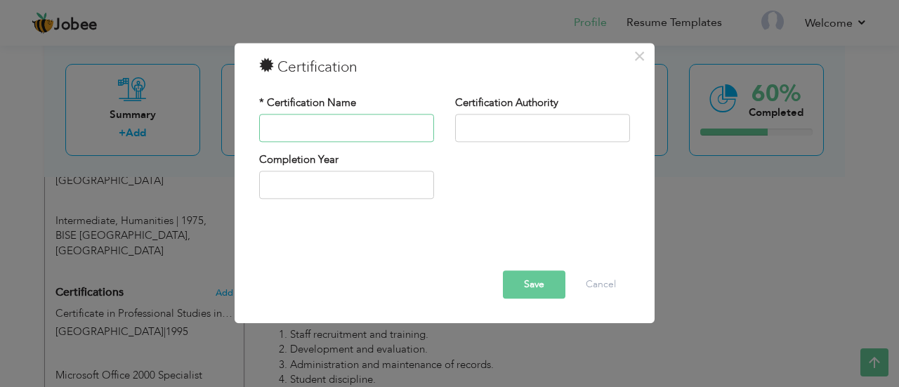
click at [345, 130] on input "text" at bounding box center [346, 128] width 175 height 28
click at [351, 131] on input "text" at bounding box center [346, 128] width 175 height 28
type input "S"
type input "Deligation Leader Conflict transformation Program"
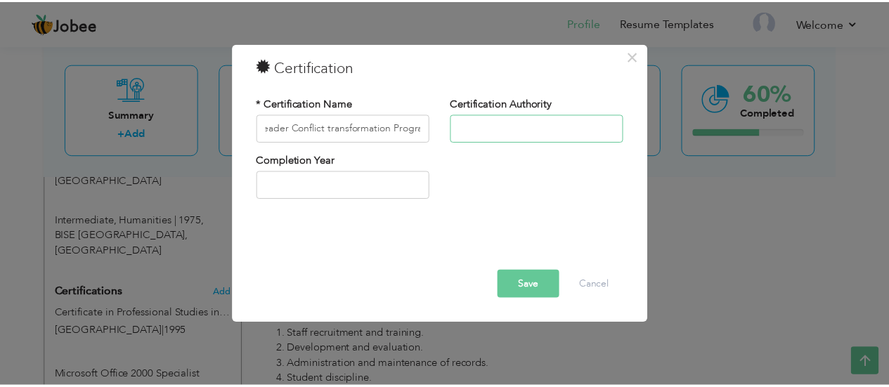
scroll to position [0, 0]
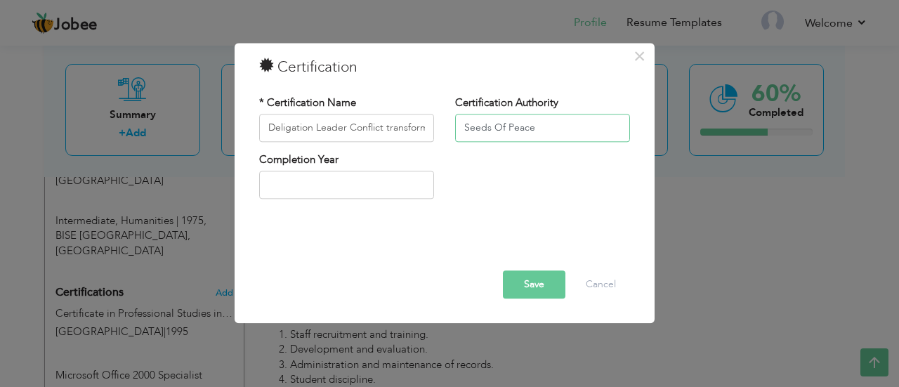
type input "Seeds Of Peace"
click at [411, 185] on input "text" at bounding box center [346, 185] width 175 height 28
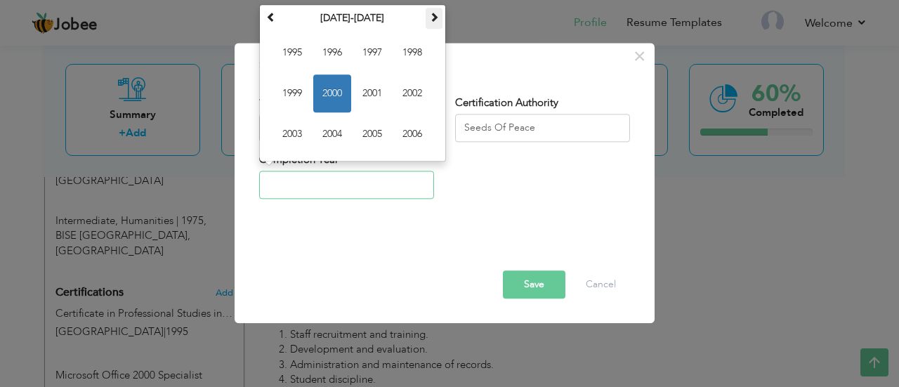
click at [439, 21] on th at bounding box center [434, 18] width 17 height 21
click at [273, 18] on span at bounding box center [271, 17] width 10 height 10
click at [282, 132] on span "2013" at bounding box center [292, 134] width 38 height 38
type input "2013"
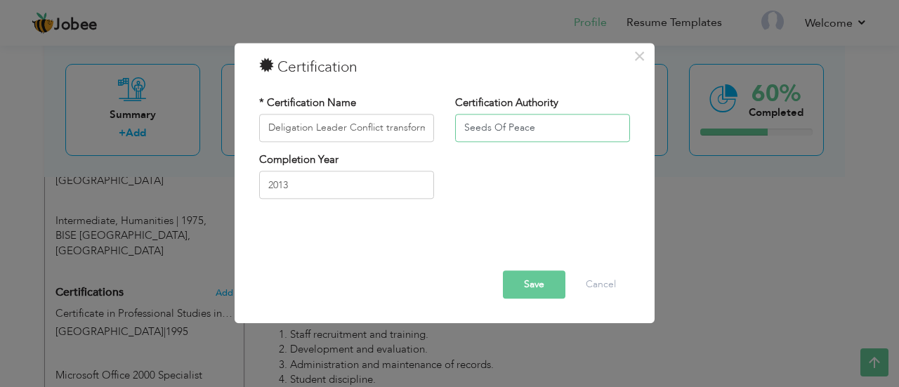
click at [545, 131] on input "Seeds Of Peace" at bounding box center [542, 128] width 175 height 28
type input "Seeds Of Peace ([GEOGRAPHIC_DATA] [GEOGRAPHIC_DATA])"
click at [529, 280] on button "Save" at bounding box center [534, 285] width 63 height 28
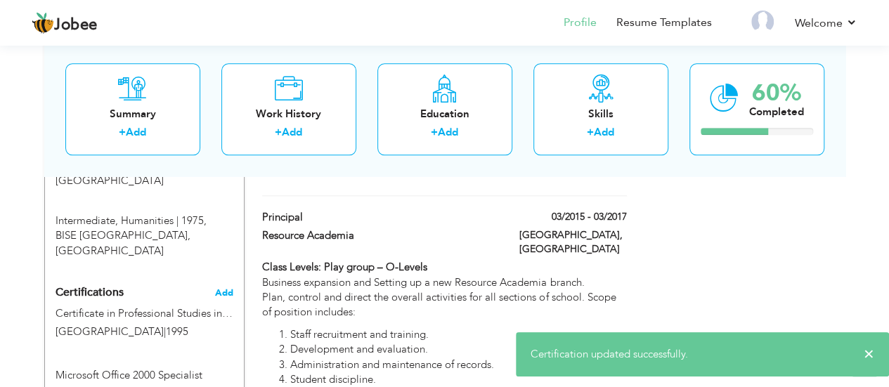
click at [219, 288] on span "Add" at bounding box center [224, 293] width 18 height 10
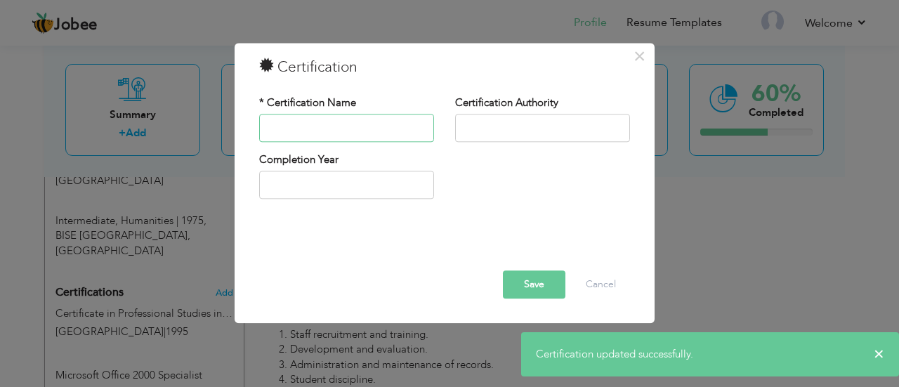
click at [326, 115] on input "text" at bounding box center [346, 128] width 175 height 28
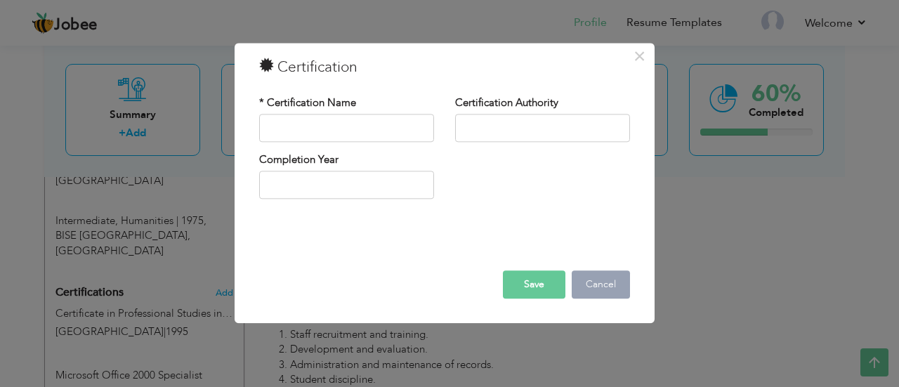
click at [623, 285] on button "Cancel" at bounding box center [601, 285] width 58 height 28
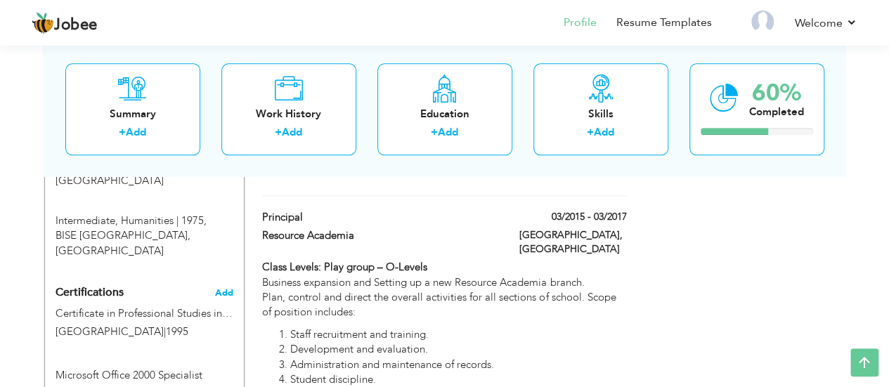
click at [229, 288] on span "Add" at bounding box center [224, 293] width 18 height 10
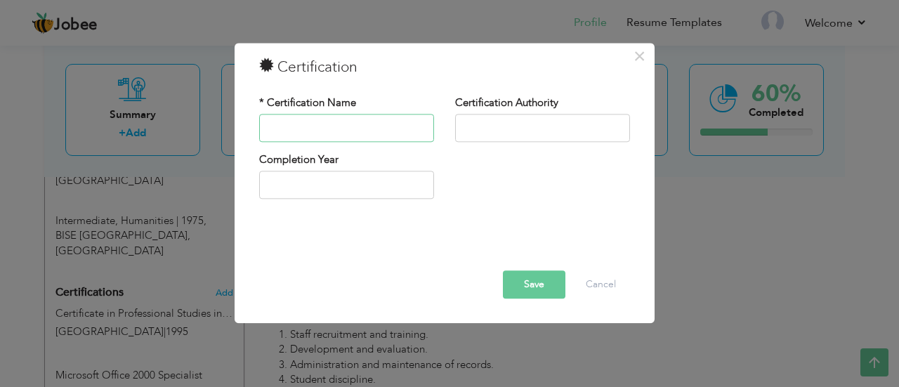
click at [378, 124] on input "text" at bounding box center [346, 128] width 175 height 28
type input "Appreciation"
type input "FIDEM Education NEtwork"
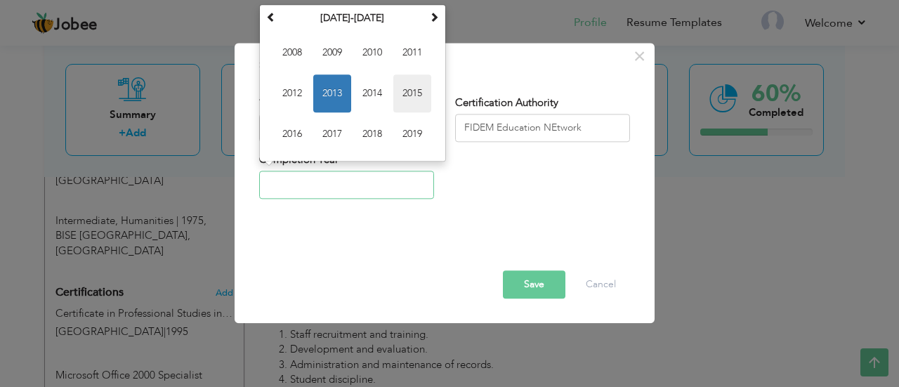
click at [409, 89] on span "2015" at bounding box center [412, 93] width 38 height 38
type input "2015"
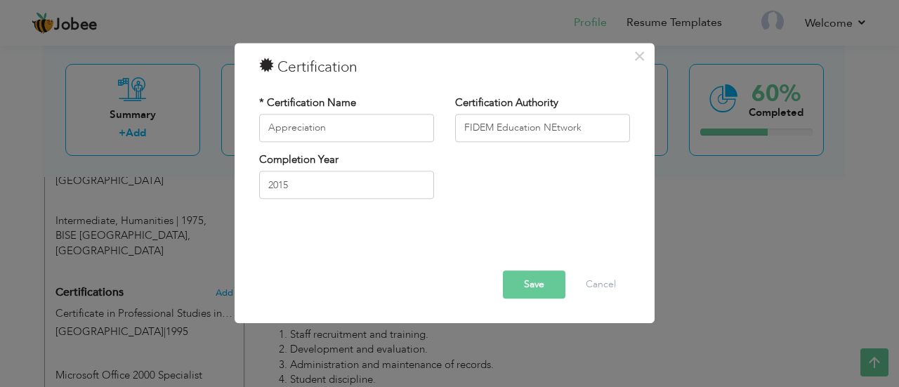
click at [535, 283] on button "Save" at bounding box center [534, 285] width 63 height 28
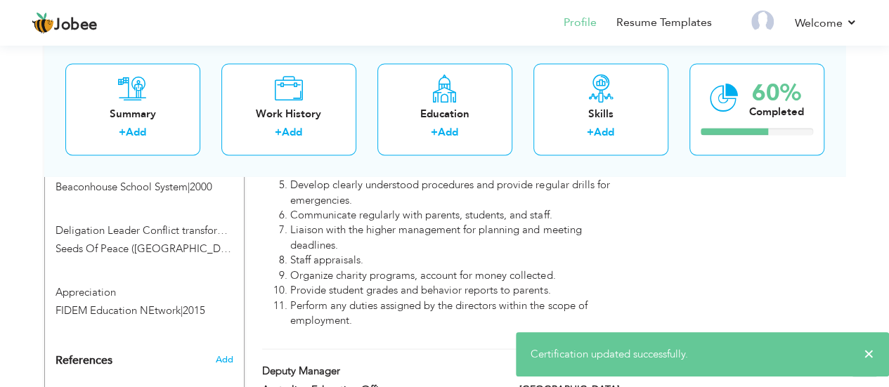
scroll to position [1207, 0]
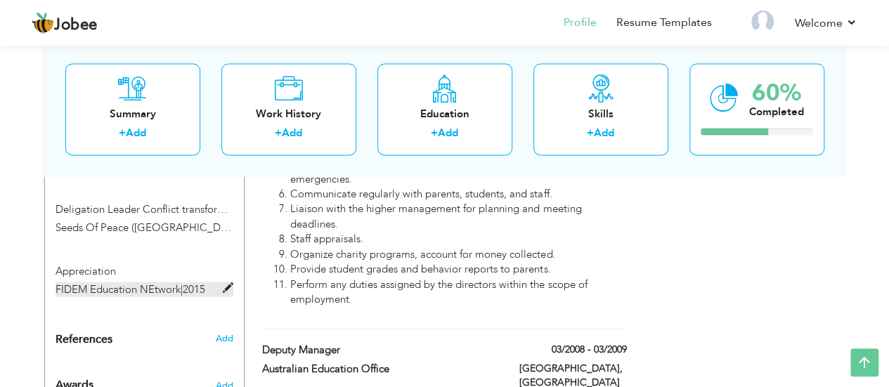
click at [228, 282] on span at bounding box center [228, 287] width 11 height 11
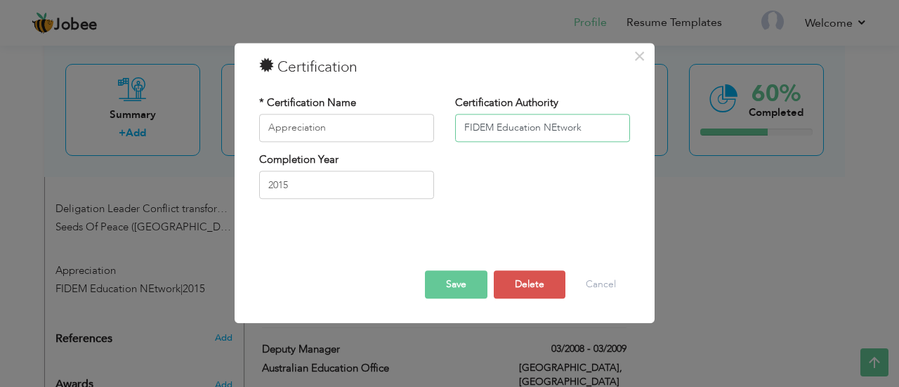
click at [555, 126] on input "FIDEM Education NEtwork" at bounding box center [542, 128] width 175 height 28
type input "FIDEM Education Network"
click at [444, 275] on button "Save" at bounding box center [456, 285] width 63 height 28
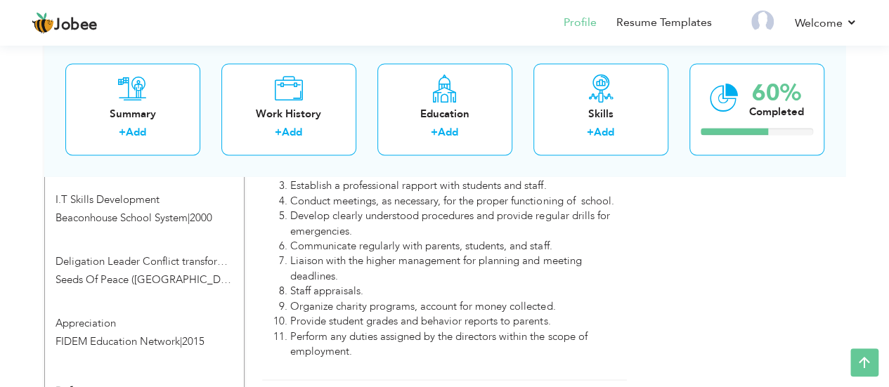
scroll to position [1179, 0]
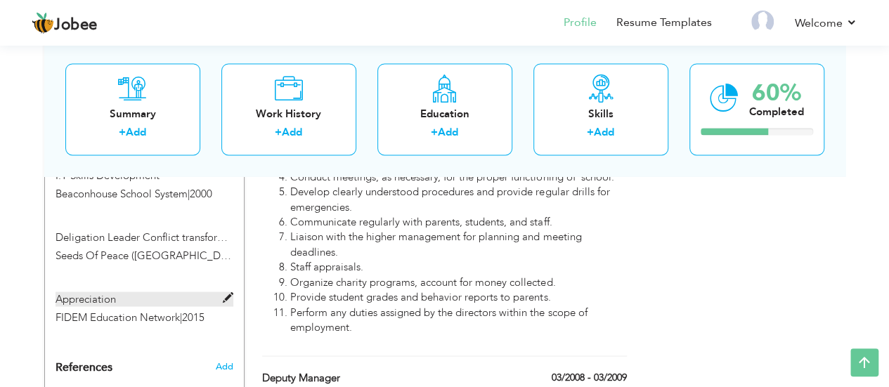
click at [221, 292] on label "Appreciation" at bounding box center [145, 299] width 178 height 15
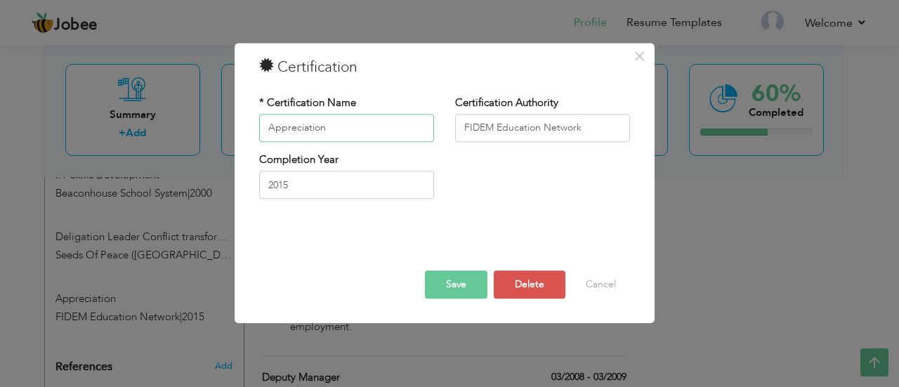
click at [353, 126] on input "Appreciation" at bounding box center [346, 128] width 175 height 28
type input "Appreciation as Teachers Trainer"
click at [445, 277] on button "Save" at bounding box center [456, 285] width 63 height 28
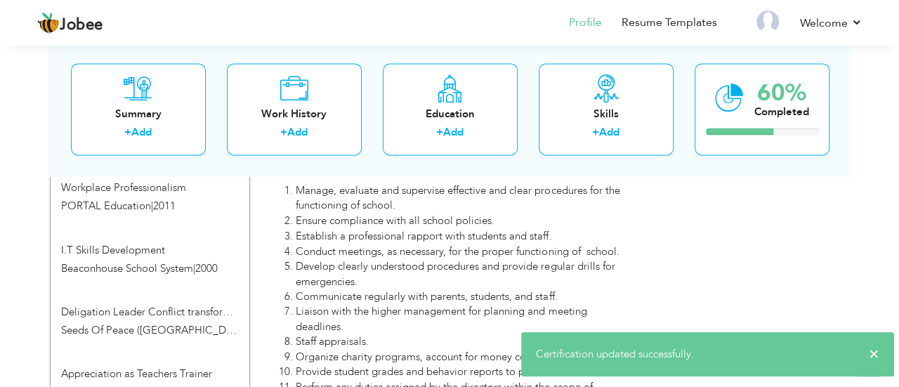
scroll to position [1085, 0]
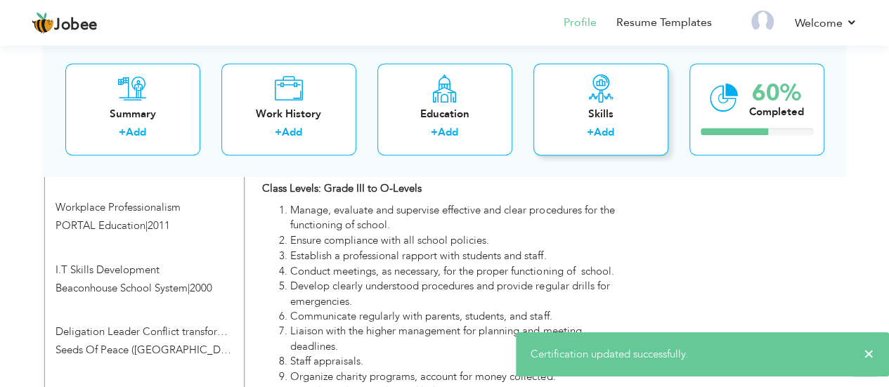
click at [604, 129] on link "Add" at bounding box center [604, 133] width 20 height 14
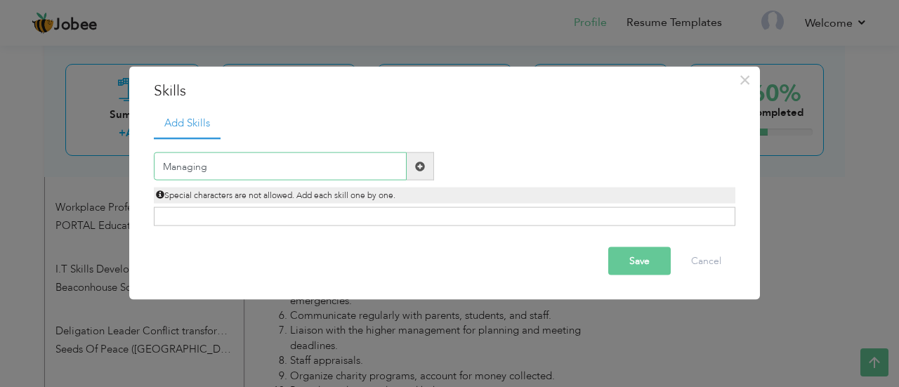
type input "Managing"
click at [429, 172] on span at bounding box center [420, 166] width 27 height 28
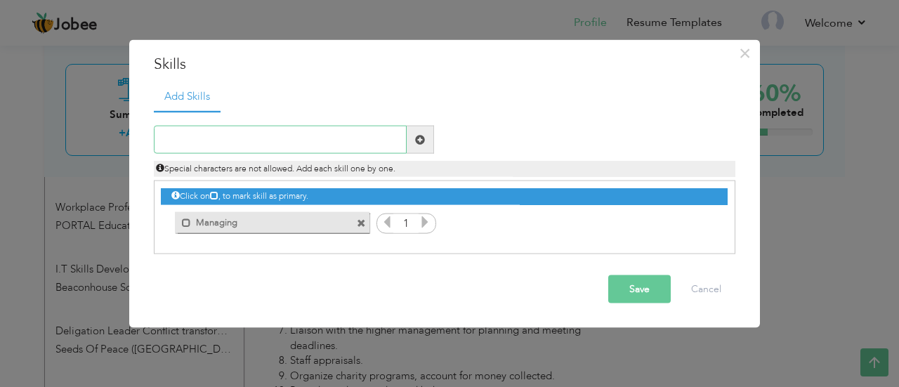
click at [273, 143] on input "text" at bounding box center [280, 140] width 253 height 28
type input "Supervising"
click at [411, 138] on span at bounding box center [420, 140] width 27 height 28
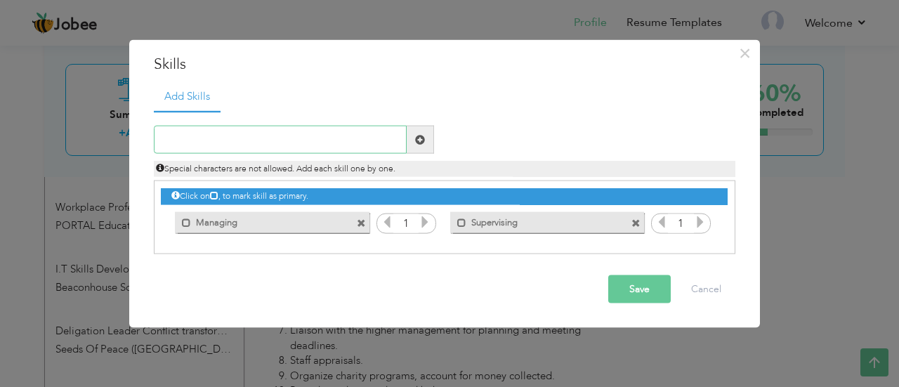
click at [312, 138] on input "text" at bounding box center [280, 140] width 253 height 28
type input "Planning & Development"
click at [419, 137] on span at bounding box center [420, 139] width 10 height 10
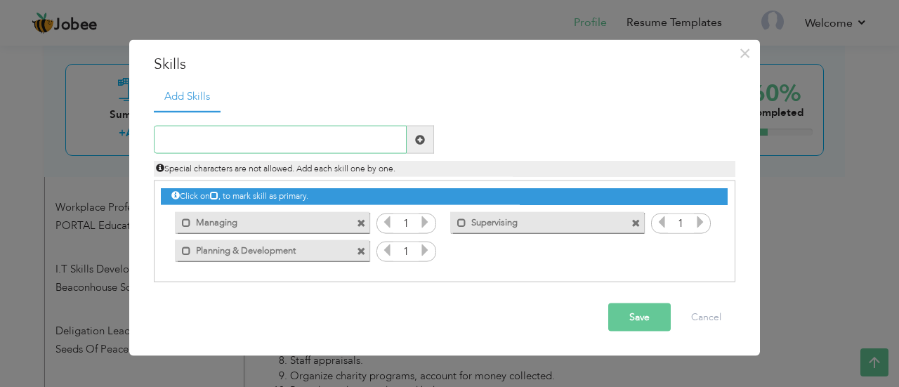
click at [298, 140] on input "text" at bounding box center [280, 140] width 253 height 28
type input "Excellent Coordinator"
click at [424, 145] on span at bounding box center [420, 140] width 27 height 28
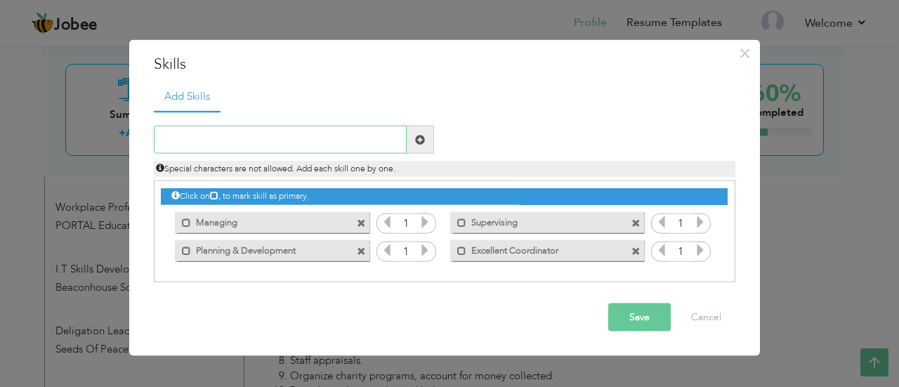
click at [248, 138] on input "text" at bounding box center [280, 140] width 253 height 28
type input "Exceptional Teachers Trainer"
click at [415, 145] on span at bounding box center [420, 140] width 27 height 28
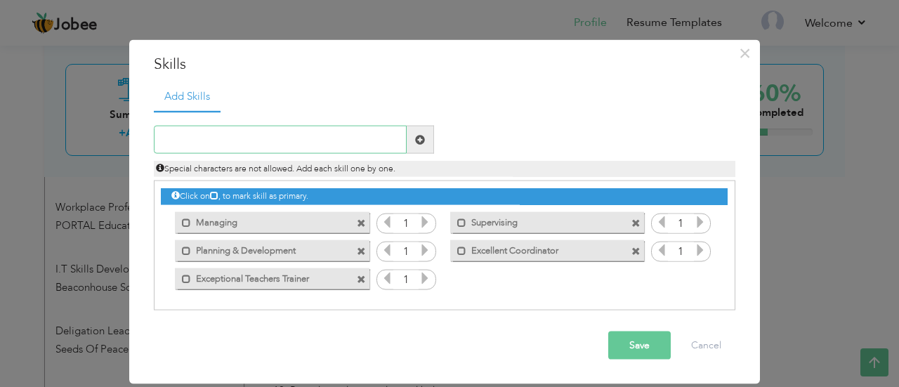
click at [239, 142] on input "text" at bounding box center [280, 140] width 253 height 28
type input "B"
type input "Leadership & Teambuilding"
click at [417, 141] on span at bounding box center [420, 139] width 10 height 10
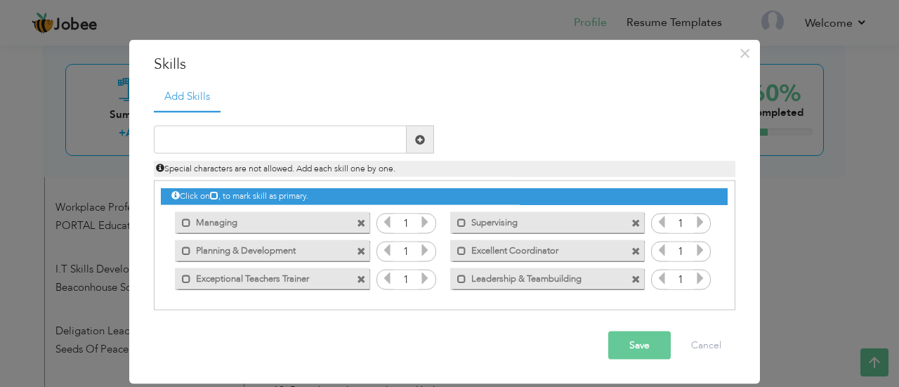
click at [426, 221] on icon at bounding box center [425, 222] width 13 height 13
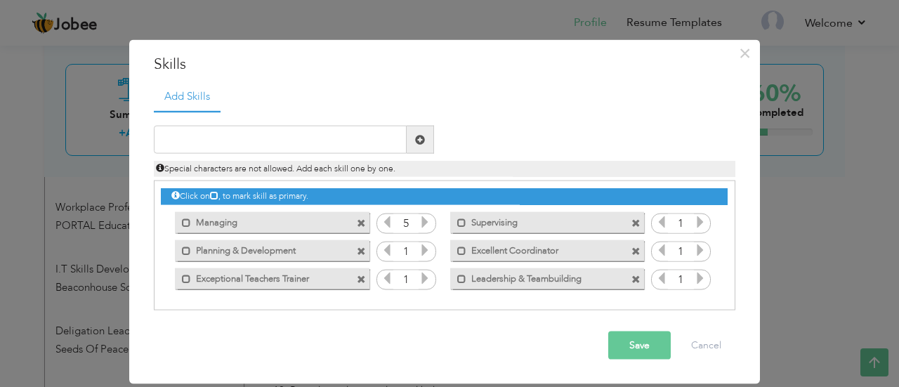
click at [426, 221] on icon at bounding box center [425, 222] width 13 height 13
click at [388, 219] on icon at bounding box center [387, 222] width 13 height 13
click at [426, 252] on icon at bounding box center [425, 250] width 13 height 13
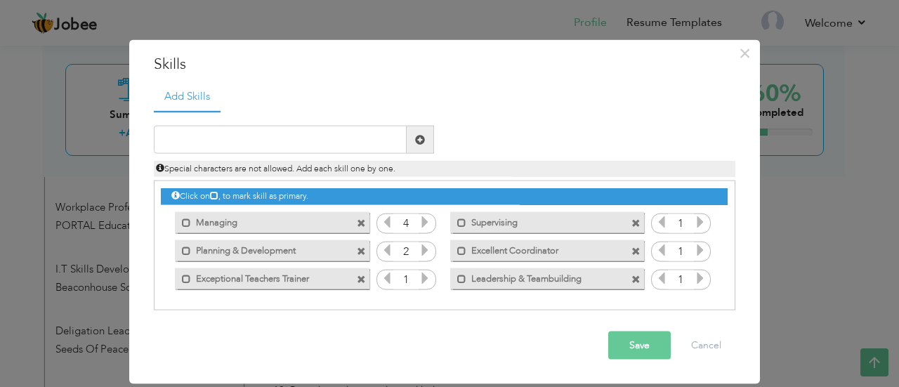
click at [426, 252] on icon at bounding box center [425, 250] width 13 height 13
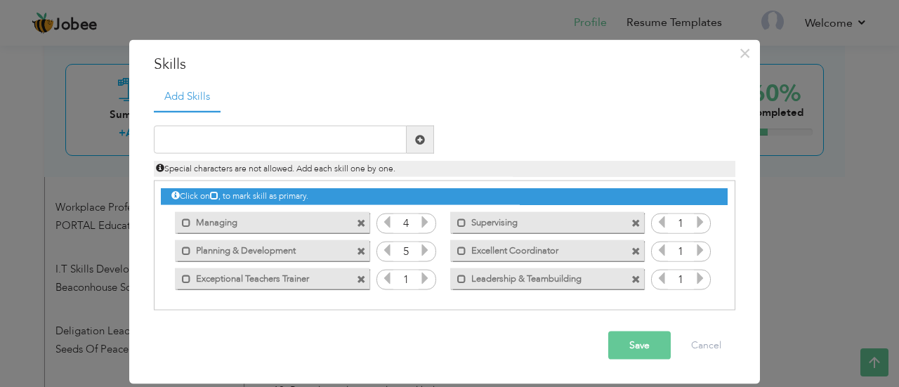
click at [385, 247] on icon at bounding box center [387, 250] width 13 height 13
click at [698, 276] on icon at bounding box center [700, 278] width 13 height 13
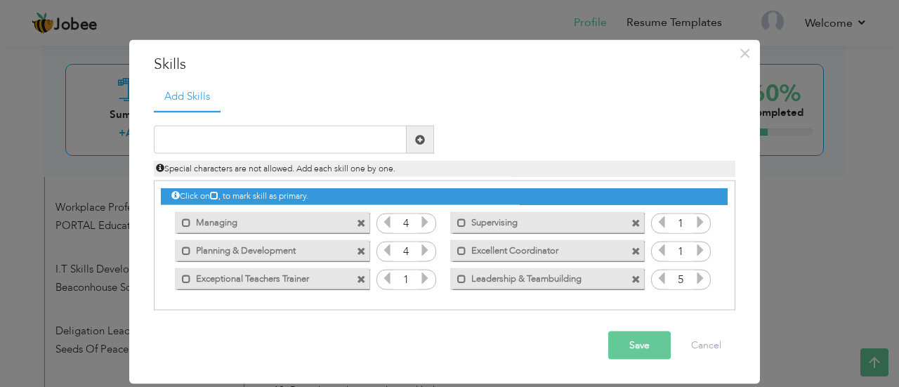
click at [698, 276] on icon at bounding box center [700, 278] width 13 height 13
click at [426, 276] on icon at bounding box center [425, 278] width 13 height 13
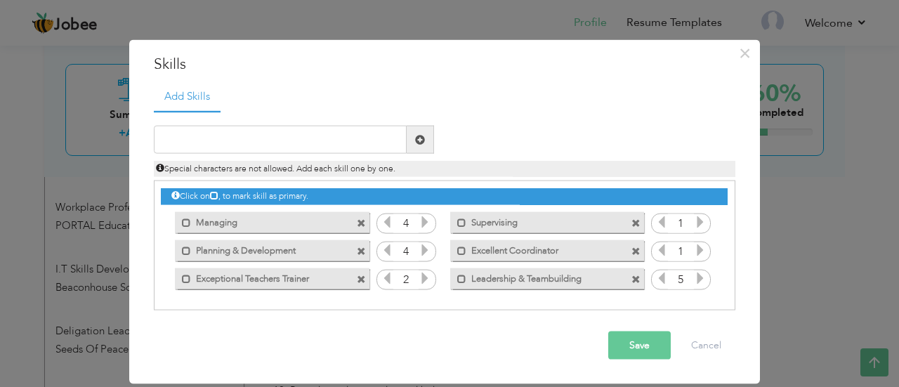
click at [426, 276] on icon at bounding box center [425, 278] width 13 height 13
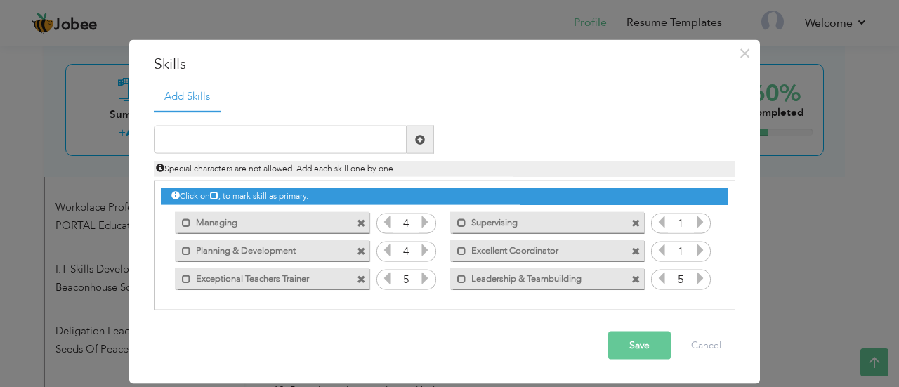
click at [426, 276] on icon at bounding box center [425, 278] width 13 height 13
drag, startPoint x: 426, startPoint y: 276, endPoint x: 698, endPoint y: 249, distance: 272.5
click at [698, 249] on div "Click on , to mark skill as primary. Mark as primary skill. Managing 1 Supervis…" at bounding box center [444, 236] width 566 height 111
click at [698, 249] on icon at bounding box center [700, 250] width 13 height 13
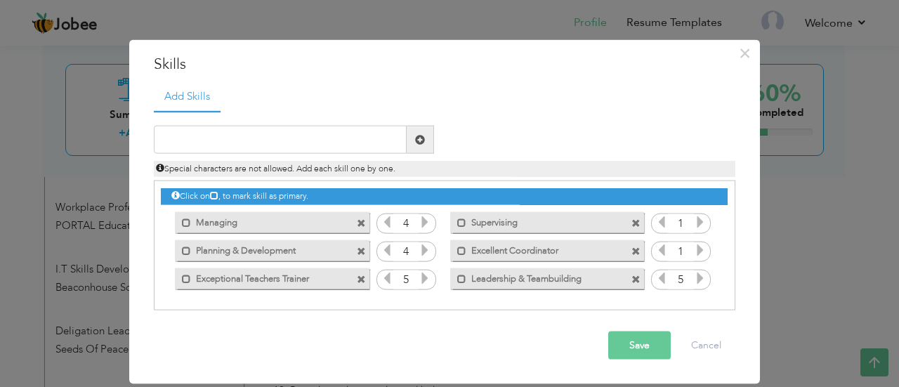
click at [698, 249] on icon at bounding box center [700, 250] width 13 height 13
click at [699, 220] on icon at bounding box center [700, 222] width 13 height 13
click at [698, 221] on icon at bounding box center [700, 222] width 13 height 13
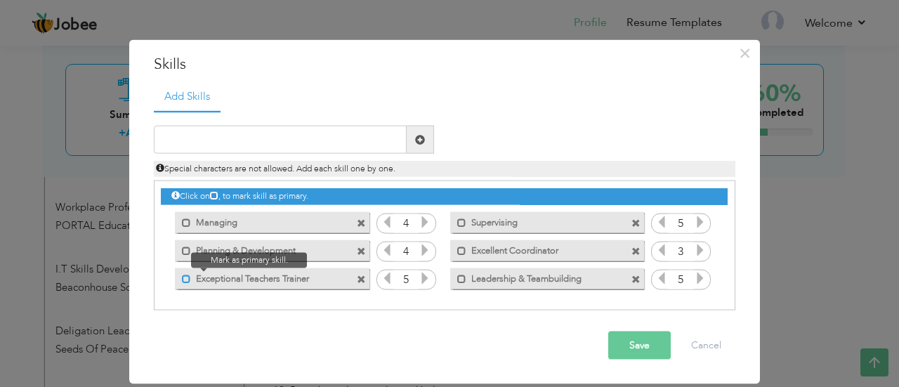
click at [186, 278] on span at bounding box center [186, 278] width 9 height 9
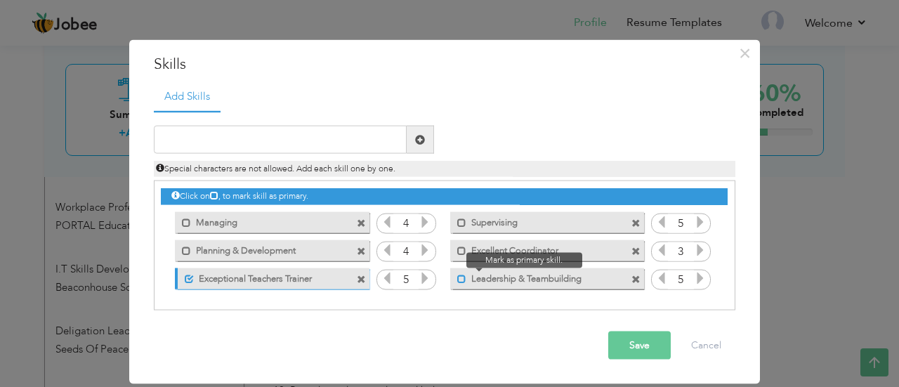
click at [461, 277] on span at bounding box center [461, 278] width 9 height 9
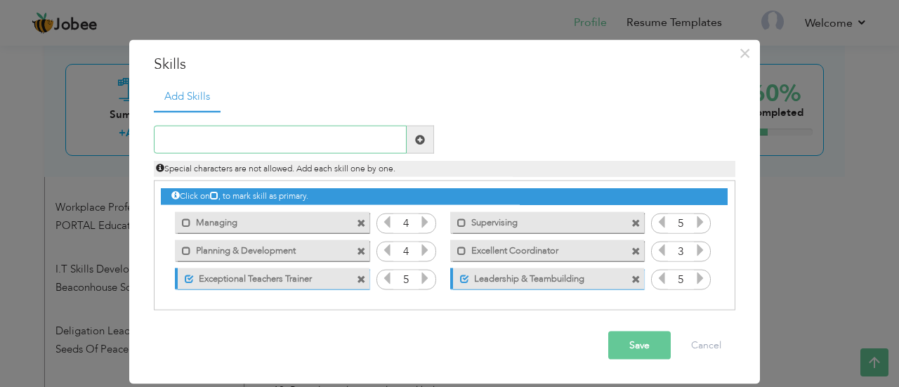
click at [354, 133] on input "text" at bounding box center [280, 140] width 253 height 28
type input "A"
type input "Carriculum Development"
click at [428, 136] on span at bounding box center [420, 140] width 27 height 28
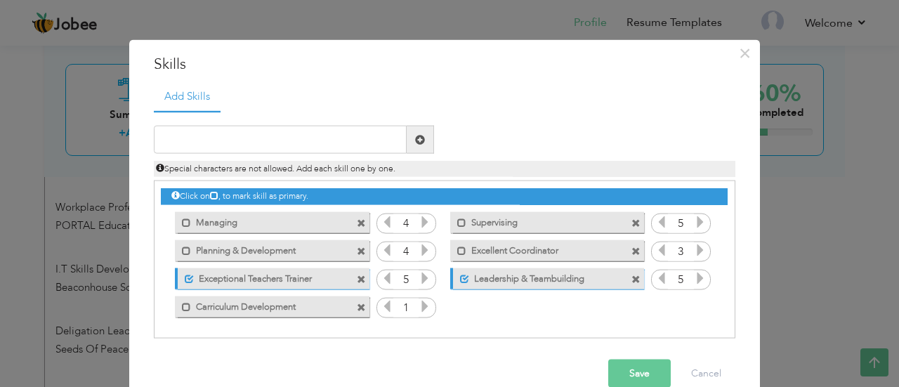
click at [420, 303] on icon at bounding box center [425, 306] width 13 height 13
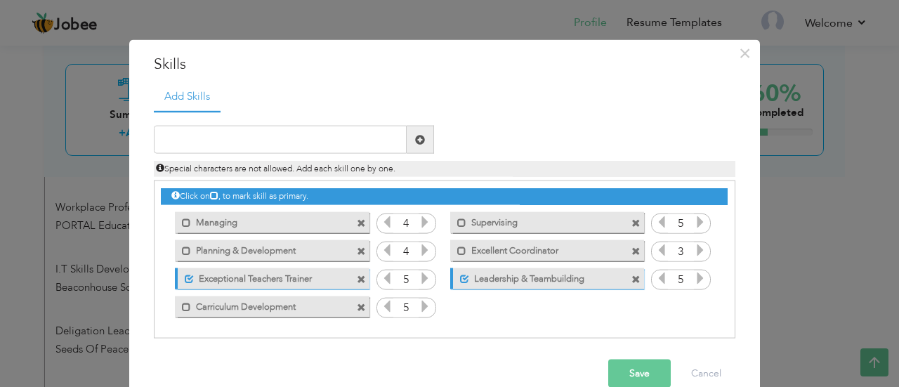
click at [420, 303] on icon at bounding box center [425, 306] width 13 height 13
click at [182, 306] on span at bounding box center [186, 306] width 9 height 9
click at [317, 275] on label "Exceptional Teachers Trainer" at bounding box center [264, 277] width 140 height 18
click at [357, 277] on span at bounding box center [361, 279] width 9 height 9
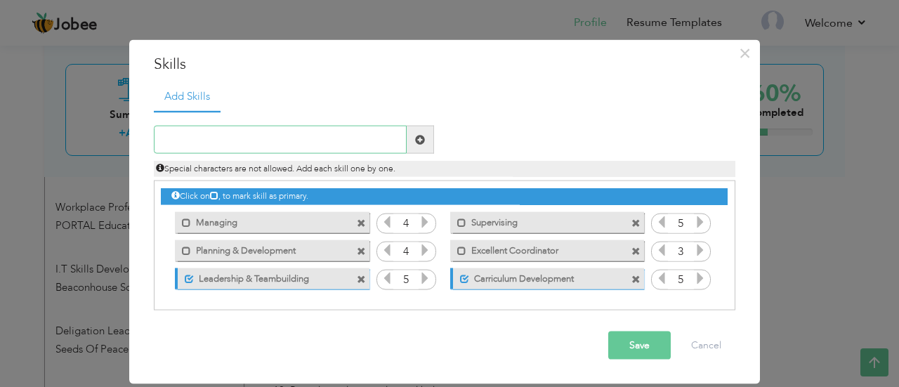
click at [339, 138] on input "text" at bounding box center [280, 140] width 253 height 28
type input "Teaccher Training & Capacity building"
click at [414, 134] on span at bounding box center [420, 140] width 27 height 28
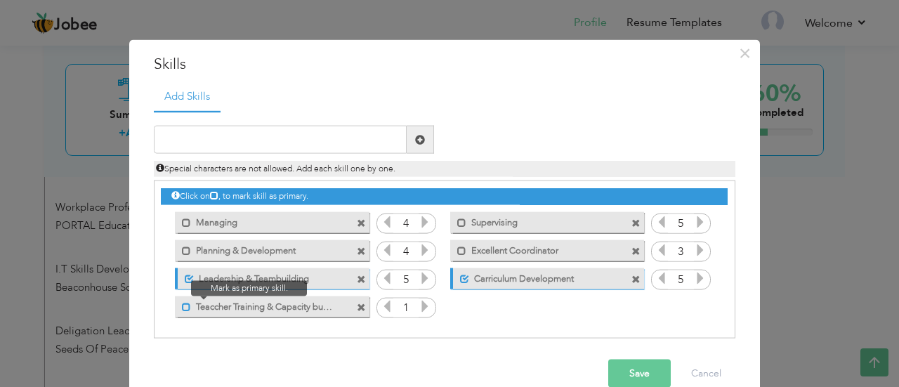
click at [182, 308] on span at bounding box center [186, 306] width 9 height 9
click at [419, 308] on icon at bounding box center [425, 306] width 13 height 13
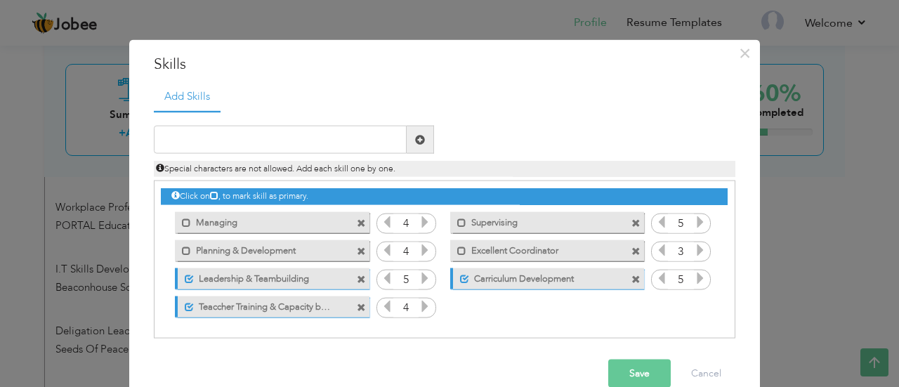
click at [419, 308] on icon at bounding box center [425, 306] width 13 height 13
click at [344, 138] on input "text" at bounding box center [280, 140] width 253 height 28
type input "Conflict Resolutiona & Dialogue facilitation"
click at [415, 137] on span at bounding box center [420, 139] width 10 height 10
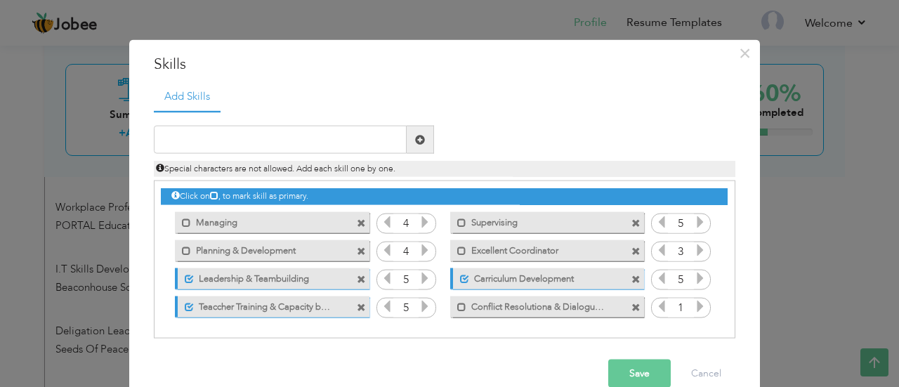
click at [696, 304] on icon at bounding box center [700, 306] width 13 height 13
click at [327, 137] on input "text" at bounding box center [280, 140] width 253 height 28
click at [233, 136] on input "Student Mentor Ship" at bounding box center [280, 140] width 253 height 28
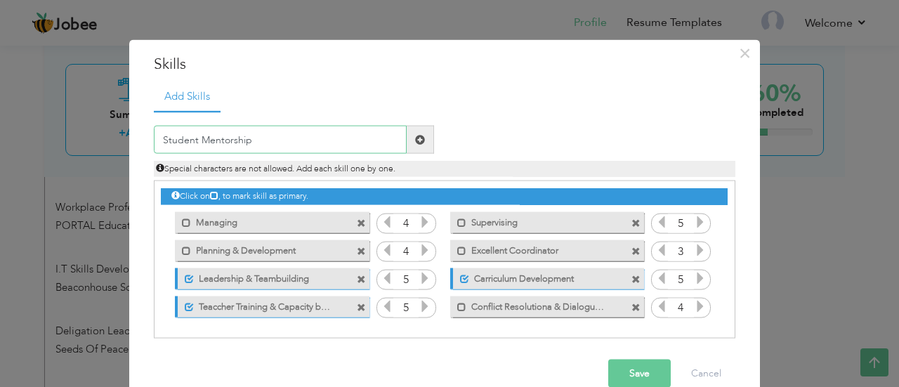
type input "Student Mentorship"
click at [408, 142] on span at bounding box center [420, 140] width 27 height 28
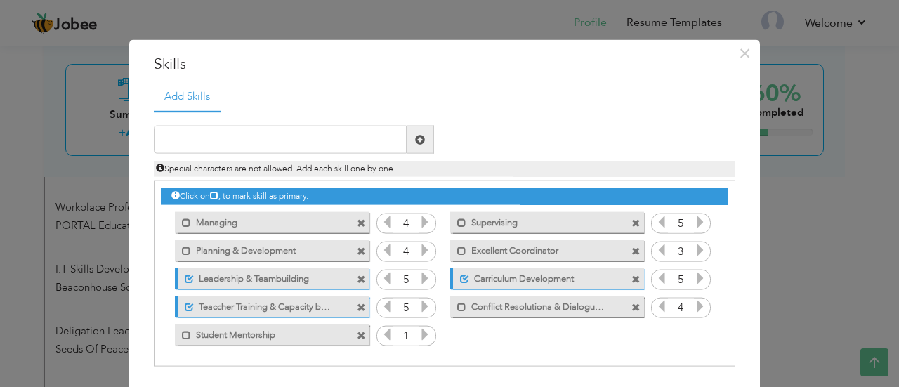
click at [419, 328] on icon at bounding box center [425, 334] width 13 height 13
click at [347, 136] on input "text" at bounding box center [280, 140] width 253 height 28
type input "Cross Cultural Engagement"
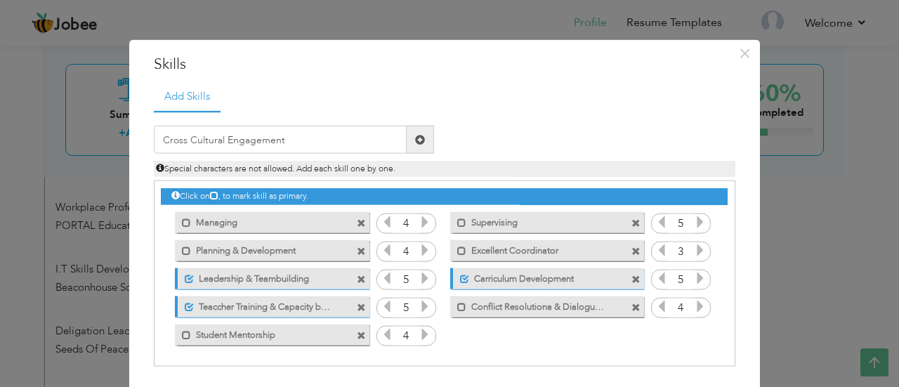
click at [415, 137] on span at bounding box center [420, 139] width 10 height 10
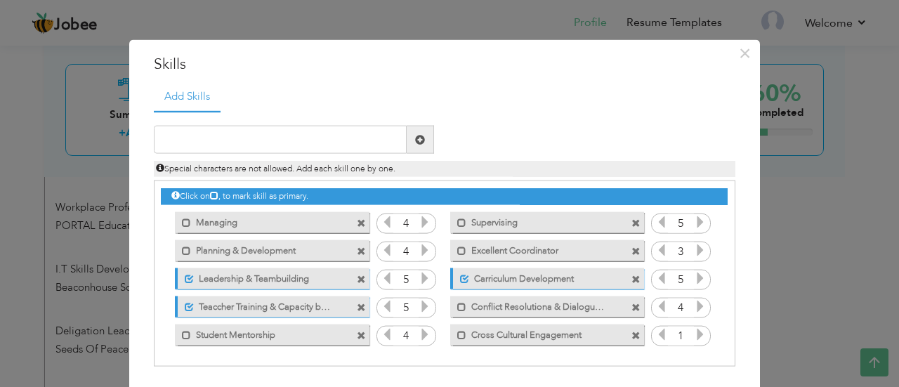
click at [697, 334] on icon at bounding box center [700, 334] width 13 height 13
click at [182, 332] on span at bounding box center [186, 334] width 9 height 9
click at [185, 332] on span at bounding box center [189, 334] width 9 height 9
click at [559, 301] on label "Conflict Resolutiona & Dialogue facilitation" at bounding box center [538, 305] width 142 height 18
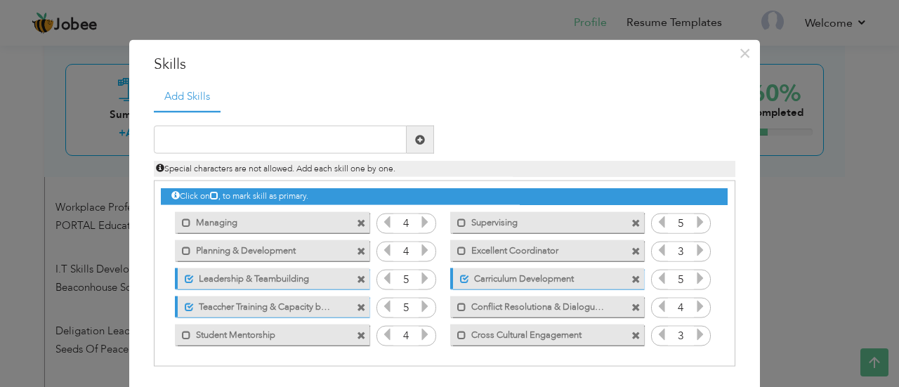
click at [559, 301] on label "Conflict Resolutiona & Dialogue facilitation" at bounding box center [538, 305] width 142 height 18
click at [632, 304] on span at bounding box center [636, 307] width 9 height 9
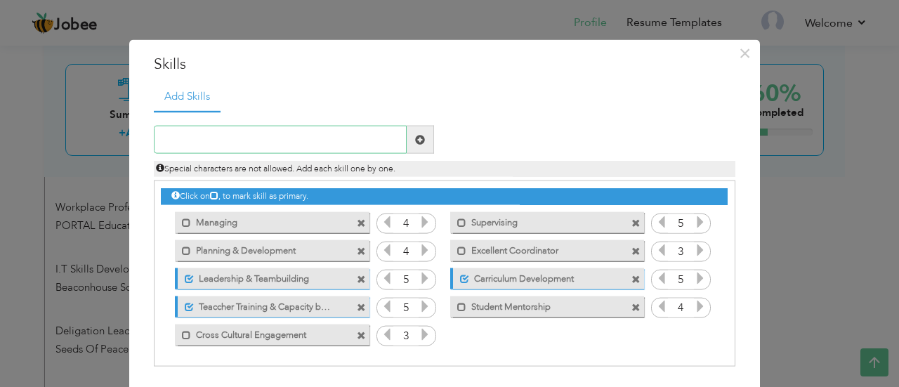
click at [341, 139] on input "text" at bounding box center [280, 140] width 253 height 28
type input "Conflict Resolution & Dialogue Facilitation"
click at [422, 138] on span at bounding box center [420, 140] width 27 height 28
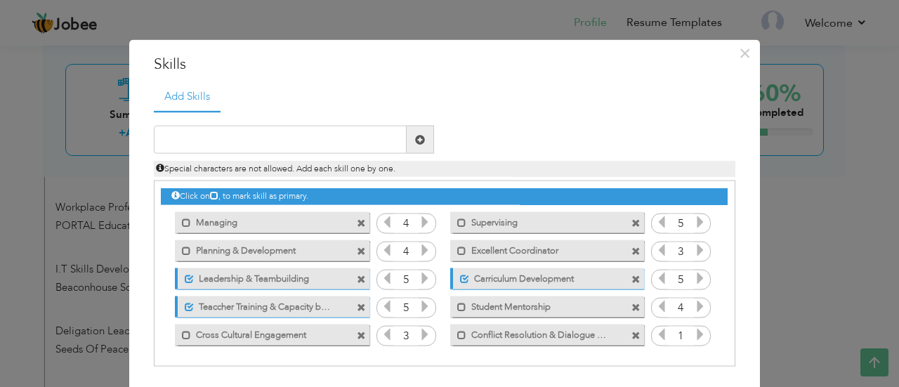
click at [694, 328] on icon at bounding box center [700, 334] width 13 height 13
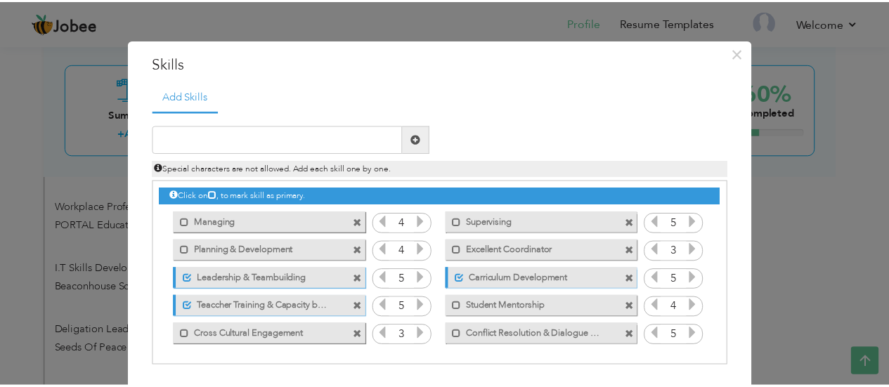
scroll to position [52, 0]
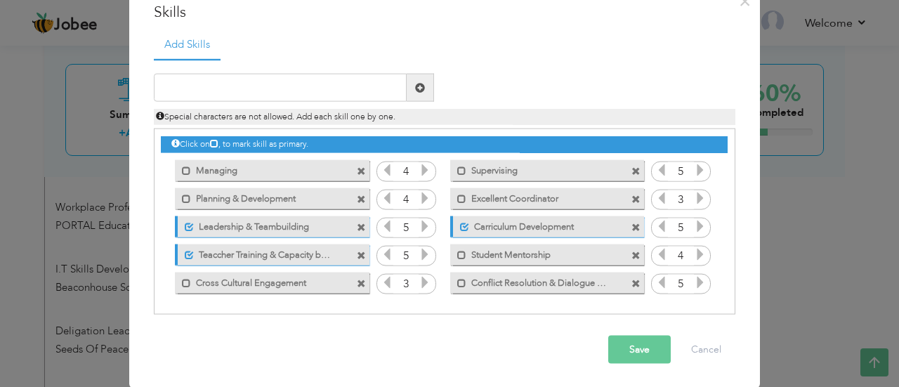
click at [615, 347] on button "Save" at bounding box center [639, 350] width 63 height 28
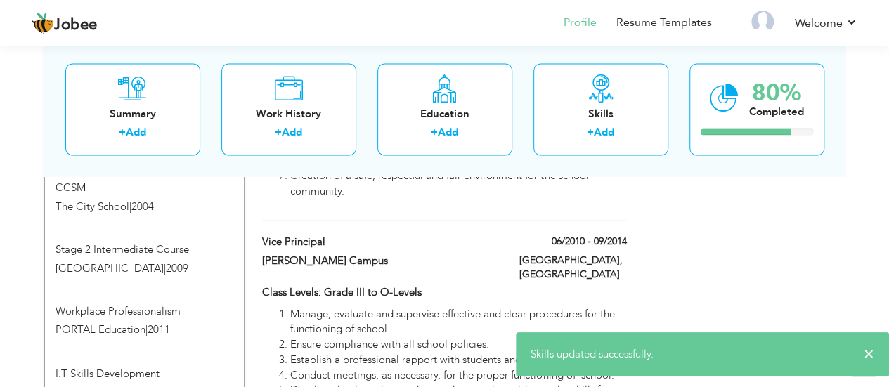
scroll to position [979, 0]
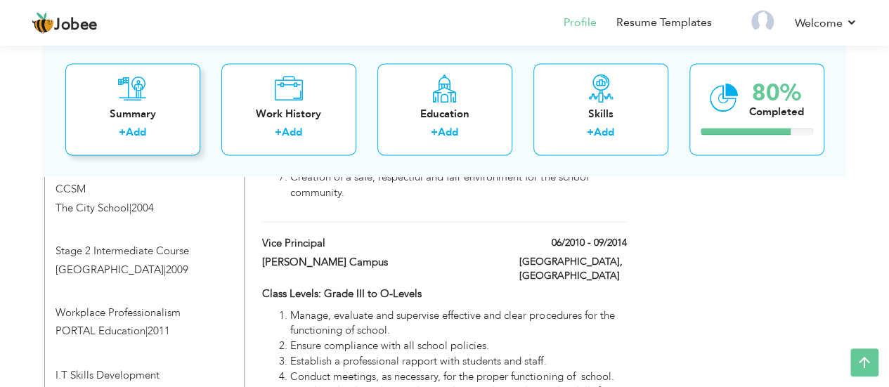
click at [131, 96] on icon at bounding box center [132, 88] width 29 height 28
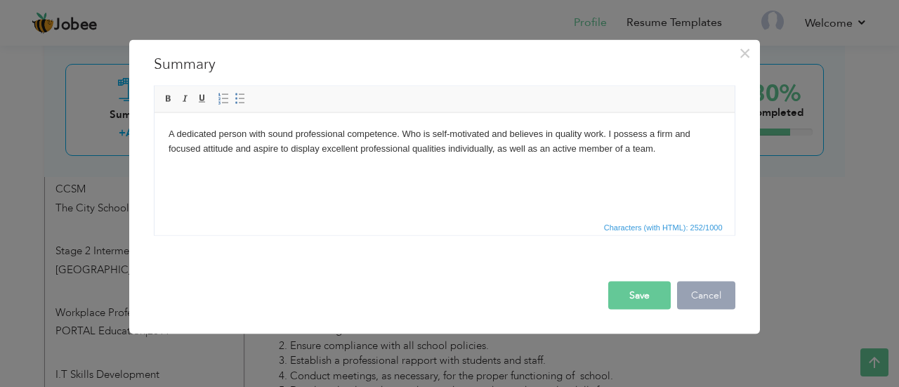
click at [711, 290] on button "Cancel" at bounding box center [706, 295] width 58 height 28
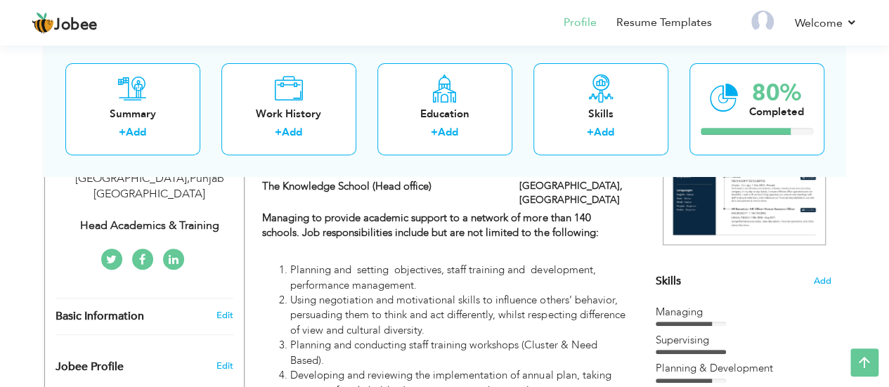
scroll to position [0, 0]
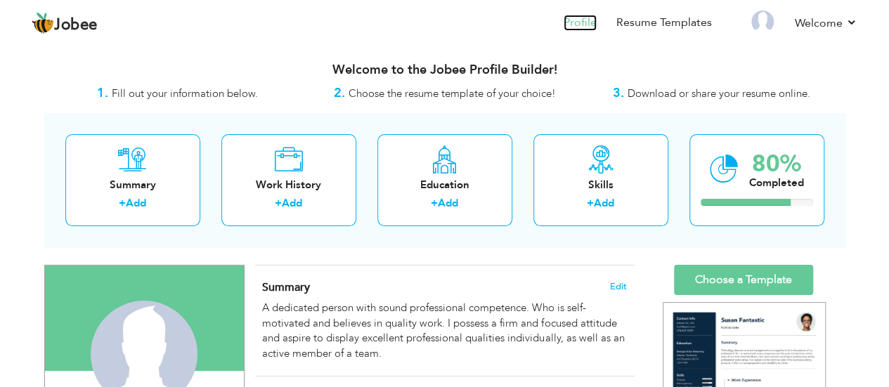
click at [585, 19] on link "Profile" at bounding box center [580, 23] width 33 height 16
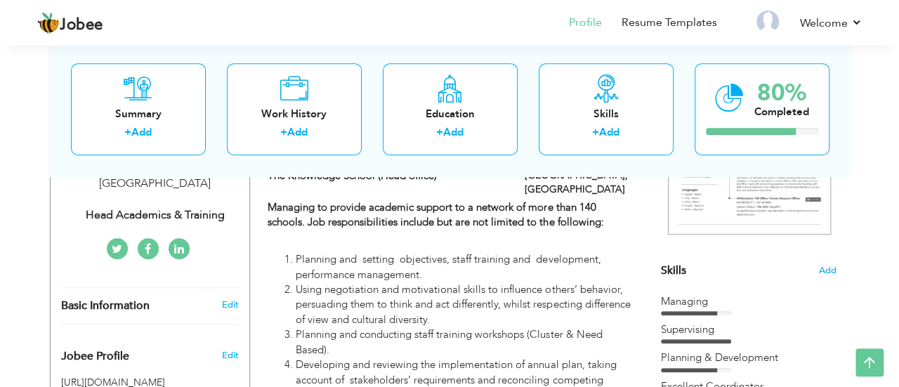
scroll to position [278, 0]
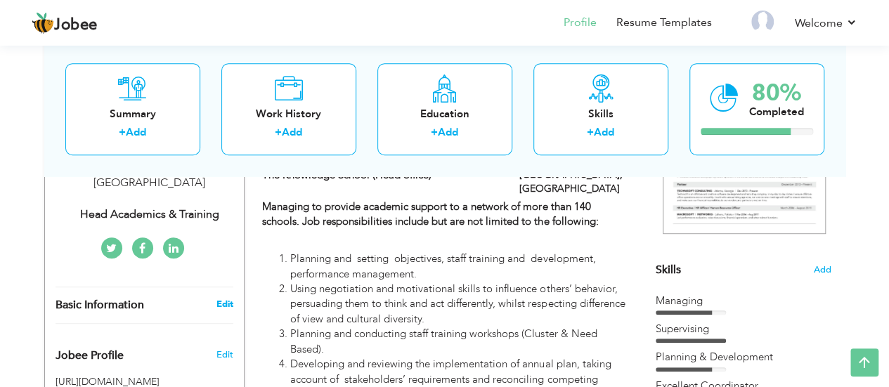
click at [216, 298] on link "Edit" at bounding box center [224, 304] width 17 height 13
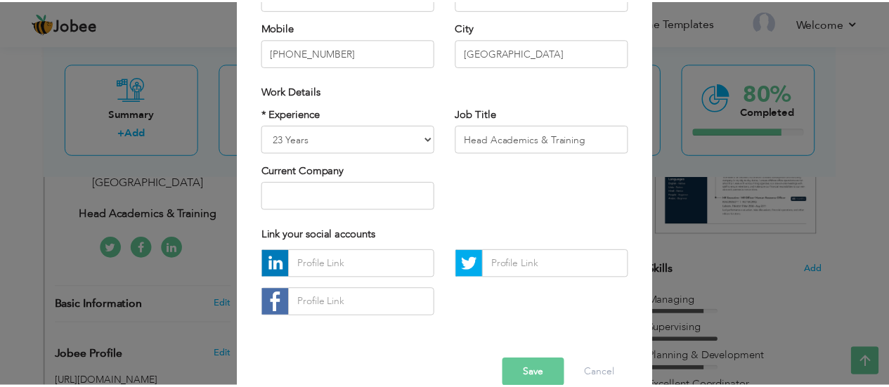
scroll to position [217, 0]
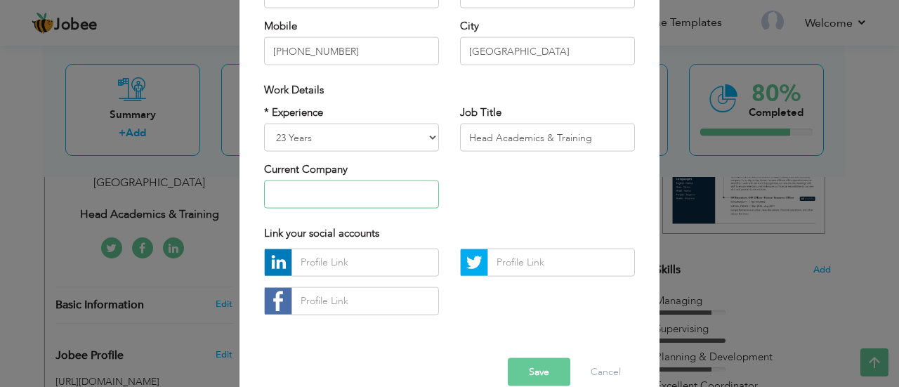
click at [334, 190] on input "text" at bounding box center [351, 195] width 175 height 28
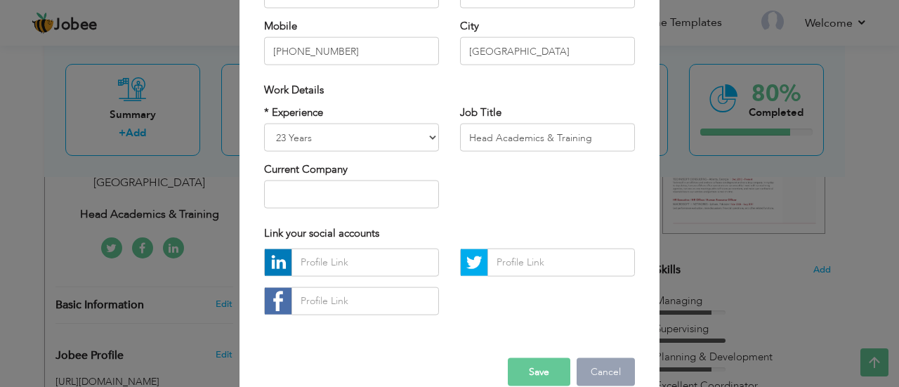
click at [625, 372] on button "Cancel" at bounding box center [606, 372] width 58 height 28
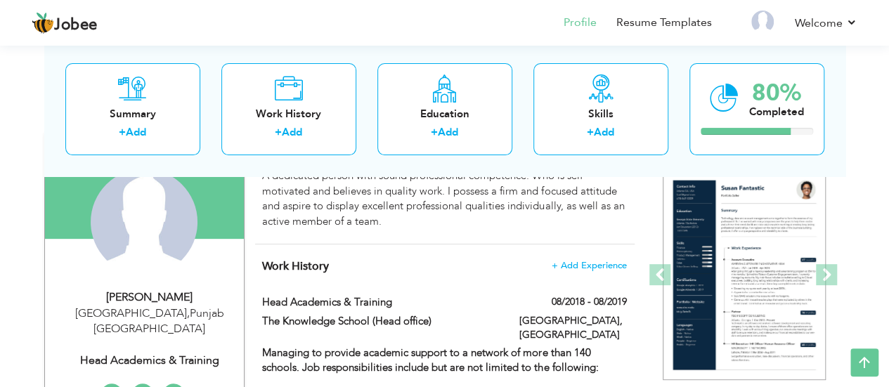
scroll to position [0, 0]
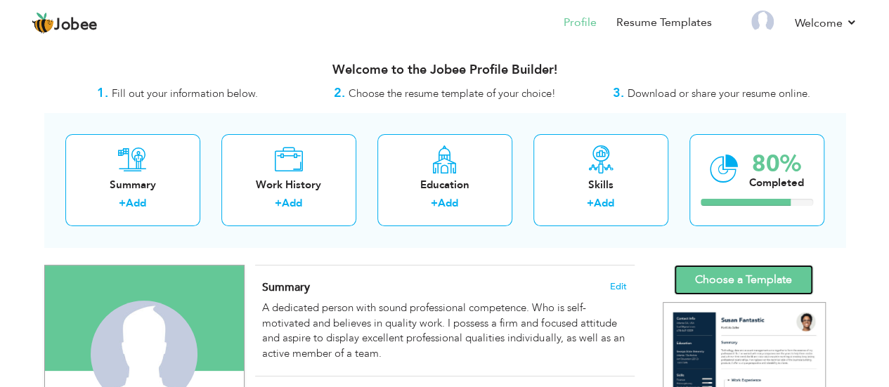
click at [723, 281] on link "Choose a Template" at bounding box center [743, 280] width 139 height 30
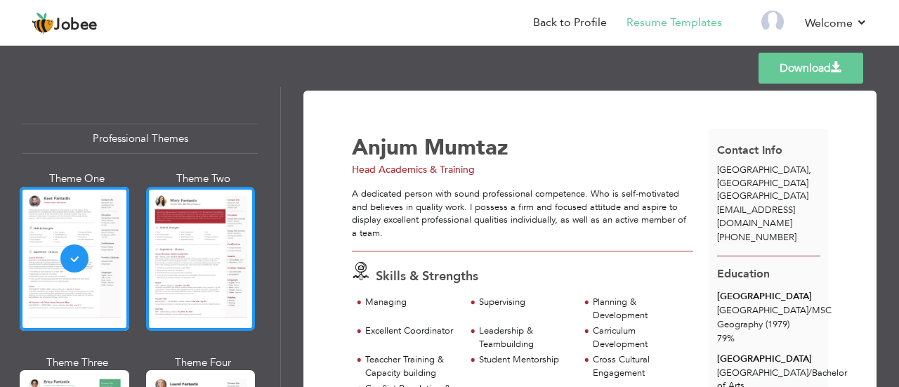
click at [162, 229] on div at bounding box center [201, 259] width 110 height 144
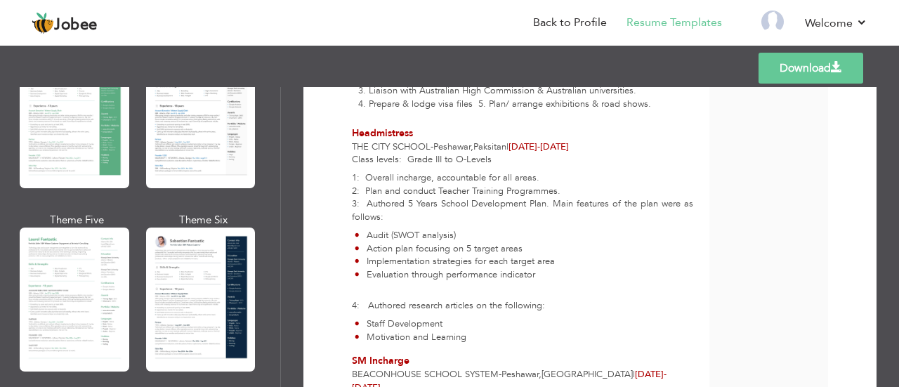
scroll to position [399, 0]
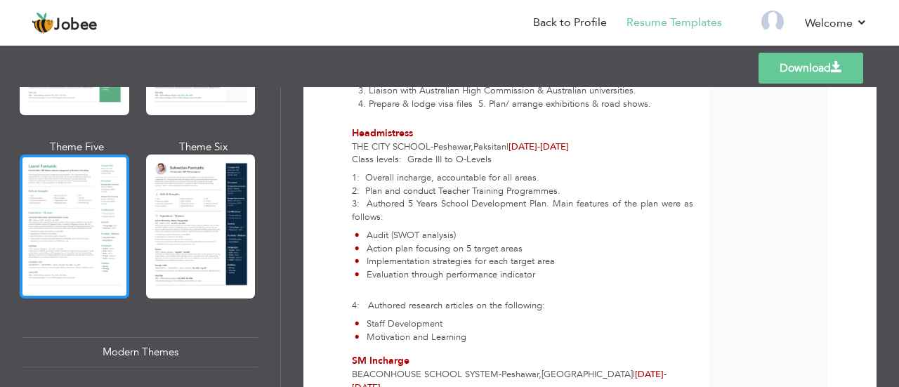
click at [74, 219] on div at bounding box center [75, 227] width 110 height 144
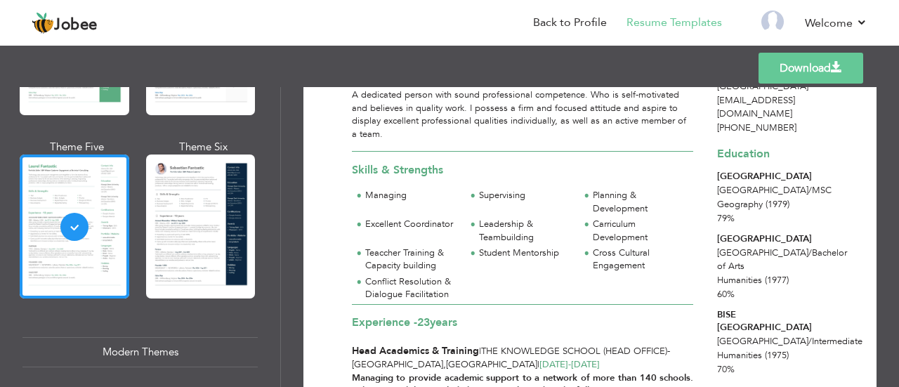
scroll to position [101, 0]
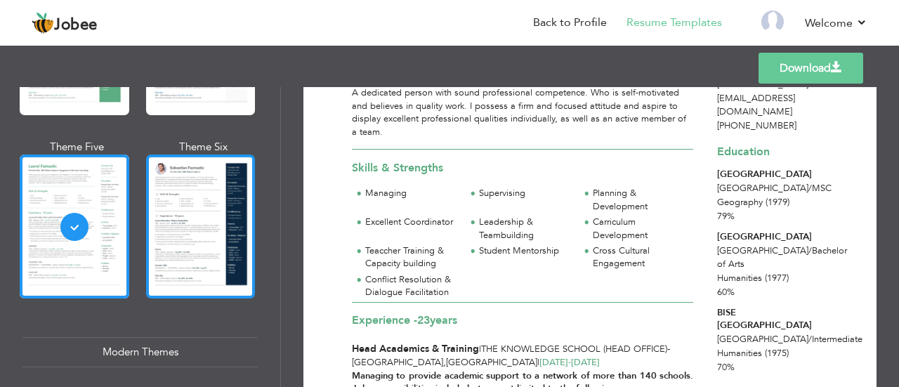
click at [171, 221] on div at bounding box center [201, 227] width 110 height 144
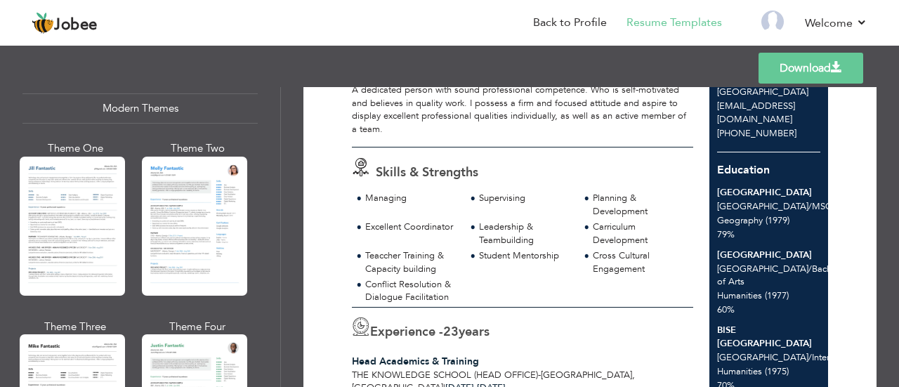
scroll to position [670, 0]
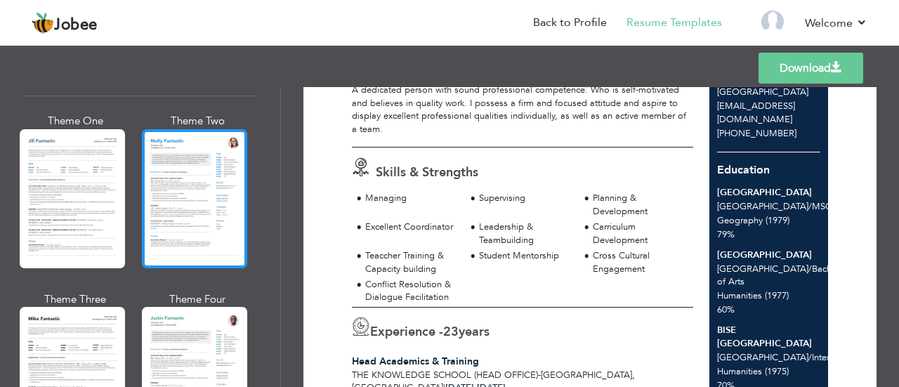
click at [187, 155] on div at bounding box center [194, 198] width 105 height 139
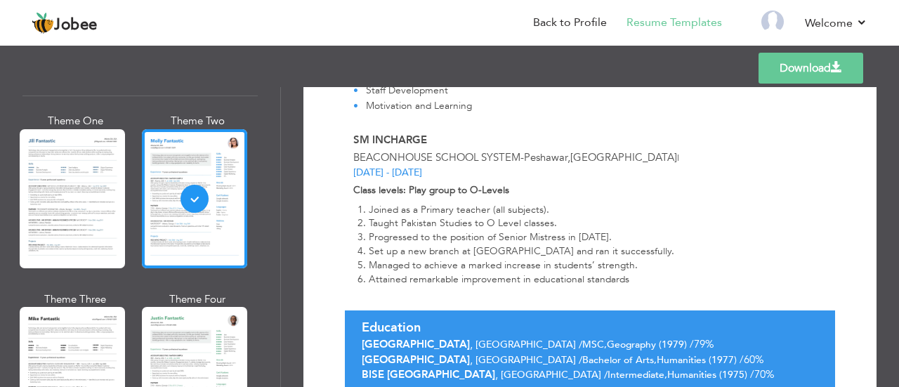
scroll to position [1617, 0]
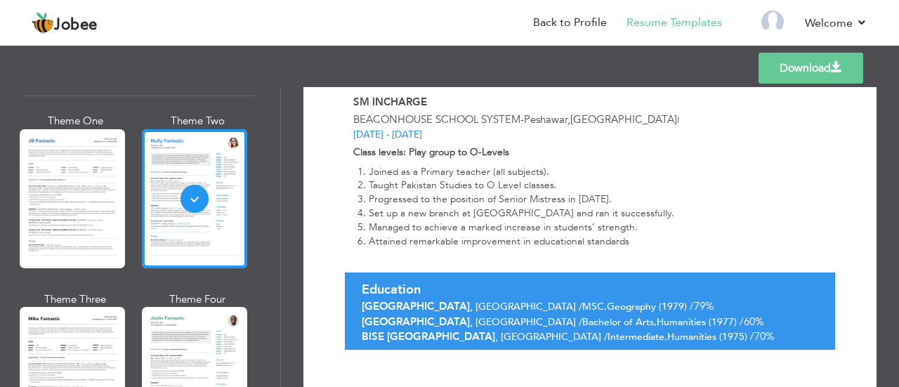
click at [403, 281] on span "Education" at bounding box center [391, 290] width 59 height 18
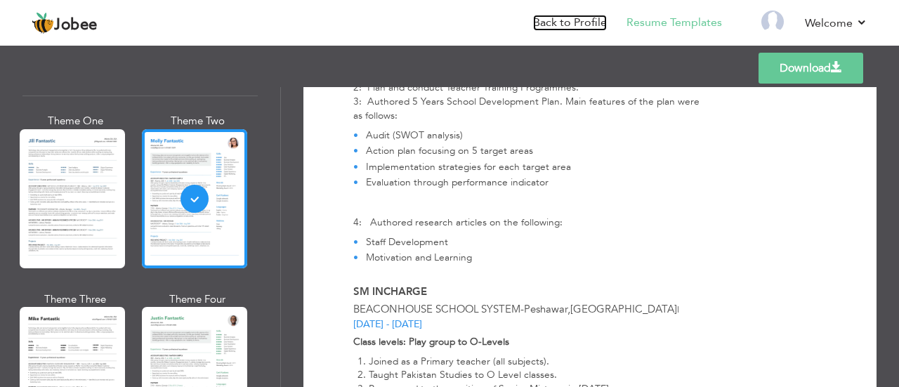
scroll to position [1429, 0]
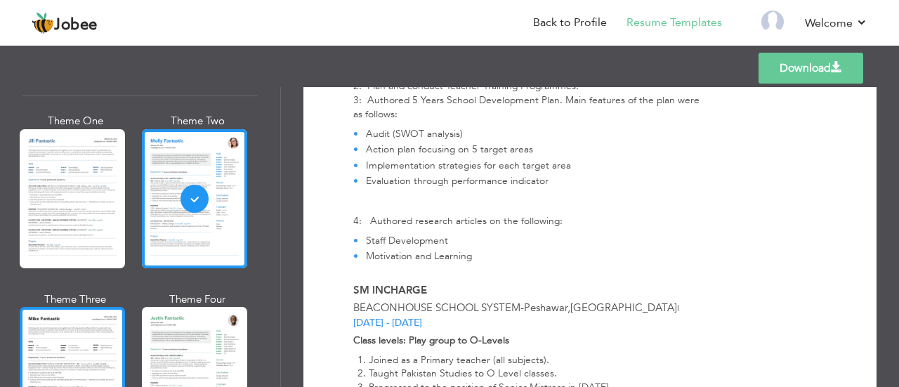
click at [64, 342] on div at bounding box center [72, 376] width 105 height 139
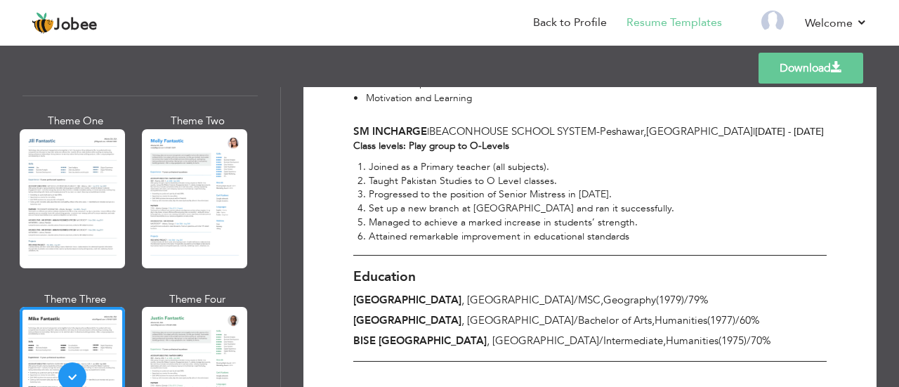
scroll to position [1457, 0]
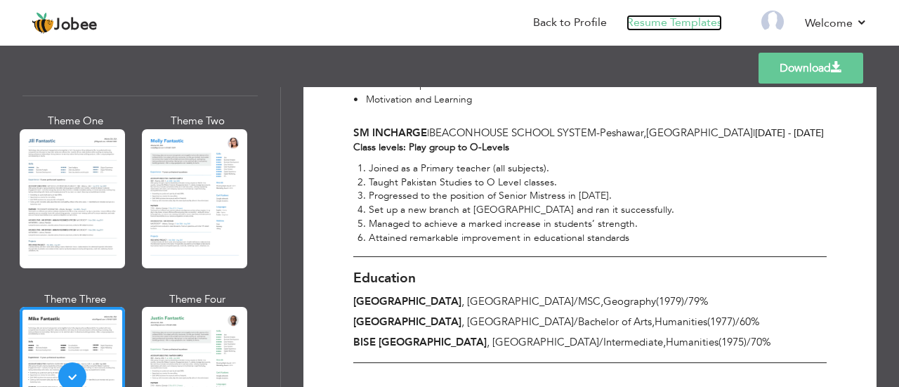
click at [658, 22] on link "Resume Templates" at bounding box center [675, 23] width 96 height 16
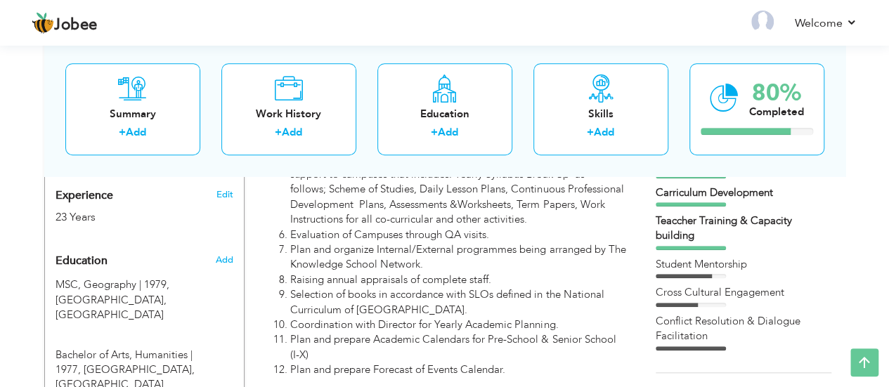
scroll to position [575, 0]
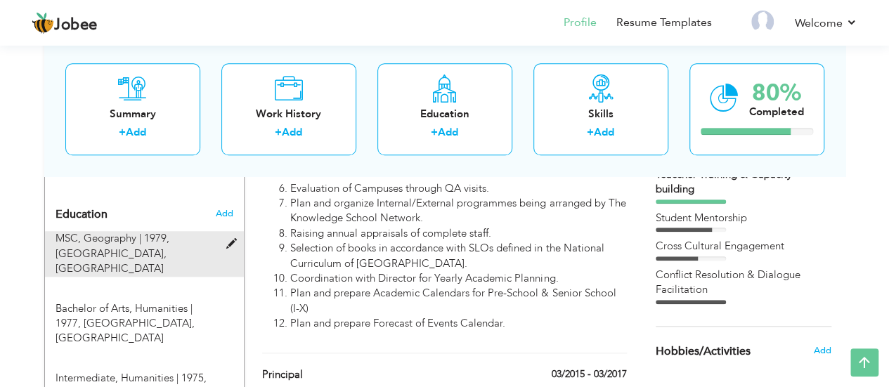
click at [233, 239] on span at bounding box center [235, 244] width 18 height 11
type input "MSC"
type input "Geography"
type input "1979"
type input "[GEOGRAPHIC_DATA]"
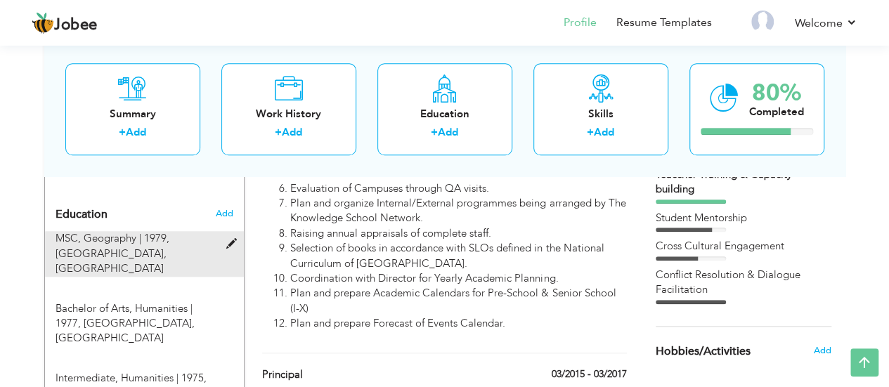
type input "79"
radio input "true"
type input "[GEOGRAPHIC_DATA]"
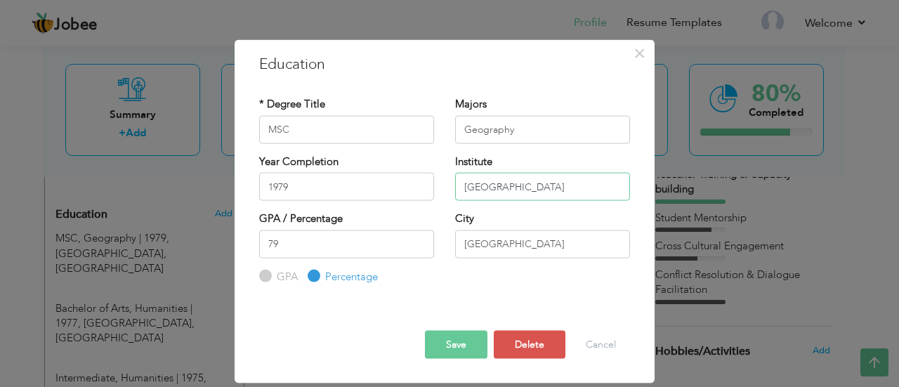
click at [482, 188] on input "[GEOGRAPHIC_DATA]" at bounding box center [542, 187] width 175 height 28
click at [469, 341] on button "Save" at bounding box center [456, 345] width 63 height 28
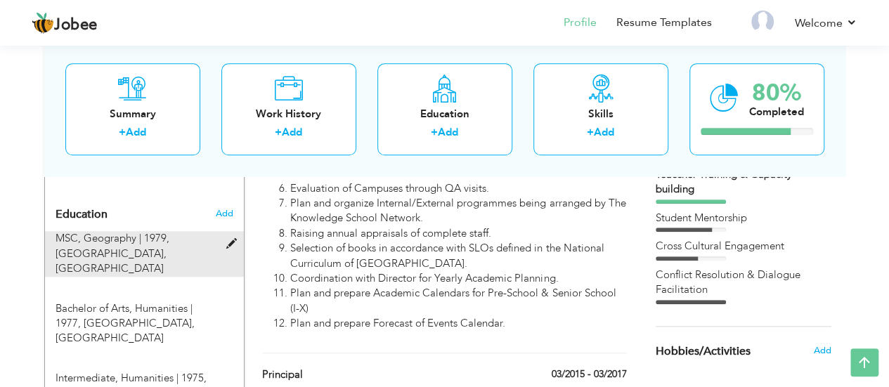
click at [232, 239] on span at bounding box center [235, 244] width 18 height 11
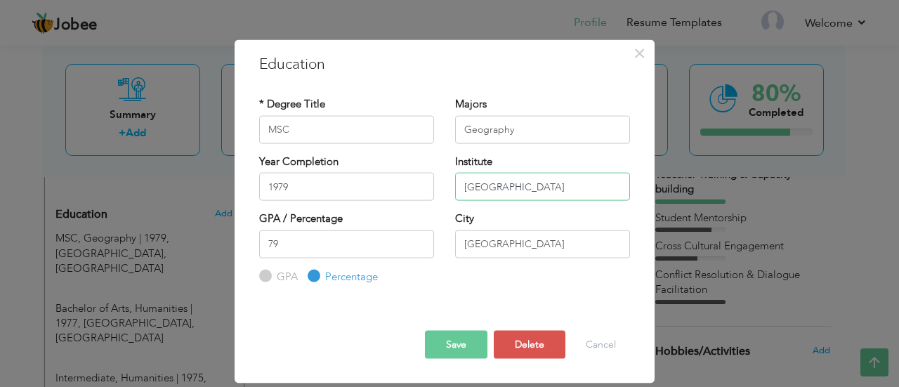
drag, startPoint x: 606, startPoint y: 187, endPoint x: 268, endPoint y: 137, distance: 342.3
click at [268, 137] on div "* Degree Title MSC Majors Geography 1979 Institute" at bounding box center [445, 190] width 392 height 209
type input "[GEOGRAPHIC_DATA]"
click at [454, 334] on button "Save" at bounding box center [456, 345] width 63 height 28
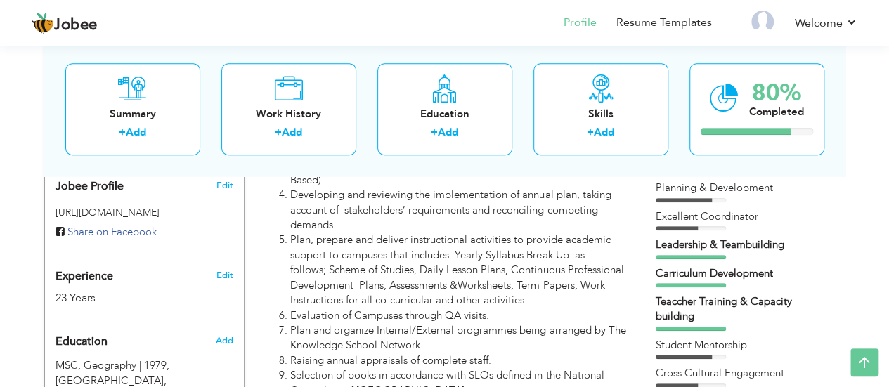
scroll to position [448, 0]
click at [685, 304] on div "Teaccher Training & Capacity building" at bounding box center [744, 309] width 176 height 30
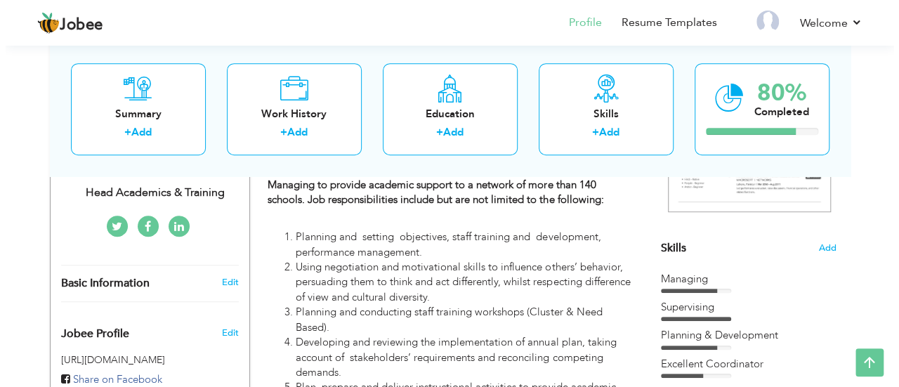
scroll to position [299, 0]
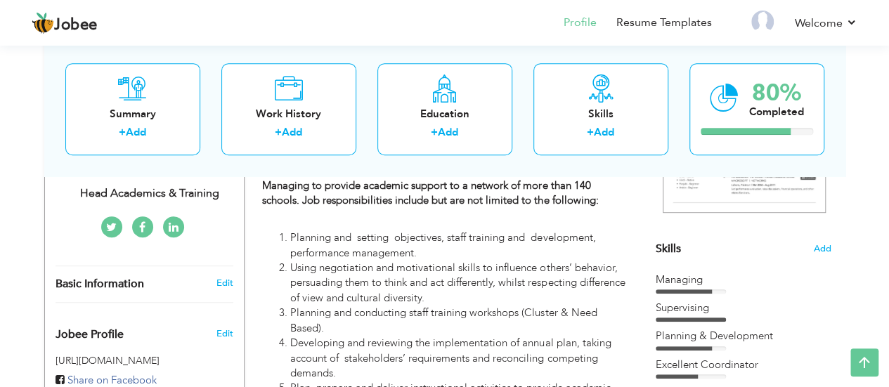
click at [672, 243] on span "Skills" at bounding box center [668, 248] width 25 height 15
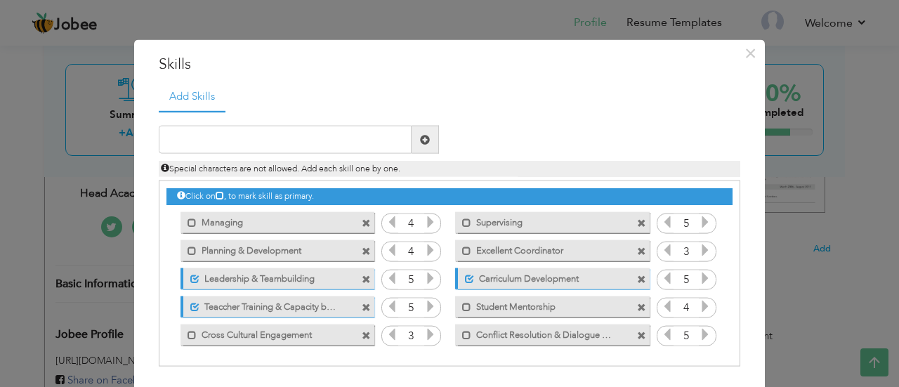
click at [211, 305] on label "Teaccher Training & Capacity building" at bounding box center [270, 305] width 140 height 18
click at [211, 305] on label "Teaccher Training & Capacity building" at bounding box center [268, 305] width 142 height 18
click at [211, 305] on label "Teaccher Training & Capacity building" at bounding box center [270, 305] width 140 height 18
drag, startPoint x: 211, startPoint y: 305, endPoint x: 200, endPoint y: 143, distance: 162.7
click at [200, 143] on input "text" at bounding box center [285, 140] width 253 height 28
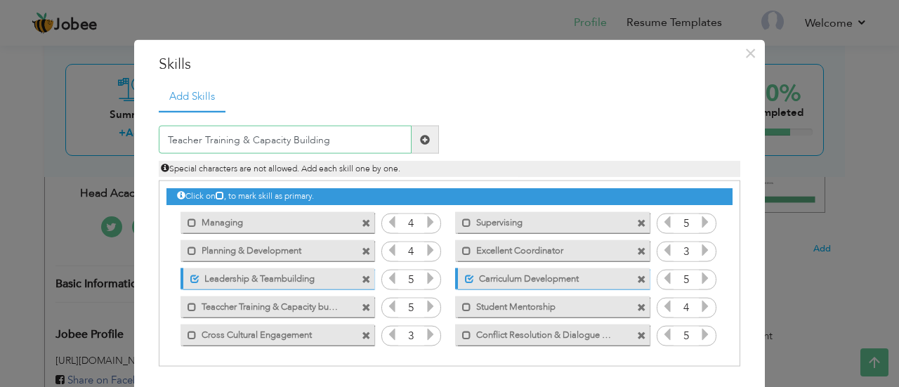
type input "Teacher Training & Capacity Building"
click at [412, 129] on span at bounding box center [425, 140] width 27 height 28
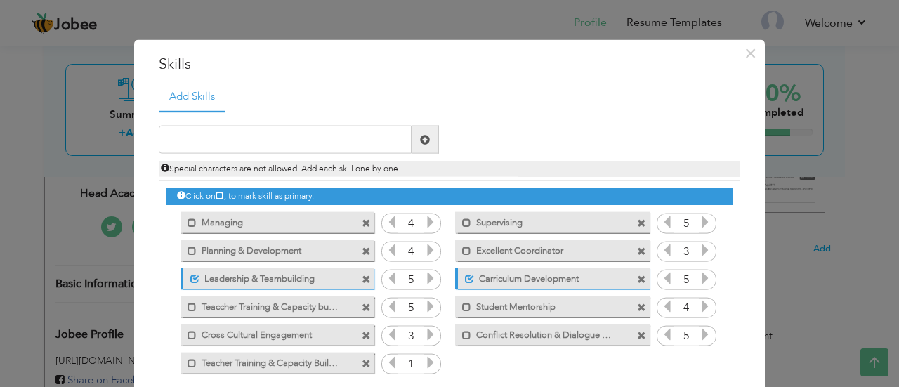
click at [424, 360] on icon at bounding box center [430, 362] width 13 height 13
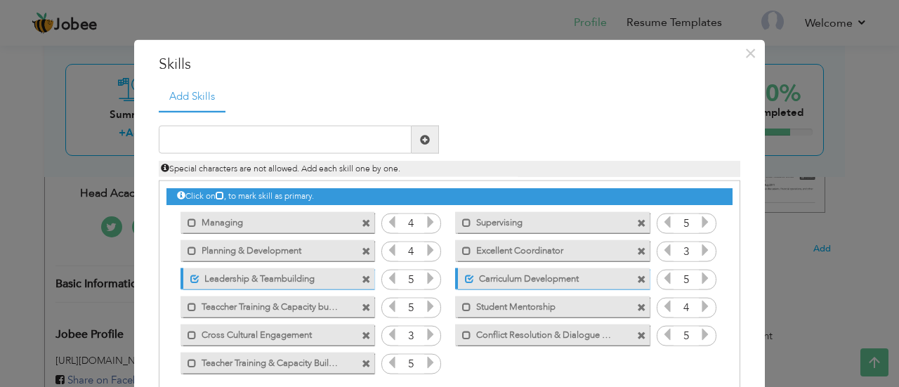
click at [424, 360] on icon at bounding box center [430, 362] width 13 height 13
click at [188, 360] on span at bounding box center [192, 362] width 9 height 9
click at [362, 308] on span at bounding box center [366, 307] width 9 height 9
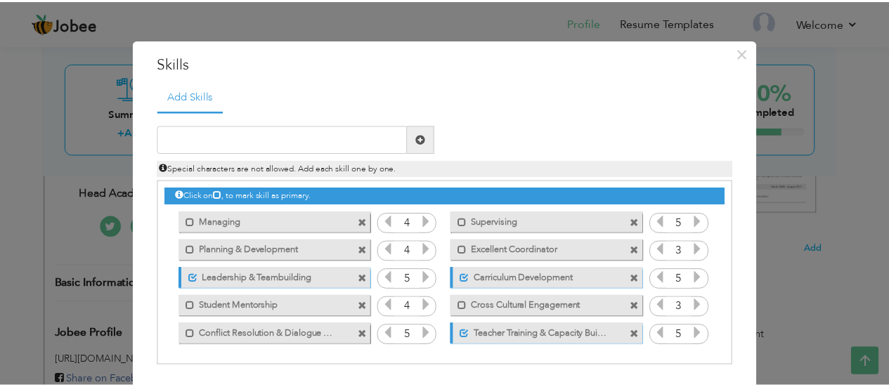
scroll to position [52, 0]
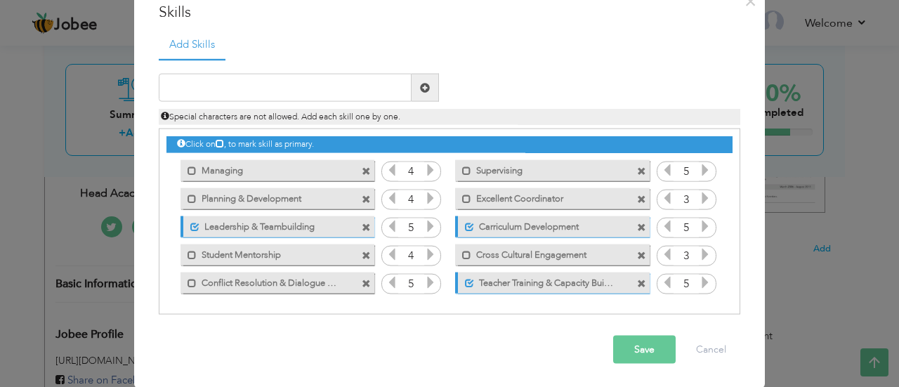
click at [632, 346] on button "Save" at bounding box center [644, 350] width 63 height 28
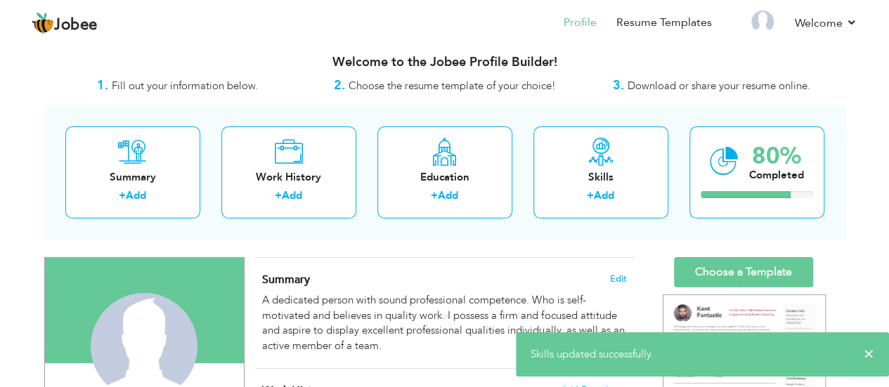
scroll to position [0, 0]
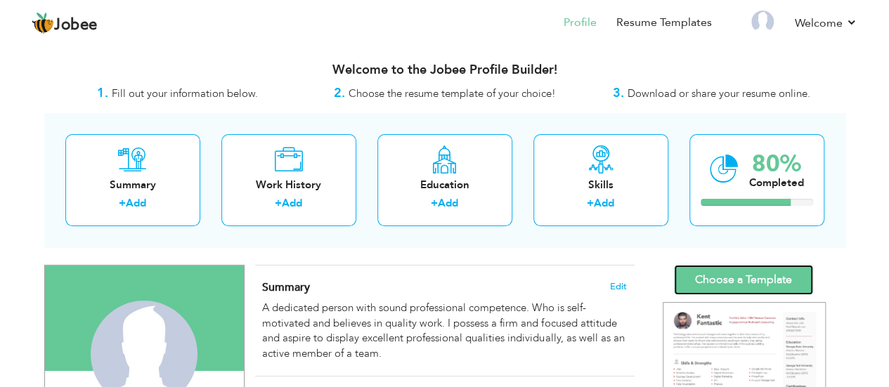
click at [723, 278] on link "Choose a Template" at bounding box center [743, 280] width 139 height 30
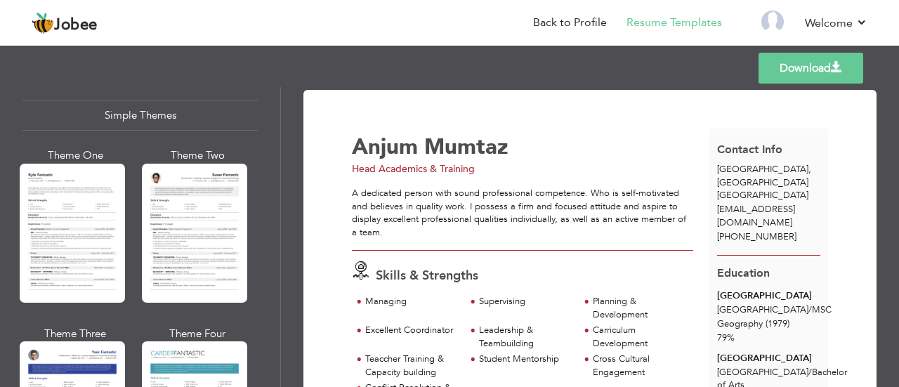
scroll to position [2565, 0]
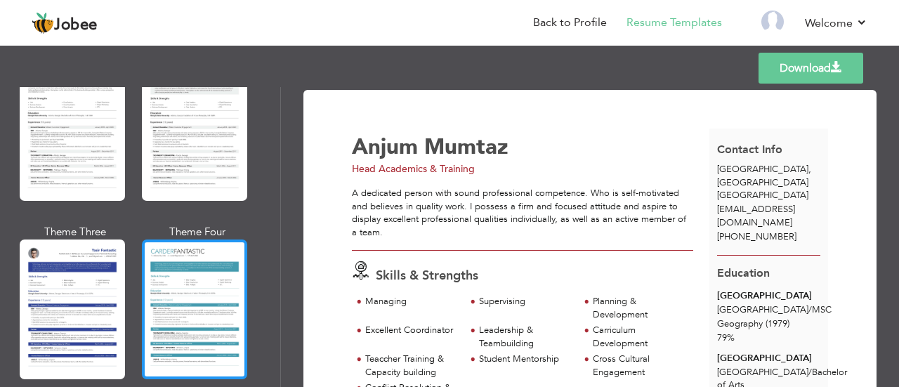
click at [201, 271] on div at bounding box center [194, 309] width 105 height 139
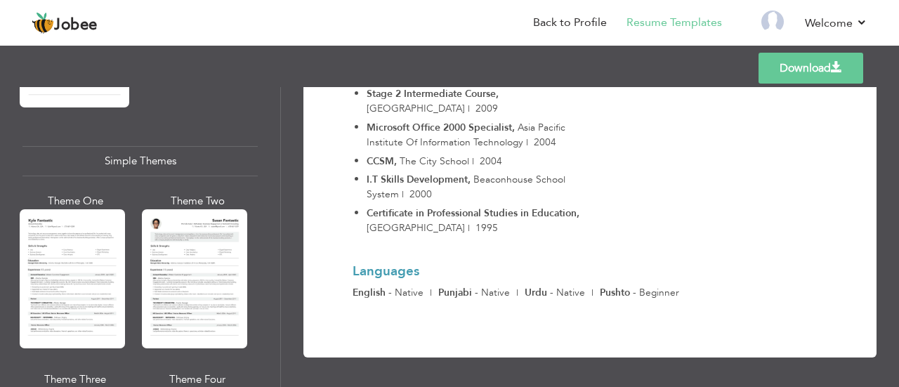
scroll to position [2375, 0]
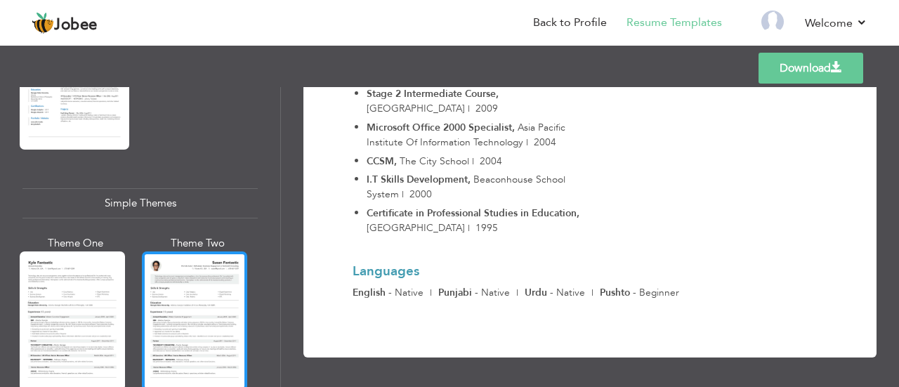
click at [195, 282] on div at bounding box center [194, 321] width 105 height 139
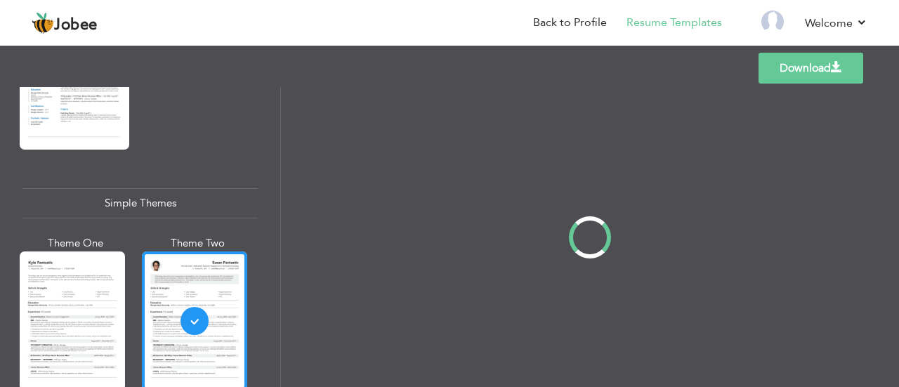
scroll to position [0, 0]
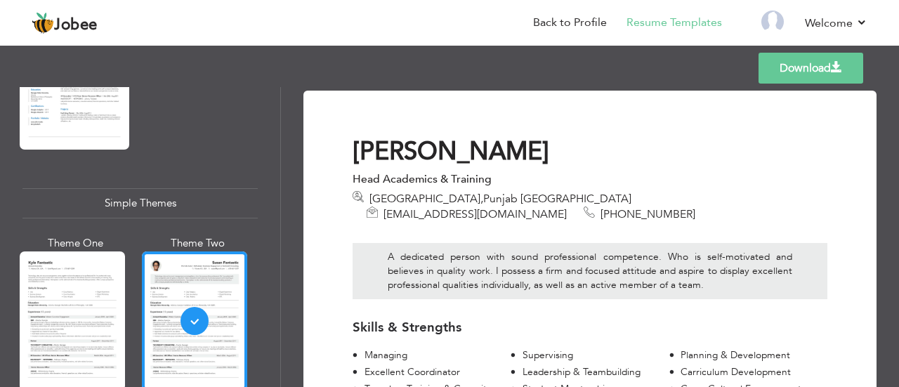
drag, startPoint x: 296, startPoint y: 212, endPoint x: 719, endPoint y: 135, distance: 430.7
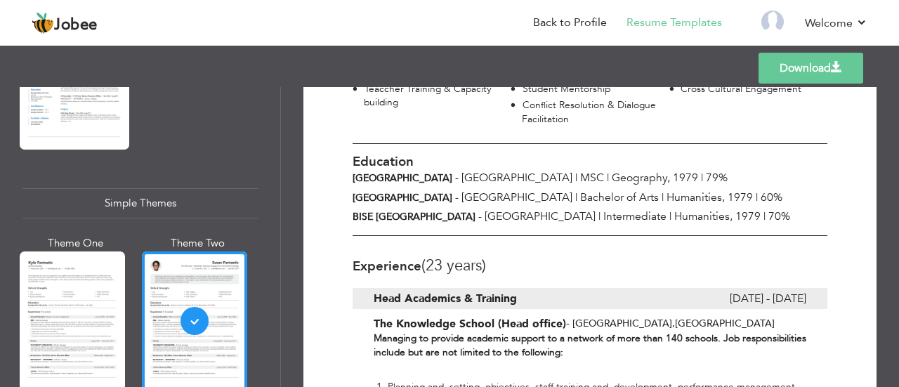
scroll to position [301, 0]
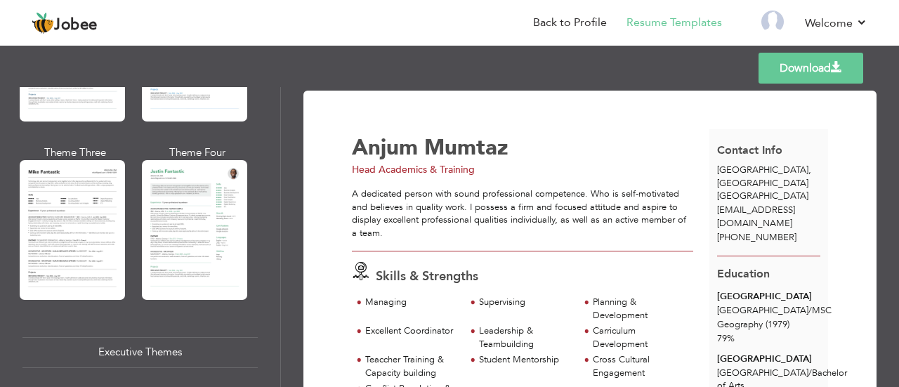
scroll to position [873, 0]
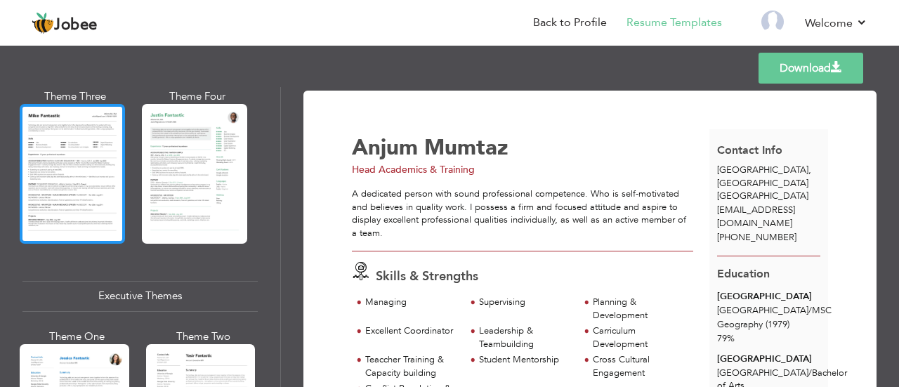
click at [69, 186] on div at bounding box center [72, 173] width 105 height 139
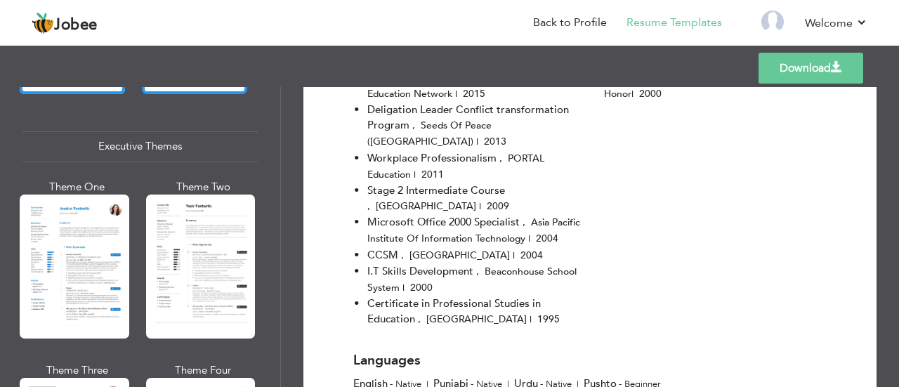
scroll to position [1034, 0]
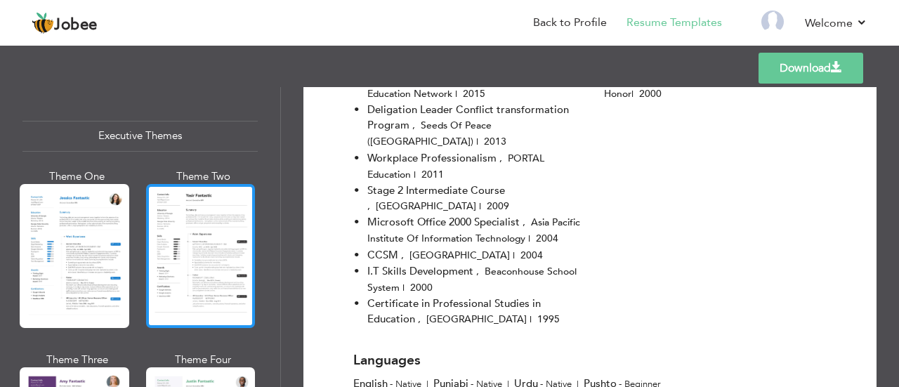
click at [233, 241] on div at bounding box center [201, 256] width 110 height 144
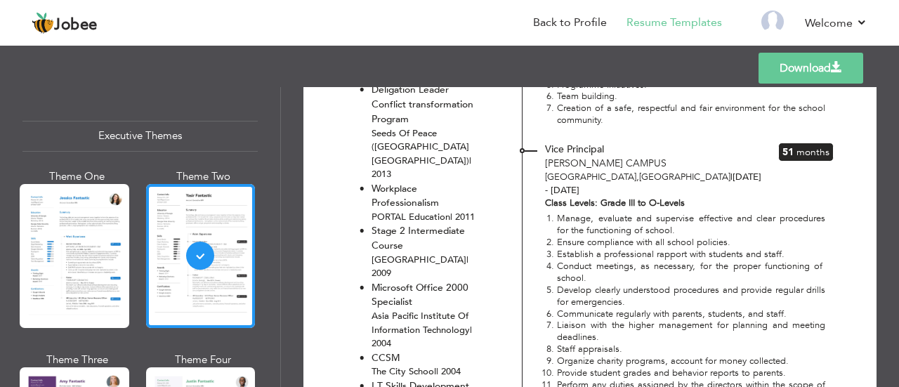
scroll to position [1181, 0]
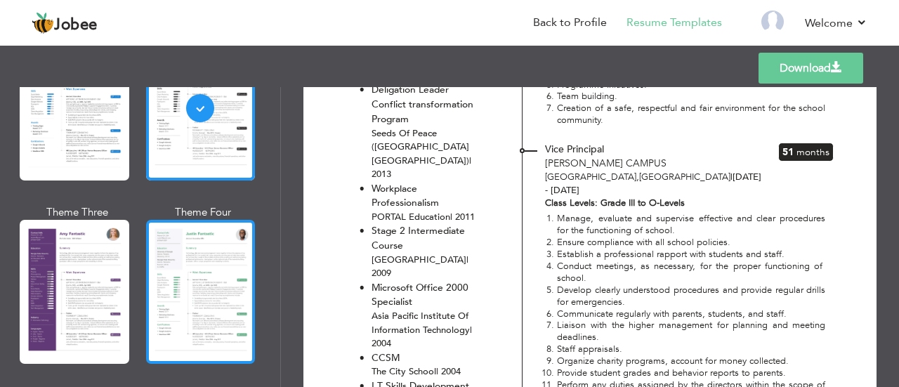
click at [189, 262] on div at bounding box center [201, 292] width 110 height 144
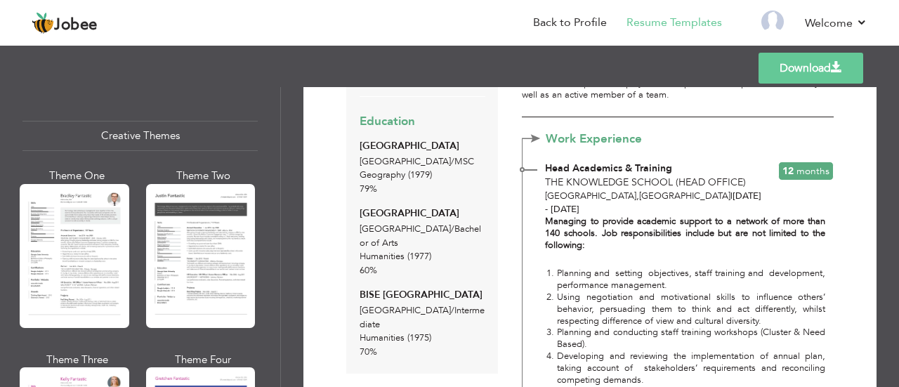
scroll to position [1647, 0]
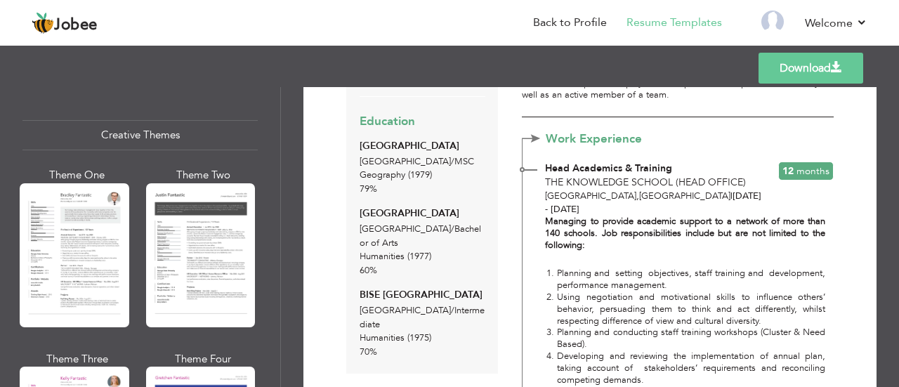
click at [217, 232] on div at bounding box center [201, 255] width 110 height 144
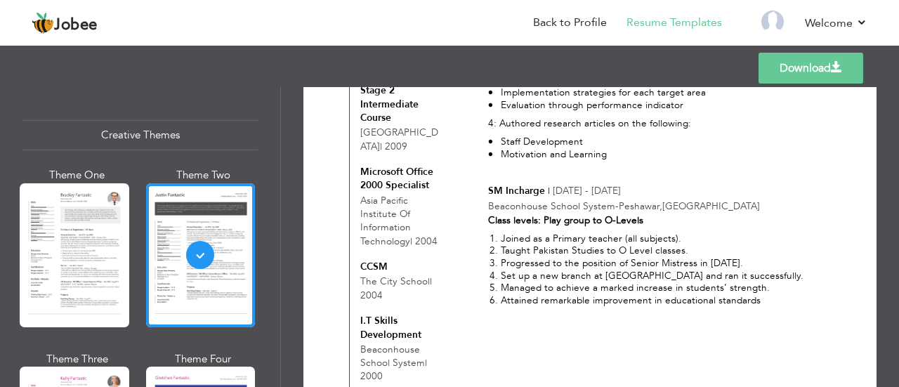
scroll to position [1569, 0]
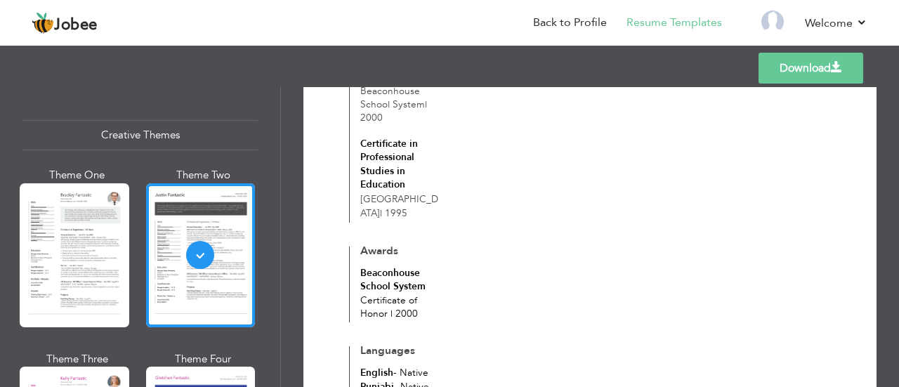
click at [839, 72] on span at bounding box center [836, 67] width 11 height 11
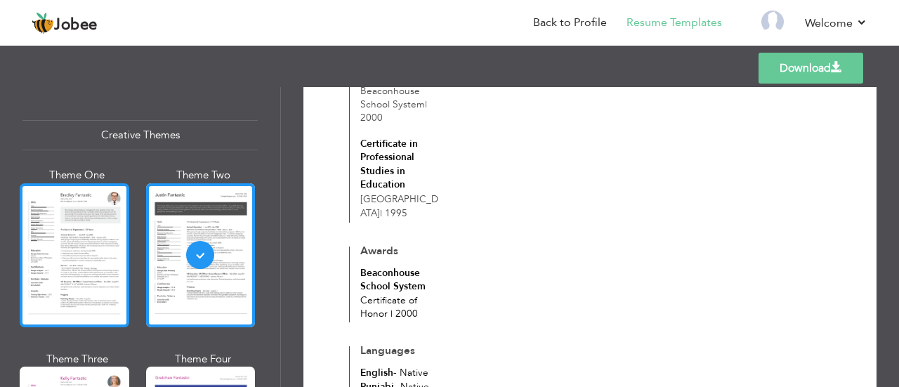
click at [86, 210] on div at bounding box center [75, 255] width 110 height 144
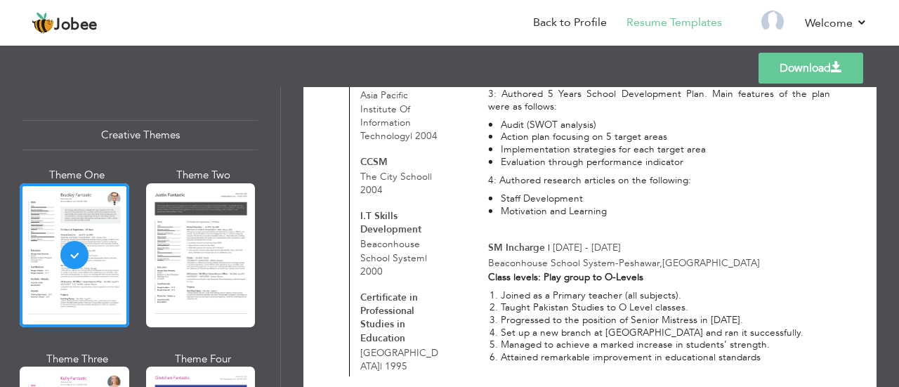
scroll to position [1342, 0]
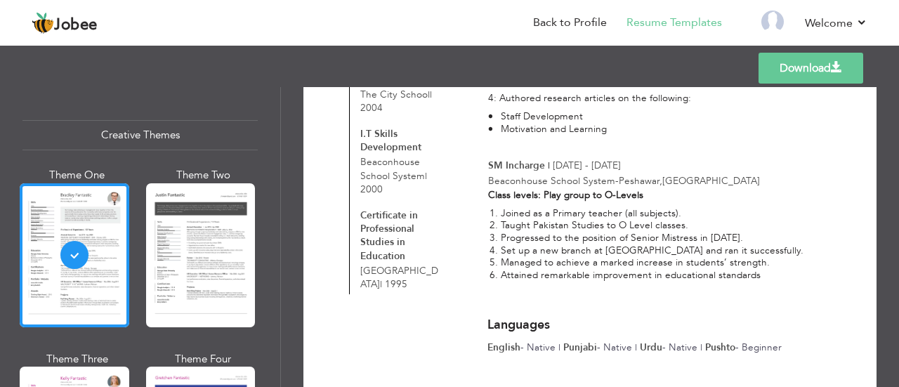
click at [817, 63] on link "Download" at bounding box center [811, 68] width 105 height 31
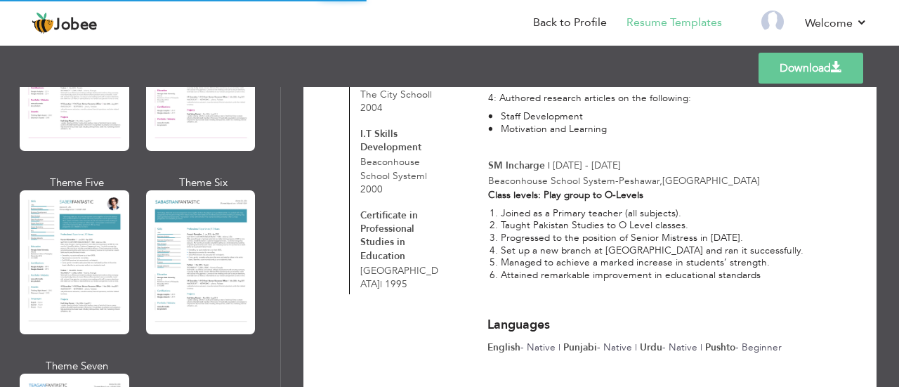
scroll to position [2031, 0]
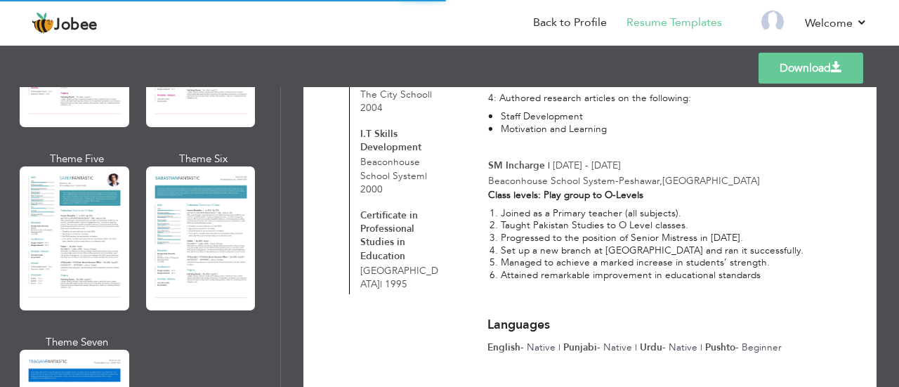
click at [164, 211] on div at bounding box center [201, 239] width 110 height 144
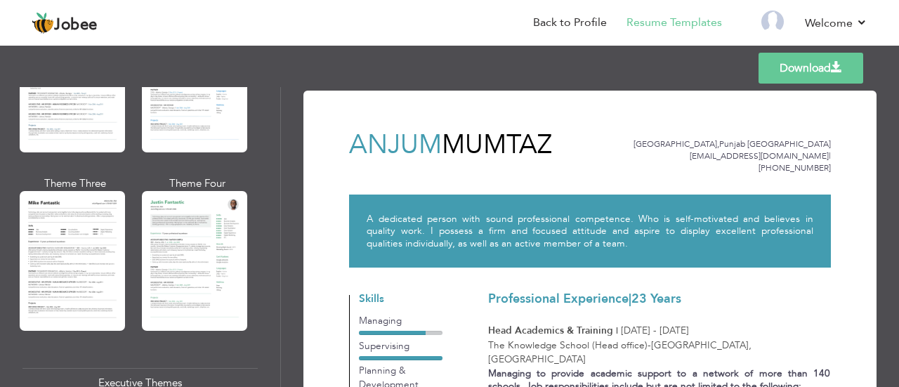
scroll to position [786, 0]
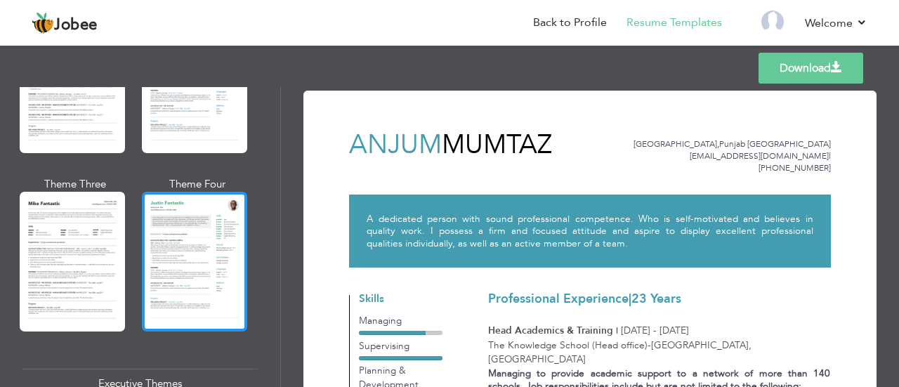
click at [216, 245] on div at bounding box center [194, 261] width 105 height 139
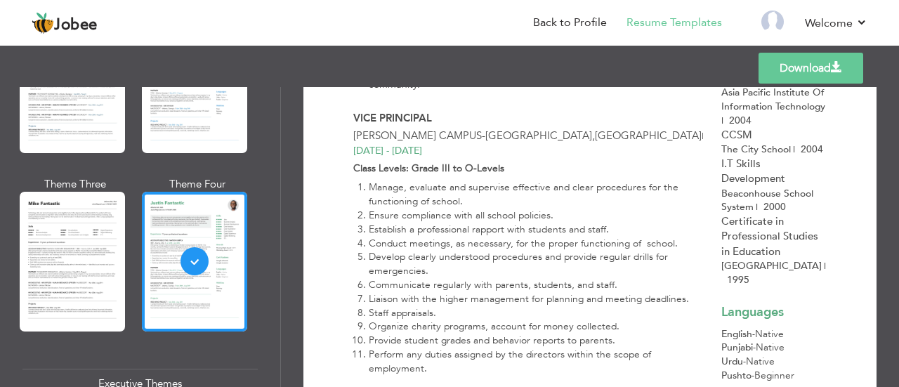
scroll to position [913, 0]
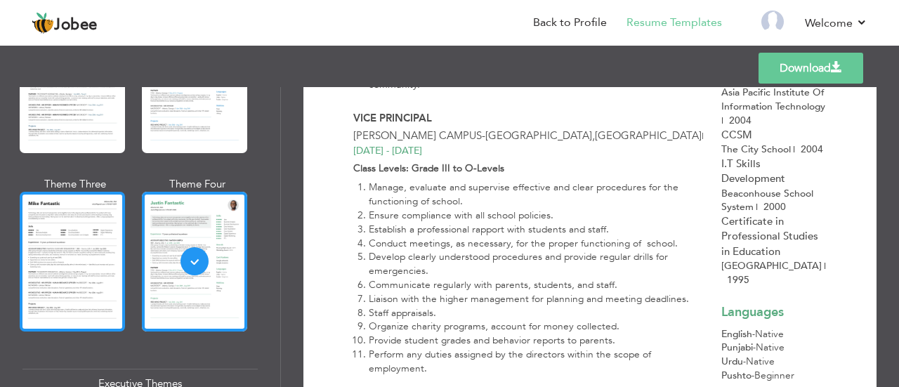
click at [61, 241] on div at bounding box center [72, 261] width 105 height 139
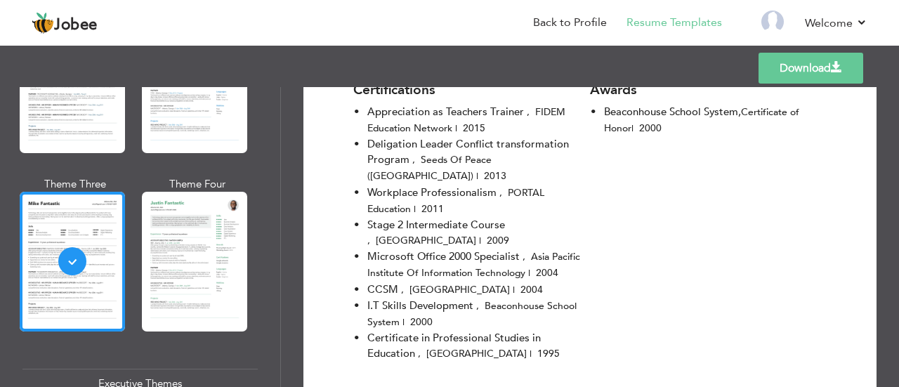
scroll to position [1797, 0]
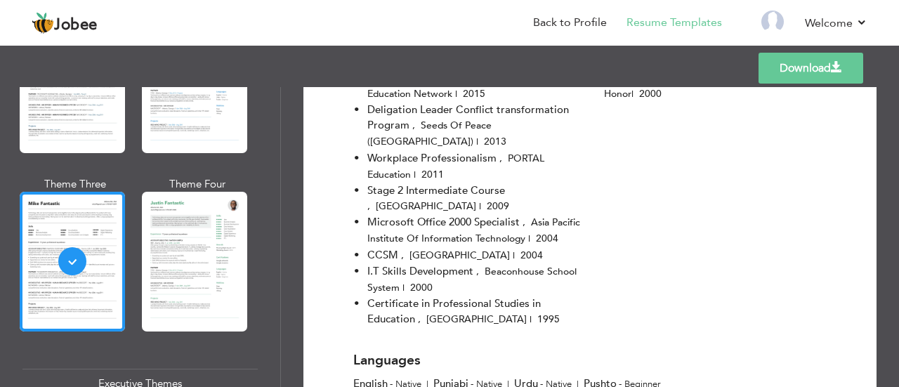
click at [795, 64] on link "Download" at bounding box center [811, 68] width 105 height 31
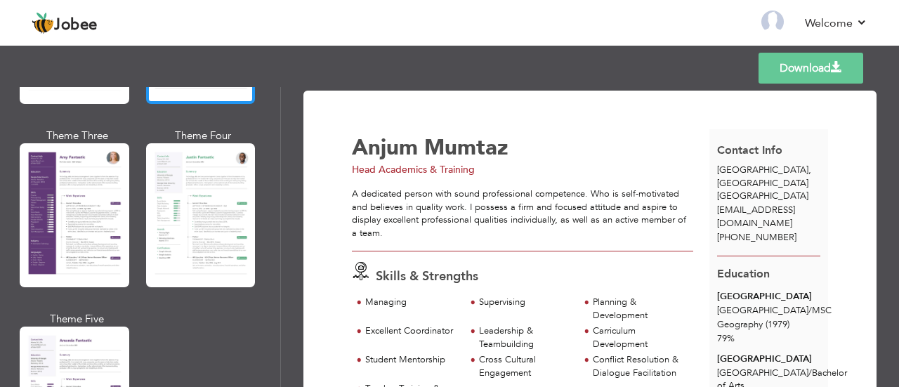
scroll to position [1547, 0]
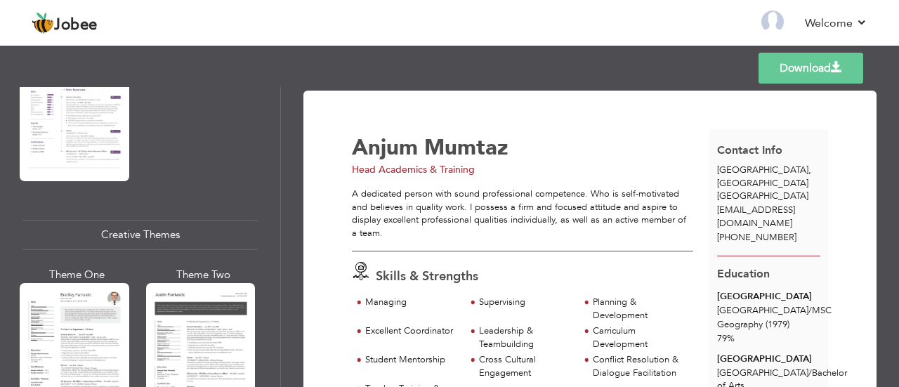
click at [197, 268] on div "Theme Two" at bounding box center [204, 275] width 110 height 15
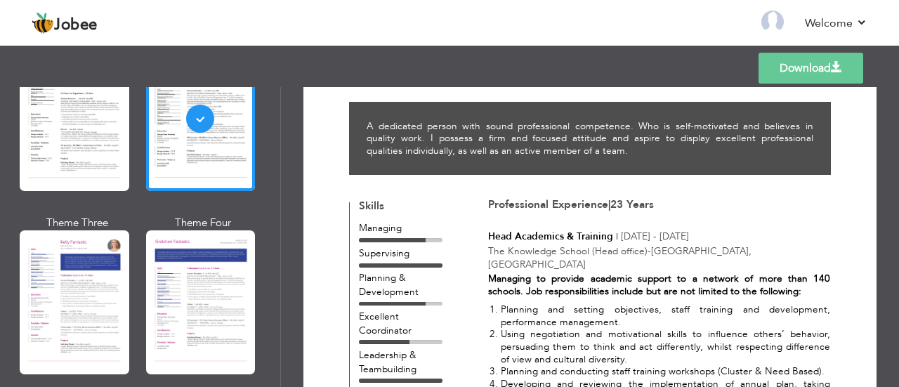
scroll to position [0, 0]
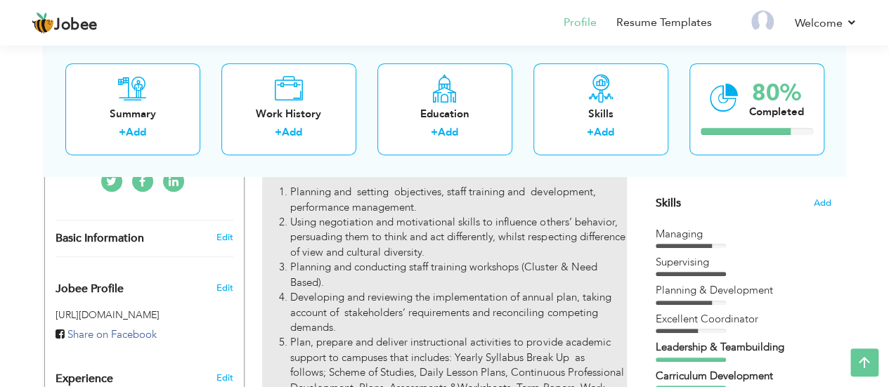
scroll to position [346, 0]
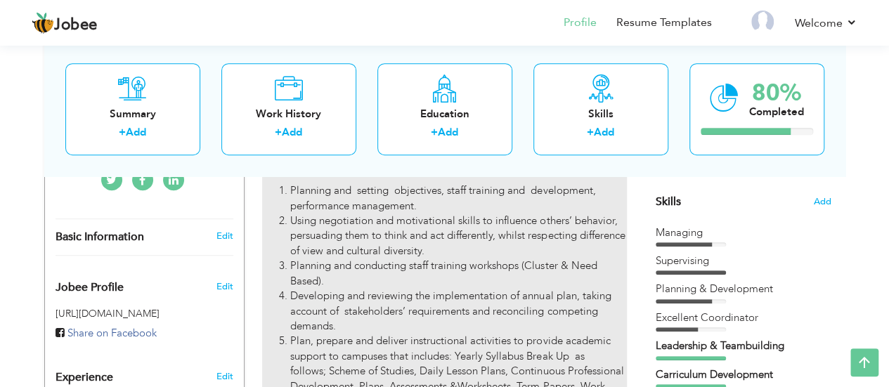
click at [513, 301] on li "Developing and reviewing the implementation of annual plan, taking account of s…" at bounding box center [458, 311] width 336 height 45
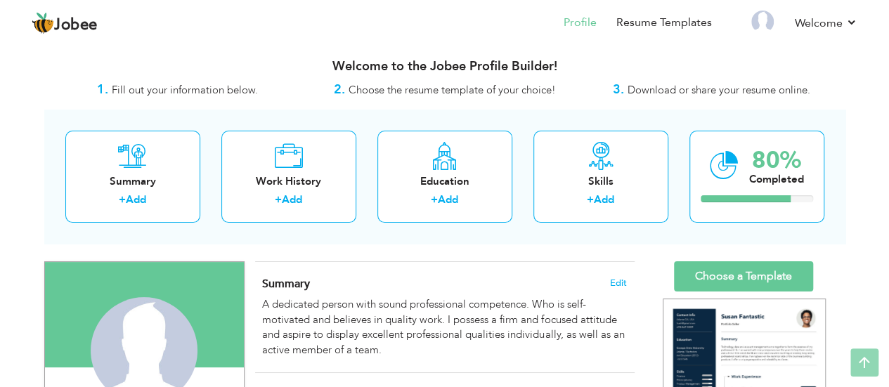
scroll to position [0, 0]
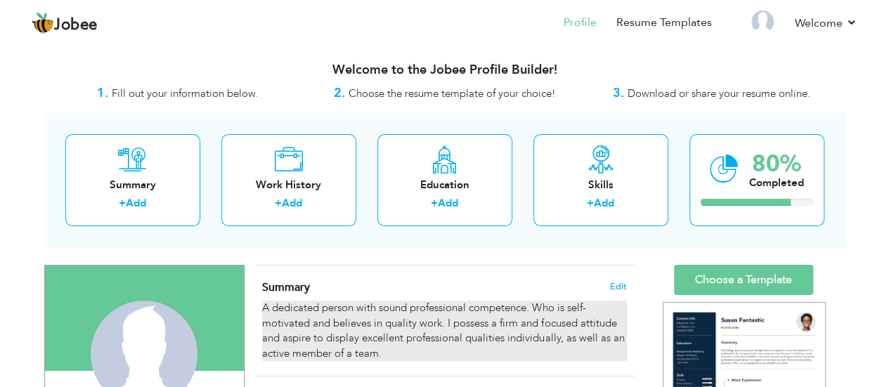
click at [409, 318] on div "A dedicated person with sound professional competence. Who is self-motivated an…" at bounding box center [444, 331] width 364 height 60
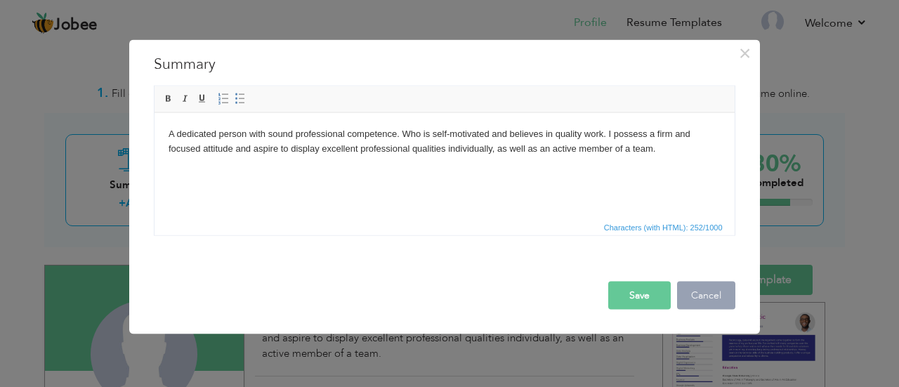
click at [707, 292] on button "Cancel" at bounding box center [706, 295] width 58 height 28
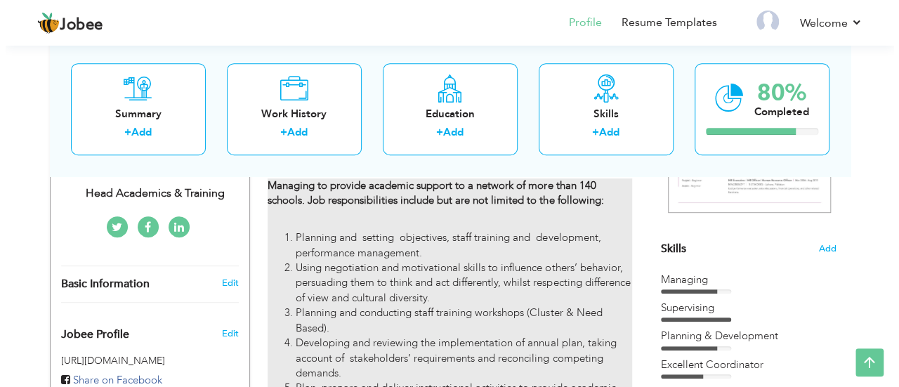
scroll to position [334, 0]
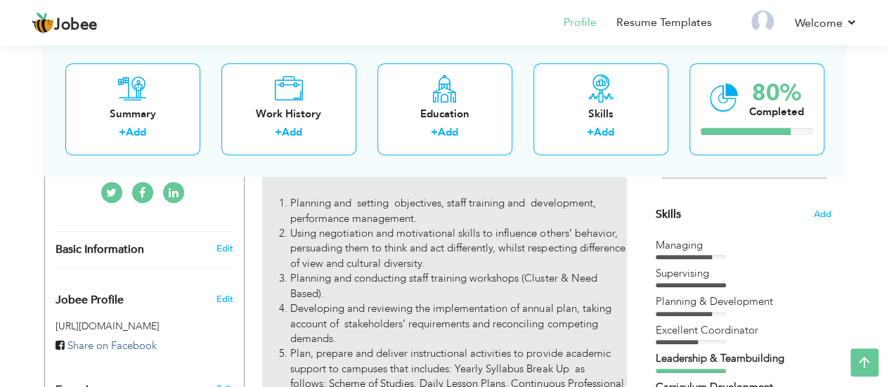
click at [507, 301] on li "Developing and reviewing the implementation of annual plan, taking account of s…" at bounding box center [458, 323] width 336 height 45
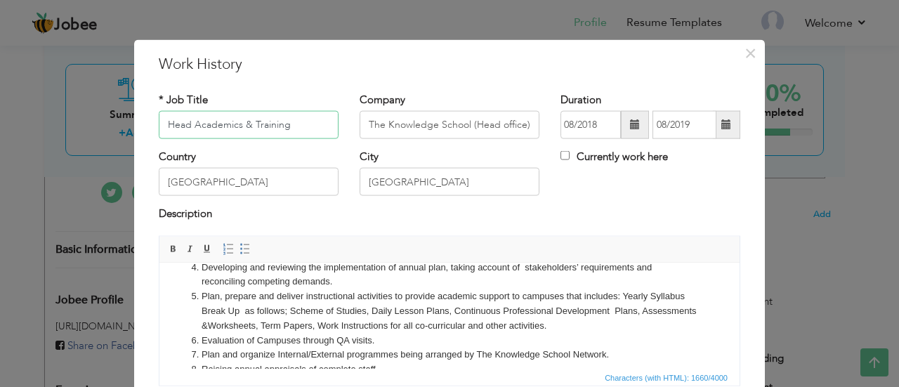
scroll to position [130, 0]
click at [282, 306] on li "Plan, prepare and deliver instructional activities to provide academic support …" at bounding box center [450, 309] width 496 height 44
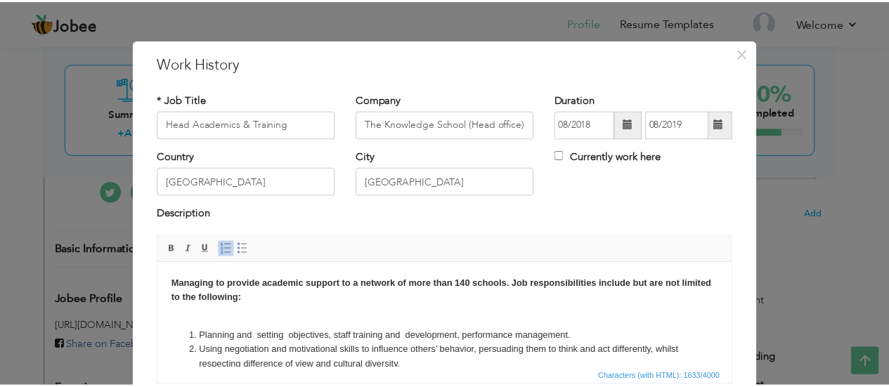
scroll to position [111, 0]
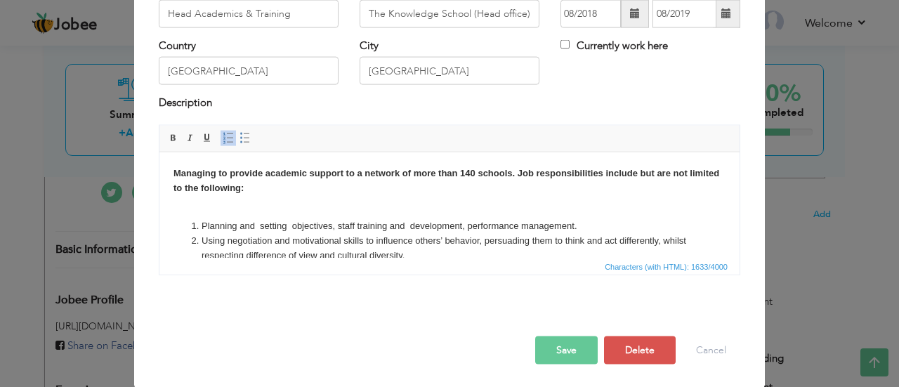
click at [805, 162] on div "× Work History * Job Title Head Academics & Training Company The Knowledge Scho…" at bounding box center [449, 193] width 899 height 387
